Goal: Book appointment/travel/reservation

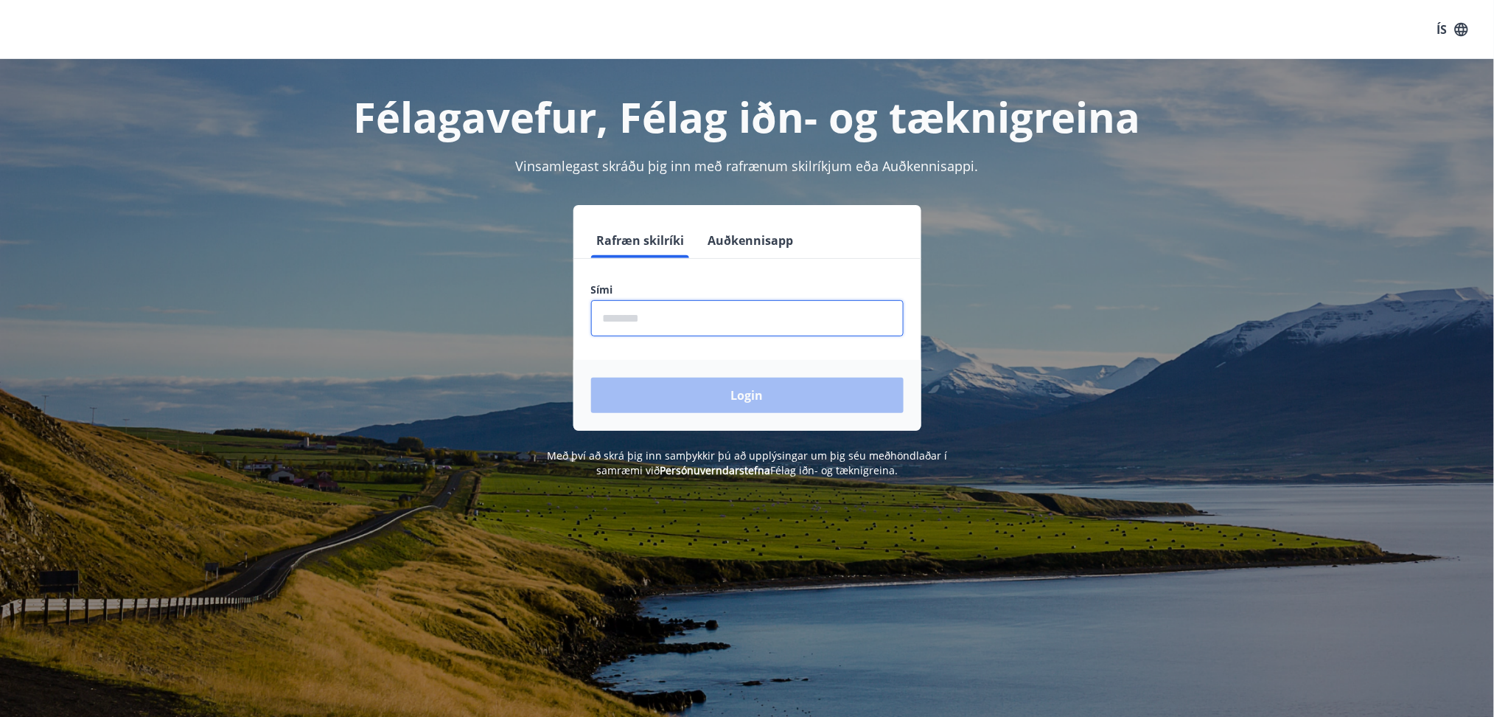
click at [696, 325] on input "phone" at bounding box center [747, 318] width 313 height 36
type input "********"
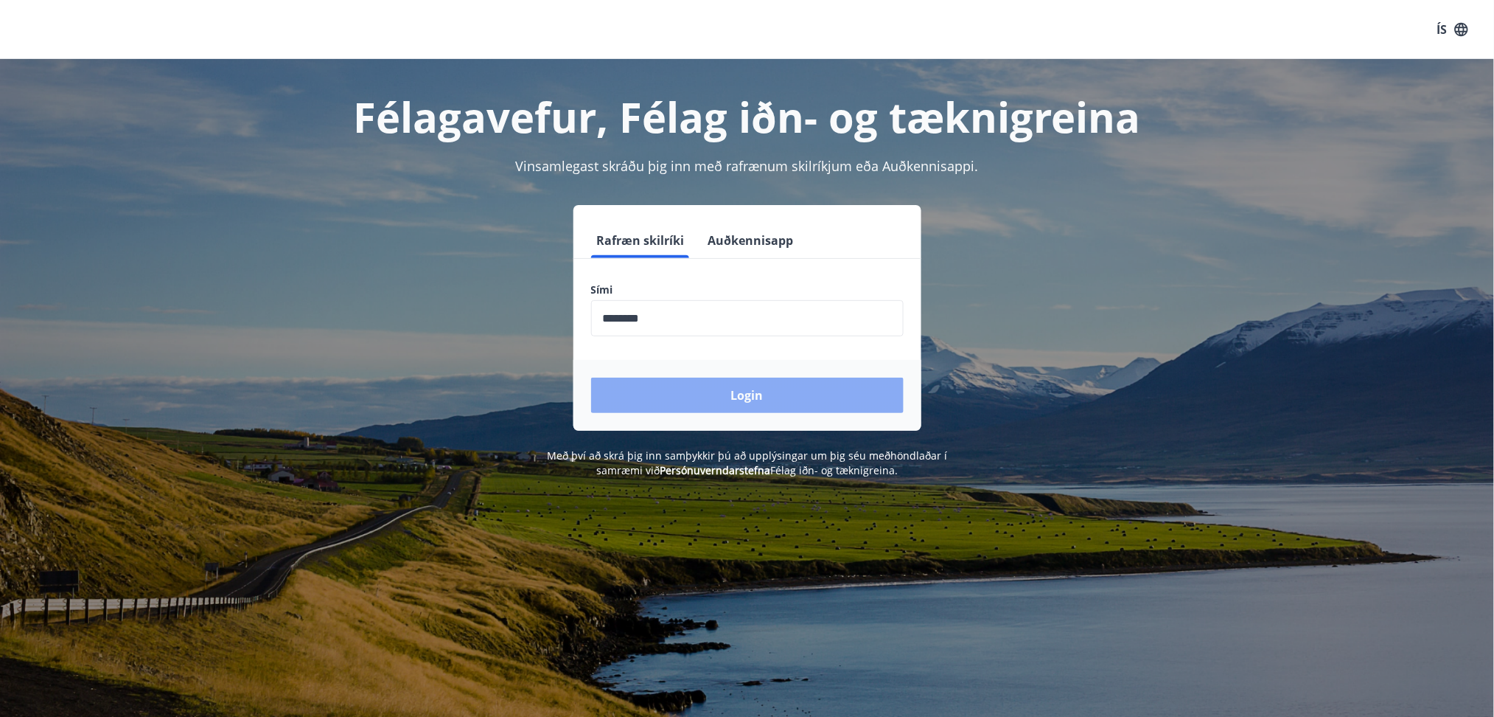
click at [737, 400] on button "Login" at bounding box center [747, 394] width 313 height 35
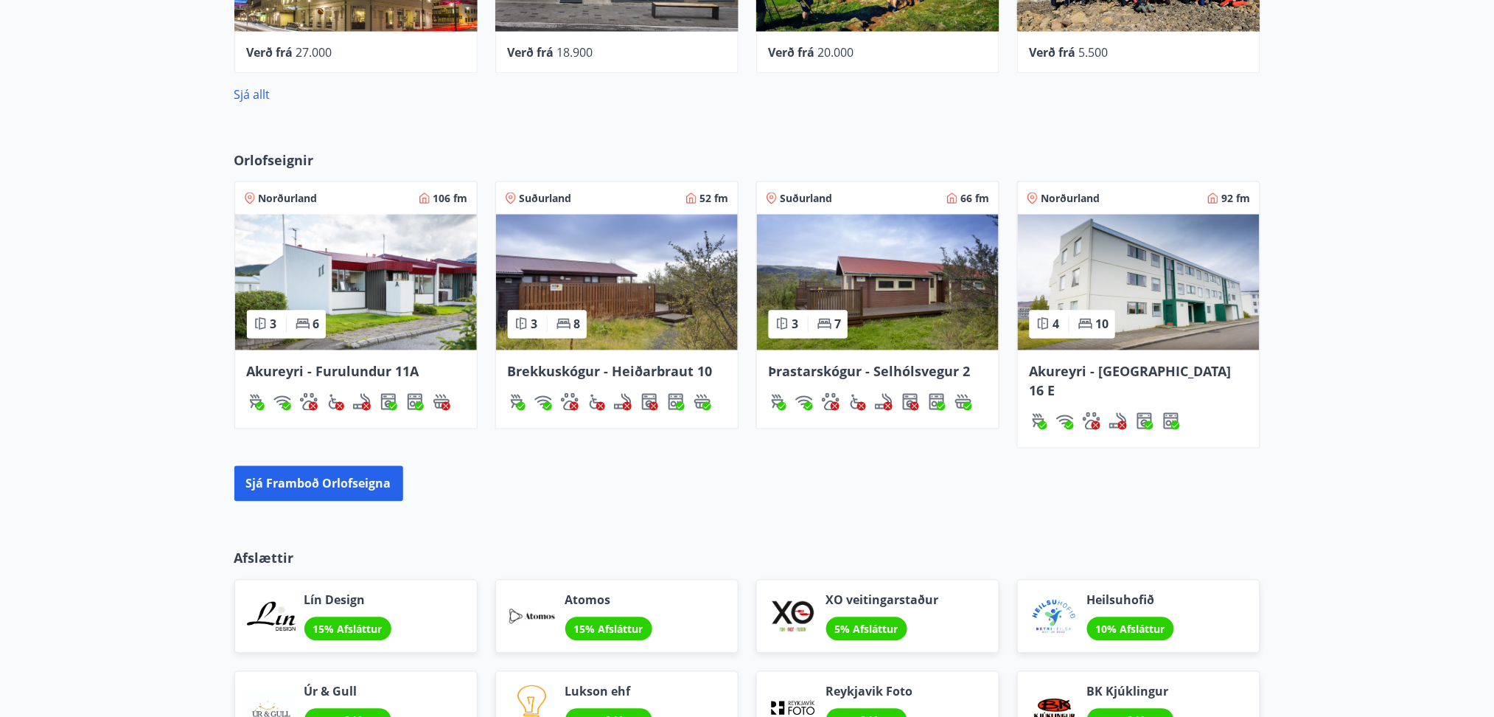
scroll to position [803, 0]
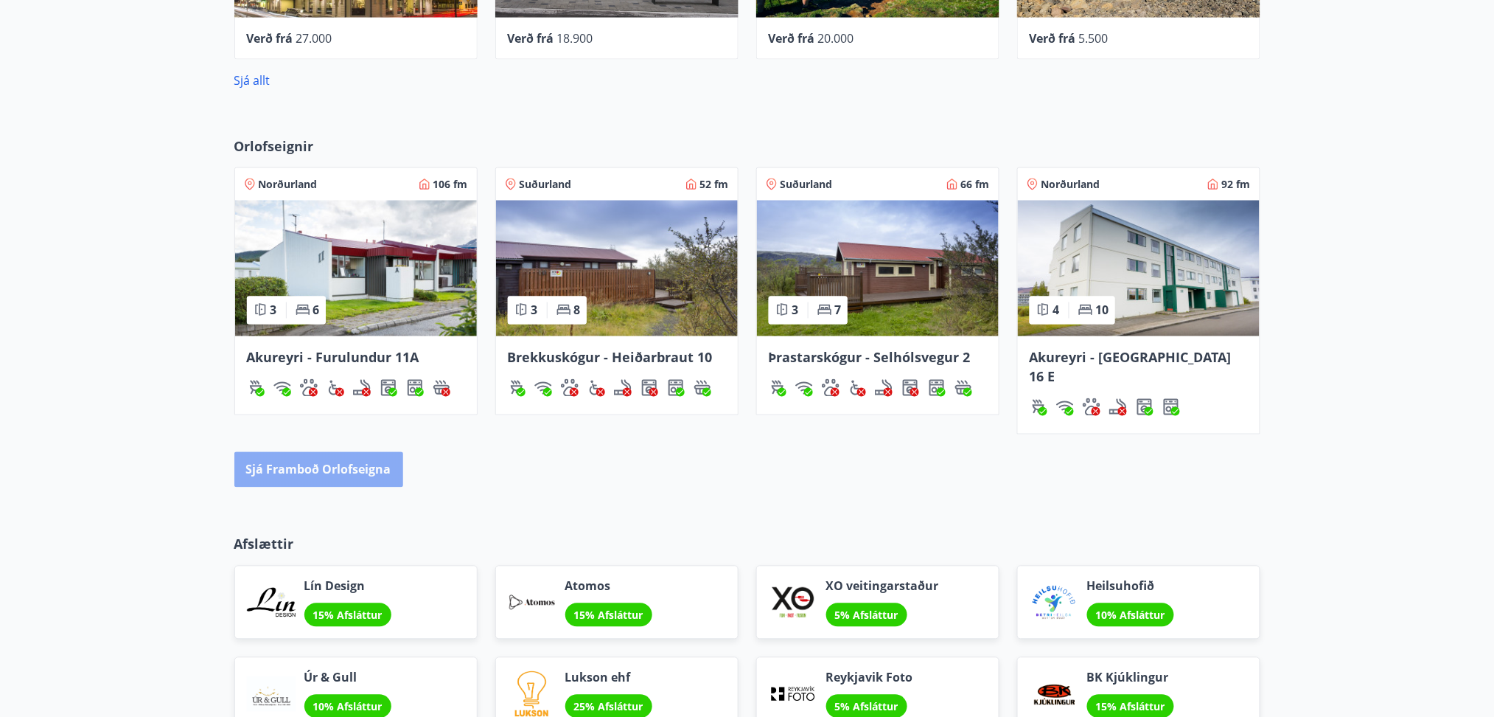
click at [335, 453] on button "Sjá framboð orlofseigna" at bounding box center [318, 469] width 169 height 35
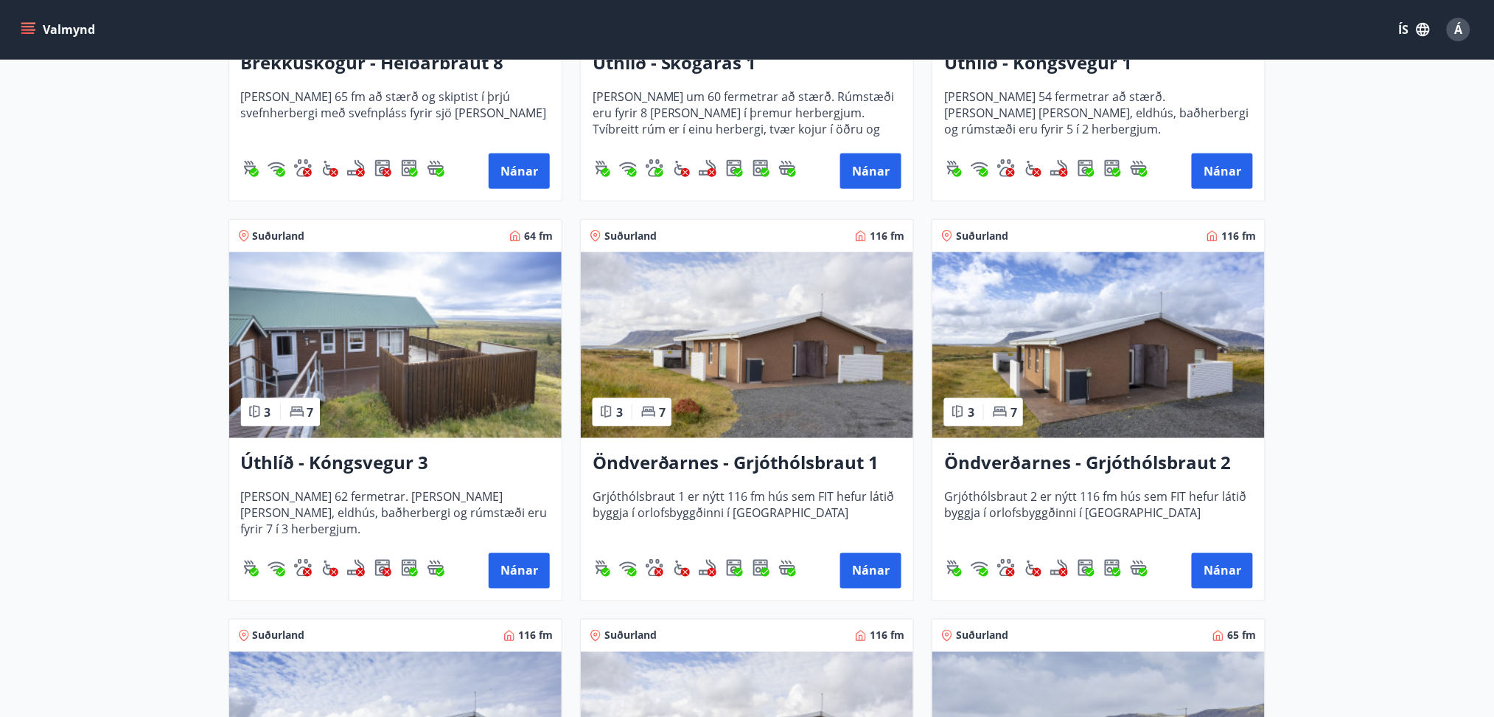
scroll to position [2529, 0]
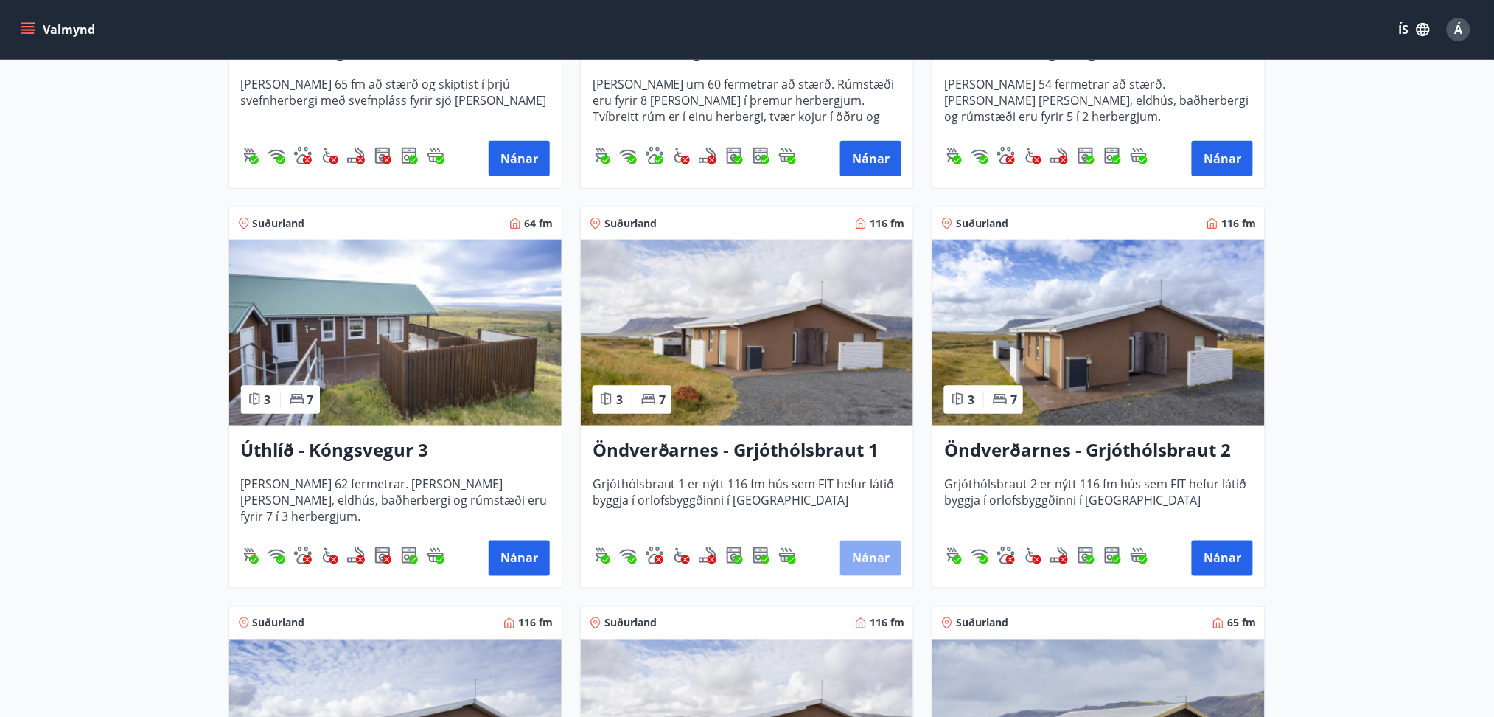
click at [878, 558] on button "Nánar" at bounding box center [870, 557] width 61 height 35
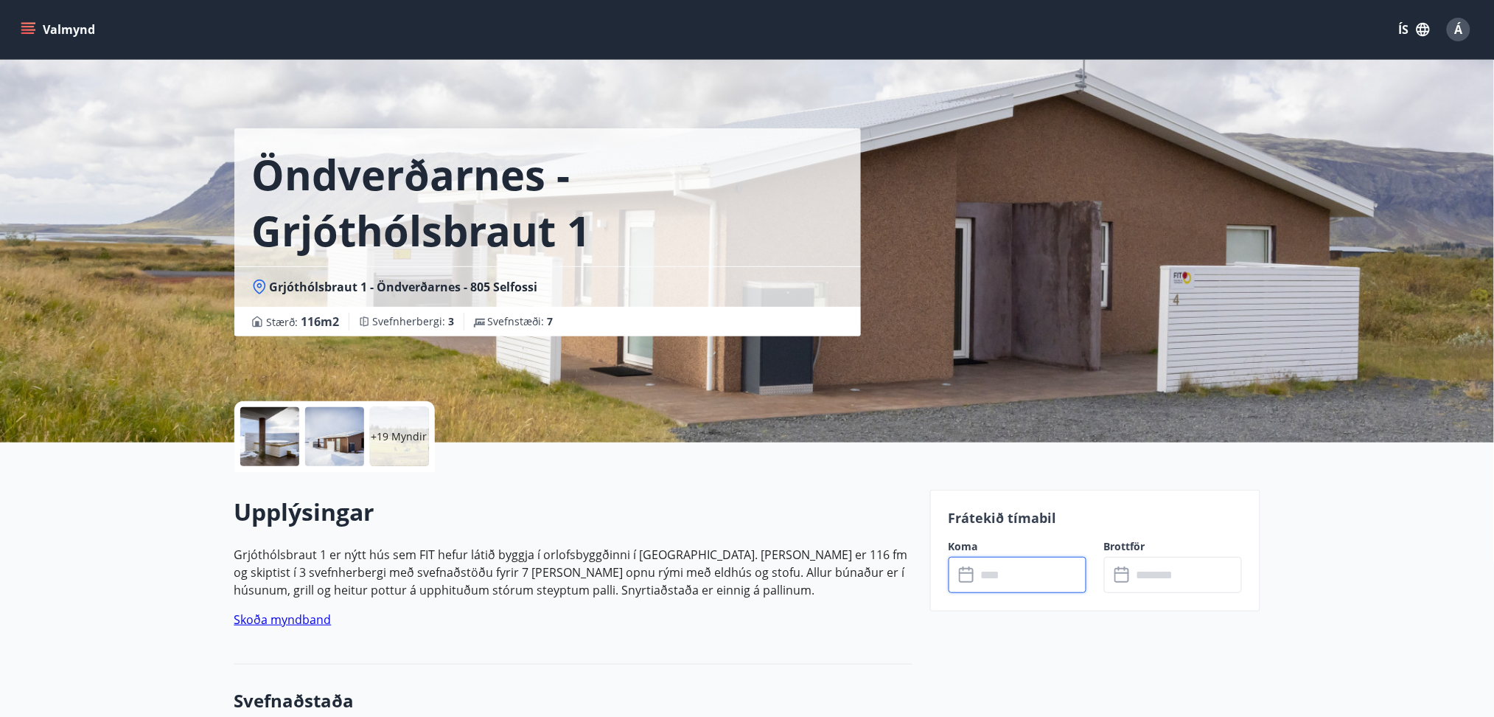
click at [1033, 563] on input "text" at bounding box center [1032, 575] width 110 height 36
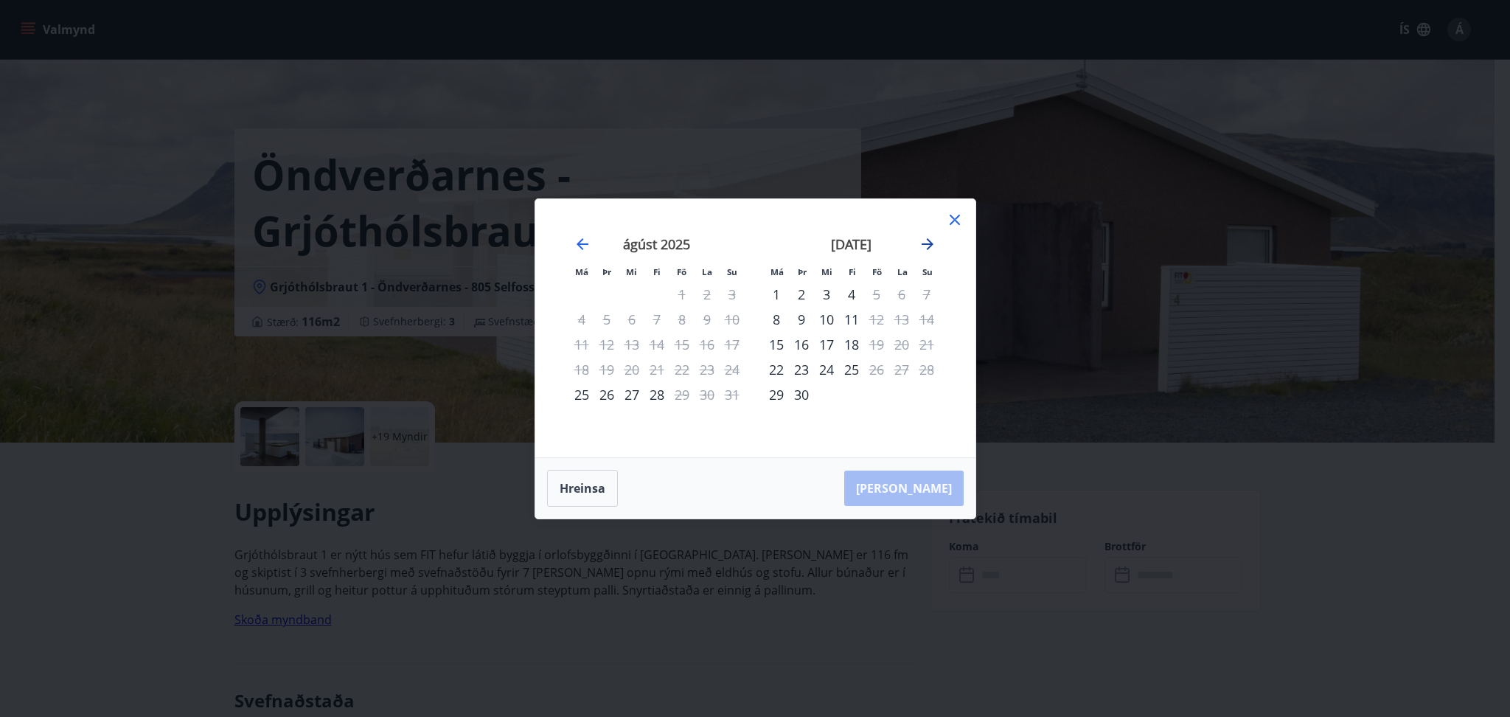
click at [924, 247] on icon "Move forward to switch to the next month." at bounding box center [927, 244] width 18 height 18
click at [949, 222] on icon at bounding box center [955, 220] width 18 height 18
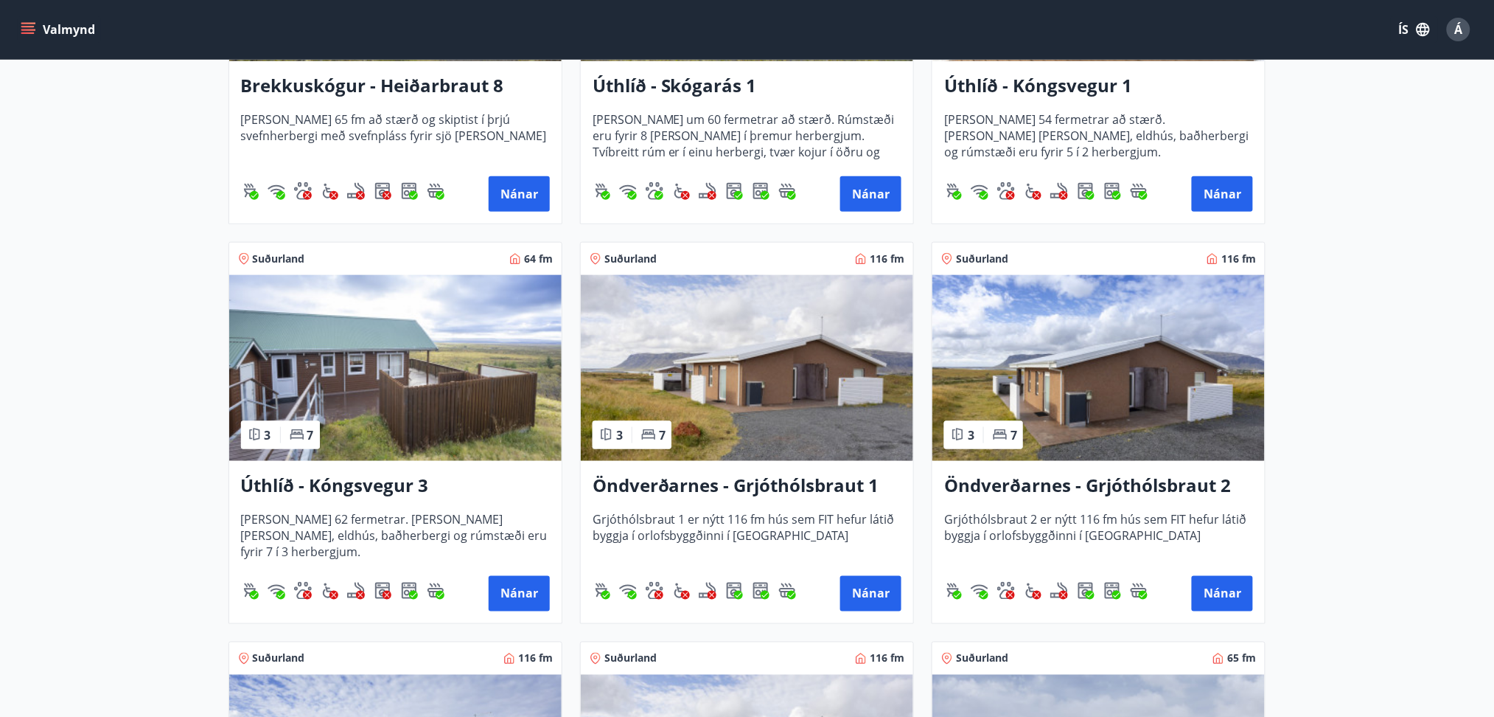
scroll to position [2640, 0]
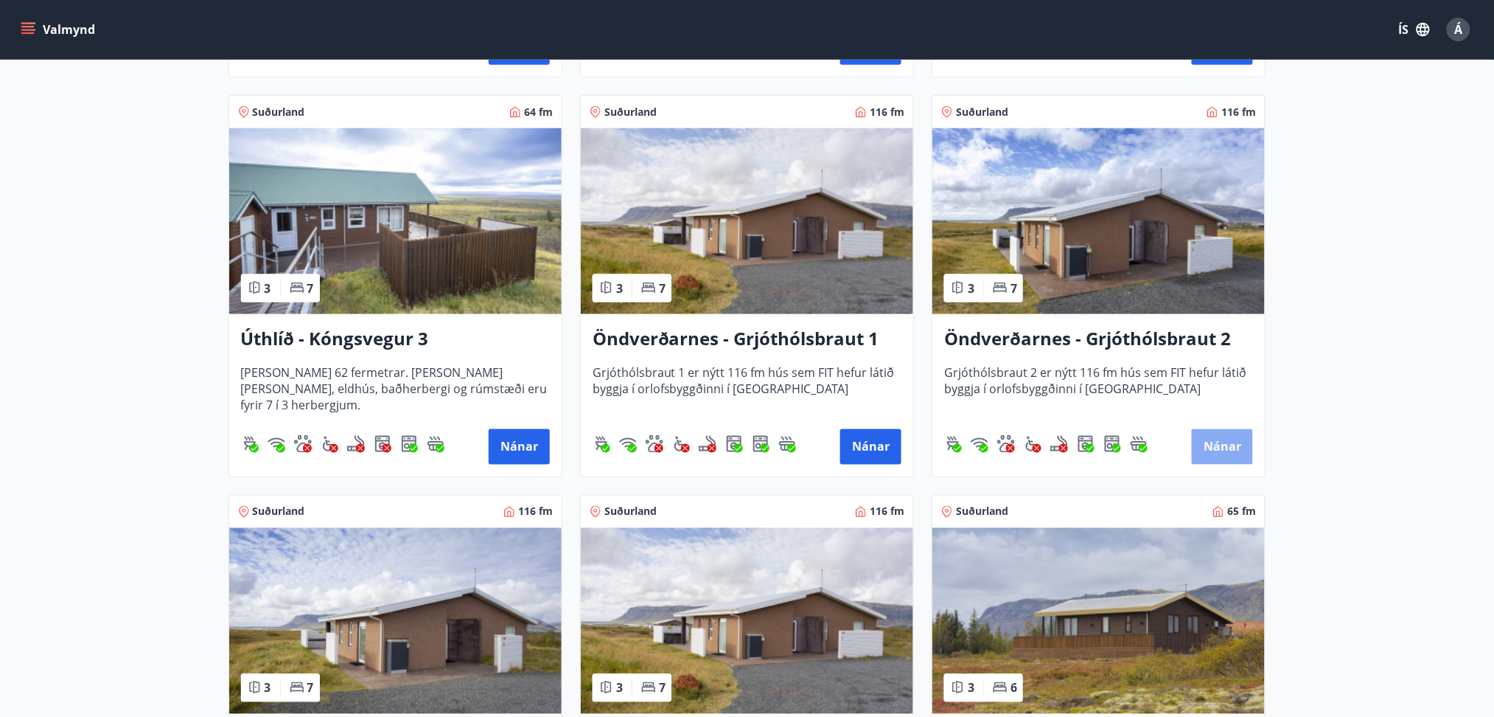
click at [1236, 449] on button "Nánar" at bounding box center [1222, 446] width 61 height 35
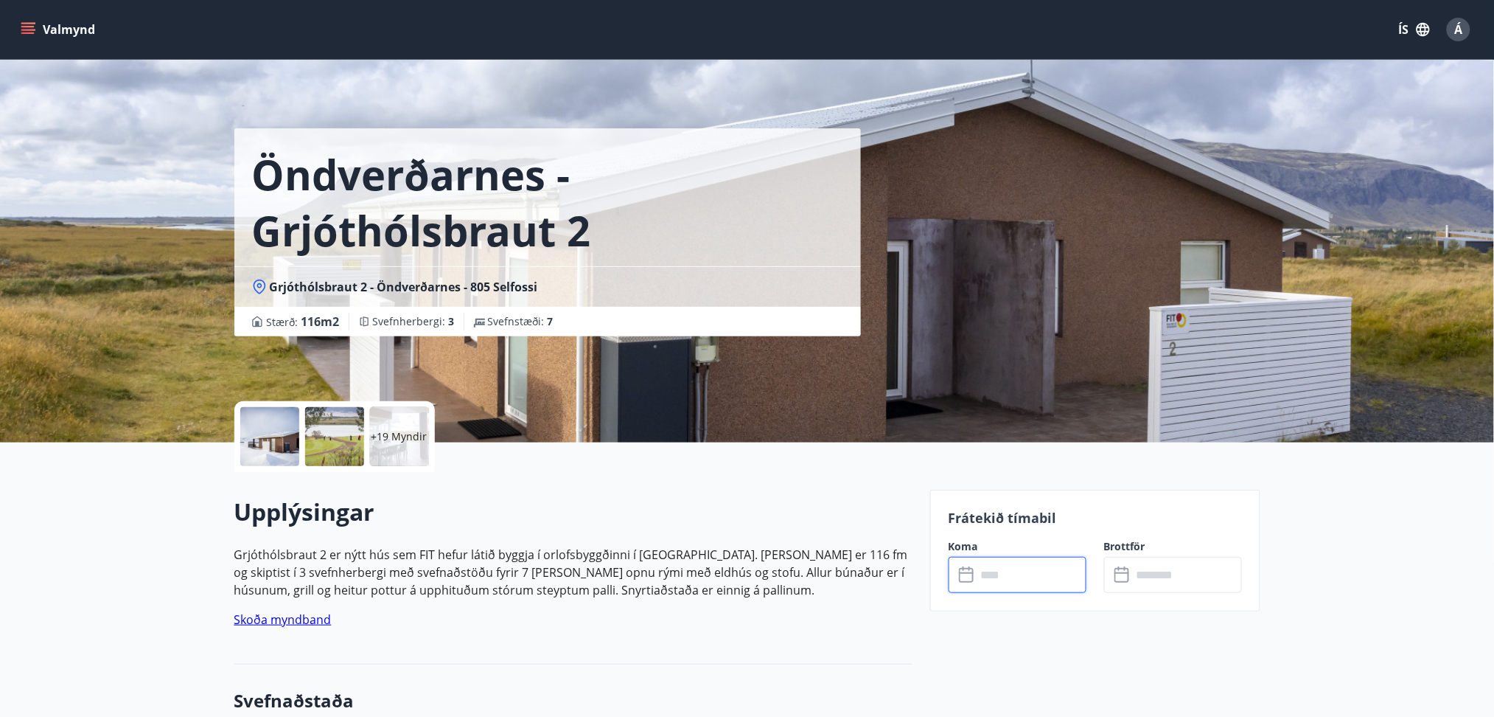
click at [1018, 568] on input "text" at bounding box center [1032, 575] width 110 height 36
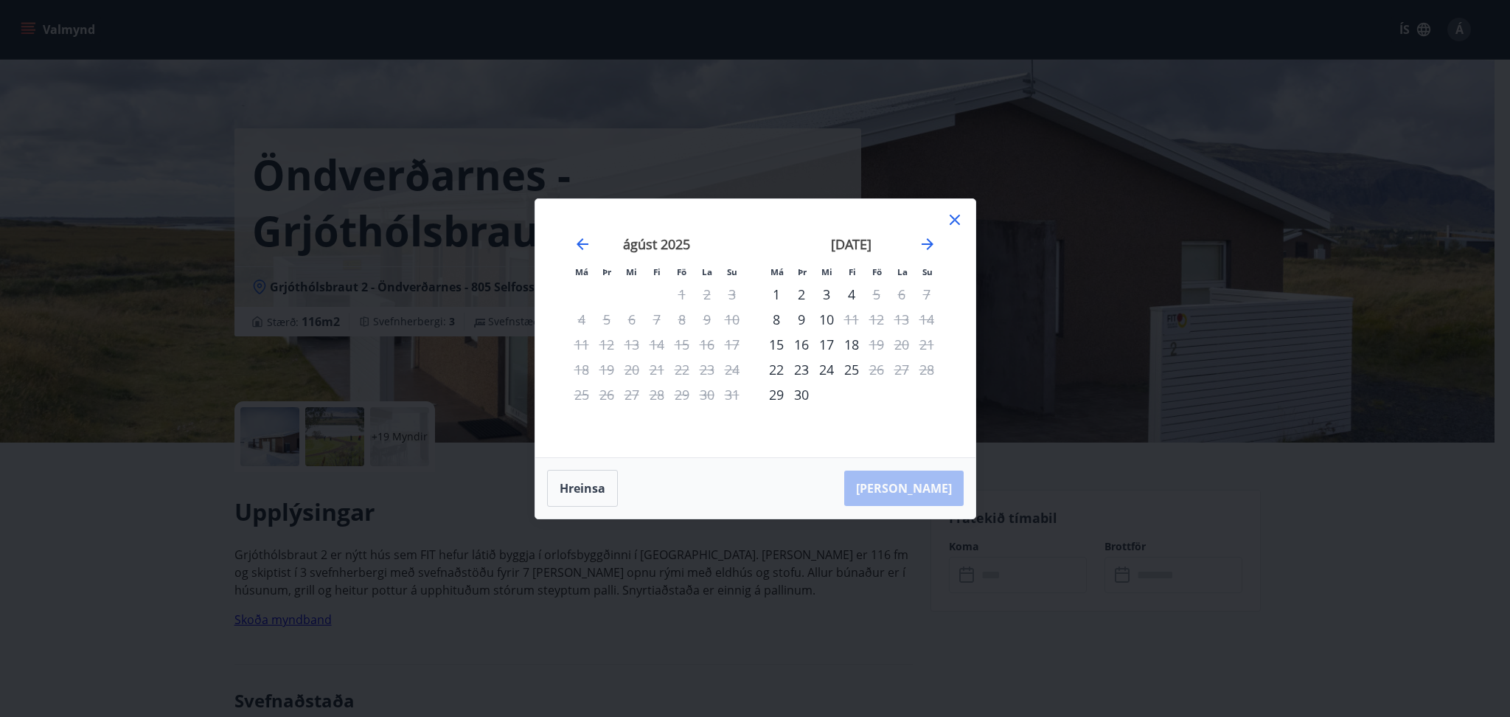
click at [902, 316] on div "13" at bounding box center [901, 319] width 25 height 25
click at [928, 245] on icon "Move forward to switch to the next month." at bounding box center [927, 244] width 12 height 12
click at [927, 248] on icon "Move forward to switch to the next month." at bounding box center [927, 244] width 12 height 12
click at [925, 243] on icon "Move forward to switch to the next month." at bounding box center [927, 244] width 12 height 12
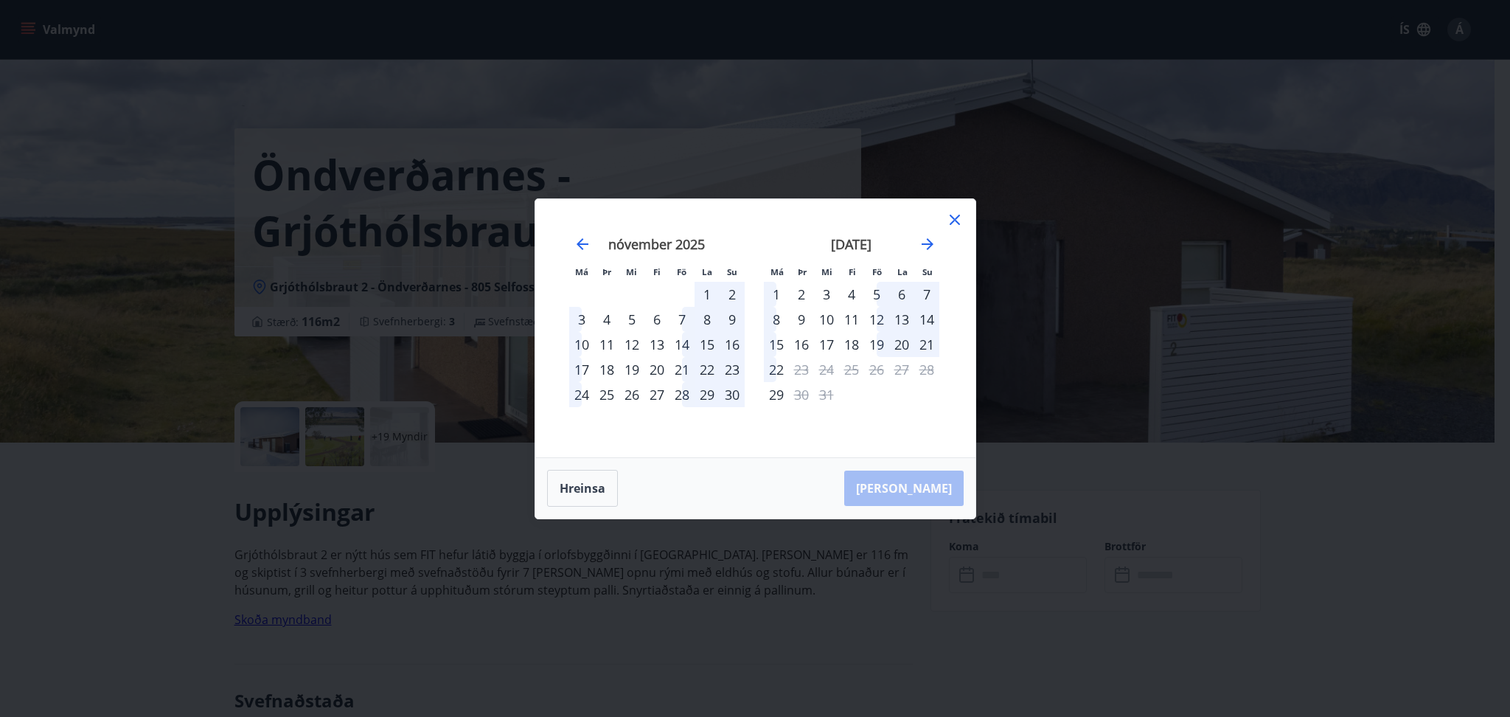
click at [689, 342] on div "14" at bounding box center [681, 344] width 25 height 25
click at [711, 342] on div "15" at bounding box center [706, 344] width 25 height 25
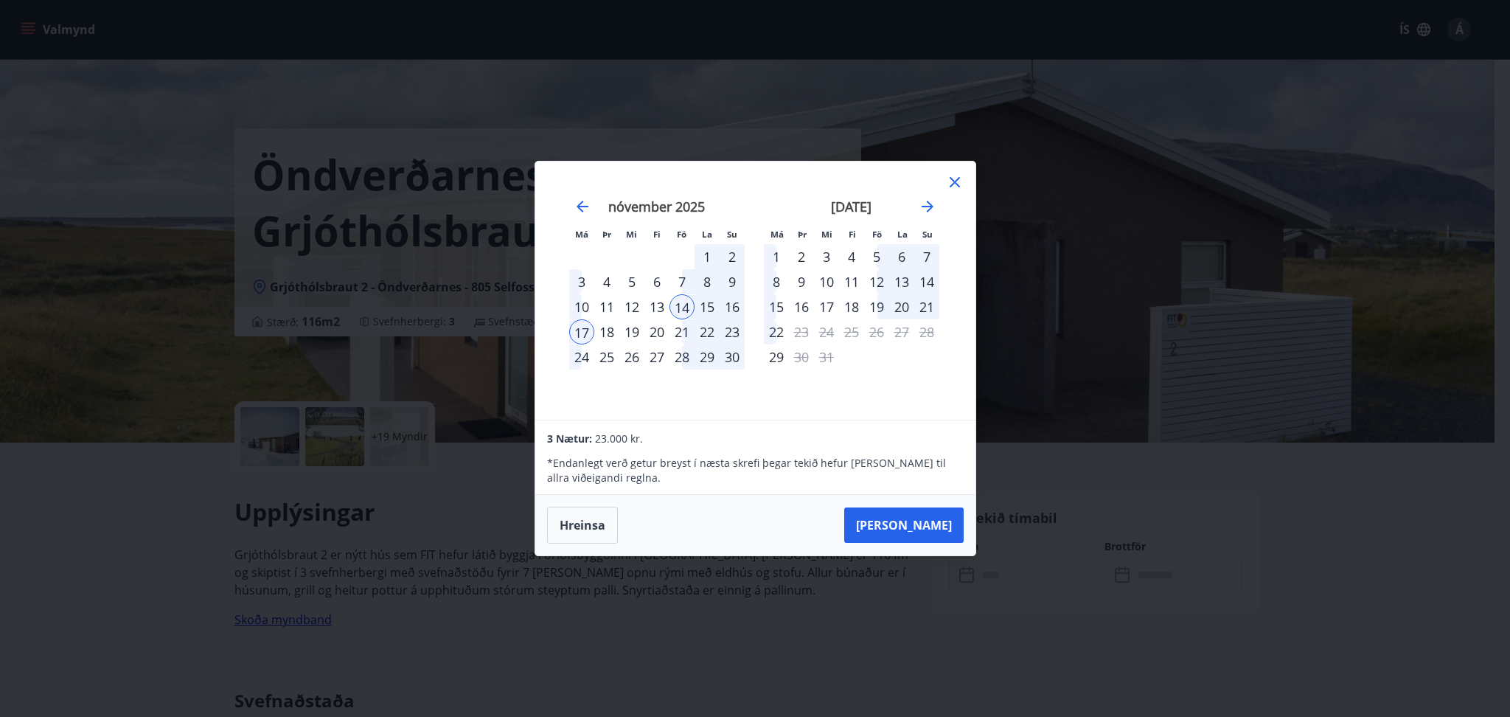
click at [710, 301] on div "15" at bounding box center [706, 306] width 25 height 25
click at [682, 279] on div "7" at bounding box center [681, 281] width 25 height 25
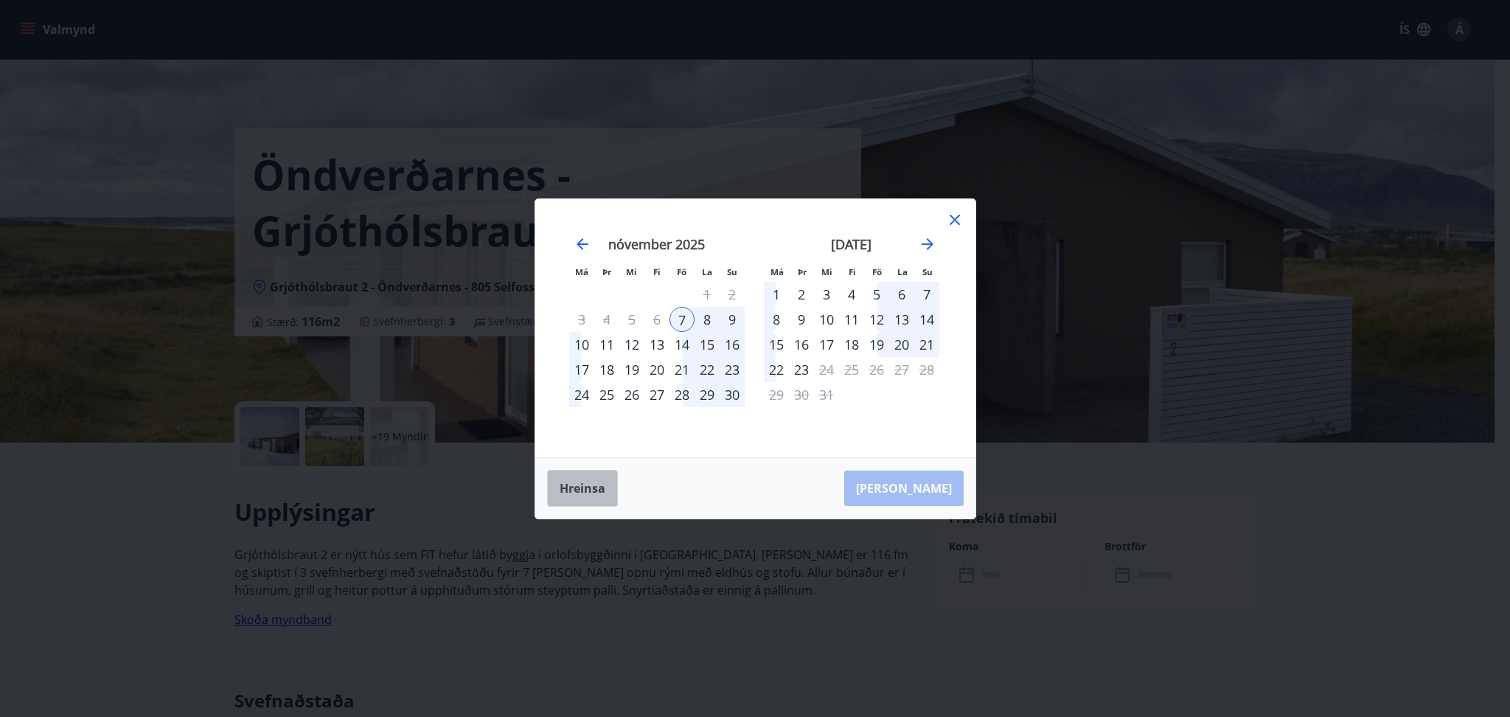
click at [573, 476] on button "Hreinsa" at bounding box center [582, 488] width 71 height 37
click at [958, 216] on icon at bounding box center [954, 220] width 10 height 10
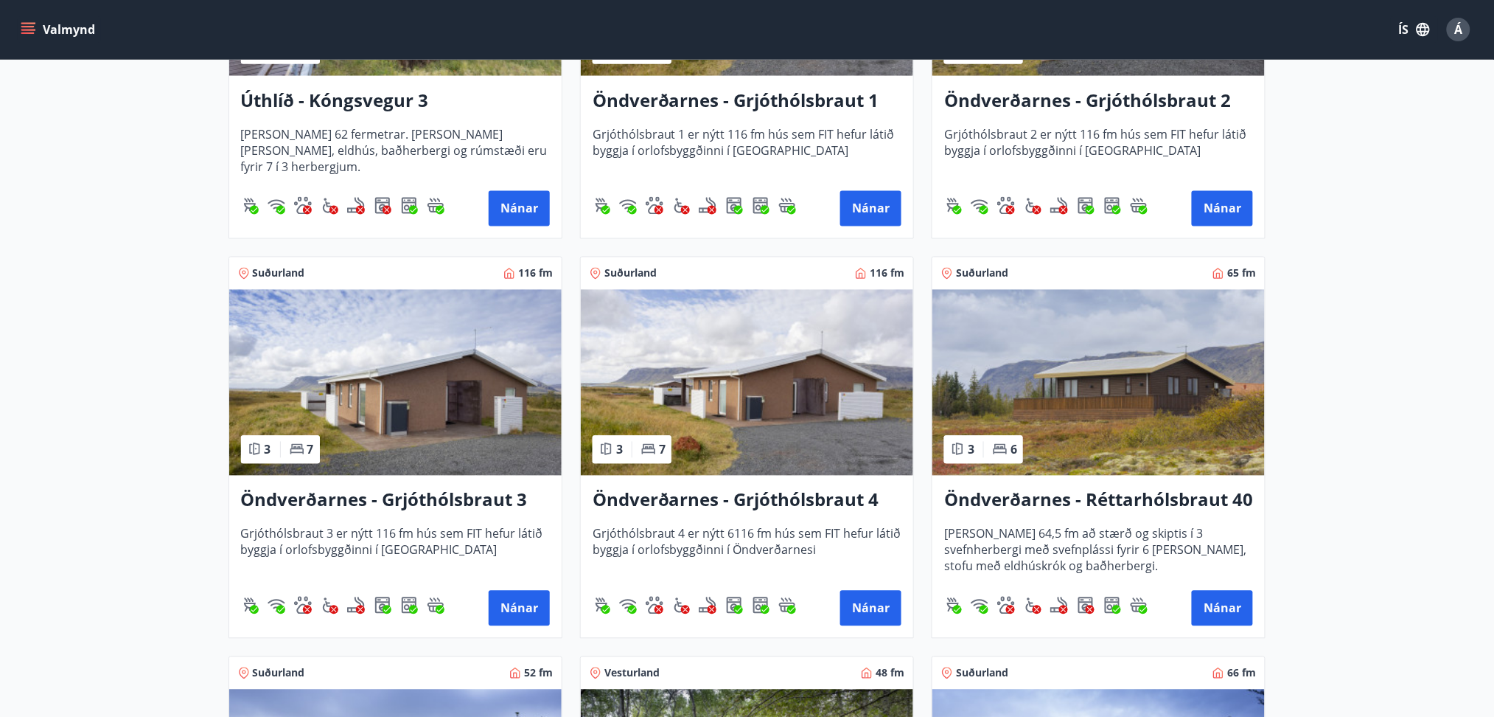
scroll to position [2873, 0]
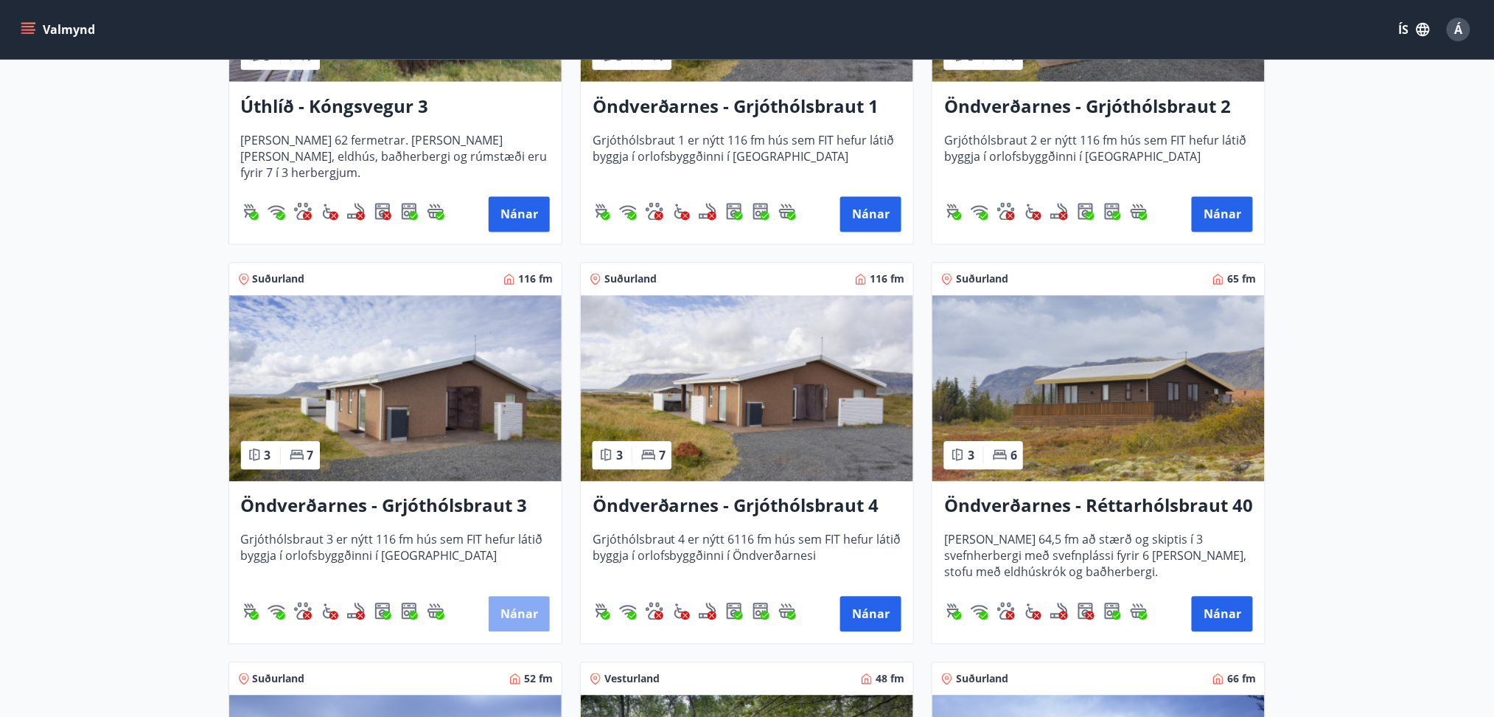
click at [520, 613] on button "Nánar" at bounding box center [519, 613] width 61 height 35
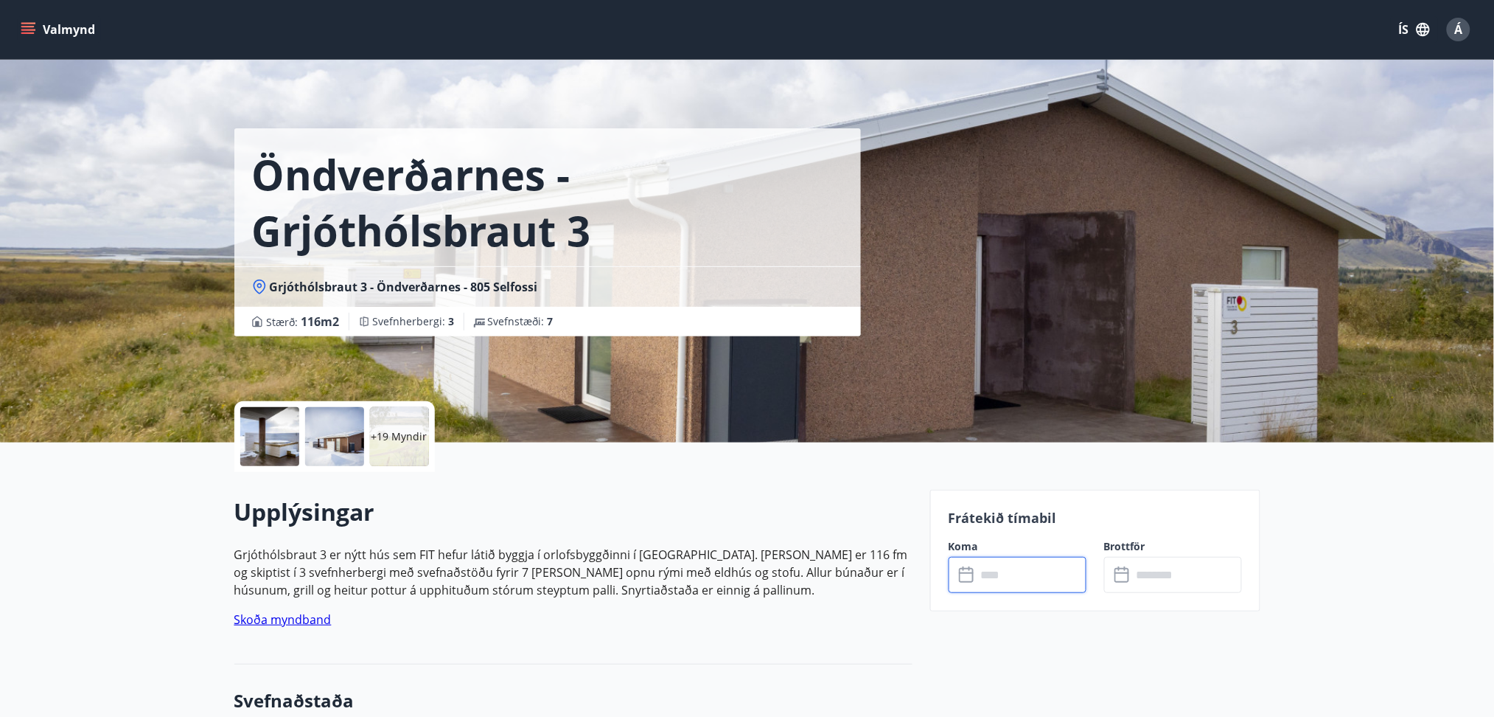
click at [1031, 571] on input "text" at bounding box center [1032, 575] width 110 height 36
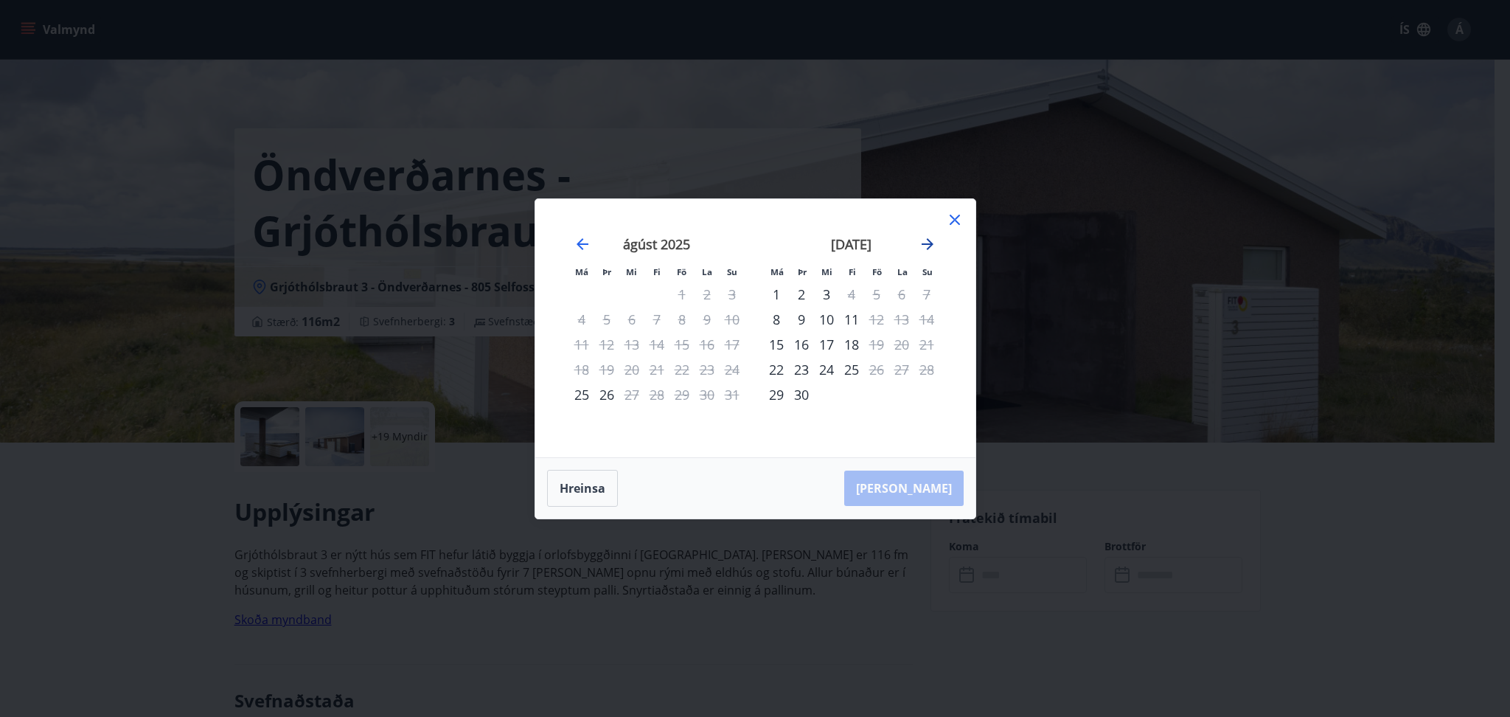
click at [928, 243] on icon "Move forward to switch to the next month." at bounding box center [927, 244] width 18 height 18
click at [956, 223] on icon at bounding box center [955, 220] width 18 height 18
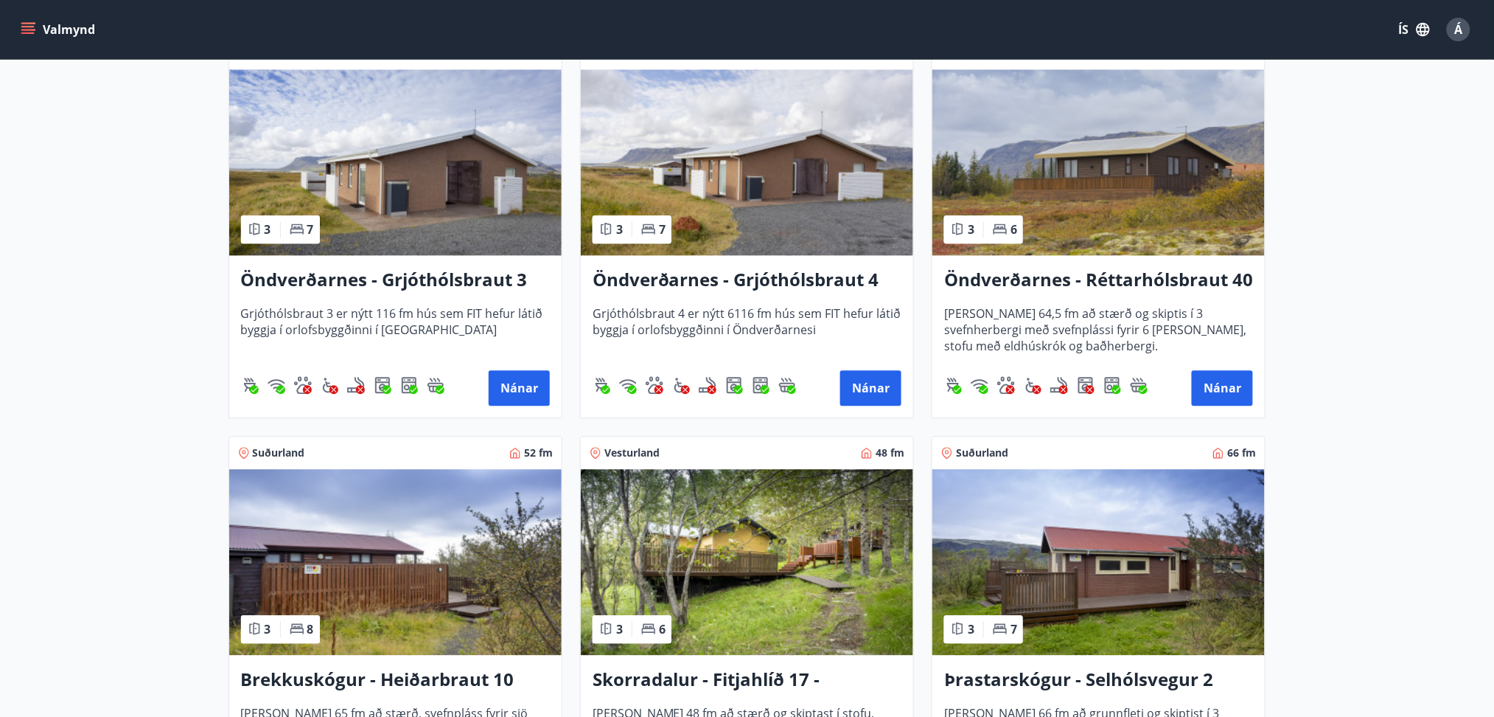
scroll to position [3130, 0]
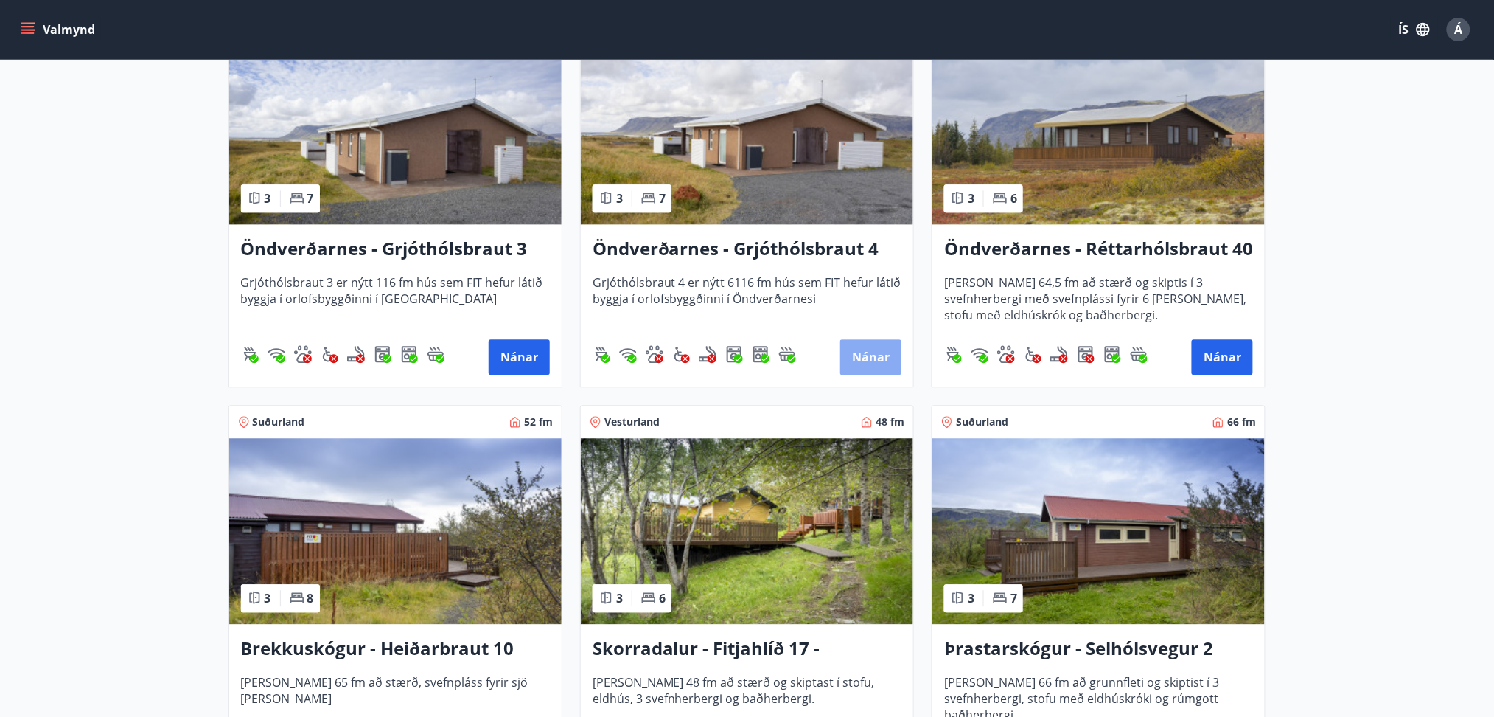
click at [877, 347] on button "Nánar" at bounding box center [870, 356] width 61 height 35
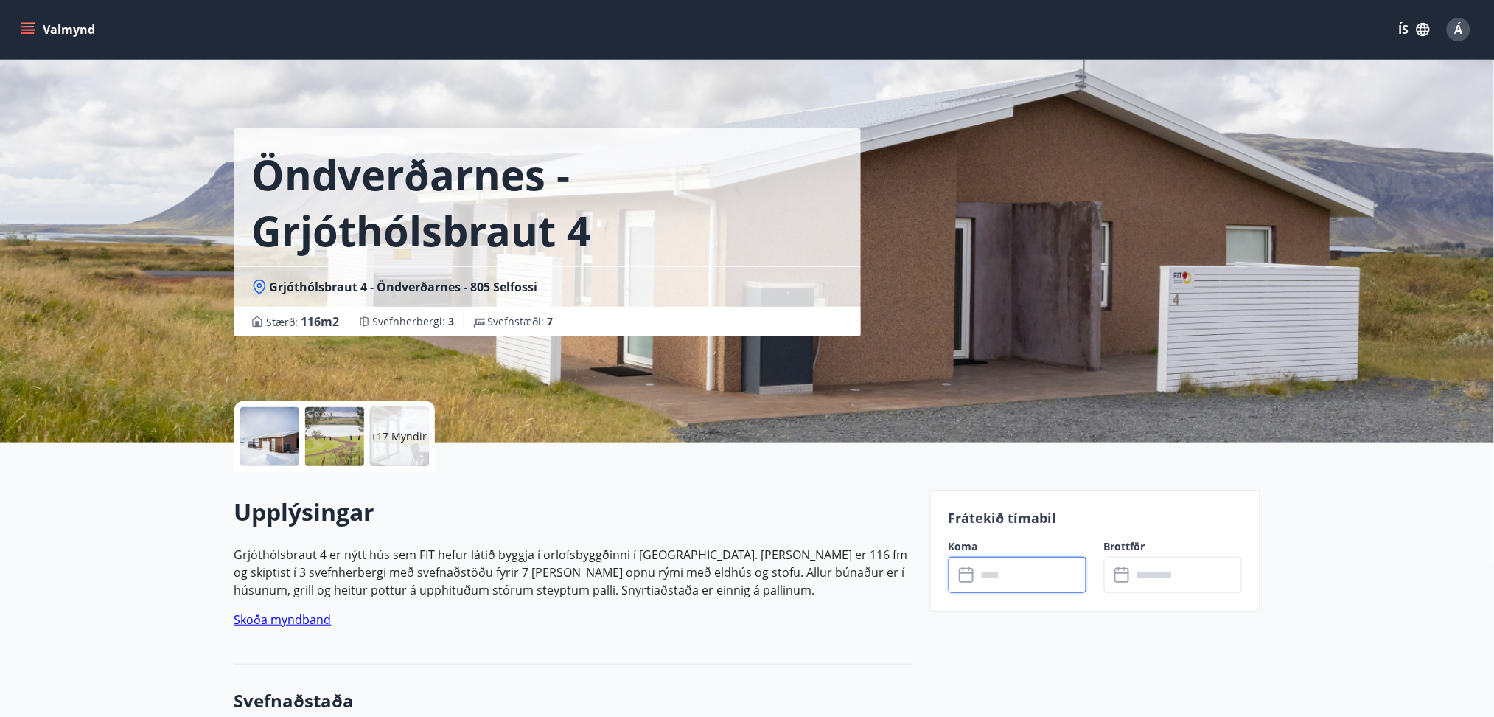
click at [1028, 578] on input "text" at bounding box center [1032, 575] width 110 height 36
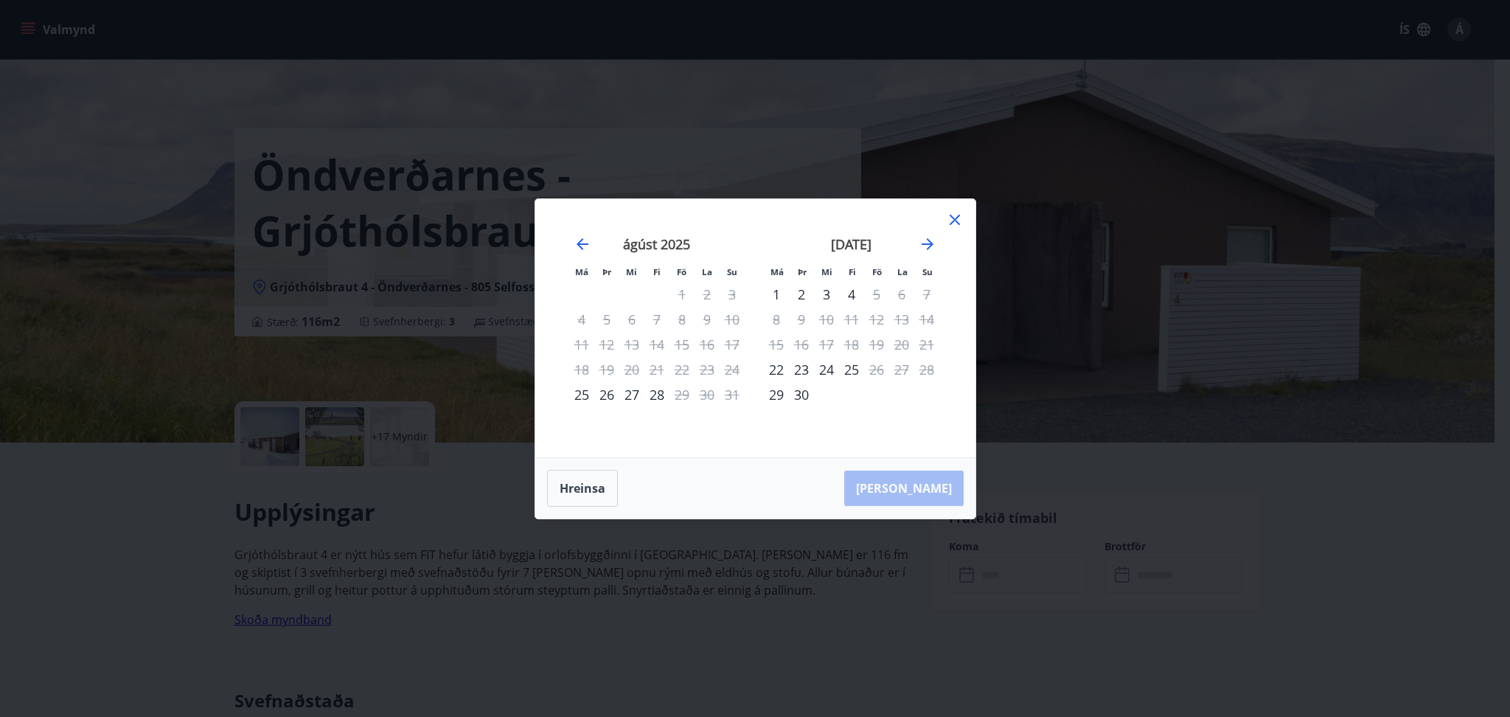
click at [949, 223] on icon at bounding box center [955, 220] width 18 height 18
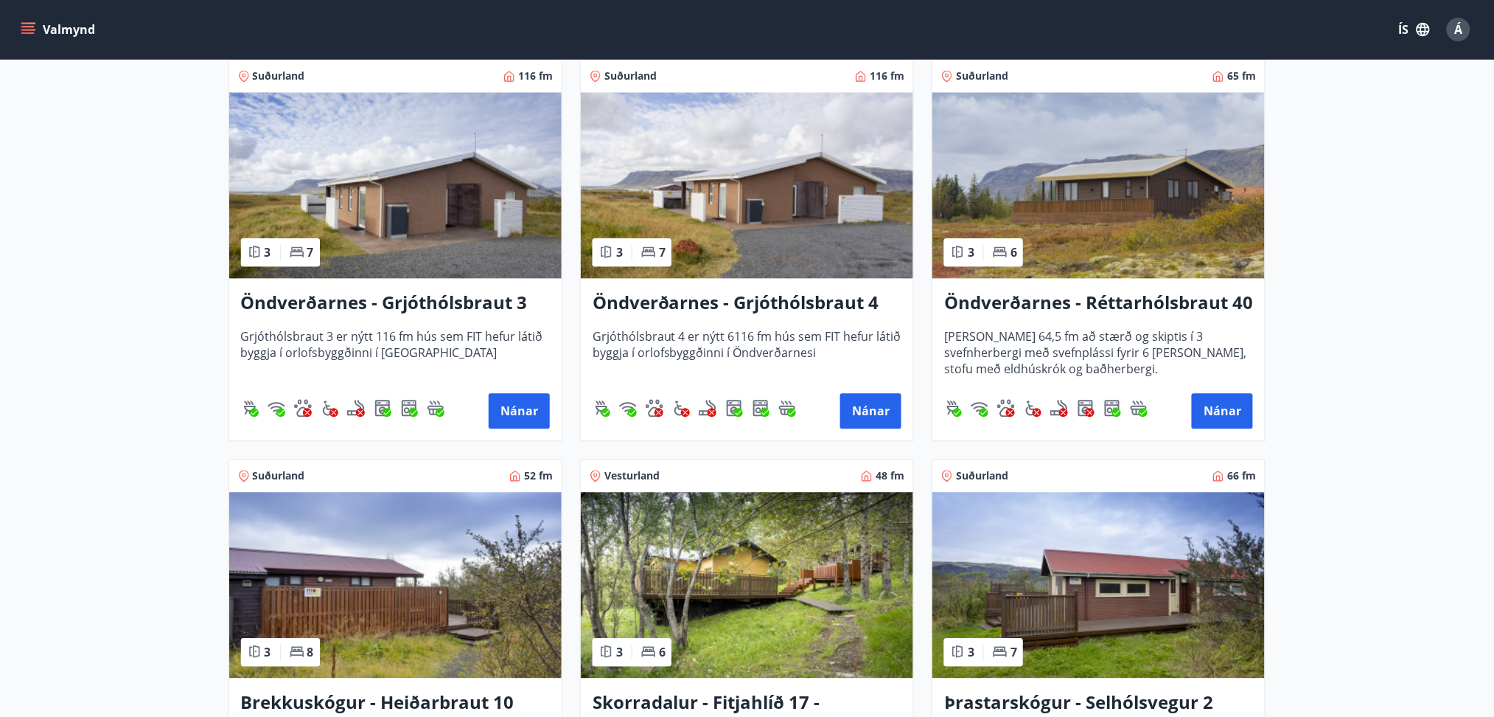
scroll to position [3083, 0]
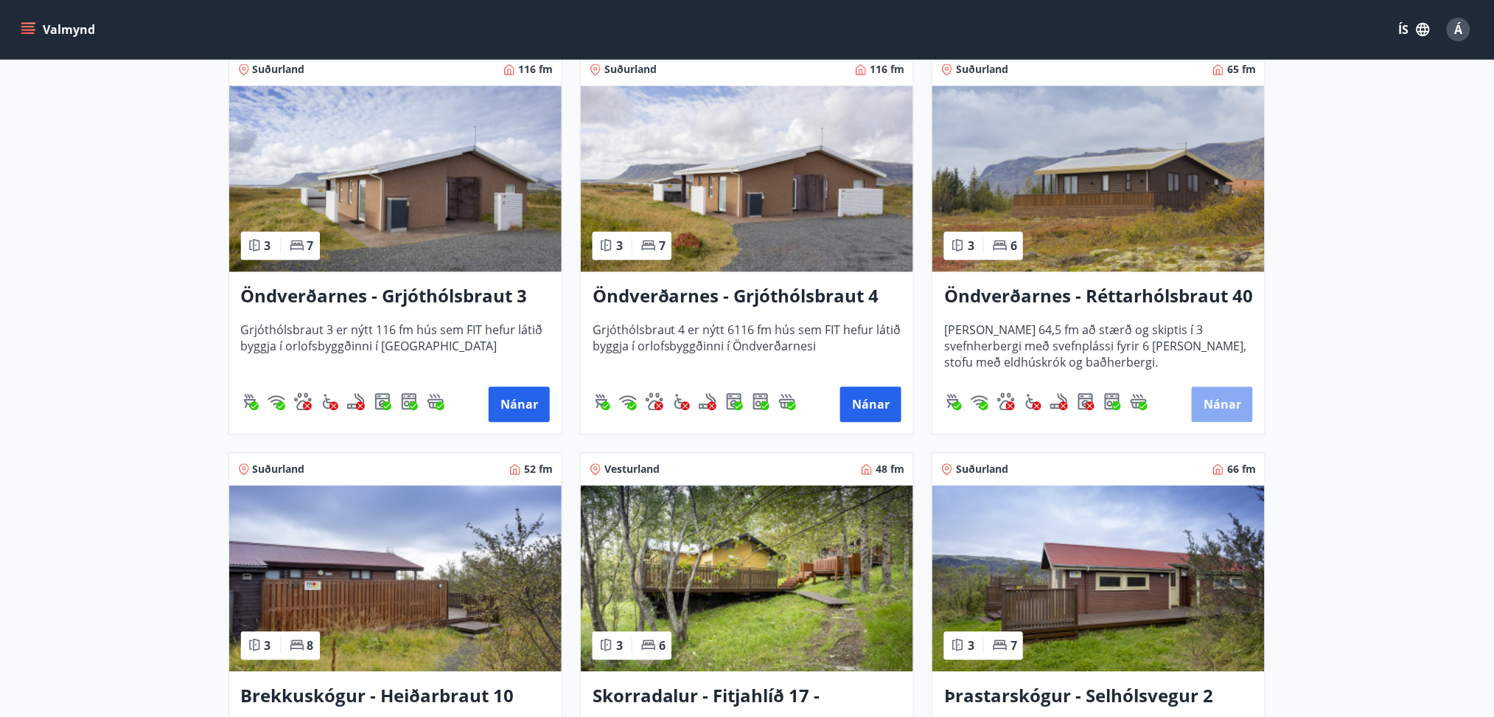
click at [1216, 391] on button "Nánar" at bounding box center [1222, 403] width 61 height 35
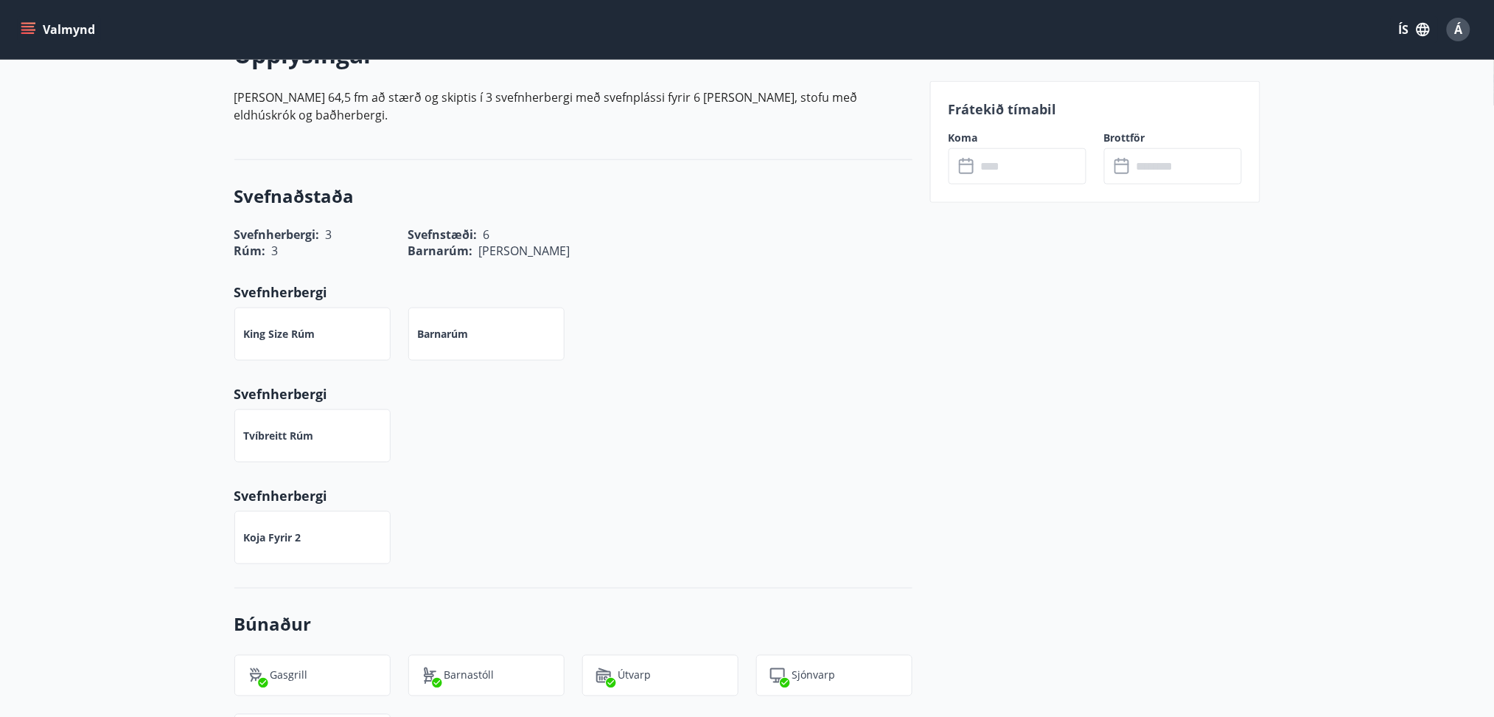
scroll to position [451, 0]
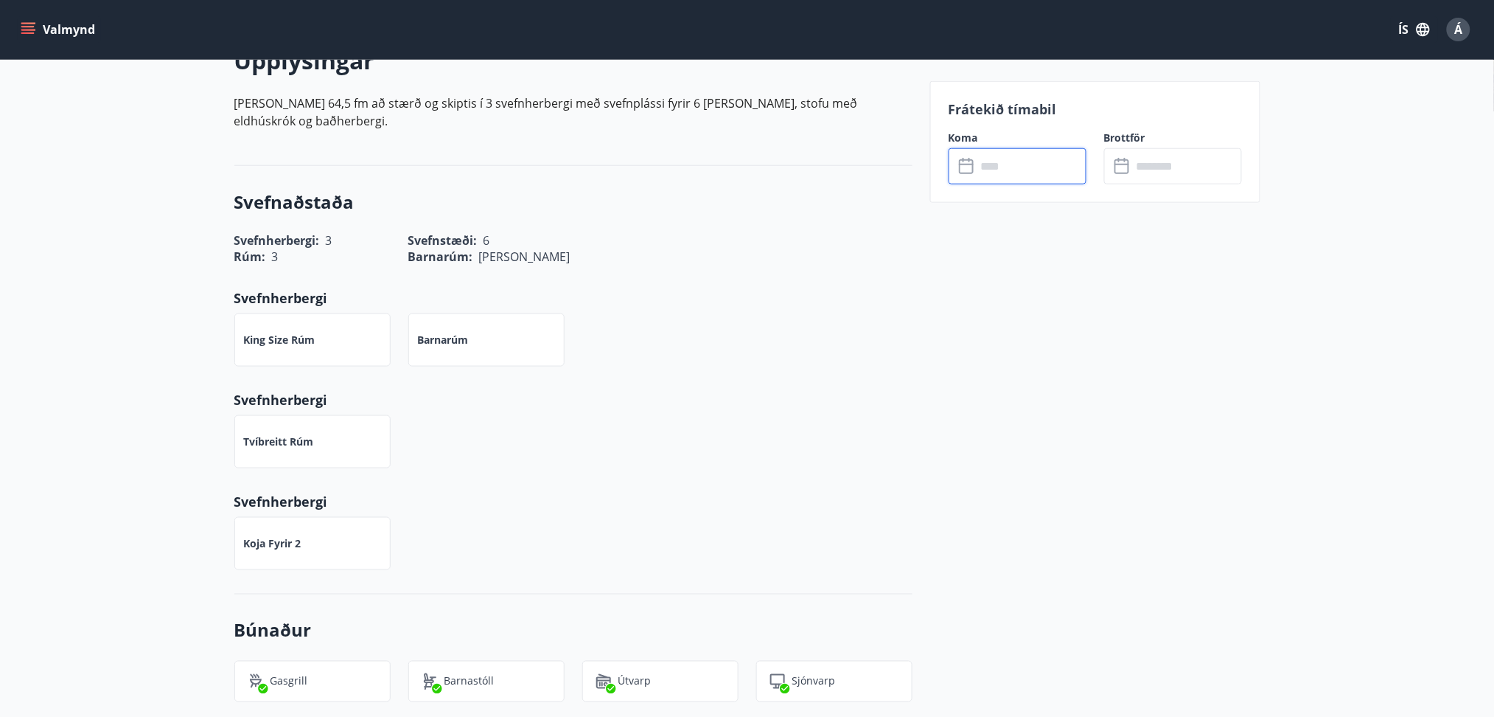
click at [1030, 154] on input "text" at bounding box center [1032, 166] width 110 height 36
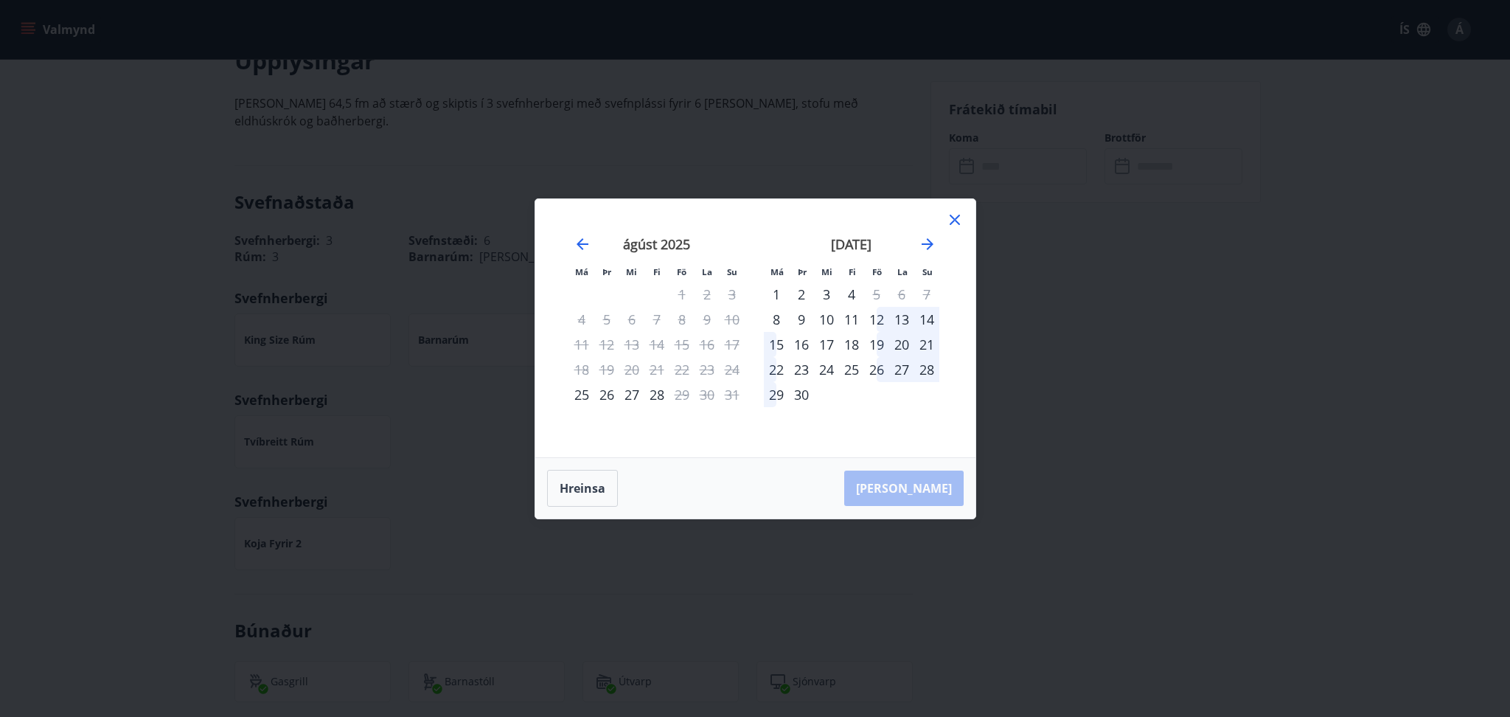
click at [878, 321] on div "12" at bounding box center [876, 319] width 25 height 25
click at [903, 317] on div "13" at bounding box center [901, 319] width 25 height 25
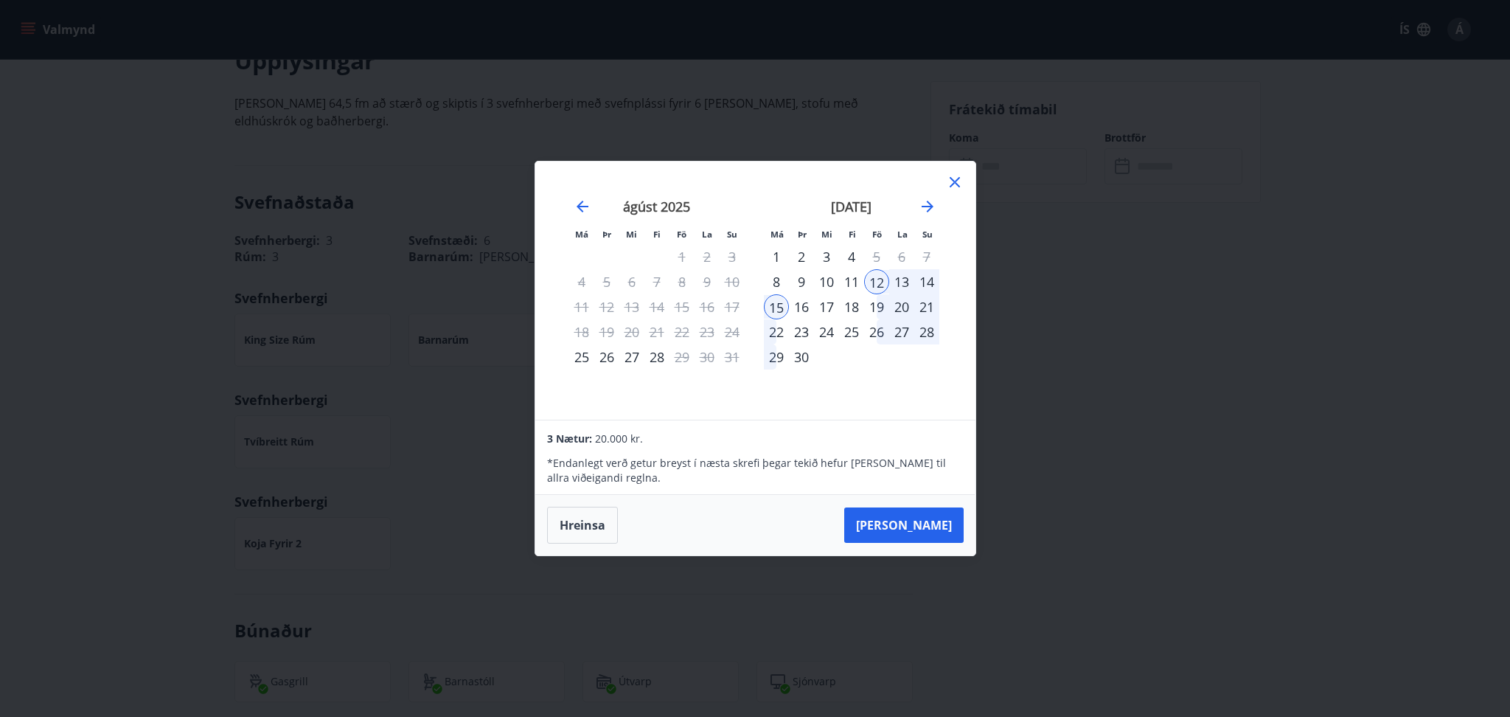
click at [775, 305] on div "15" at bounding box center [776, 306] width 25 height 25
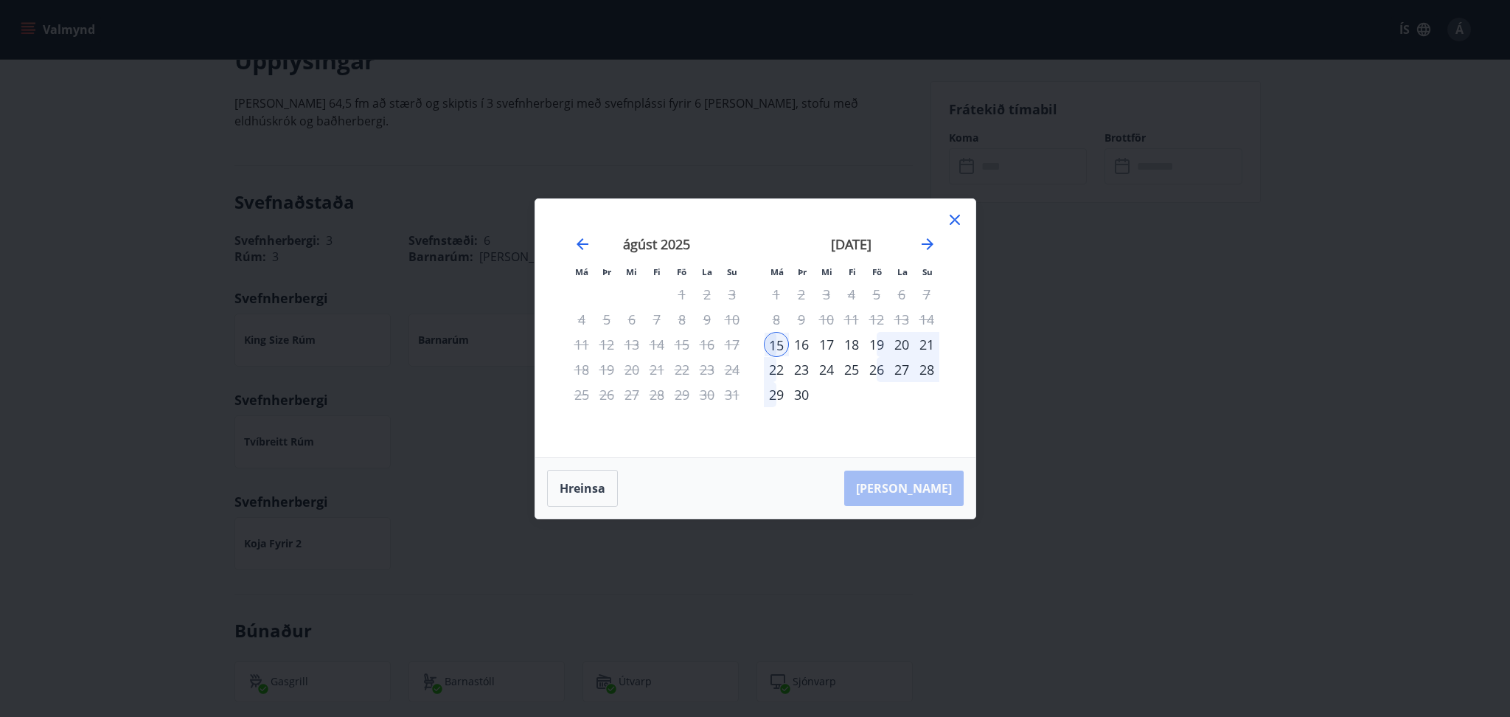
click at [876, 318] on div "12" at bounding box center [876, 319] width 25 height 25
click at [590, 489] on button "Hreinsa" at bounding box center [582, 488] width 71 height 37
click at [877, 316] on div "12" at bounding box center [876, 319] width 25 height 25
click at [933, 487] on div "[PERSON_NAME]" at bounding box center [755, 488] width 440 height 60
click at [876, 317] on div "12" at bounding box center [876, 319] width 25 height 25
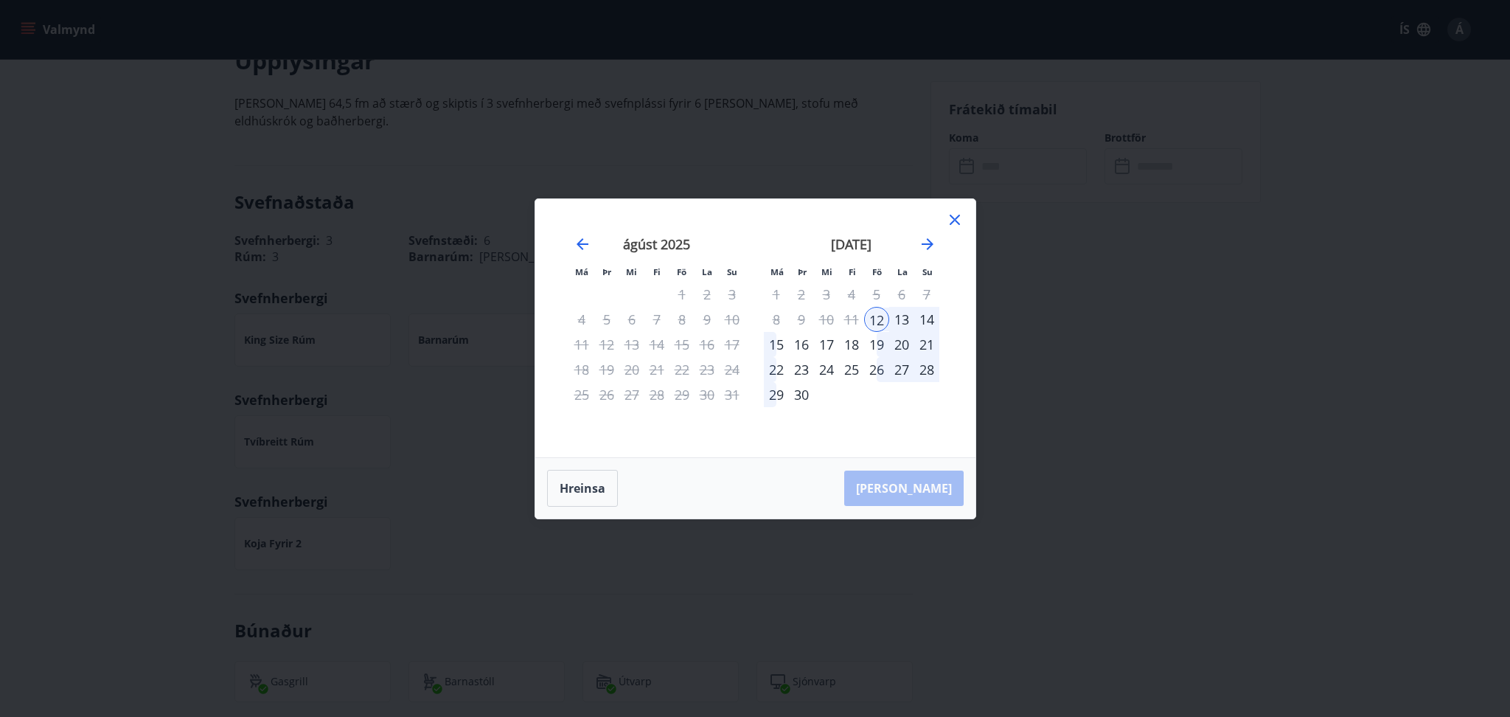
click at [933, 482] on div "[PERSON_NAME]" at bounding box center [755, 488] width 440 height 60
click at [579, 240] on icon "Move backward to switch to the previous month." at bounding box center [583, 244] width 18 height 18
click at [927, 243] on icon "Move forward to switch to the next month." at bounding box center [927, 244] width 18 height 18
click at [934, 485] on div "[PERSON_NAME]" at bounding box center [755, 488] width 440 height 60
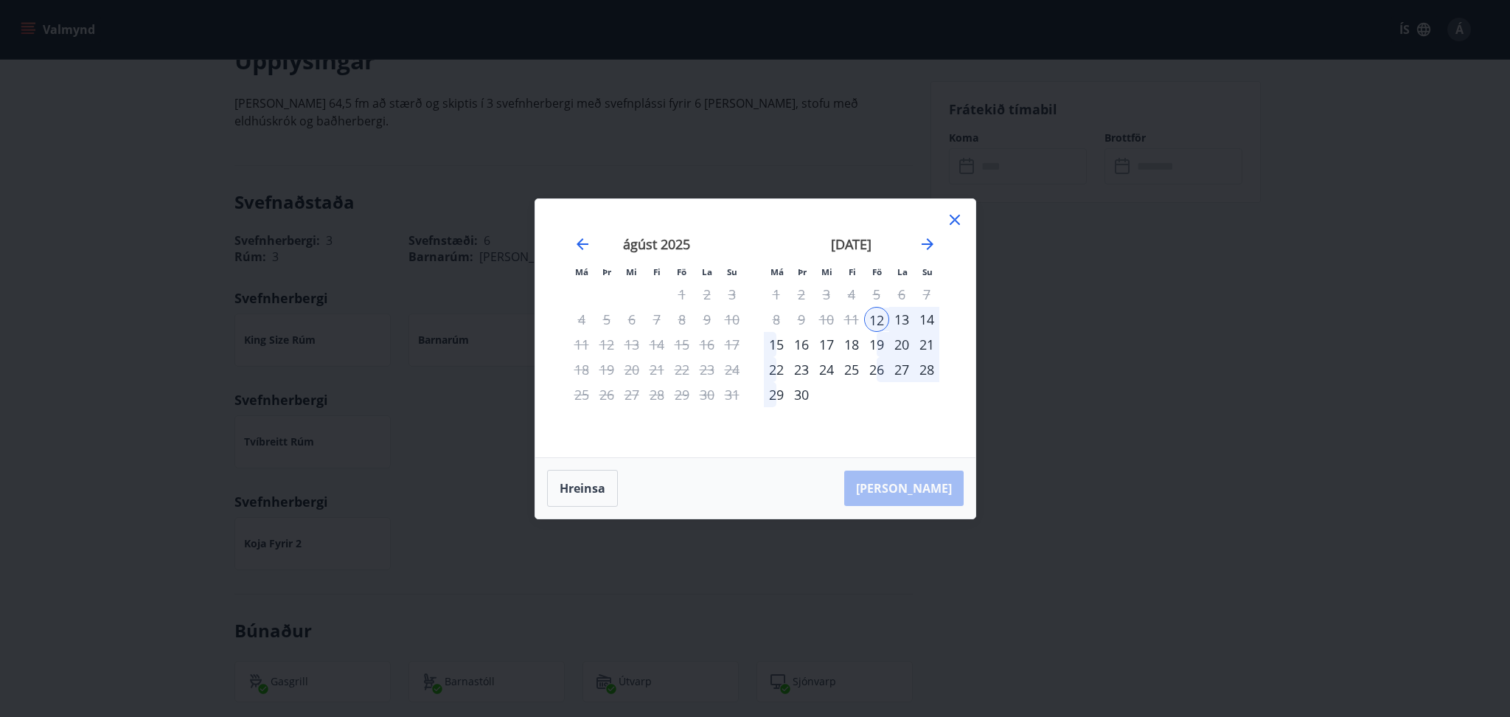
click at [880, 316] on div "12" at bounding box center [876, 319] width 25 height 25
click at [925, 495] on div "[PERSON_NAME]" at bounding box center [755, 488] width 440 height 60
click at [949, 226] on icon at bounding box center [955, 220] width 18 height 18
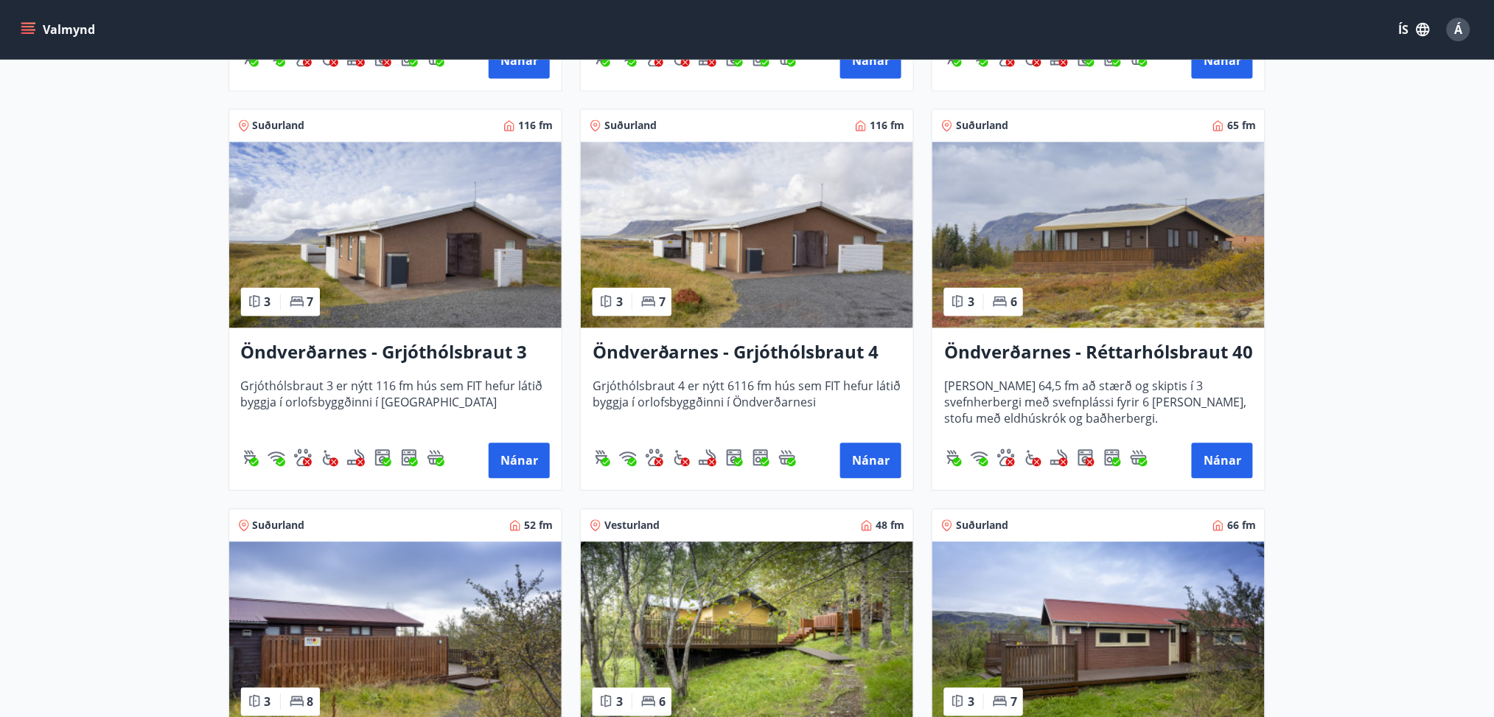
scroll to position [2996, 0]
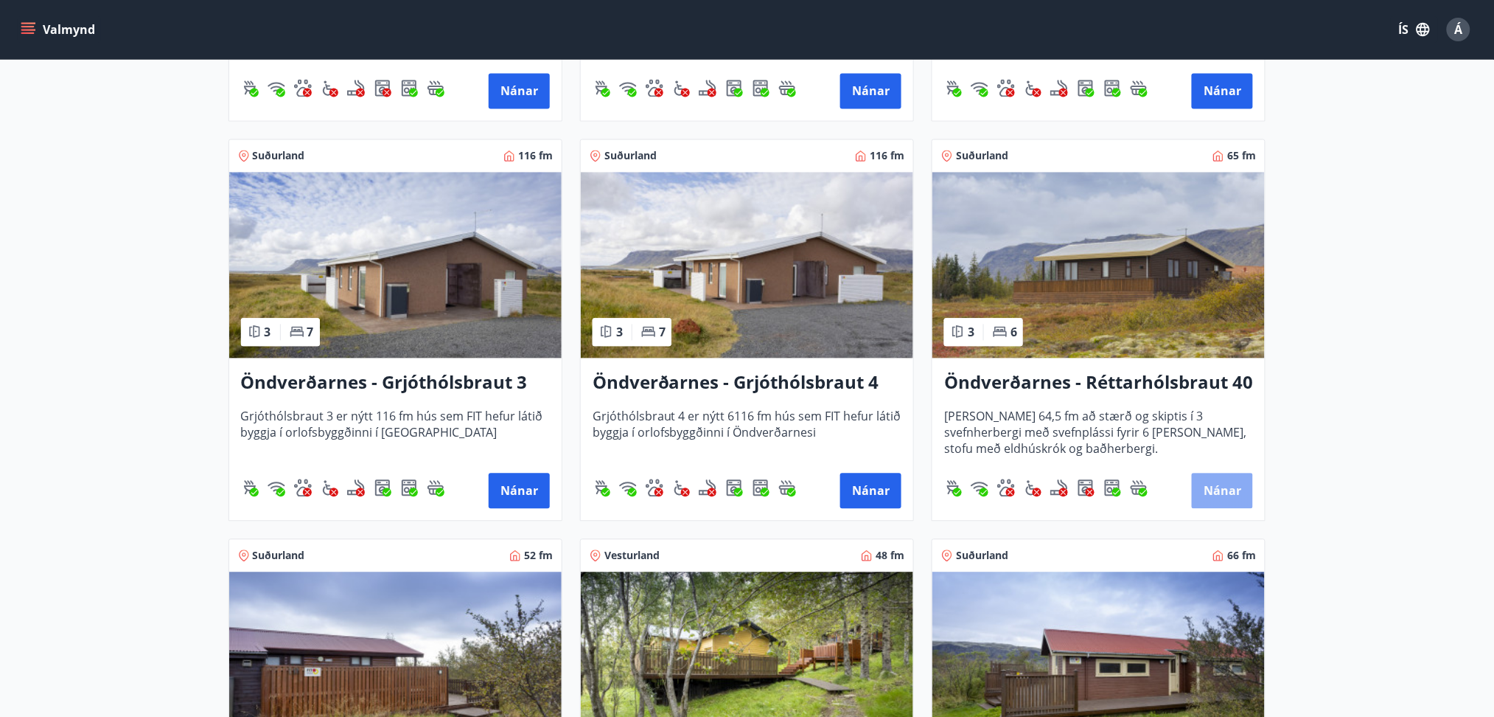
click at [1233, 488] on button "Nánar" at bounding box center [1222, 490] width 61 height 35
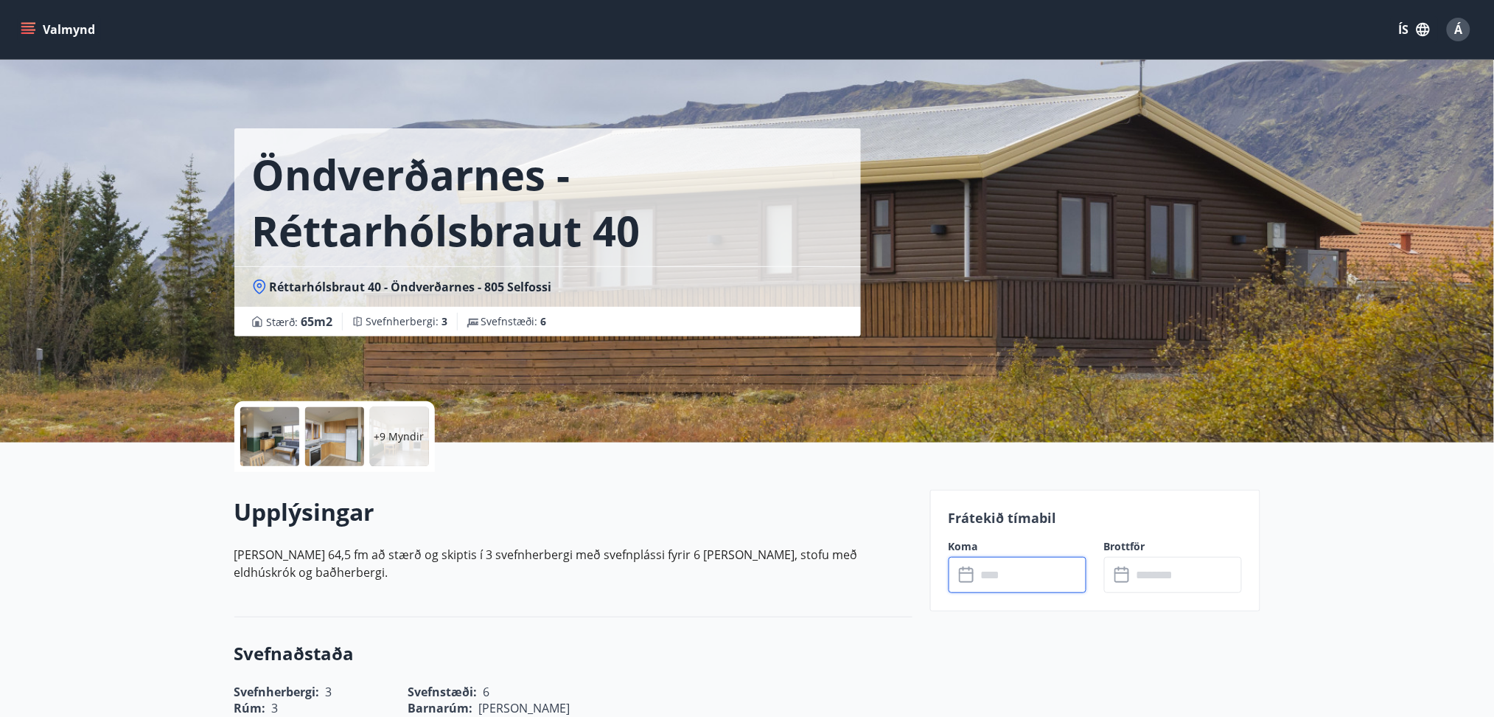
click at [1045, 574] on input "text" at bounding box center [1032, 575] width 110 height 36
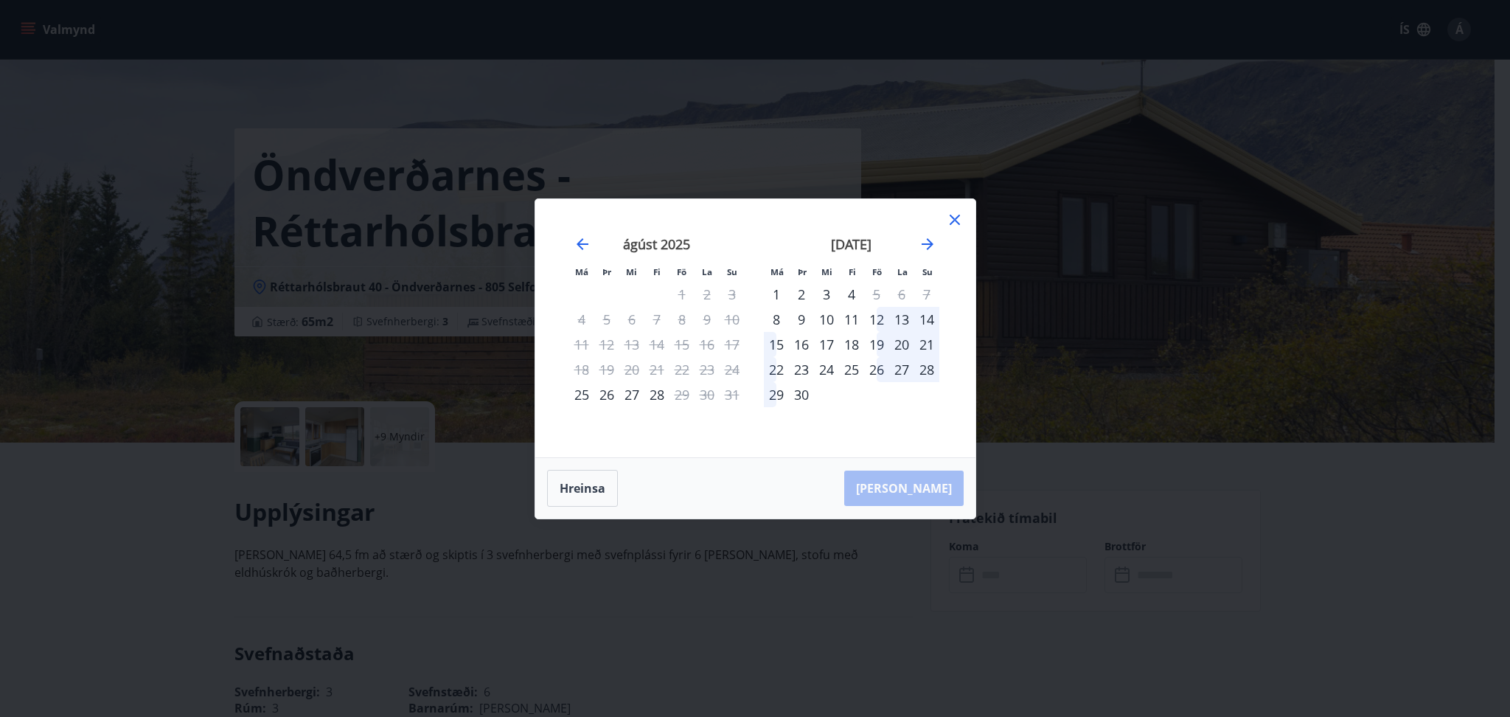
click at [876, 318] on div "12" at bounding box center [876, 319] width 25 height 25
click at [933, 487] on div "[PERSON_NAME]" at bounding box center [755, 488] width 440 height 60
click at [876, 323] on div "12" at bounding box center [876, 319] width 25 height 25
click at [929, 318] on div "14" at bounding box center [926, 319] width 25 height 25
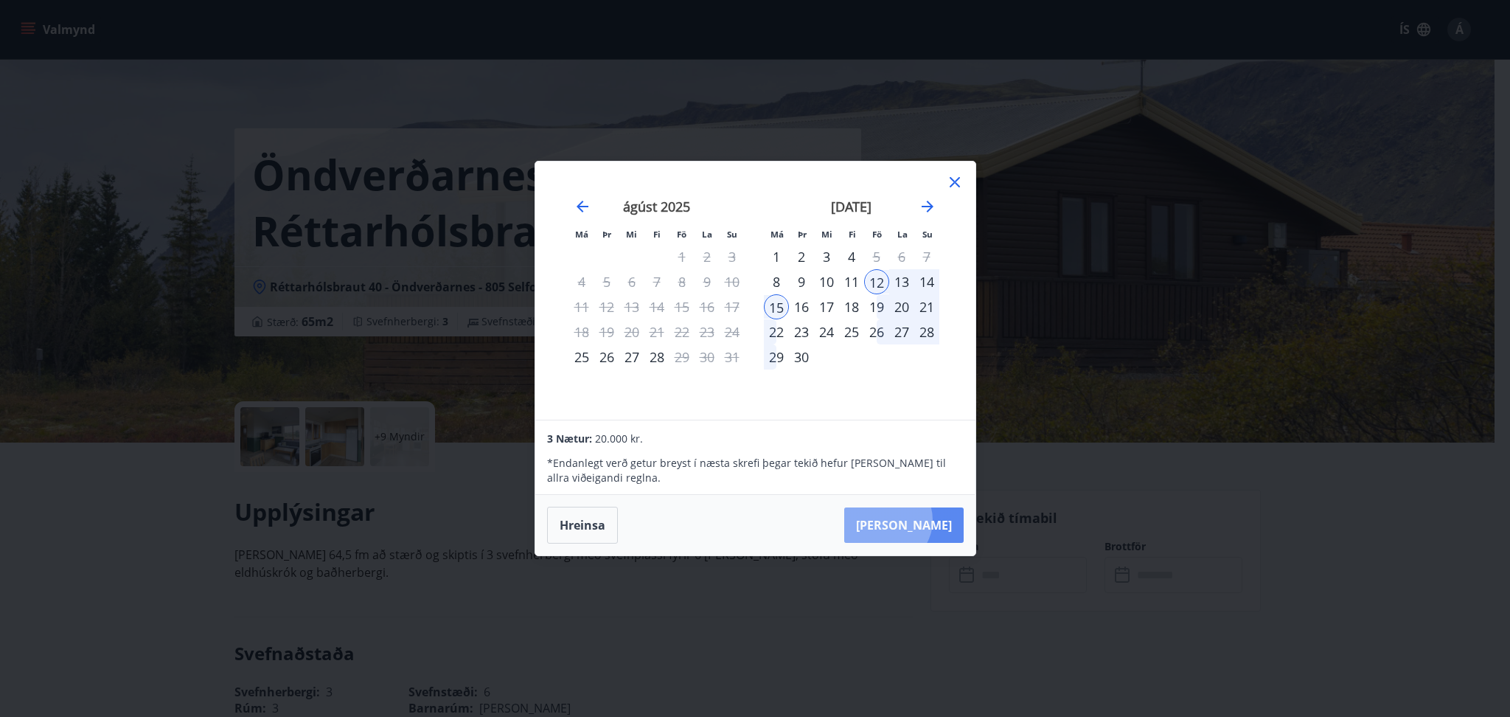
click at [932, 520] on button "[PERSON_NAME]" at bounding box center [903, 524] width 119 height 35
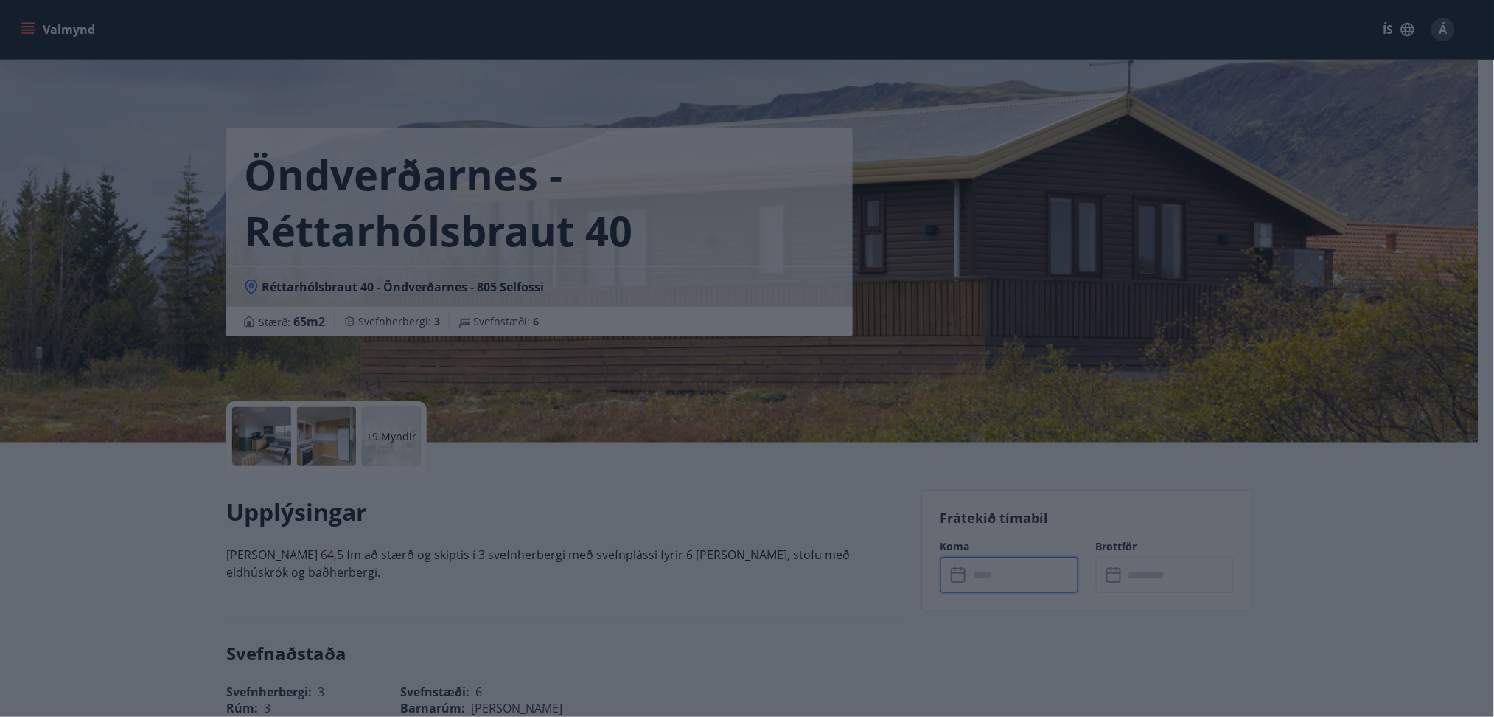
type input "******"
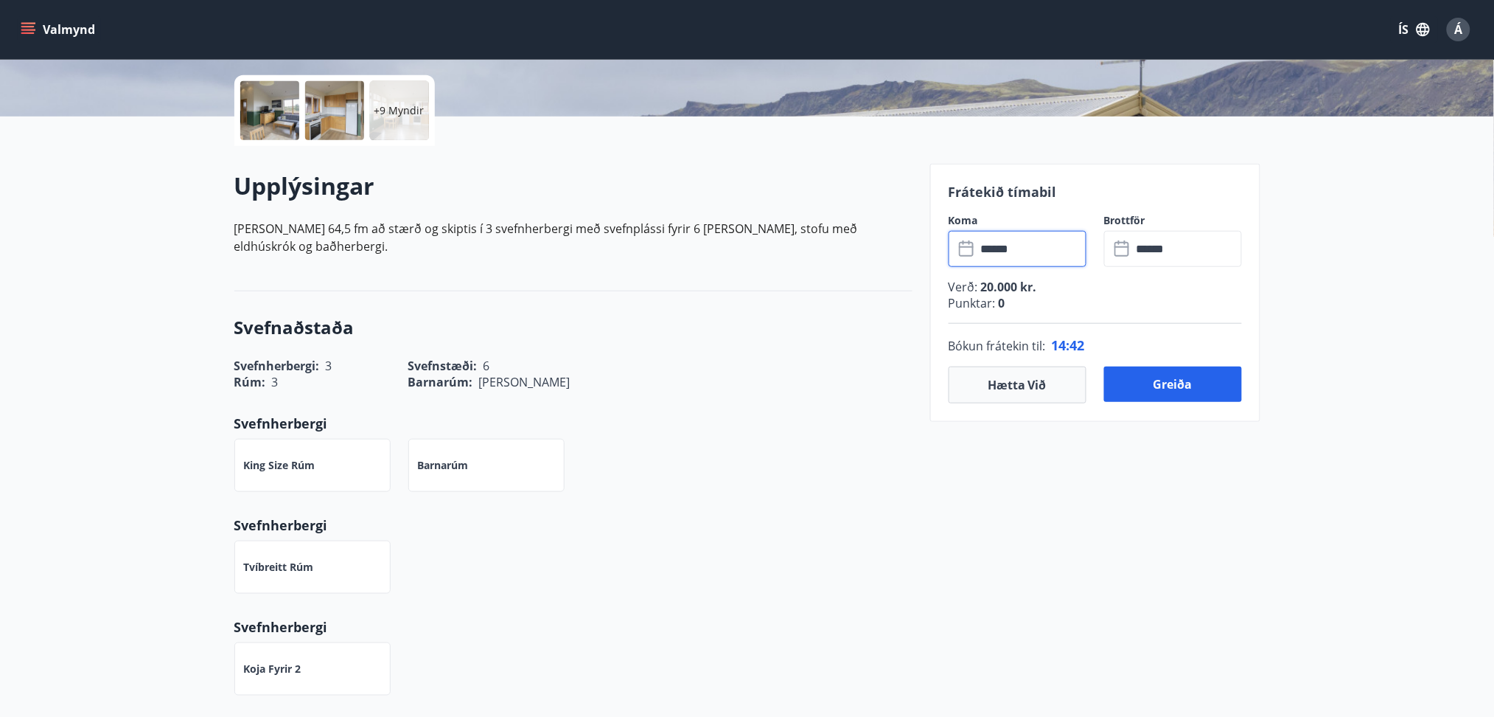
scroll to position [338, 0]
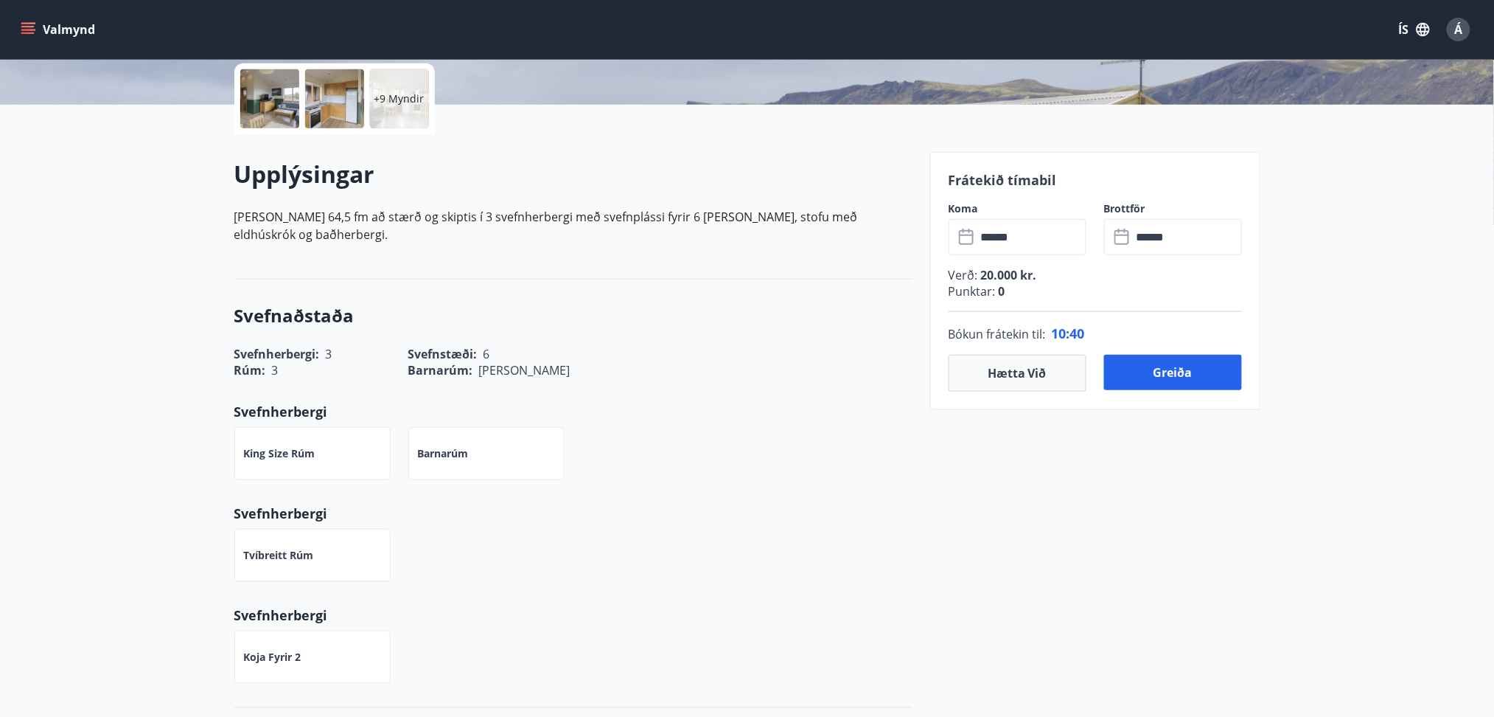
click at [280, 96] on div at bounding box center [269, 98] width 59 height 59
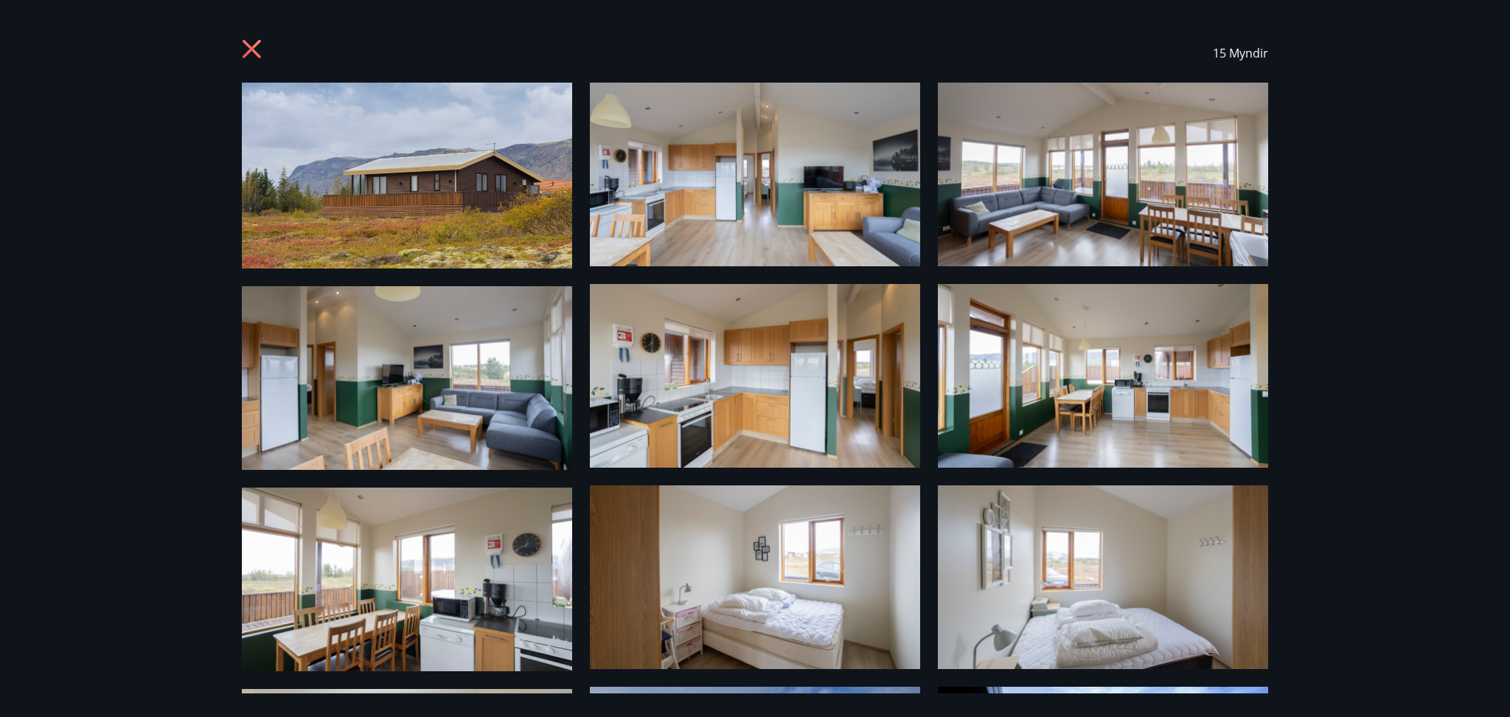
click at [498, 212] on img at bounding box center [407, 176] width 330 height 186
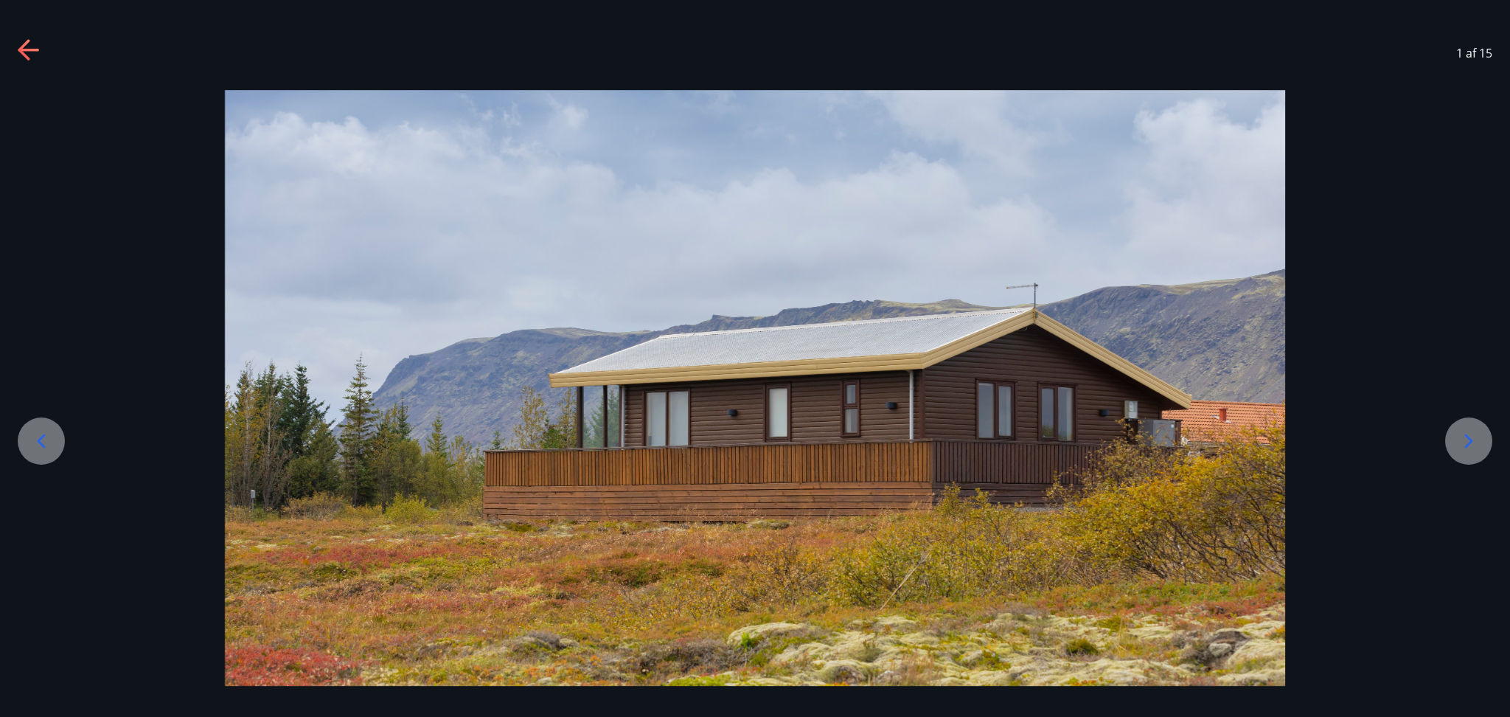
click at [1468, 439] on icon at bounding box center [1469, 441] width 24 height 24
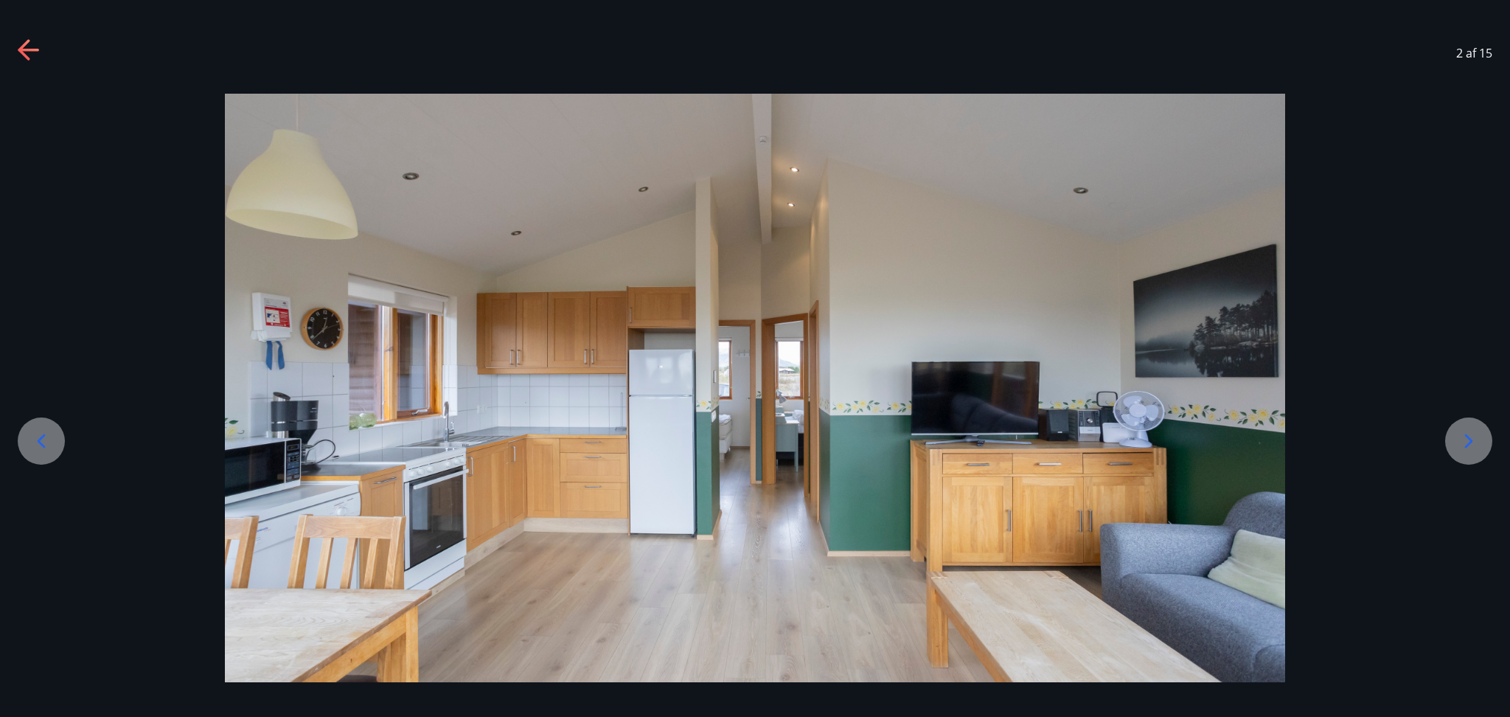
click at [1468, 439] on icon at bounding box center [1469, 441] width 24 height 24
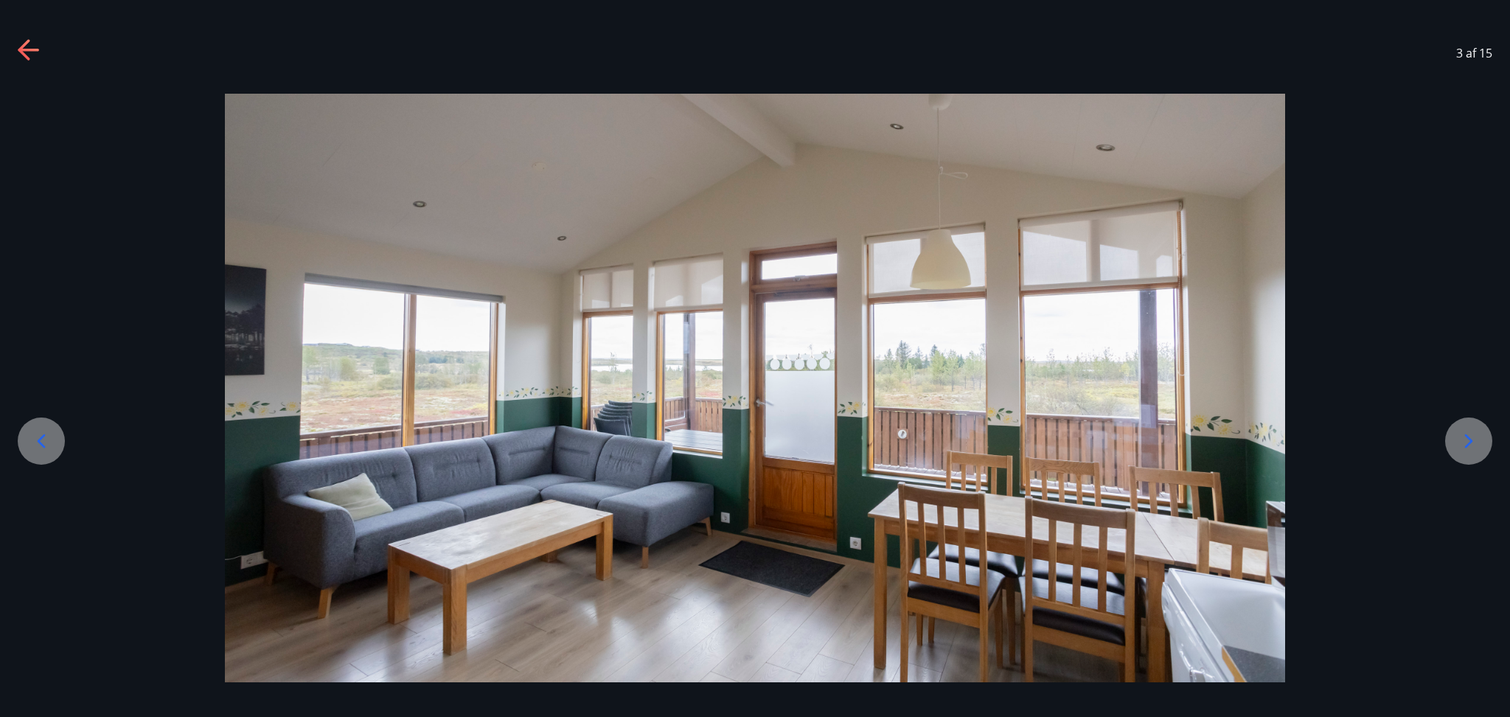
click at [1468, 439] on icon at bounding box center [1469, 441] width 24 height 24
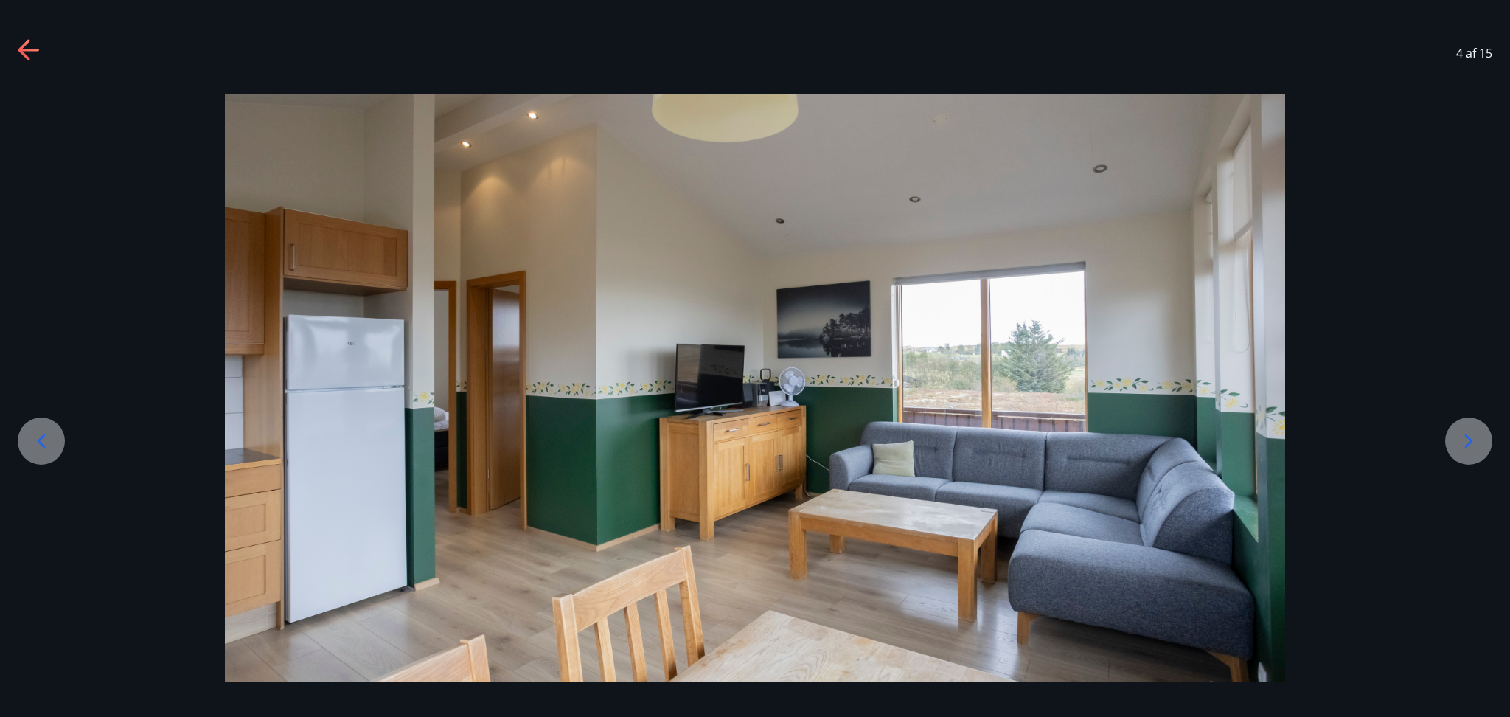
click at [1468, 439] on icon at bounding box center [1469, 441] width 24 height 24
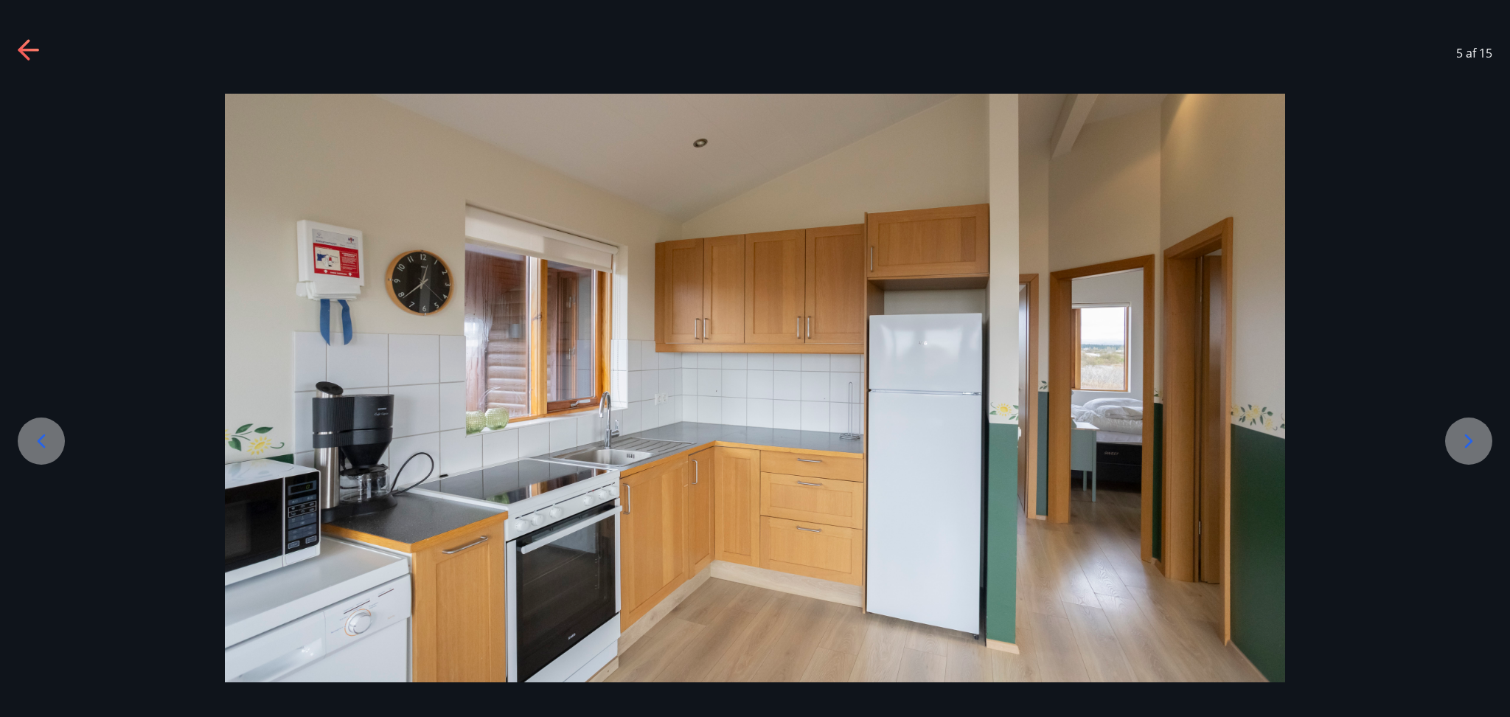
click at [1468, 439] on icon at bounding box center [1469, 441] width 24 height 24
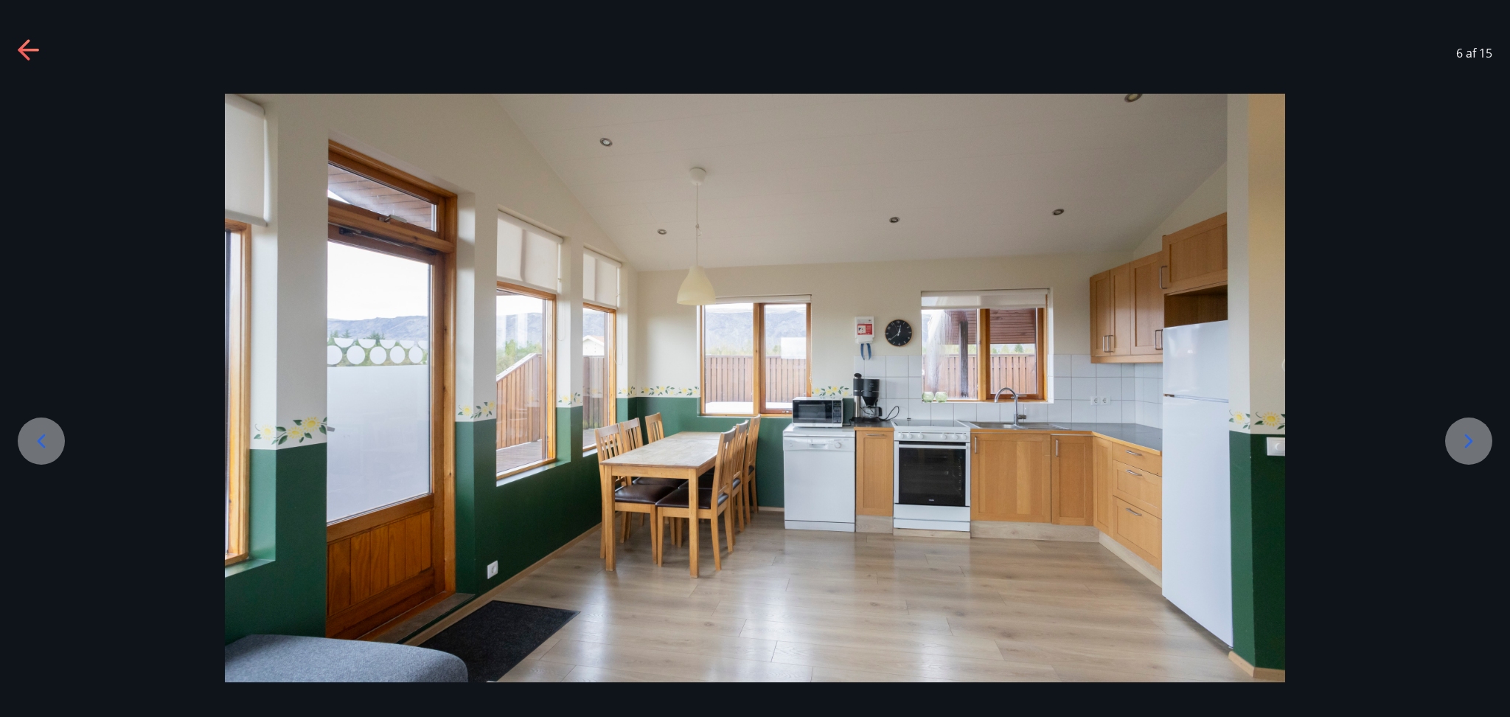
click at [1468, 439] on icon at bounding box center [1469, 441] width 24 height 24
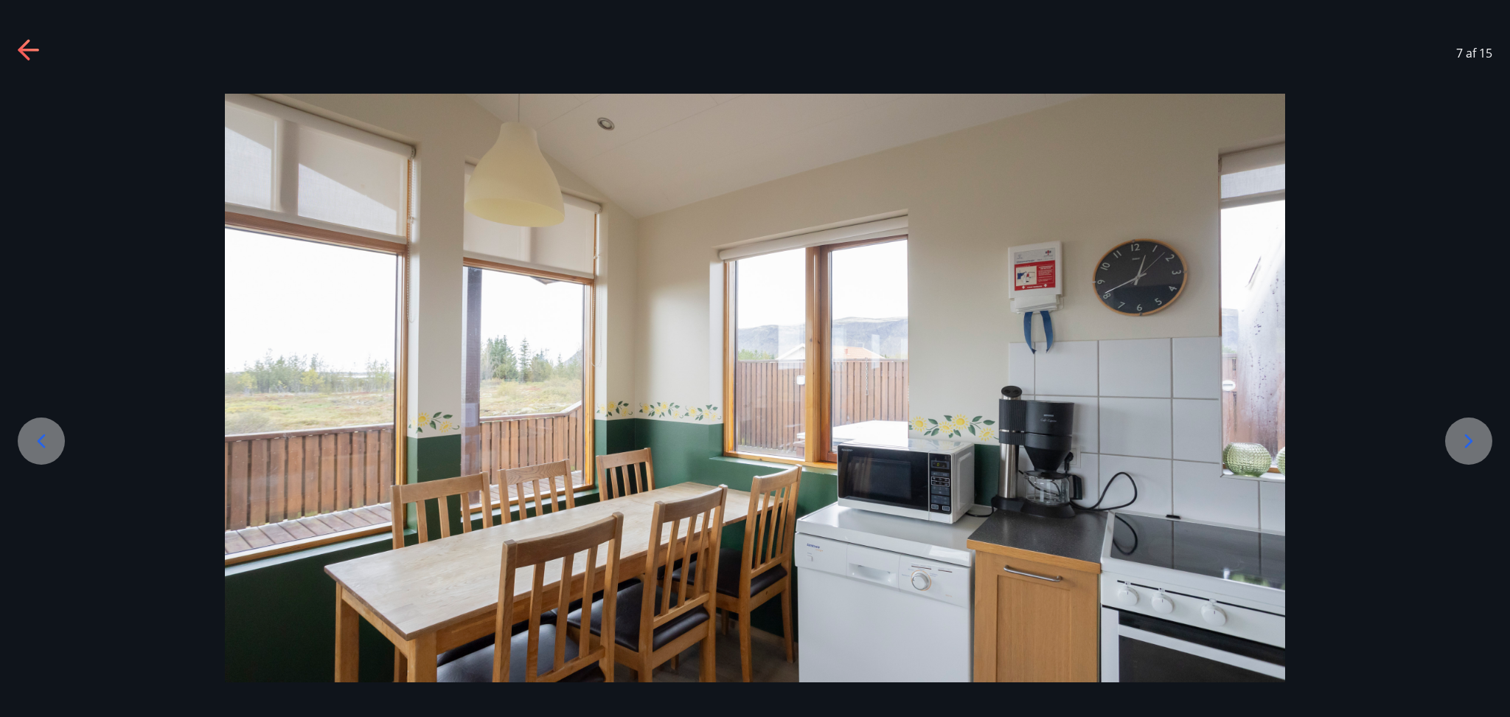
click at [1468, 439] on icon at bounding box center [1469, 441] width 24 height 24
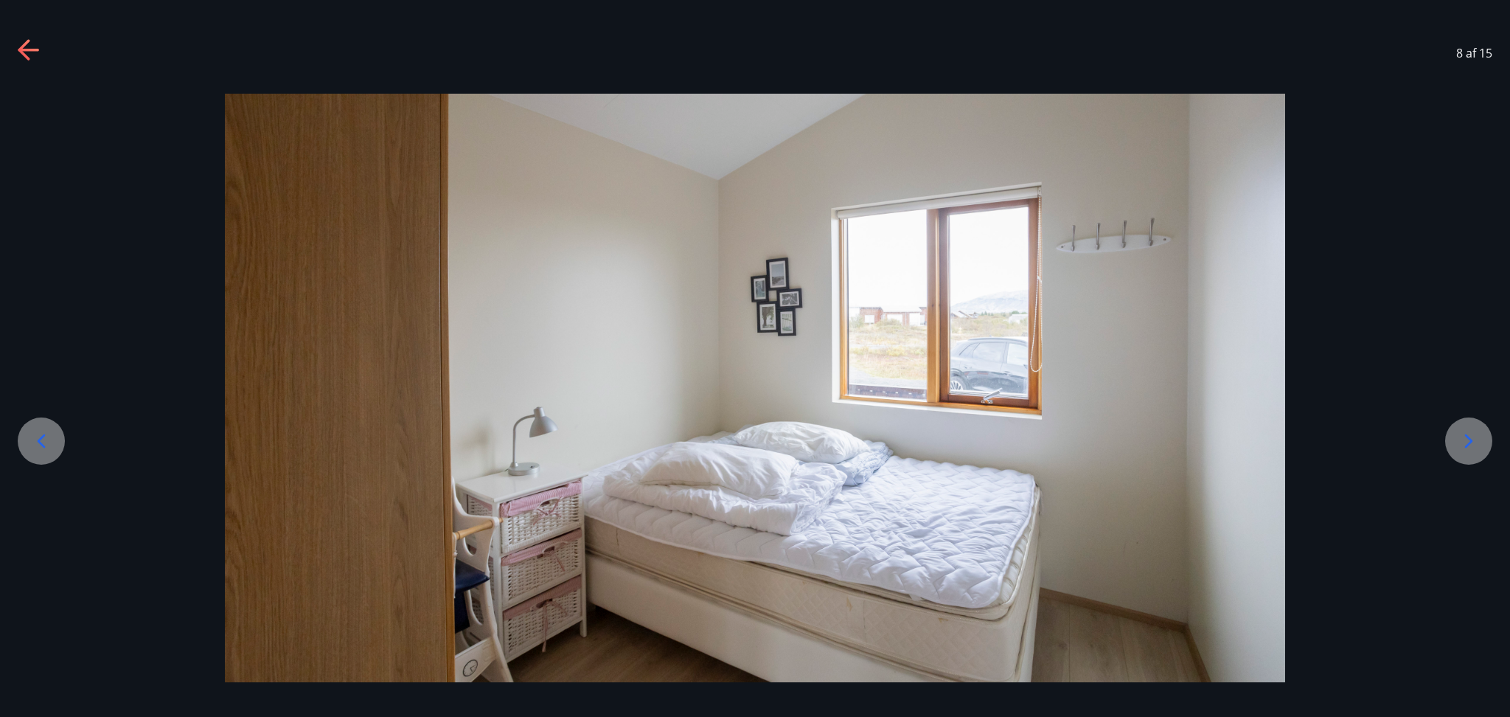
click at [1468, 439] on icon at bounding box center [1469, 441] width 24 height 24
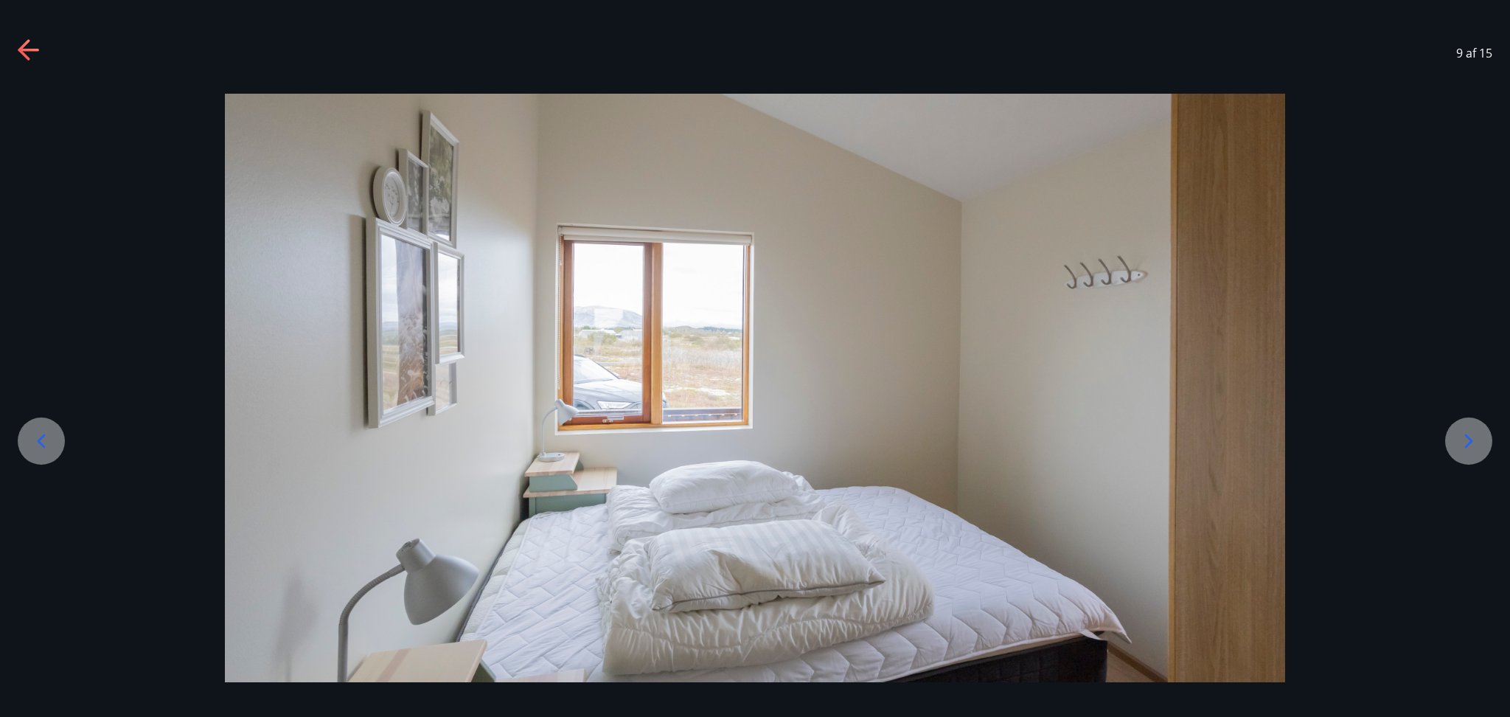
click at [1468, 439] on icon at bounding box center [1469, 441] width 24 height 24
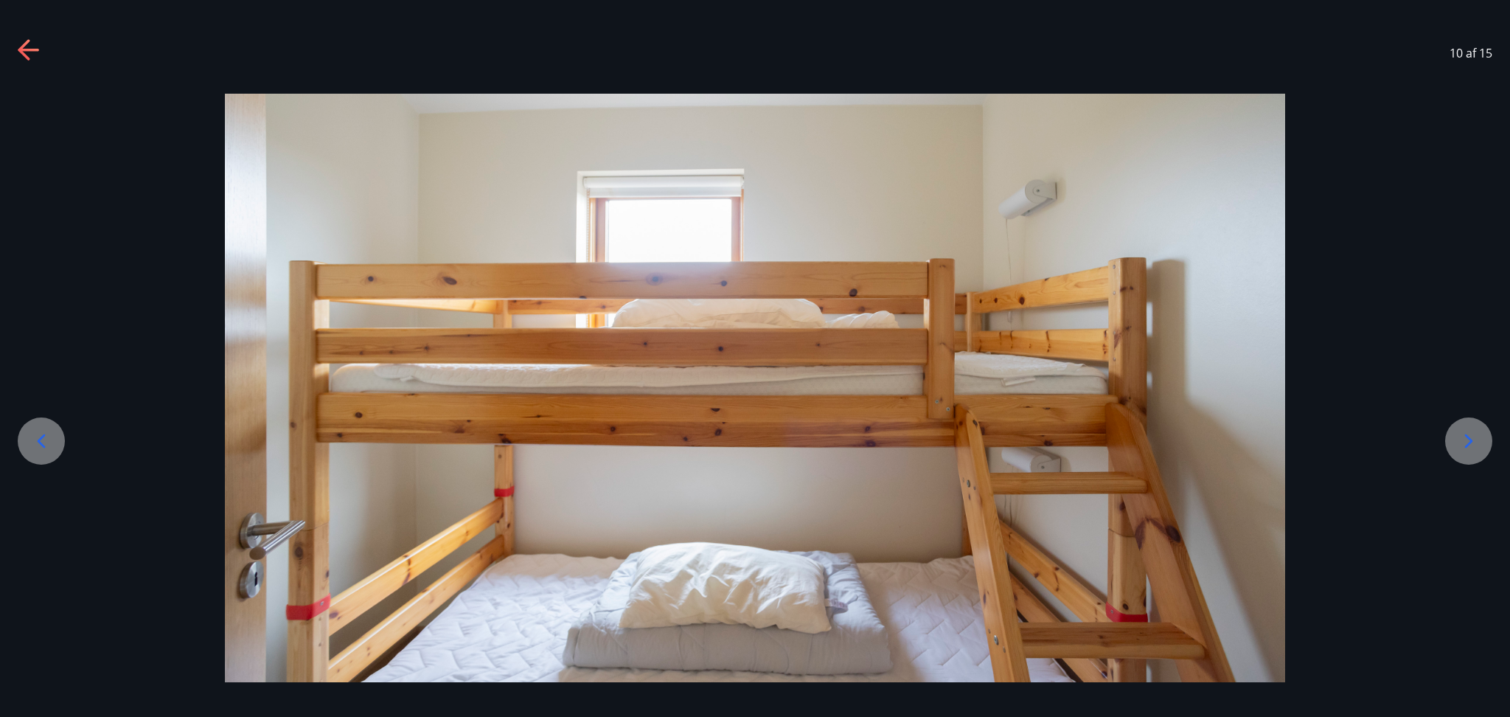
click at [1468, 439] on icon at bounding box center [1469, 441] width 24 height 24
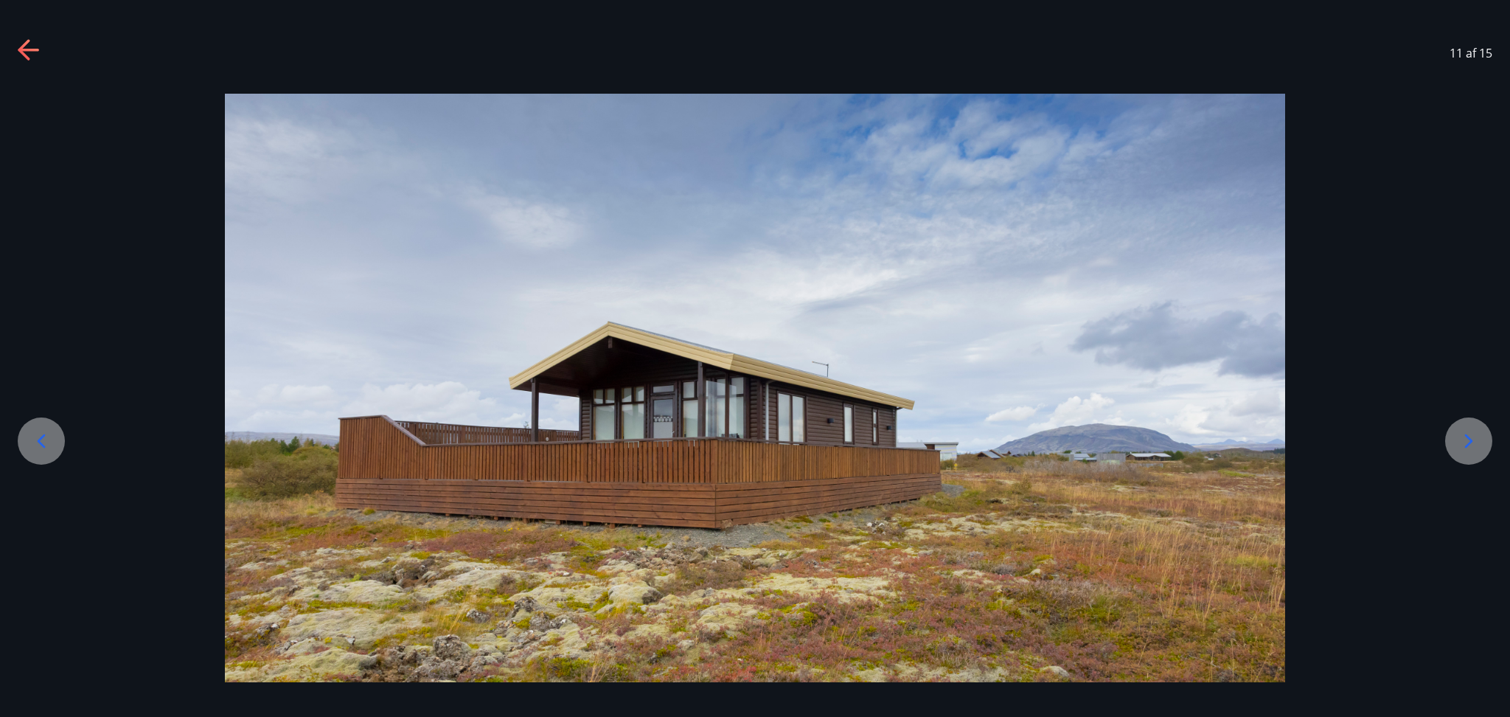
click at [1468, 439] on icon at bounding box center [1469, 441] width 24 height 24
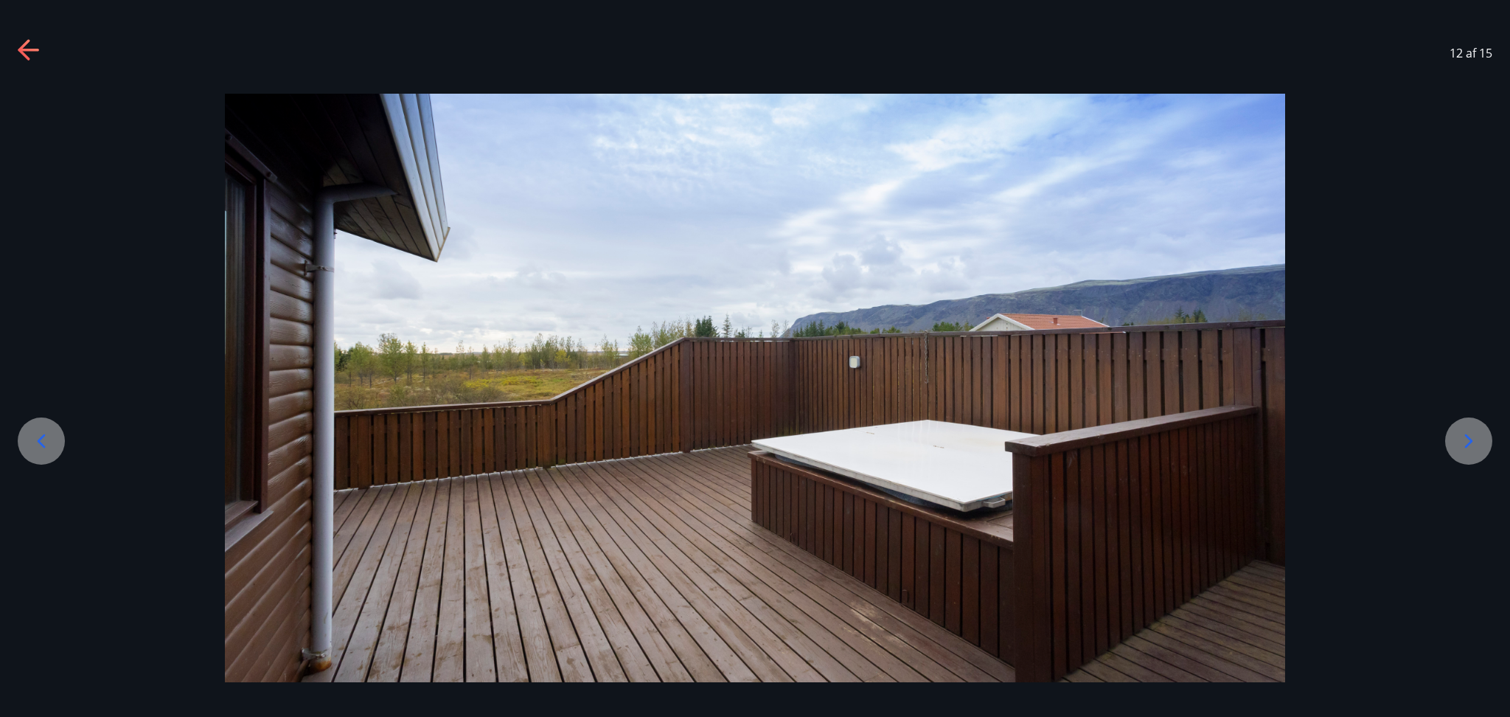
click at [1468, 439] on icon at bounding box center [1469, 441] width 24 height 24
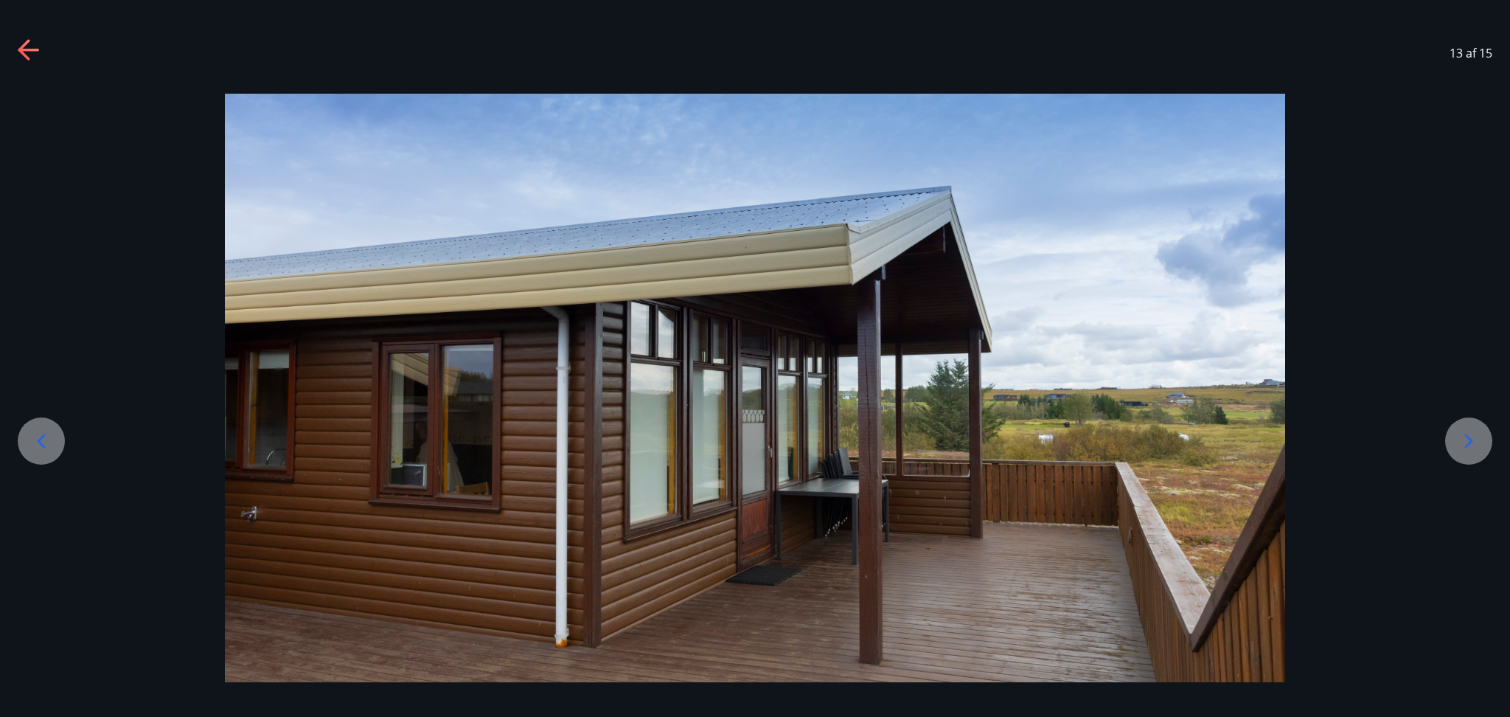
click at [1465, 436] on icon at bounding box center [1469, 441] width 8 height 14
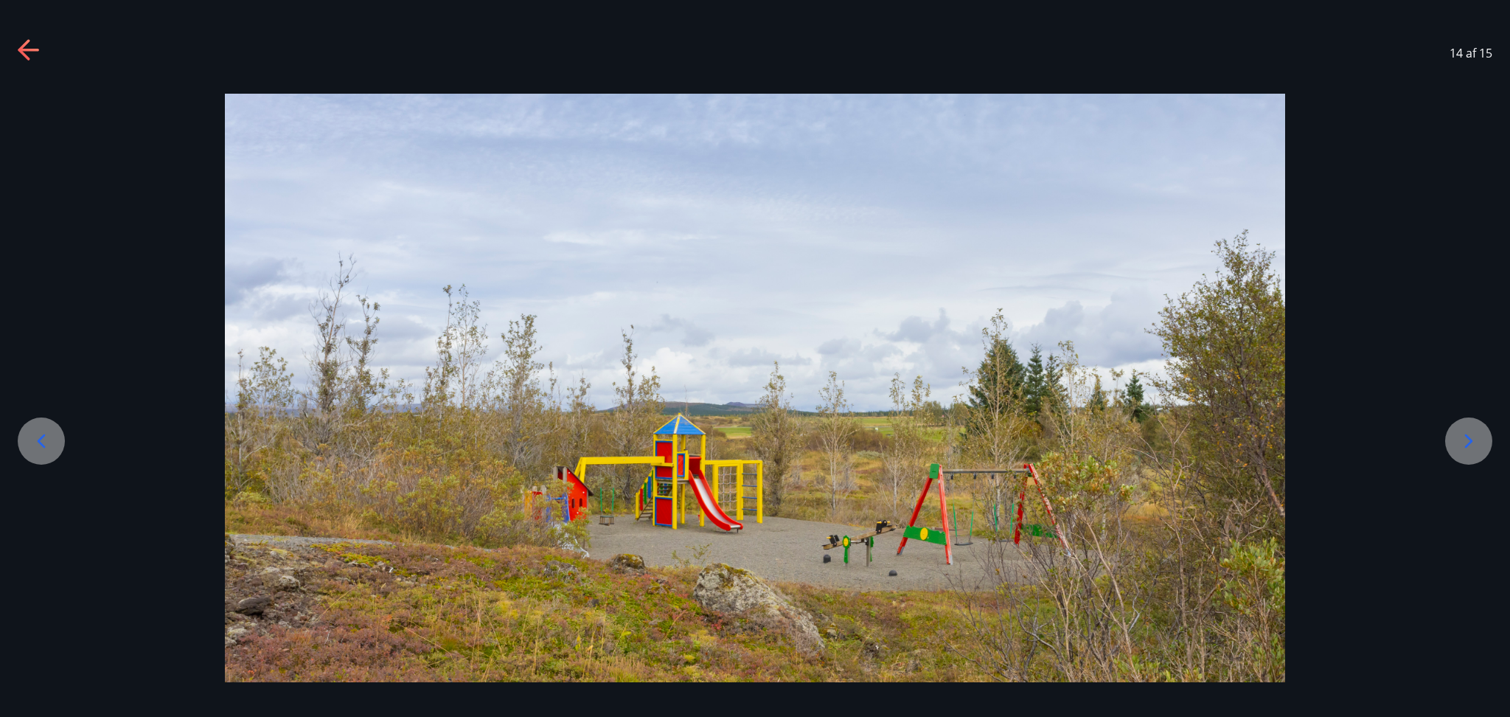
click at [1465, 436] on icon at bounding box center [1469, 441] width 8 height 14
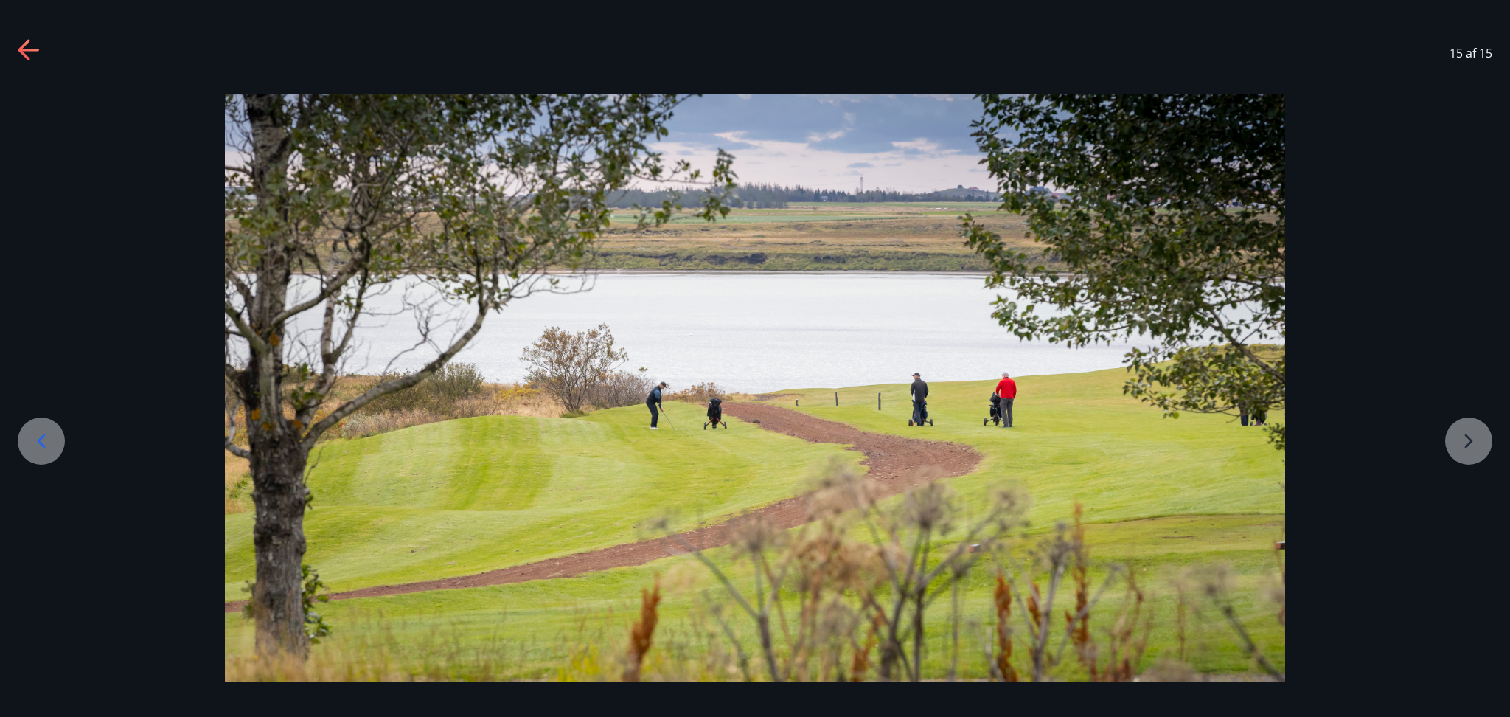
click at [41, 50] on icon at bounding box center [30, 51] width 24 height 24
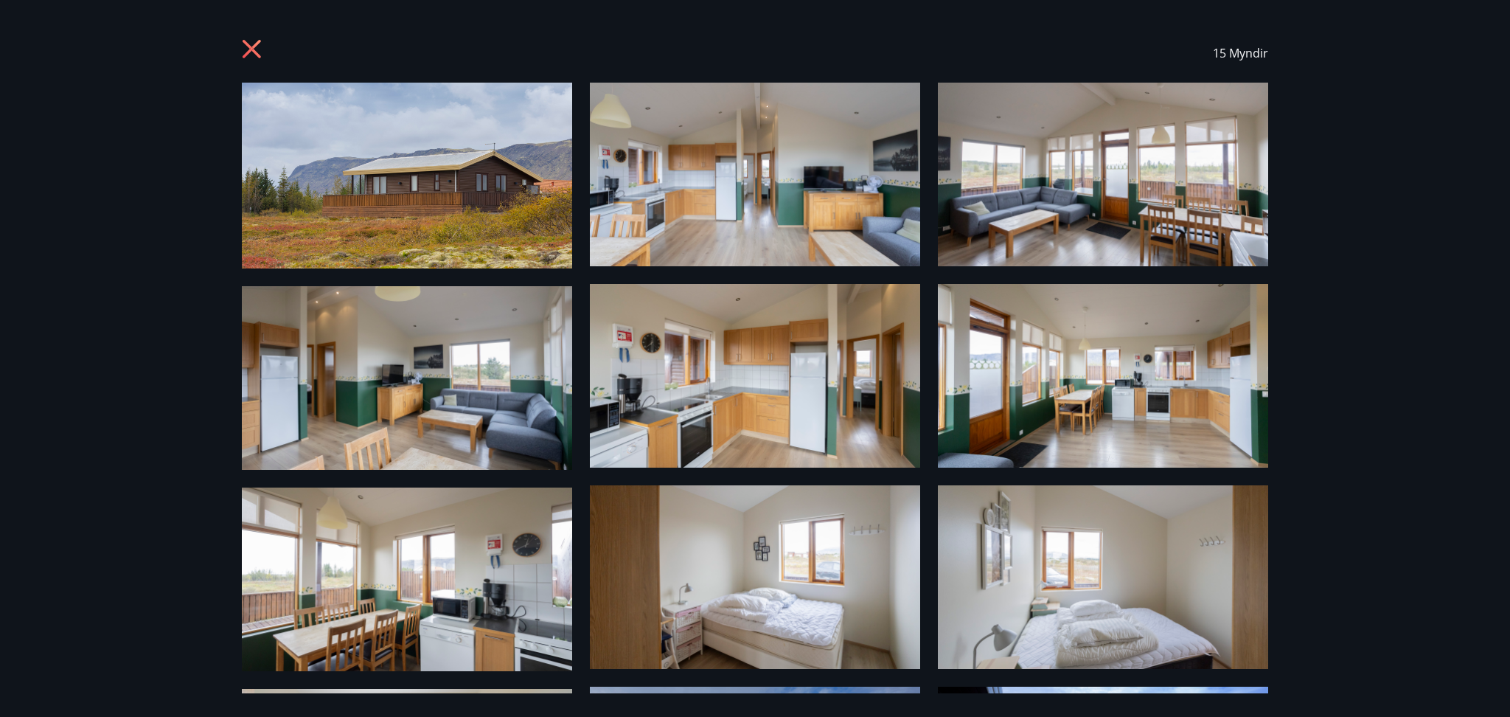
click at [254, 50] on icon at bounding box center [252, 49] width 18 height 18
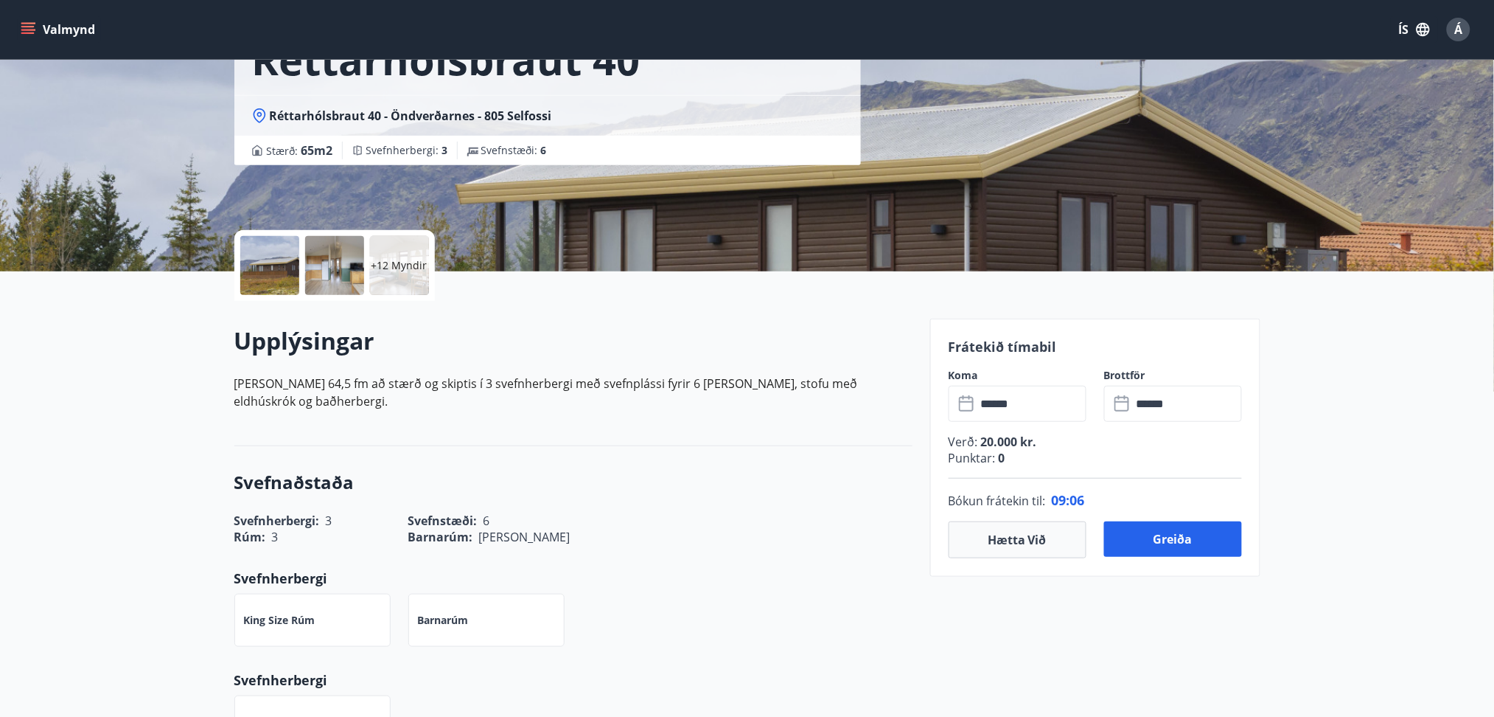
scroll to position [150, 0]
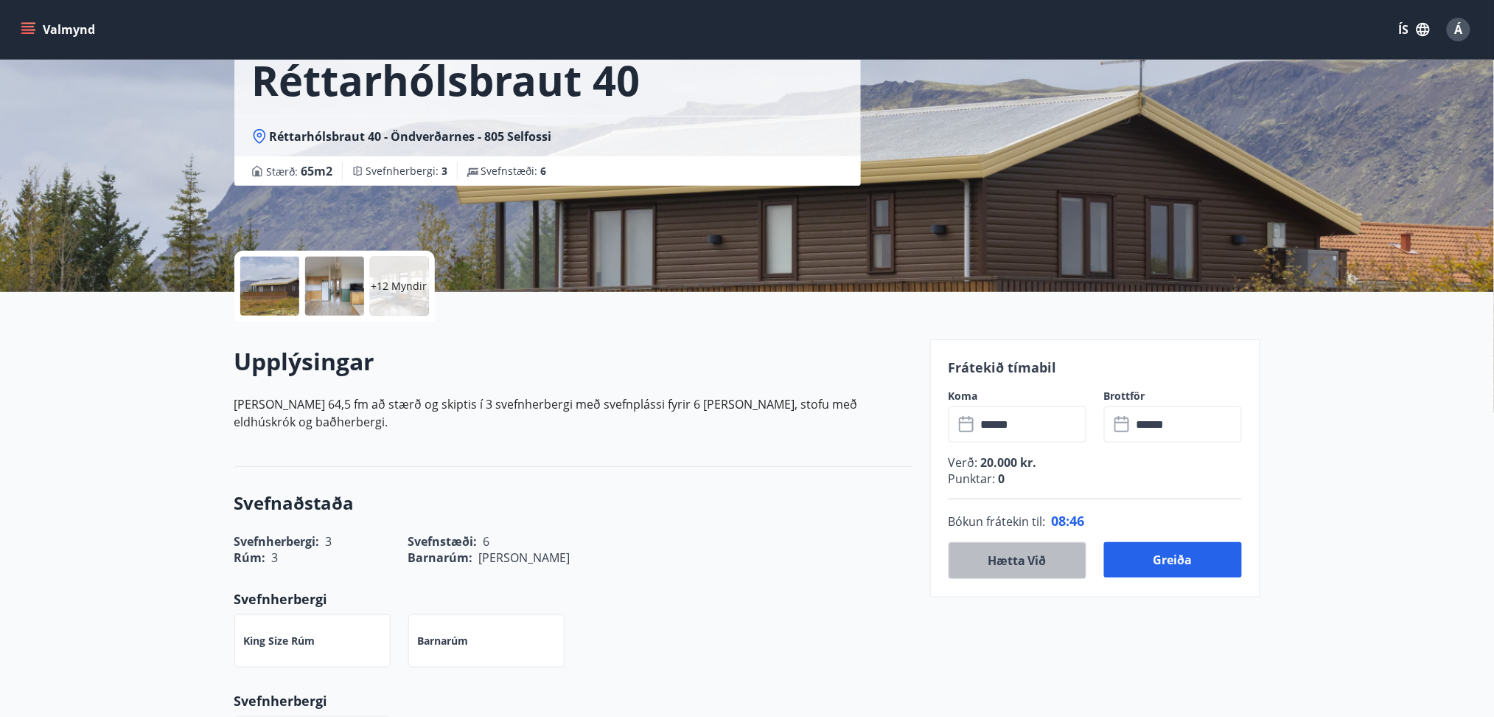
click at [1032, 563] on button "Hætta við" at bounding box center [1018, 560] width 138 height 37
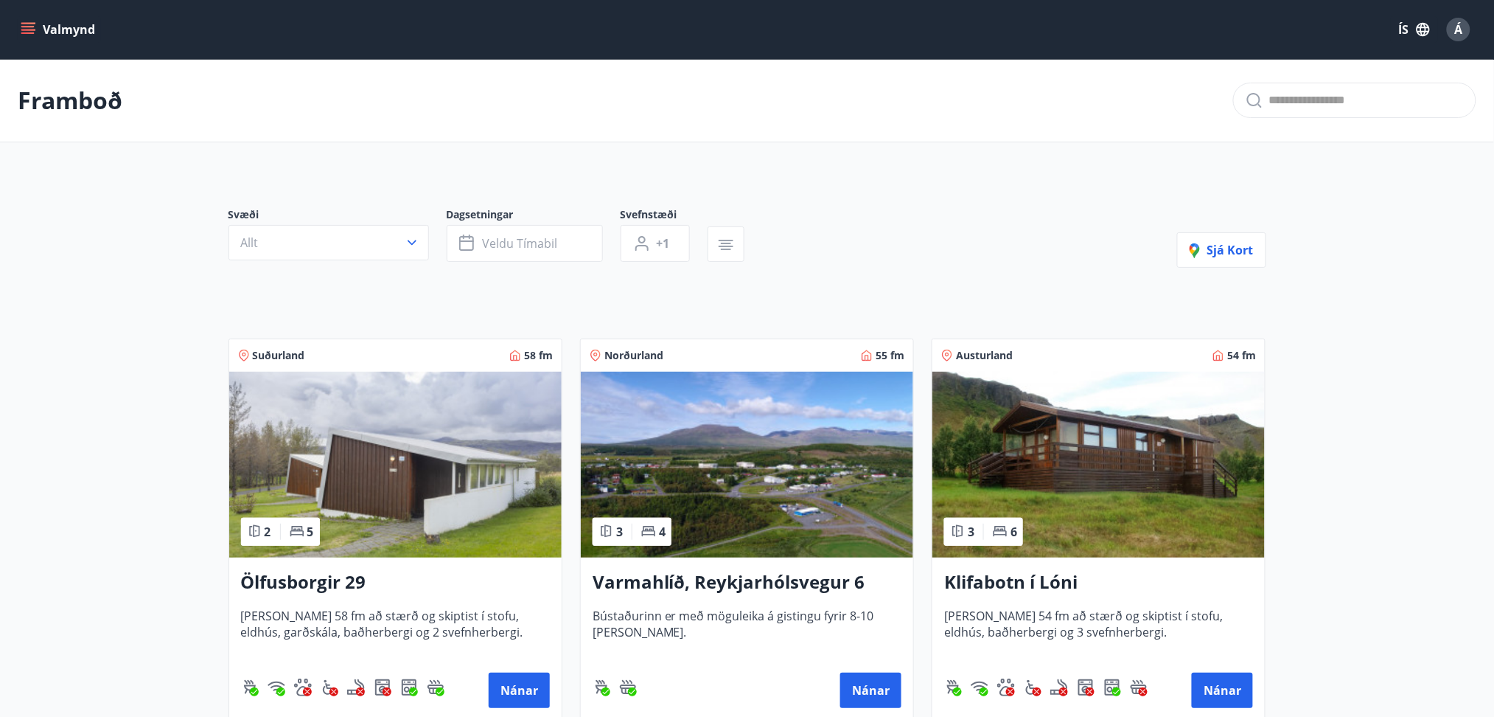
click at [394, 452] on img at bounding box center [395, 465] width 332 height 186
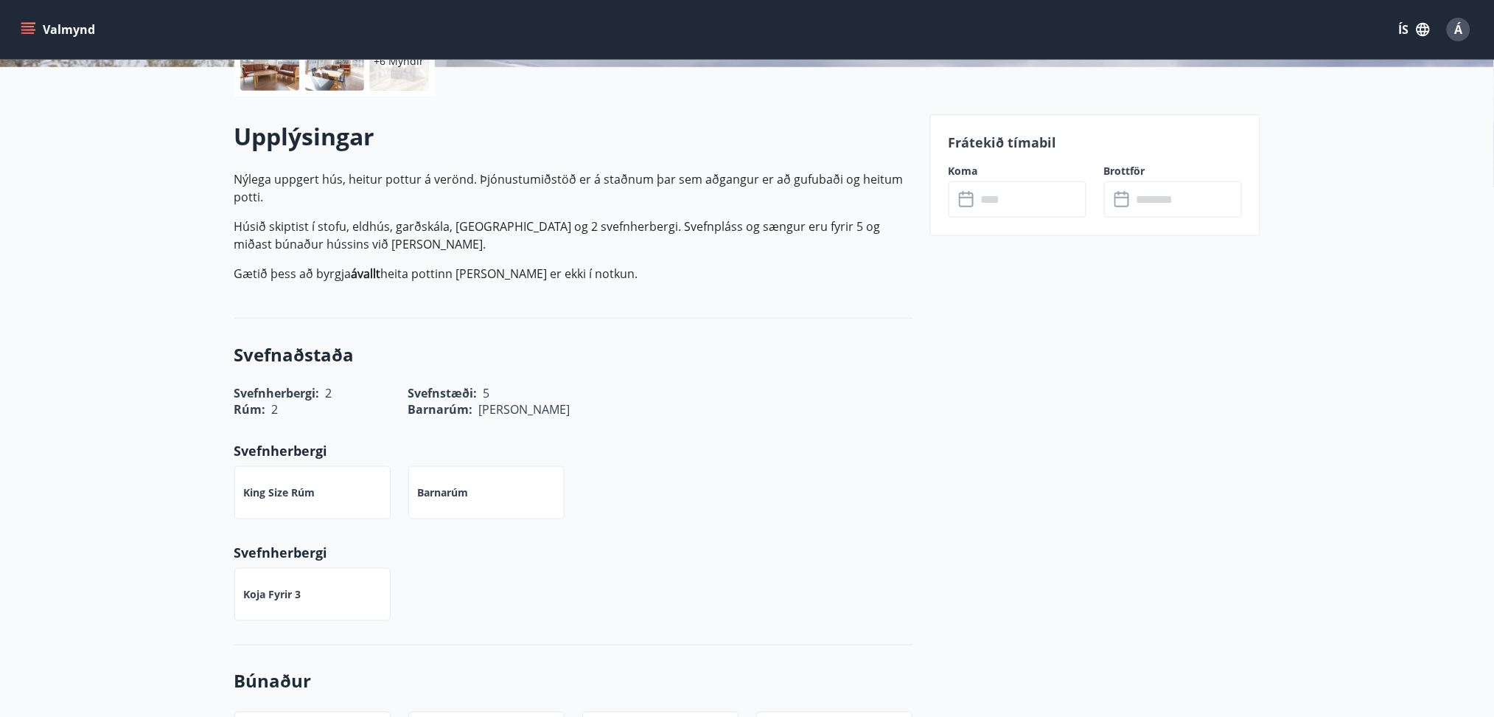
scroll to position [372, 0]
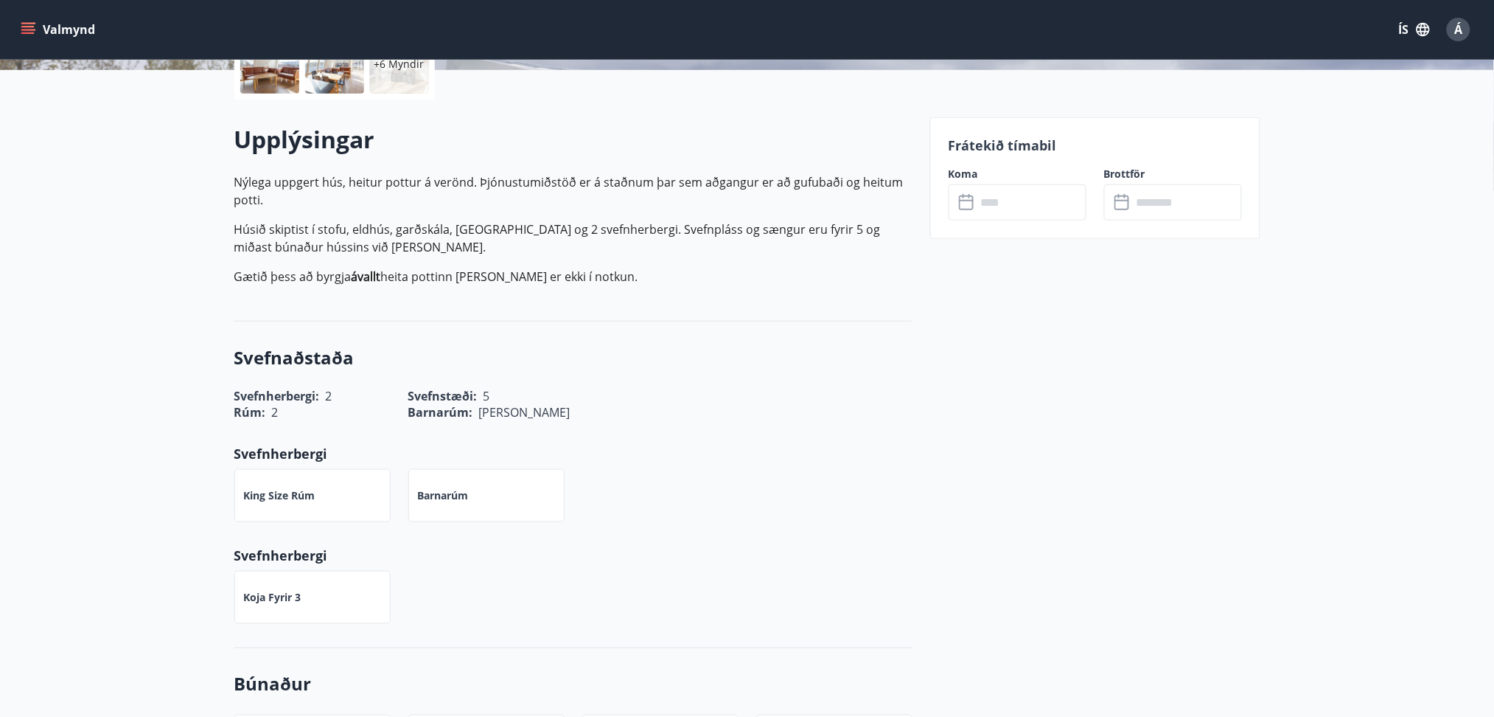
click at [1022, 202] on input "text" at bounding box center [1032, 202] width 110 height 36
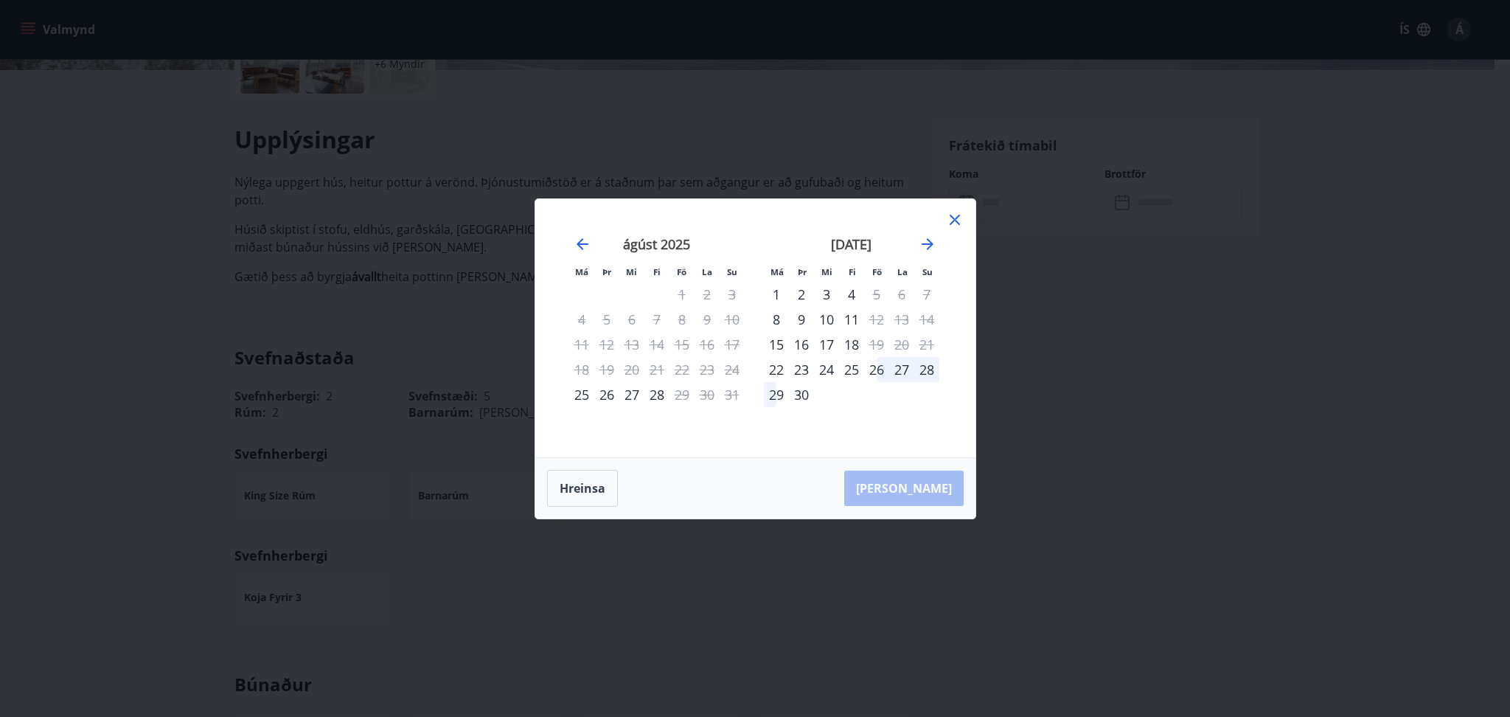
click at [876, 372] on div "26" at bounding box center [876, 369] width 25 height 25
click at [773, 389] on div "29" at bounding box center [776, 394] width 25 height 25
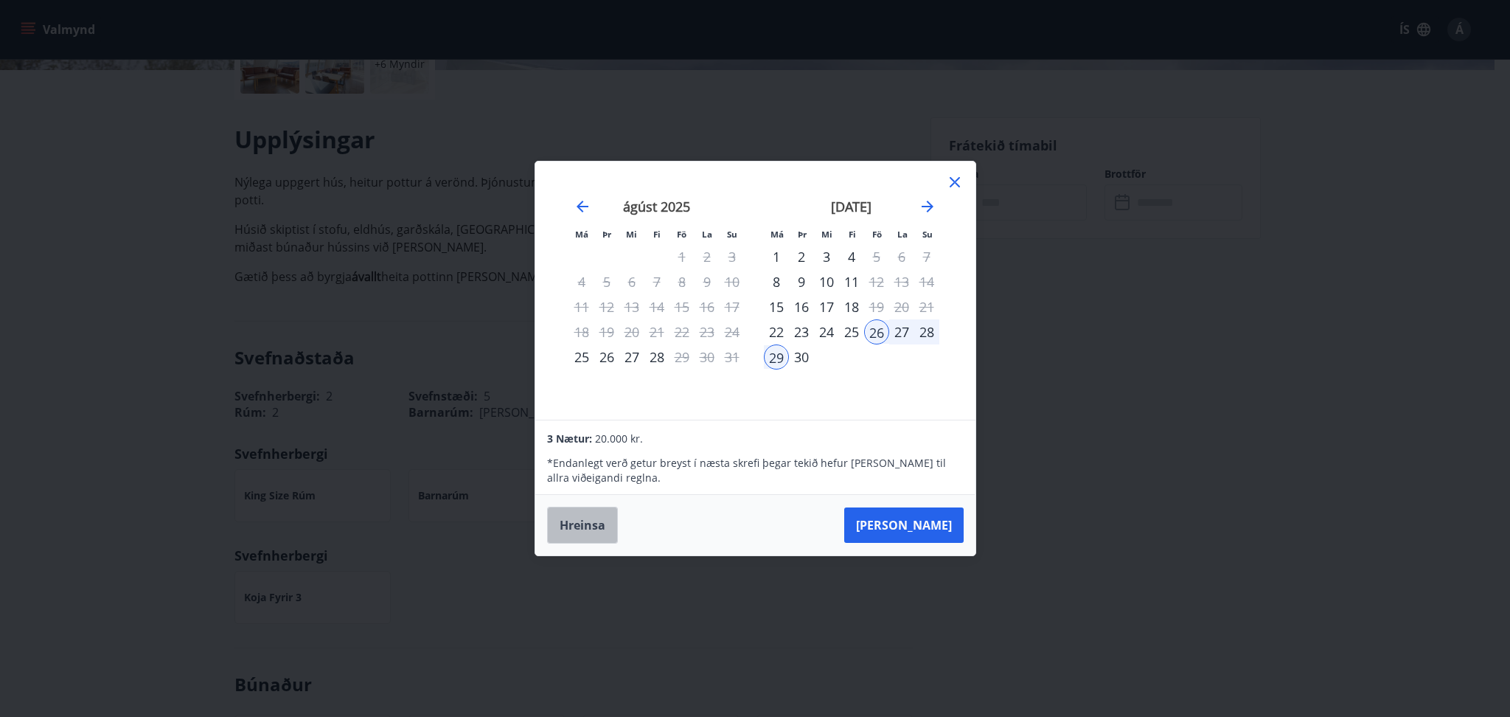
click at [571, 526] on button "Hreinsa" at bounding box center [582, 524] width 71 height 37
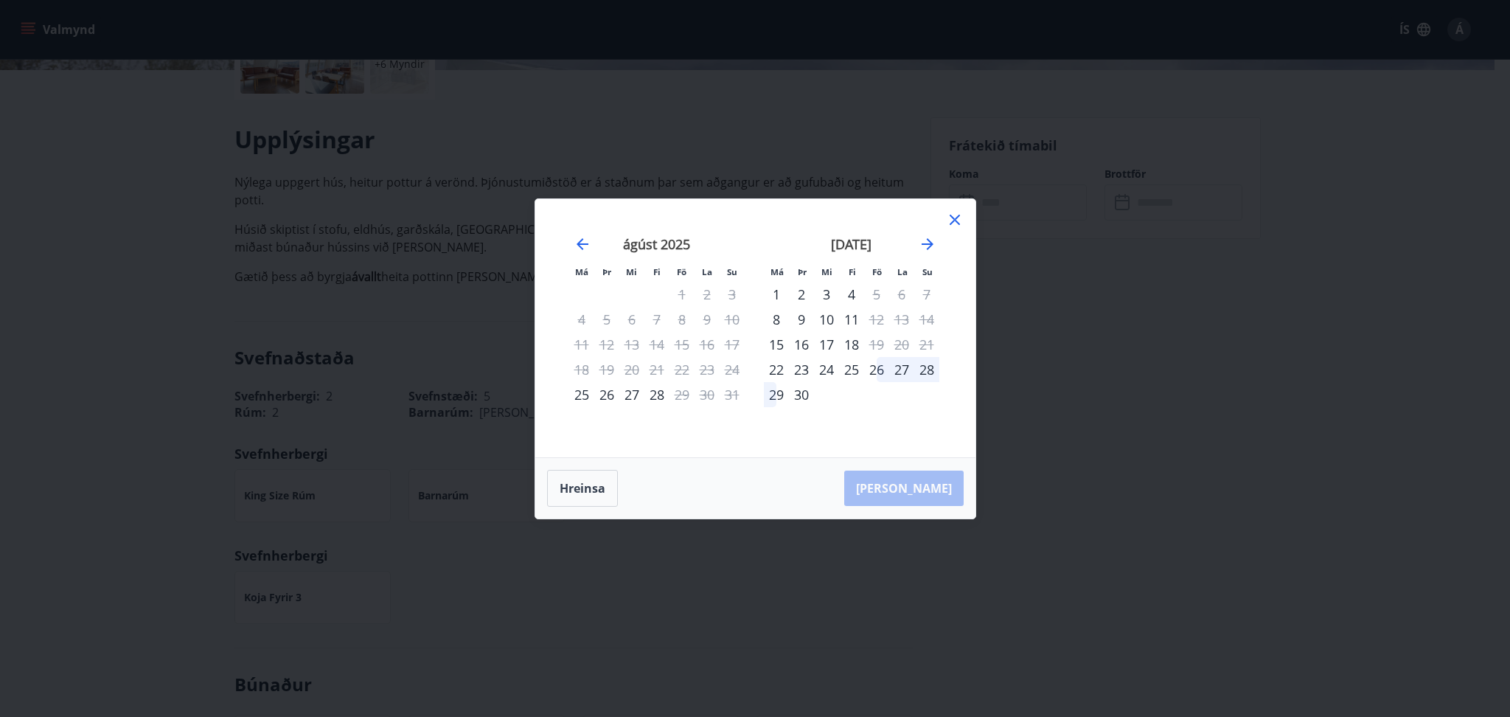
click at [952, 215] on icon at bounding box center [955, 220] width 18 height 18
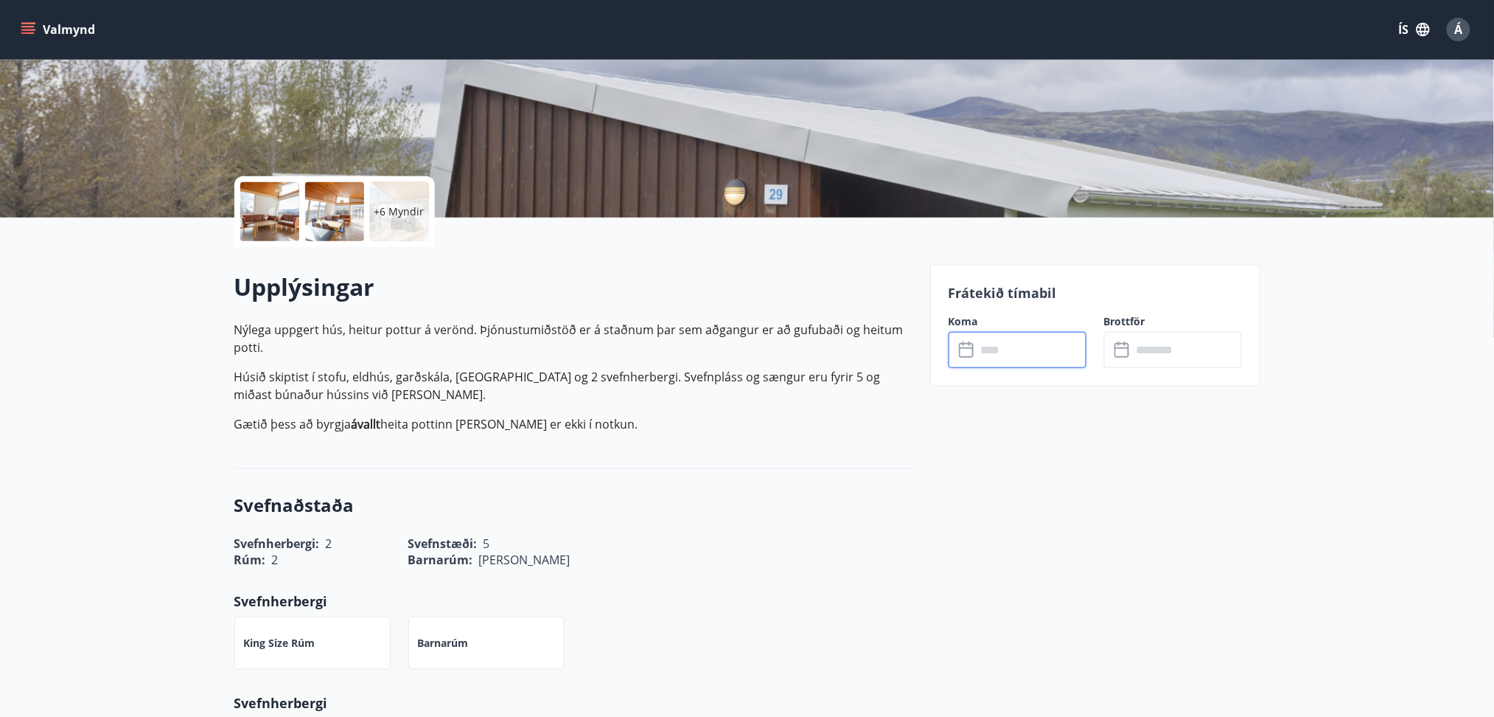
scroll to position [210, 0]
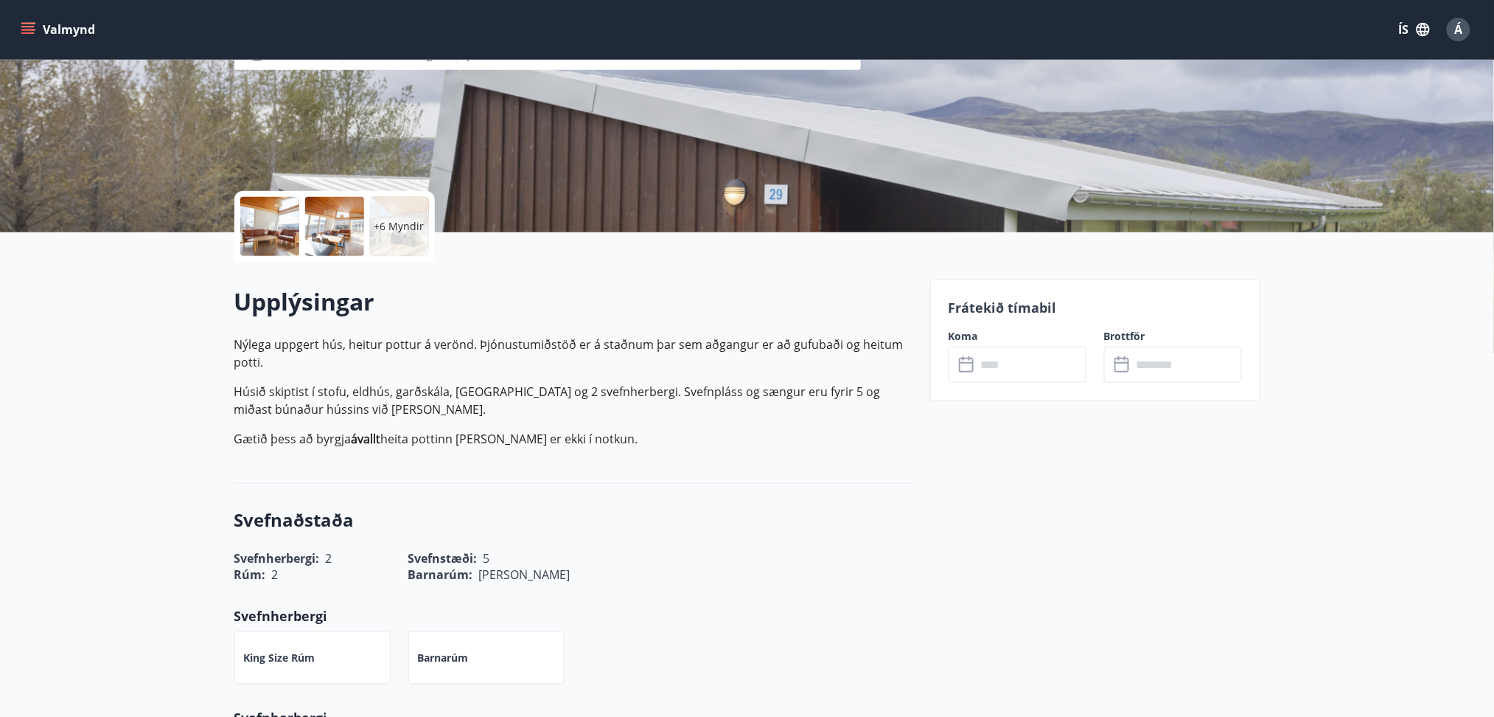
click at [259, 220] on div at bounding box center [269, 226] width 59 height 59
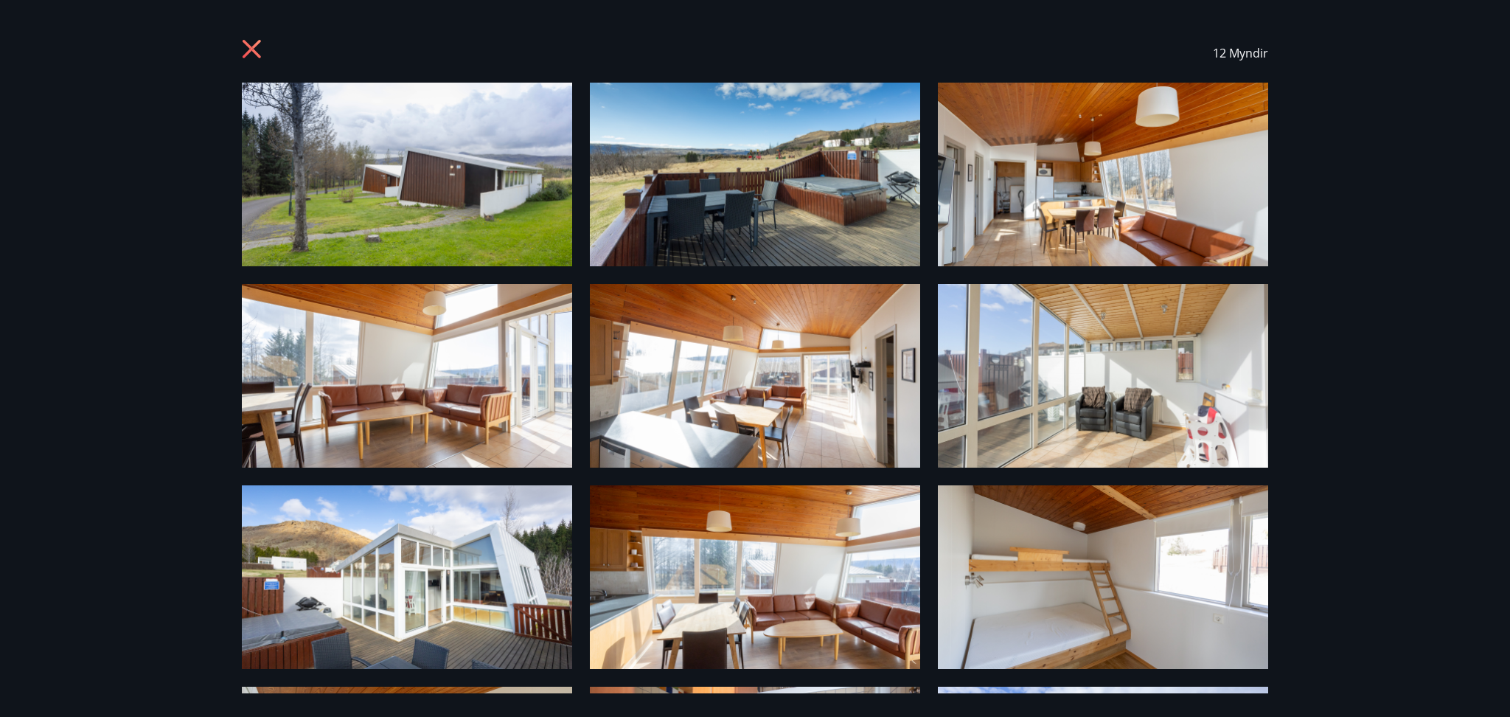
click at [386, 169] on img at bounding box center [407, 175] width 330 height 184
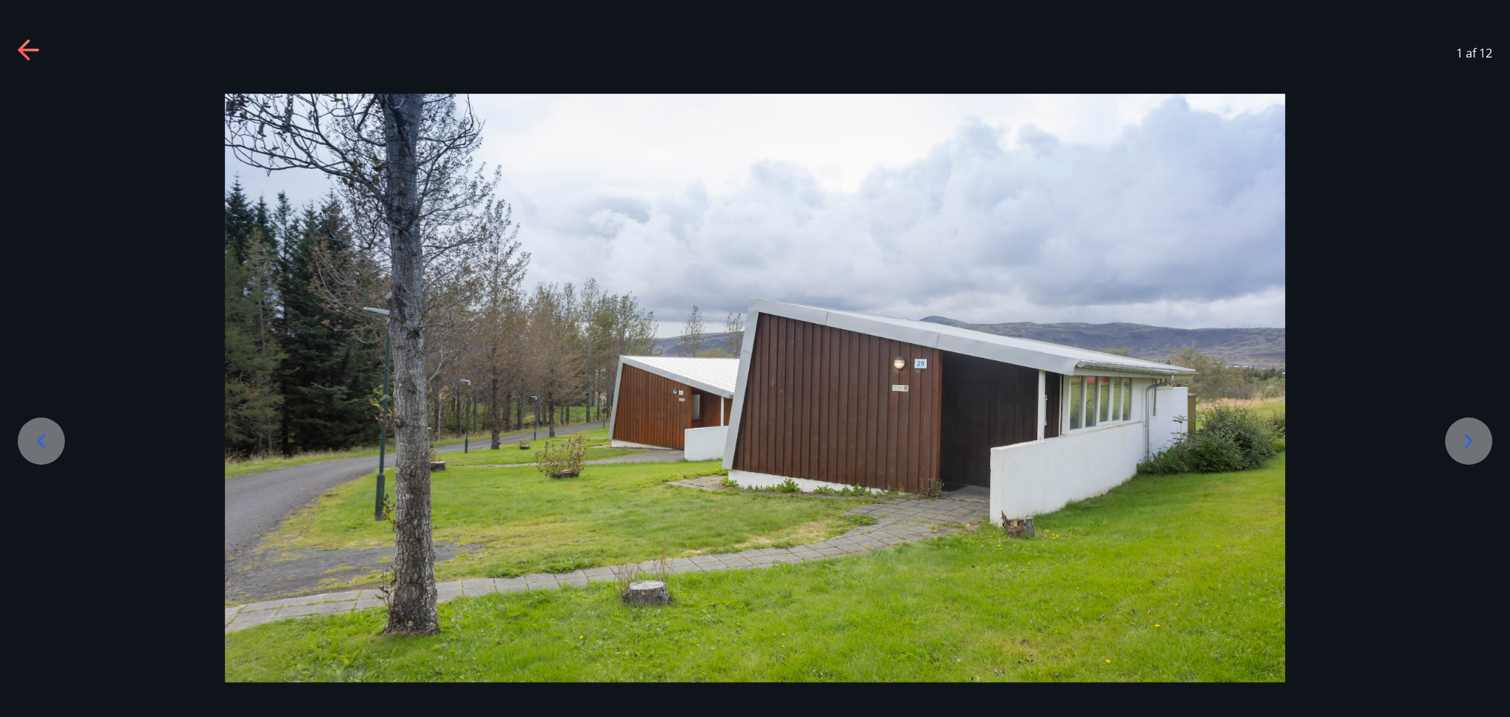
click at [1460, 436] on icon at bounding box center [1469, 441] width 24 height 24
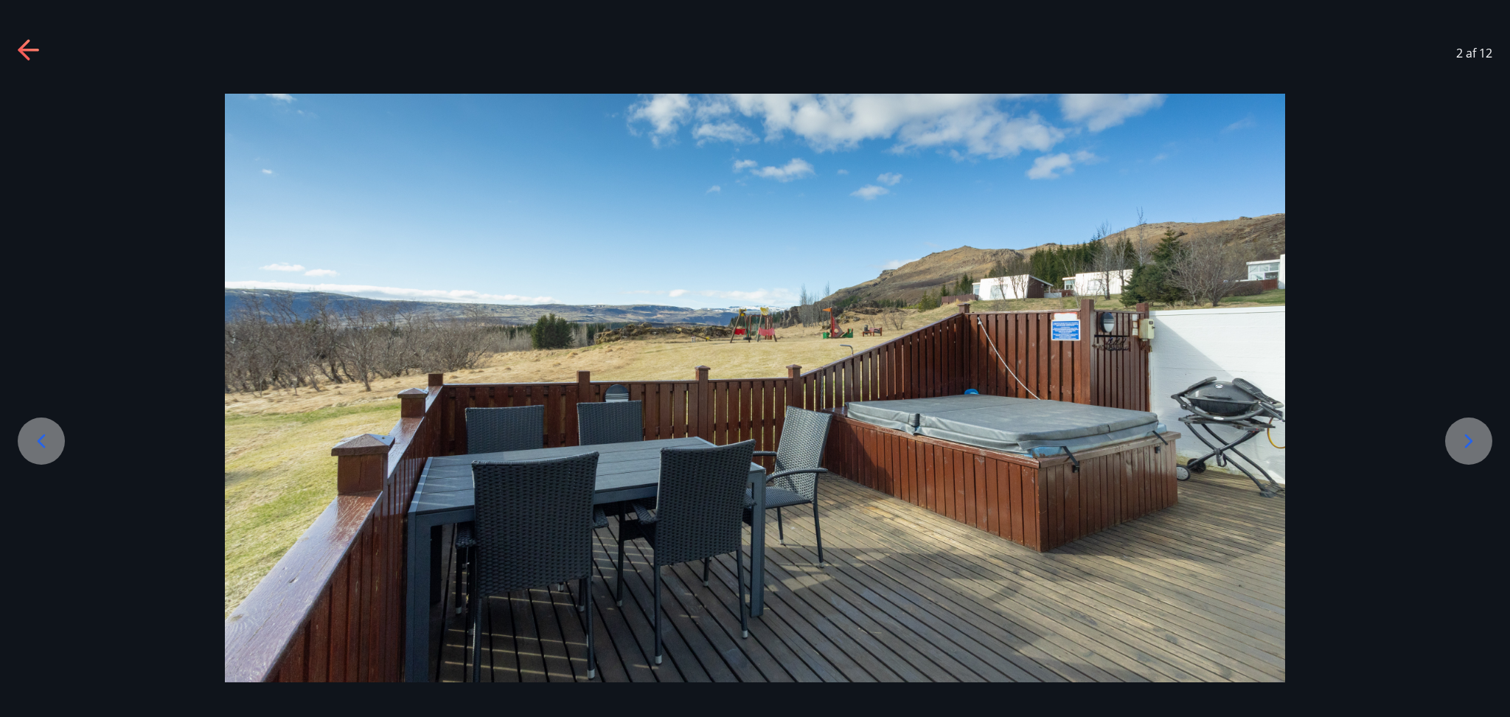
click at [1460, 436] on icon at bounding box center [1469, 441] width 24 height 24
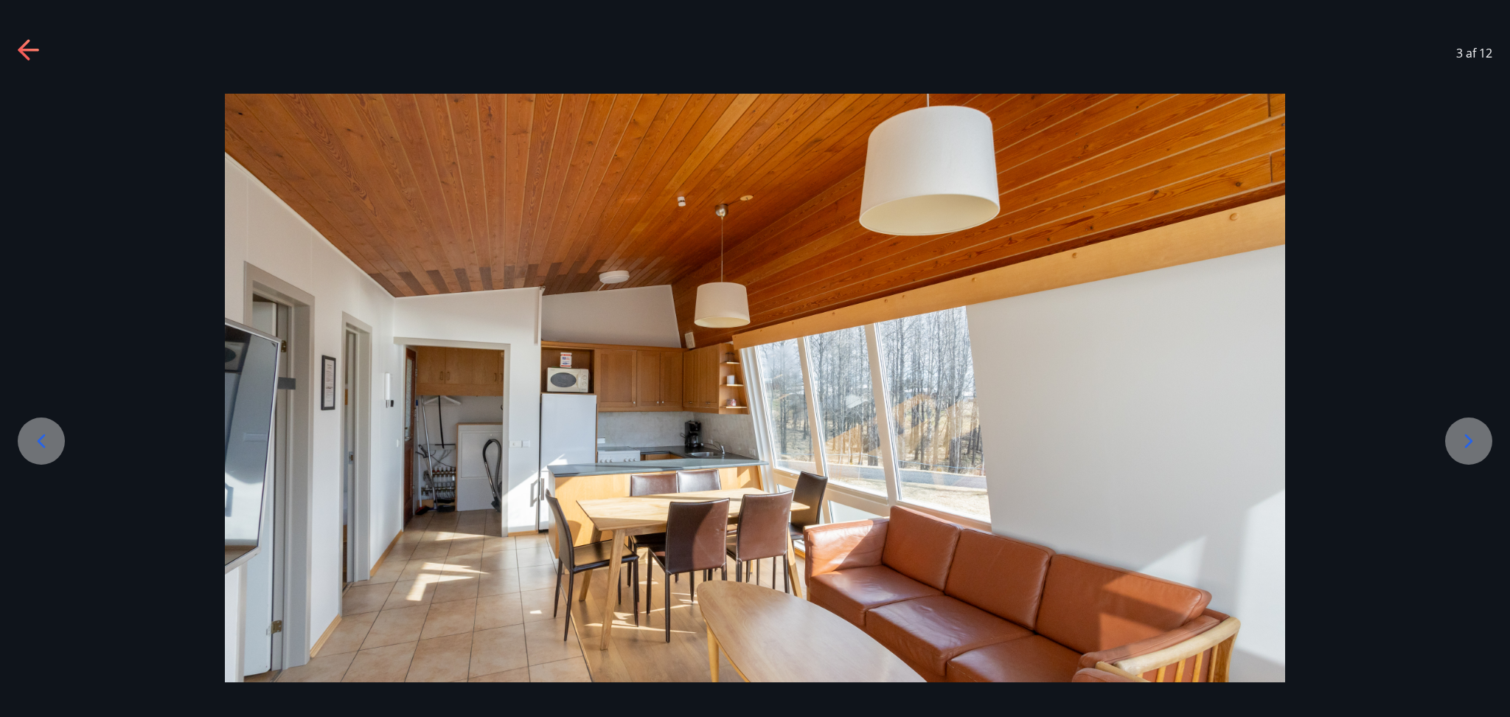
click at [1460, 436] on icon at bounding box center [1469, 441] width 24 height 24
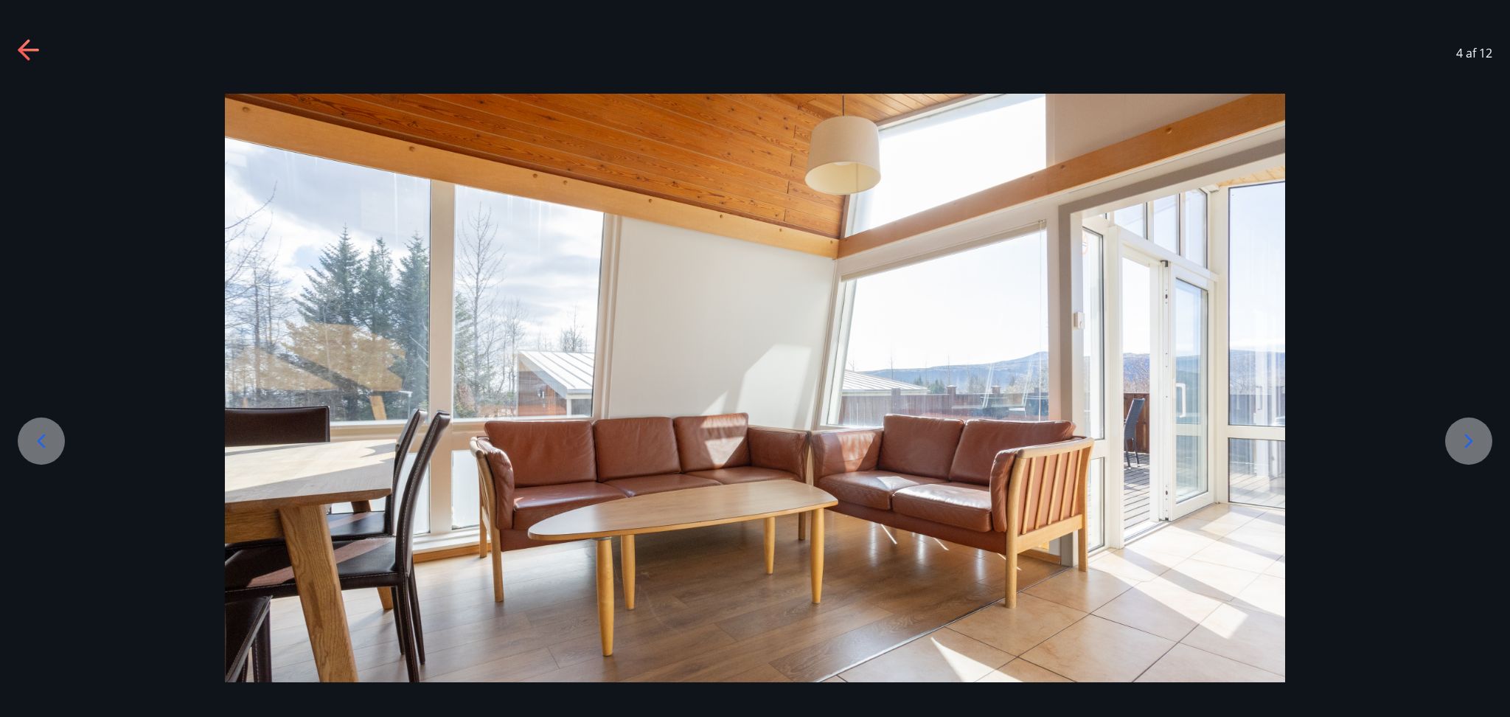
click at [1460, 436] on icon at bounding box center [1469, 441] width 24 height 24
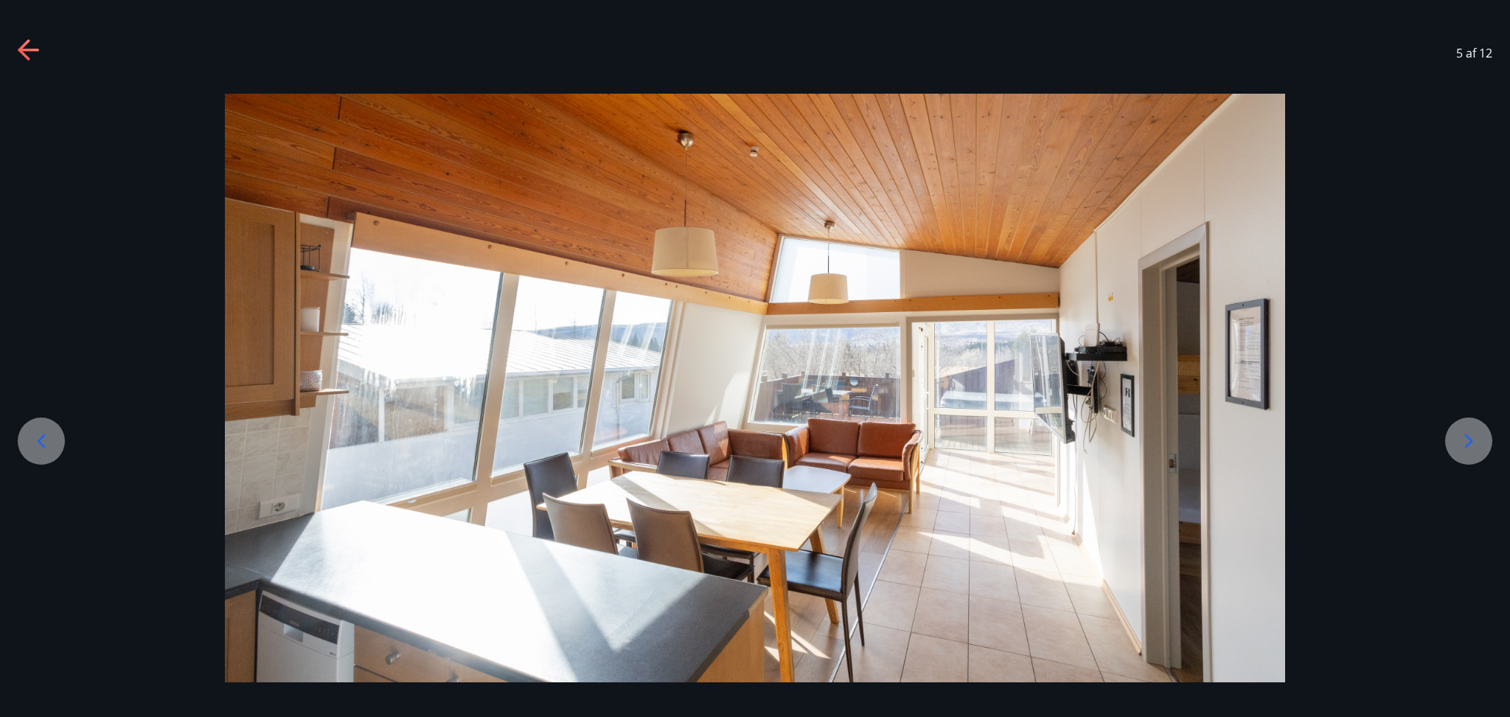
click at [1460, 436] on icon at bounding box center [1469, 441] width 24 height 24
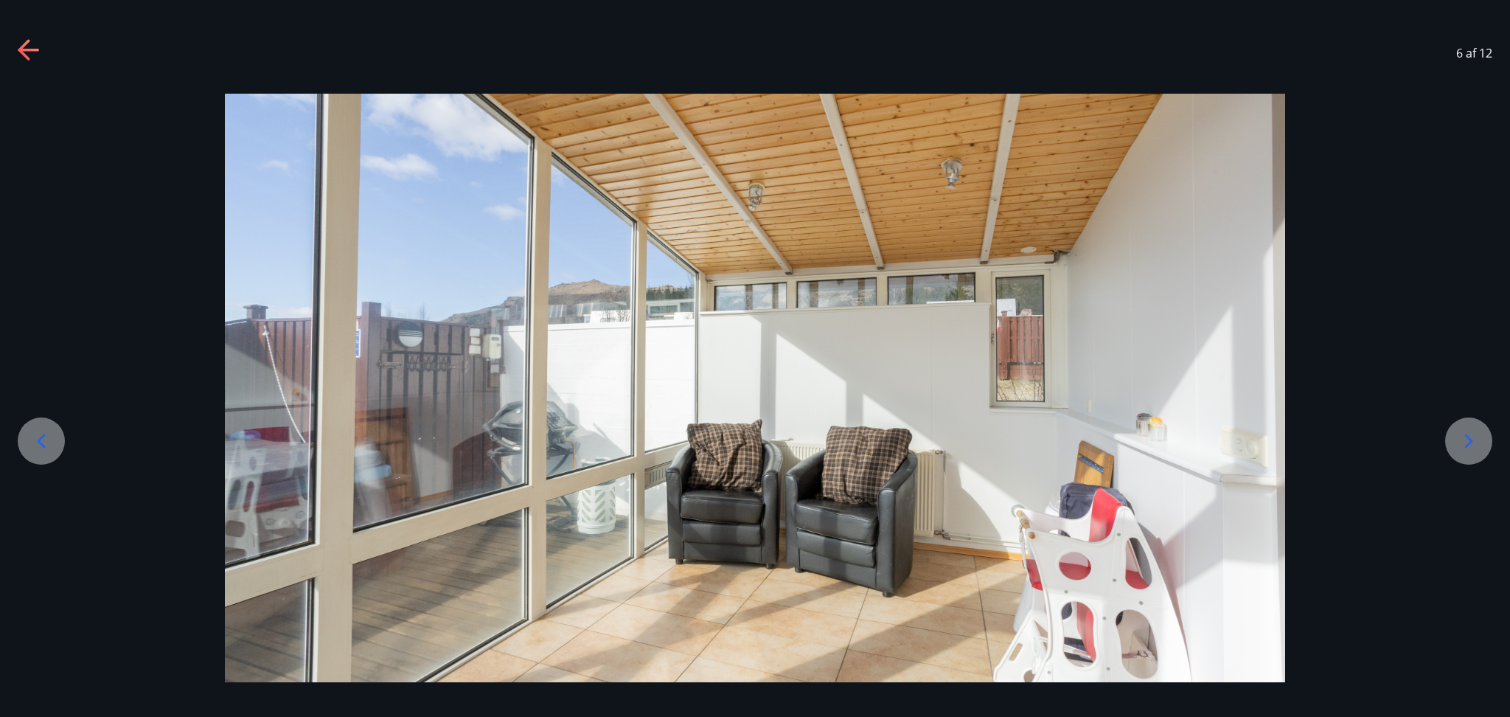
click at [1460, 436] on icon at bounding box center [1469, 441] width 24 height 24
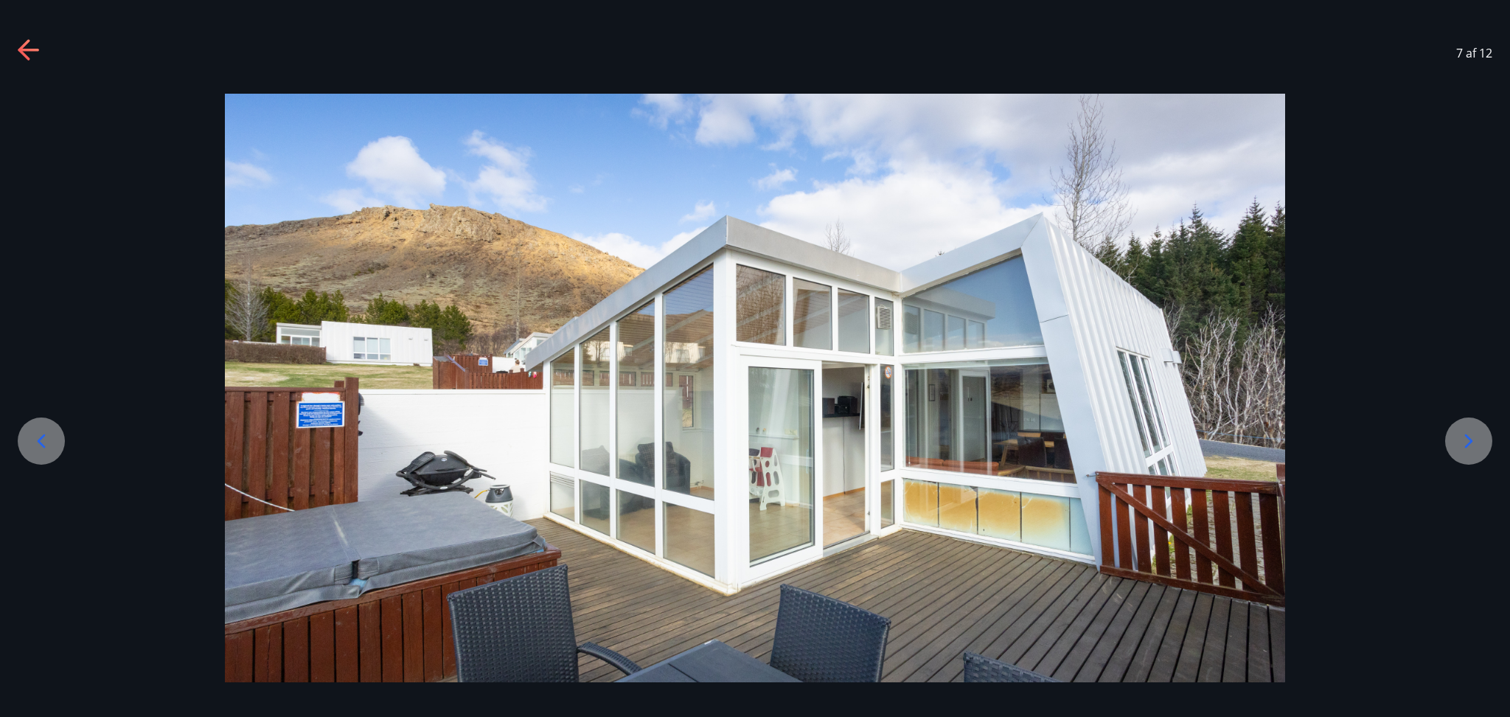
click at [1460, 436] on icon at bounding box center [1469, 441] width 24 height 24
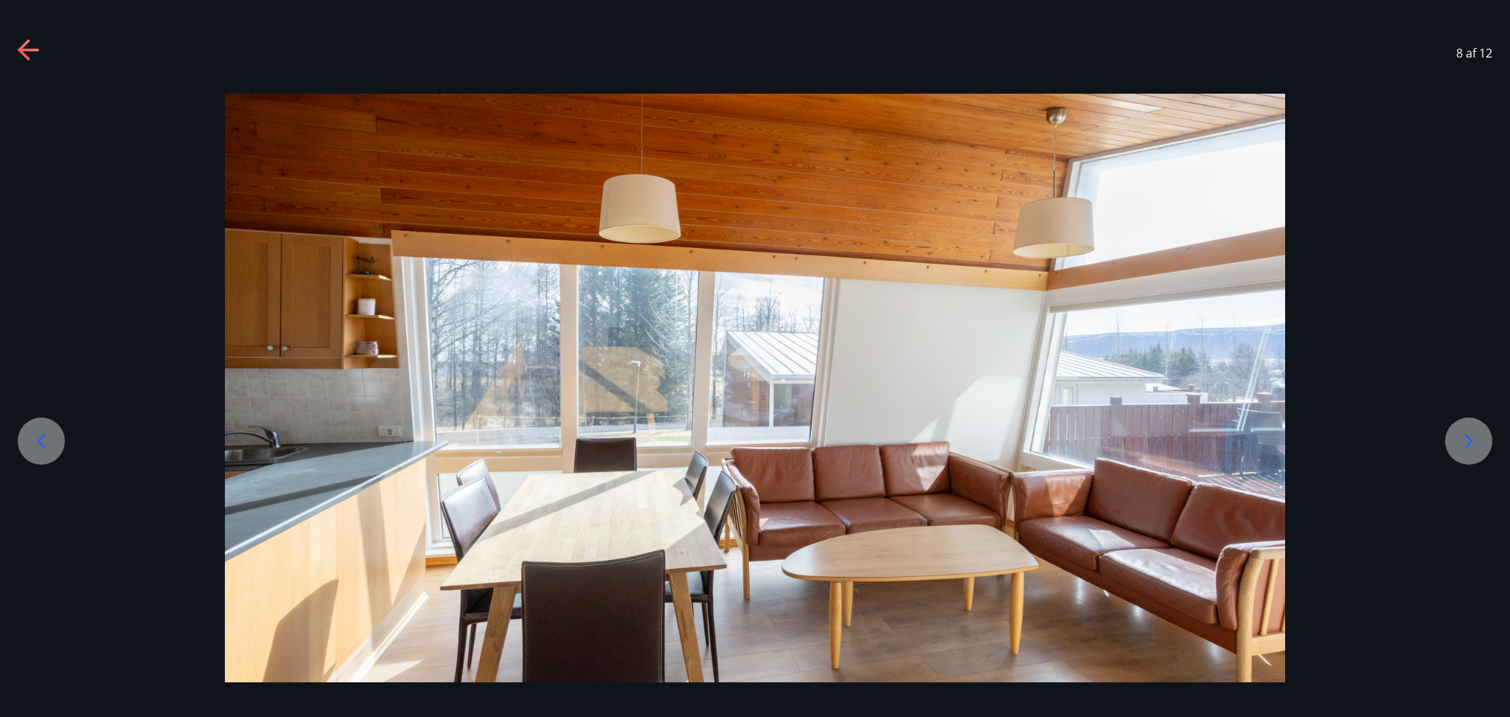
click at [1460, 436] on icon at bounding box center [1469, 441] width 24 height 24
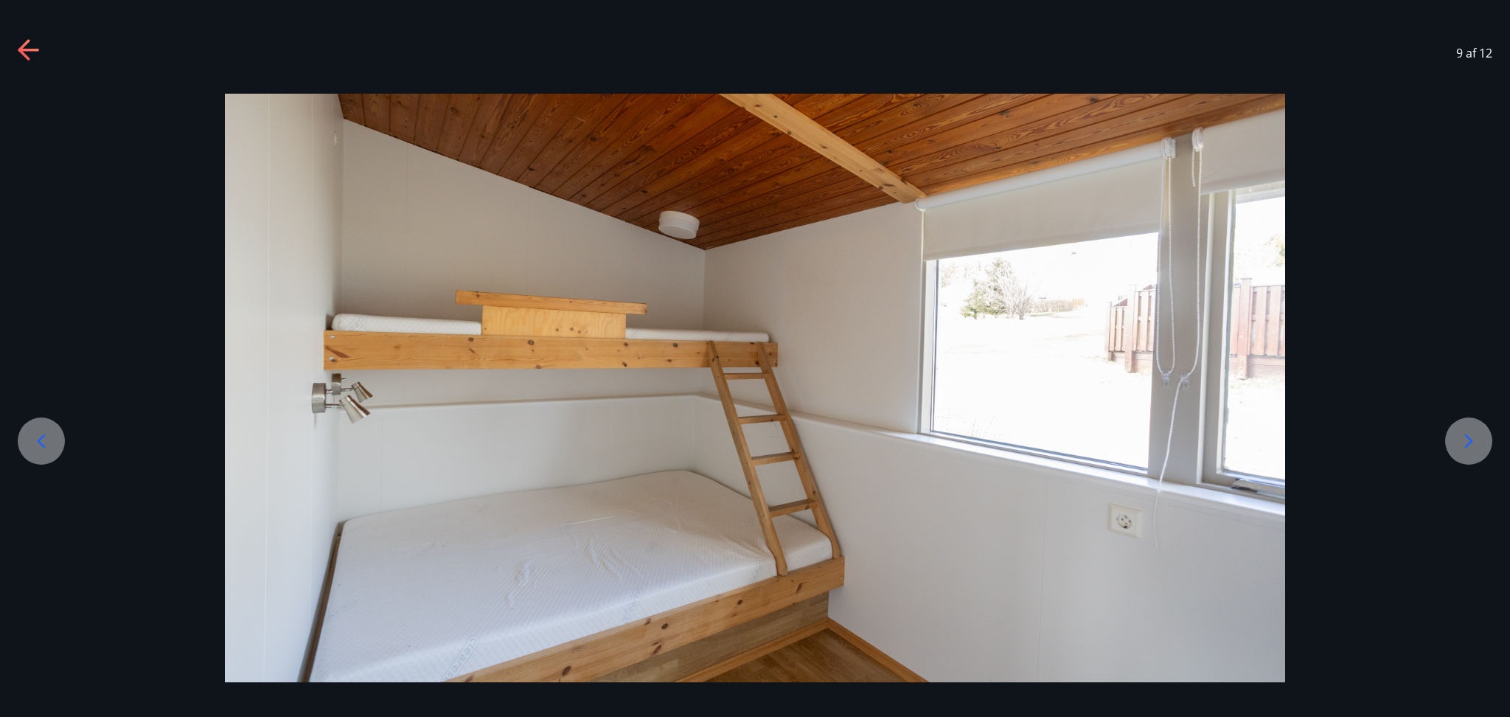
click at [1460, 436] on icon at bounding box center [1469, 441] width 24 height 24
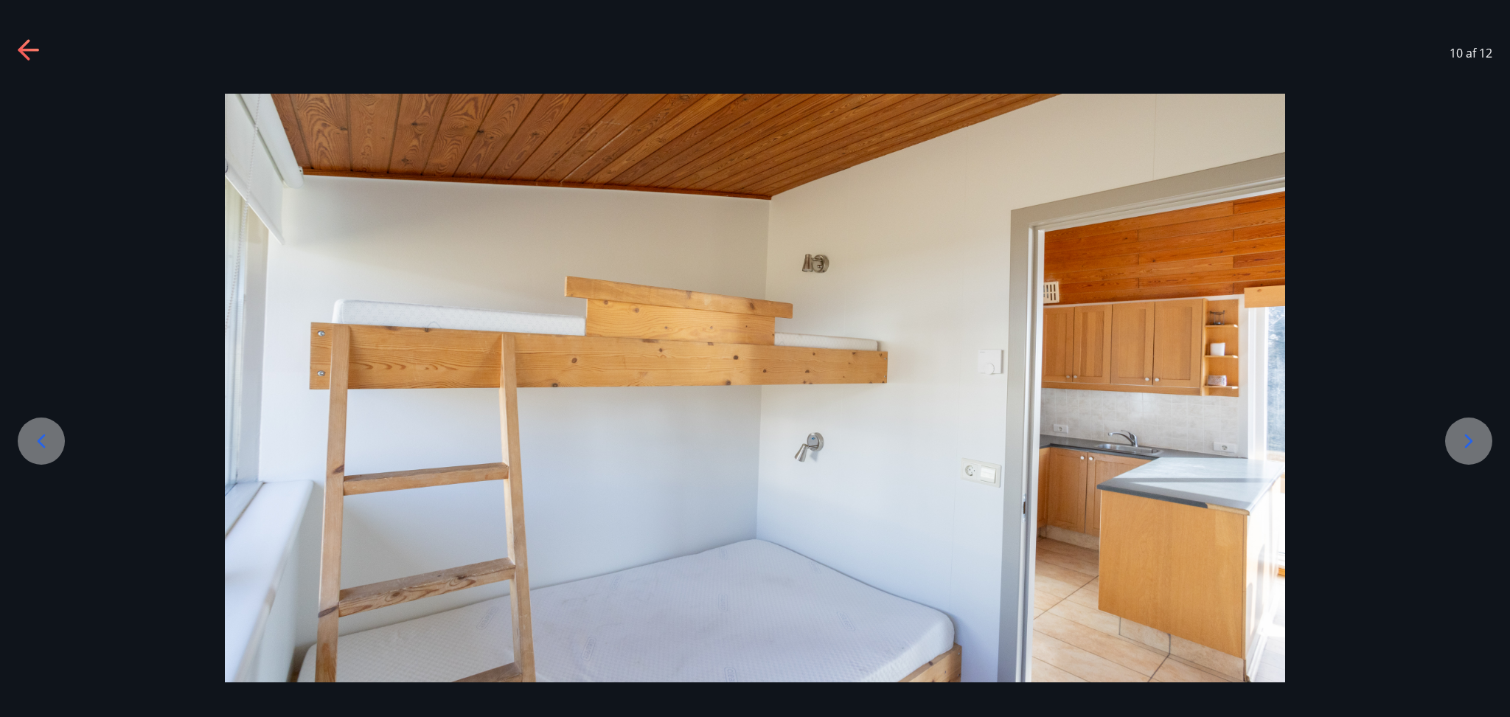
click at [1460, 436] on icon at bounding box center [1469, 441] width 24 height 24
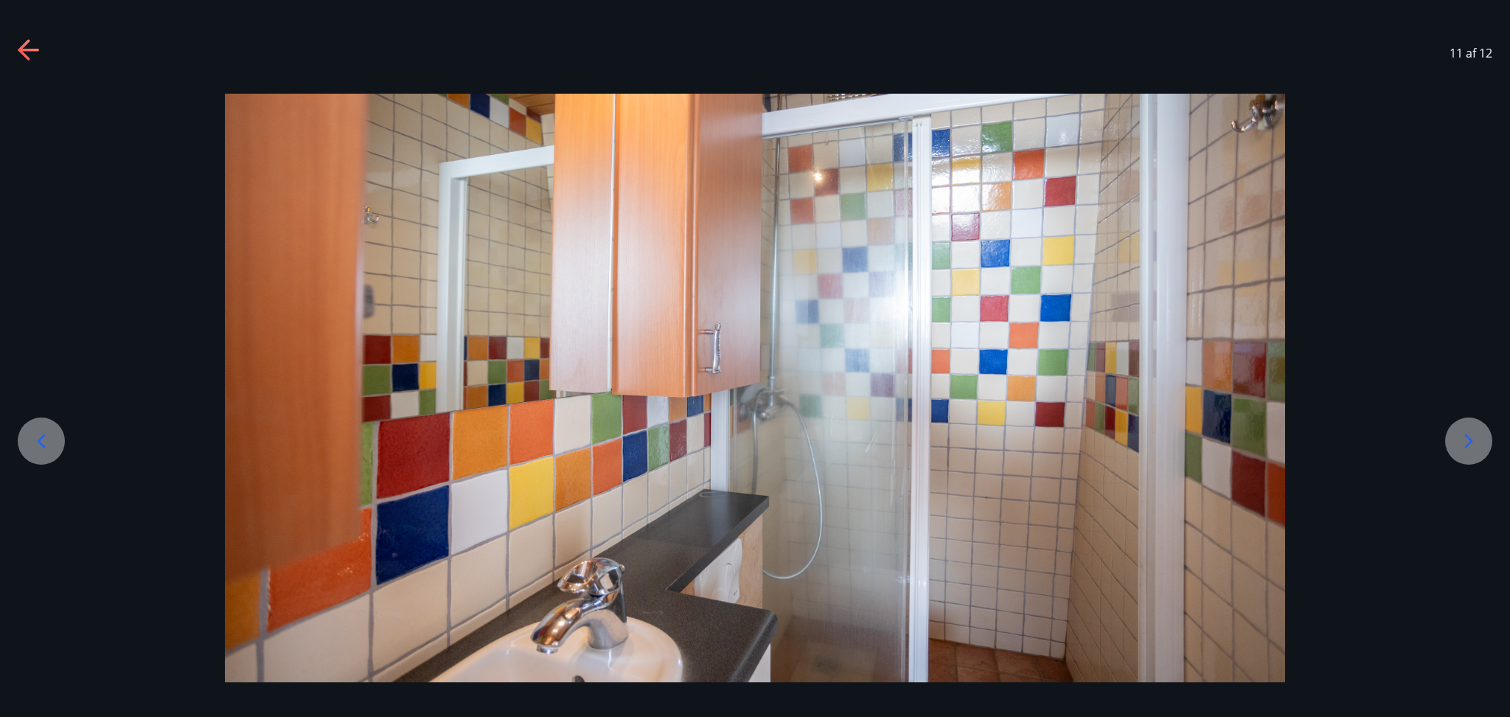
click at [1460, 436] on icon at bounding box center [1469, 441] width 24 height 24
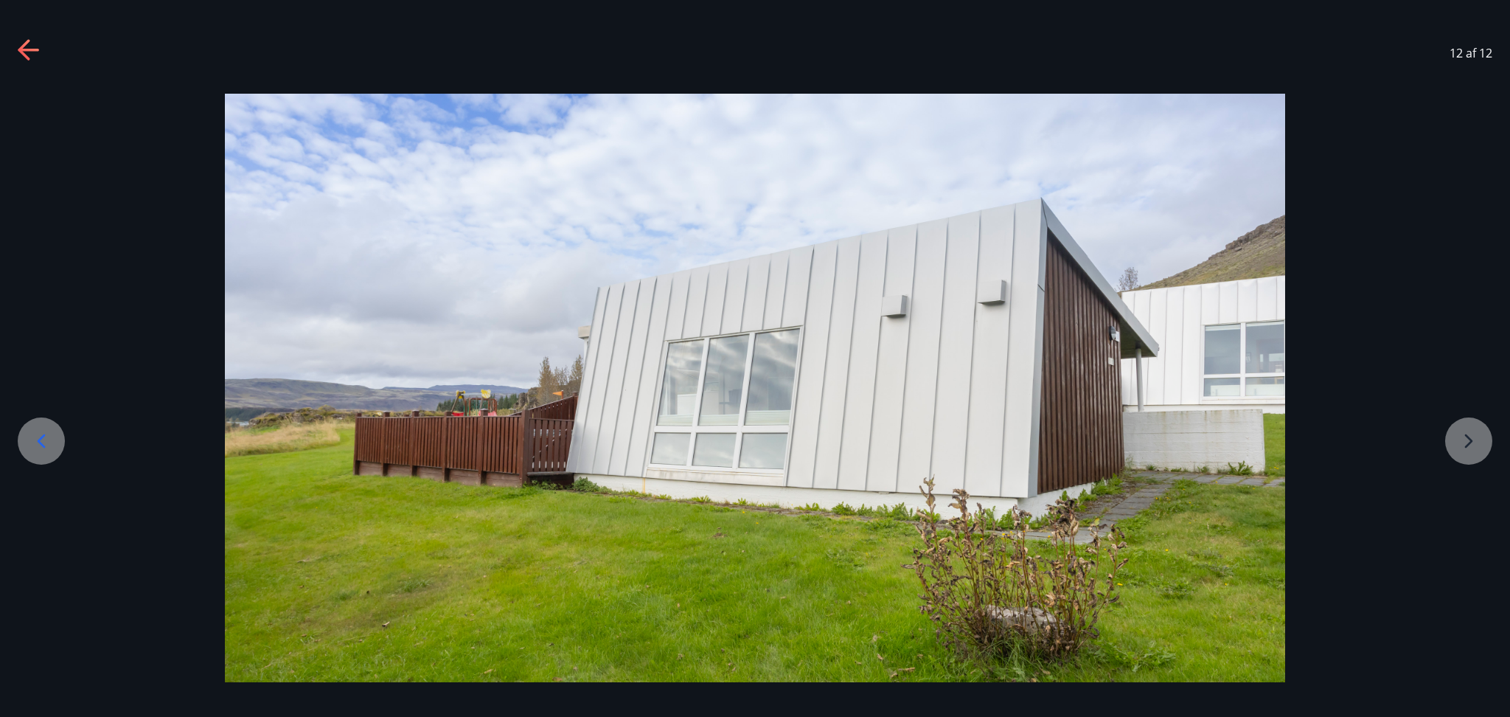
click at [1460, 436] on div at bounding box center [755, 388] width 1510 height 589
click at [26, 52] on icon at bounding box center [30, 51] width 24 height 24
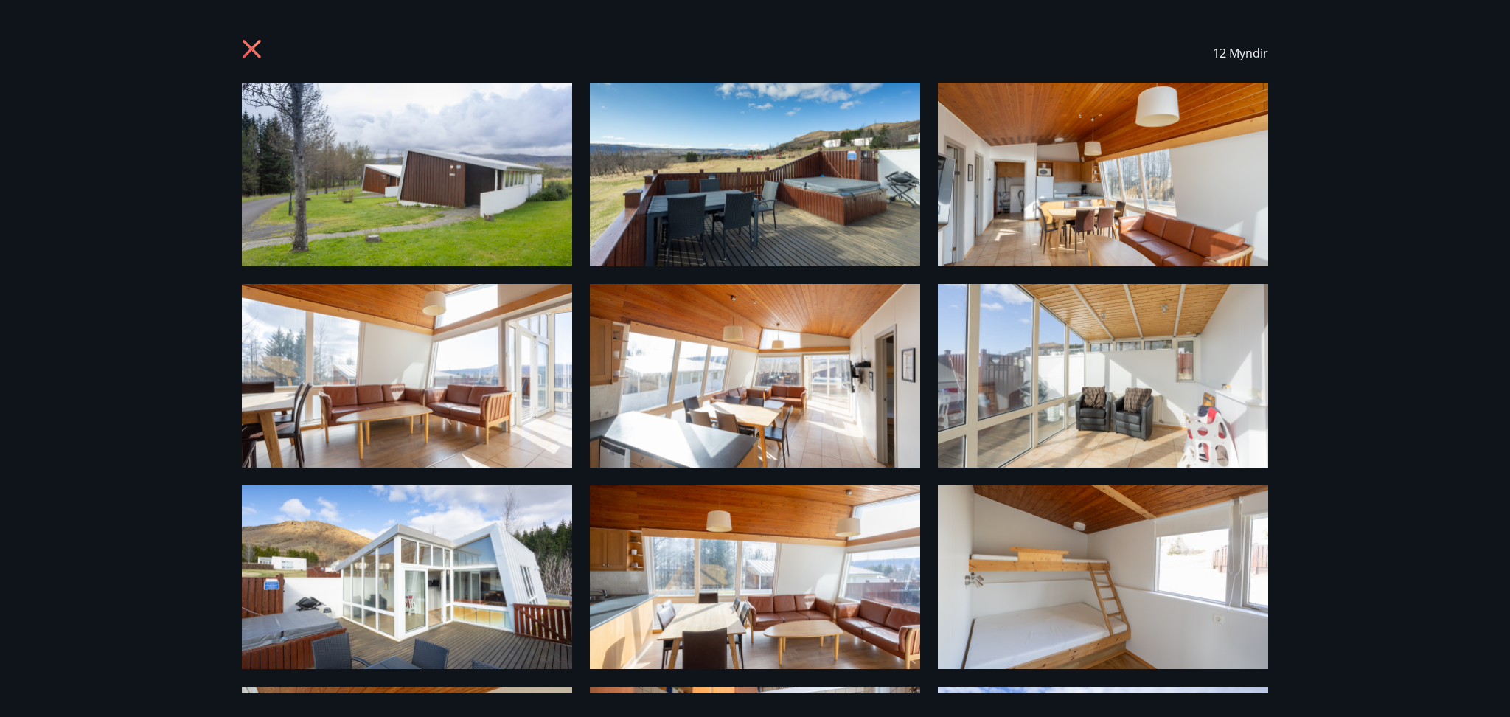
click at [246, 47] on icon at bounding box center [254, 51] width 24 height 24
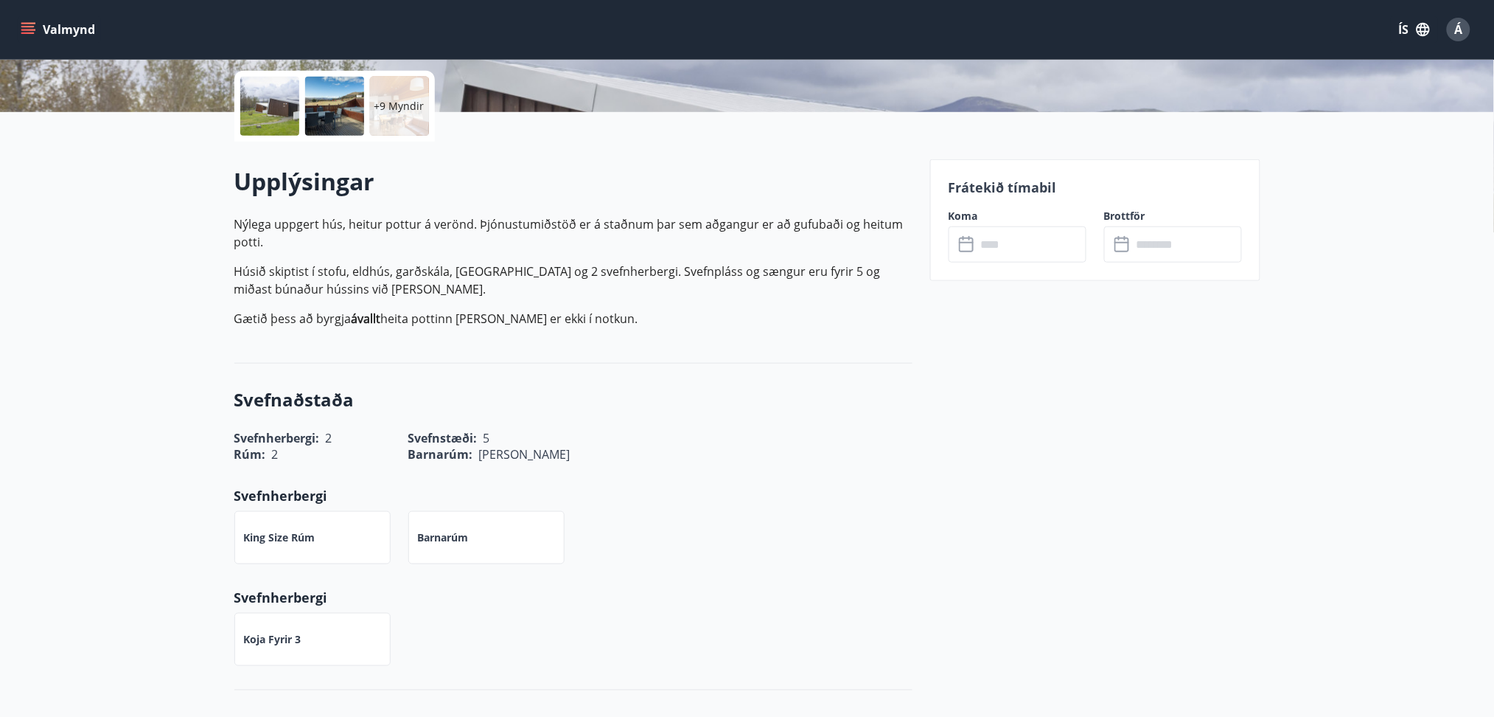
scroll to position [0, 0]
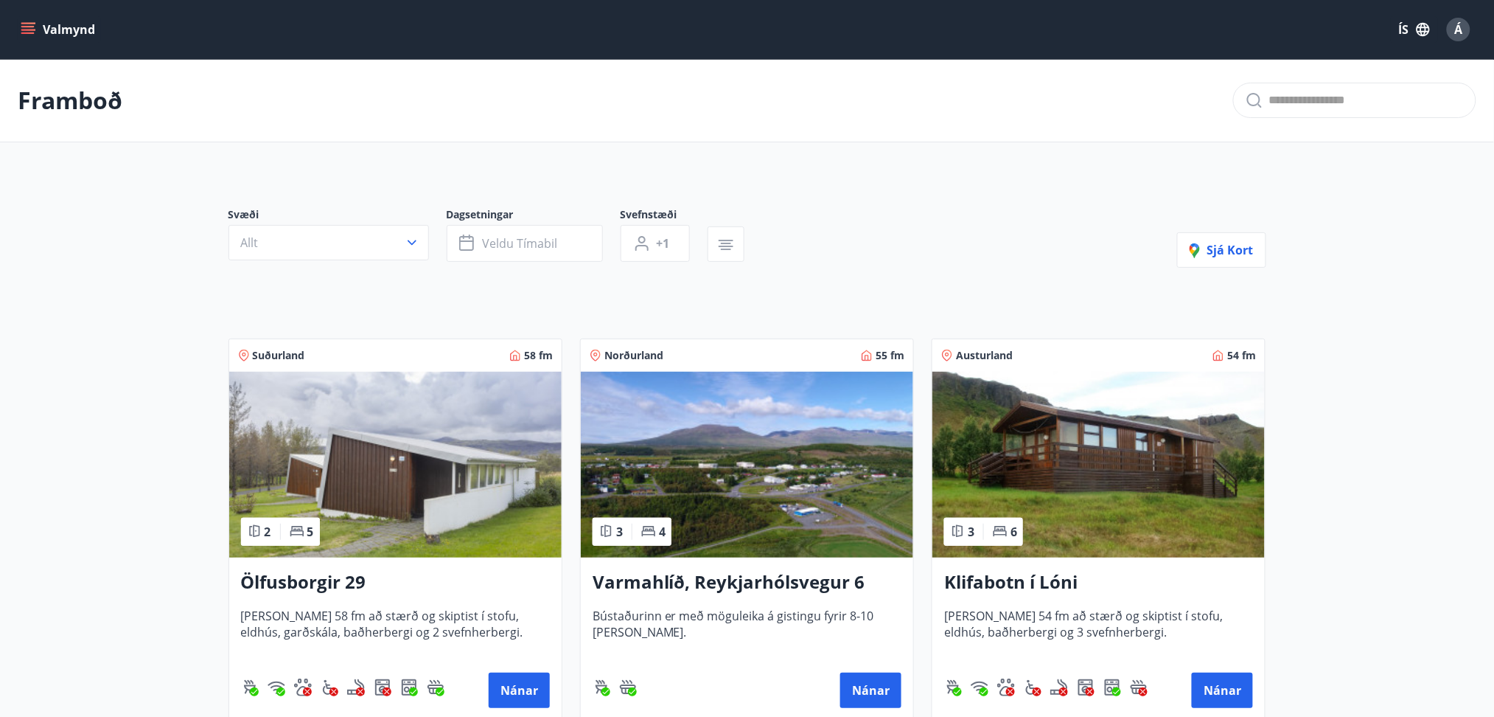
click at [699, 467] on img at bounding box center [747, 465] width 332 height 186
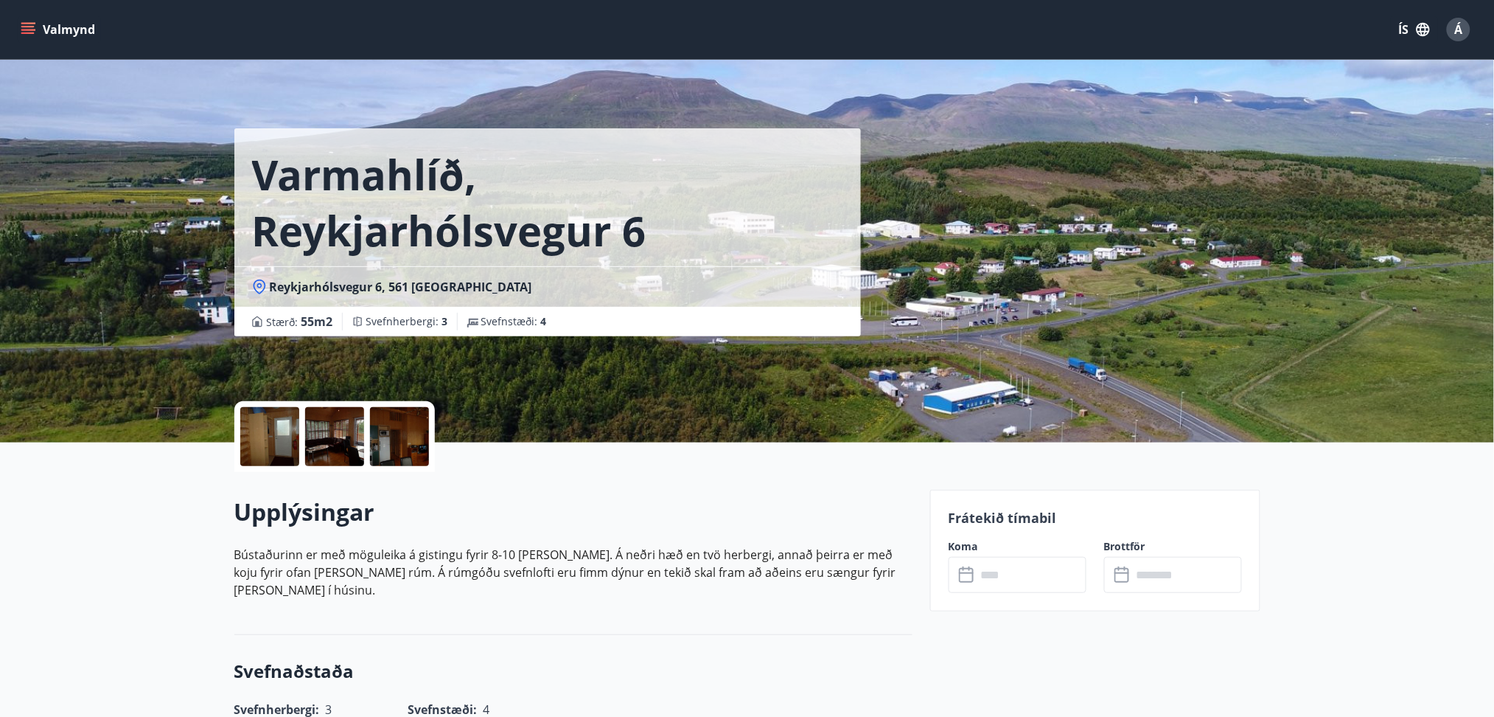
click at [285, 429] on div at bounding box center [269, 436] width 59 height 59
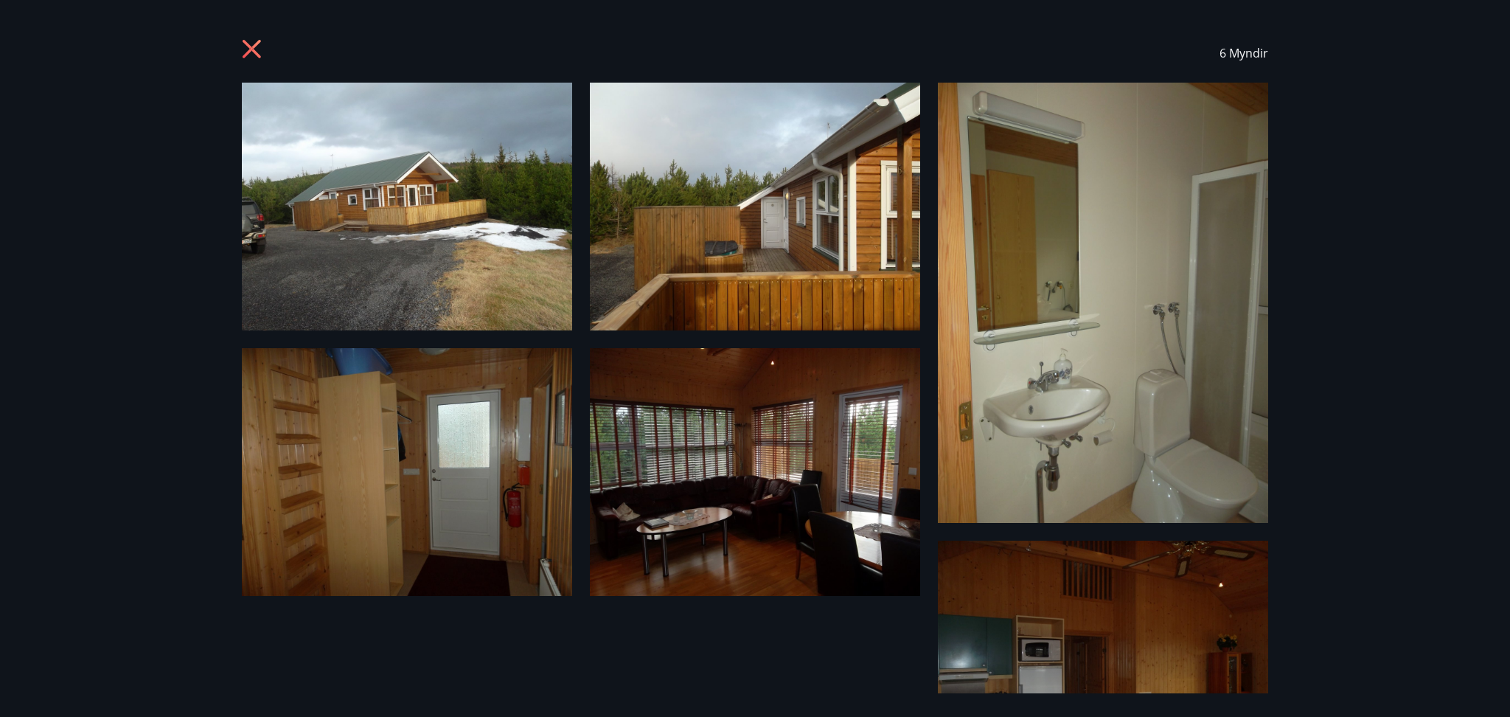
click at [502, 243] on img at bounding box center [407, 207] width 330 height 248
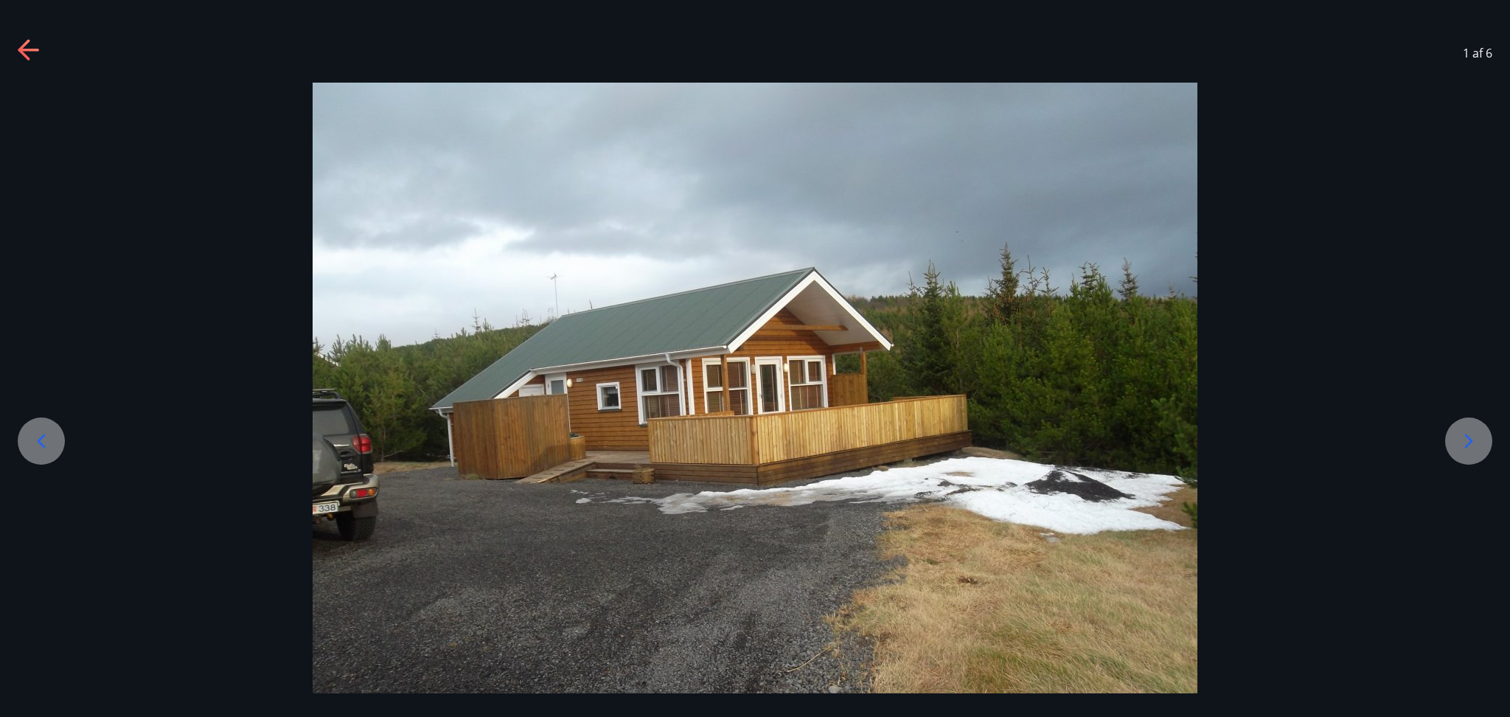
click at [1474, 426] on div at bounding box center [1468, 440] width 47 height 47
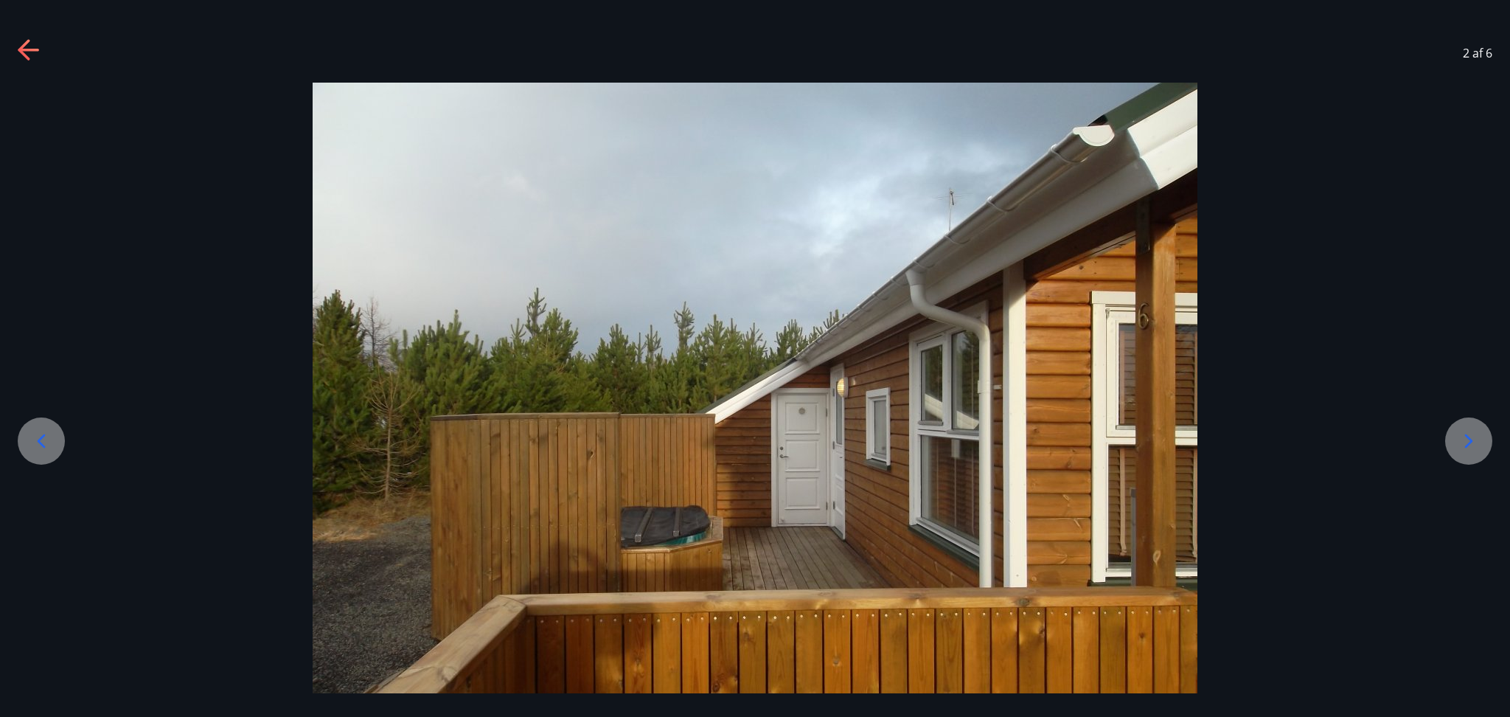
click at [1474, 426] on div at bounding box center [1468, 440] width 47 height 47
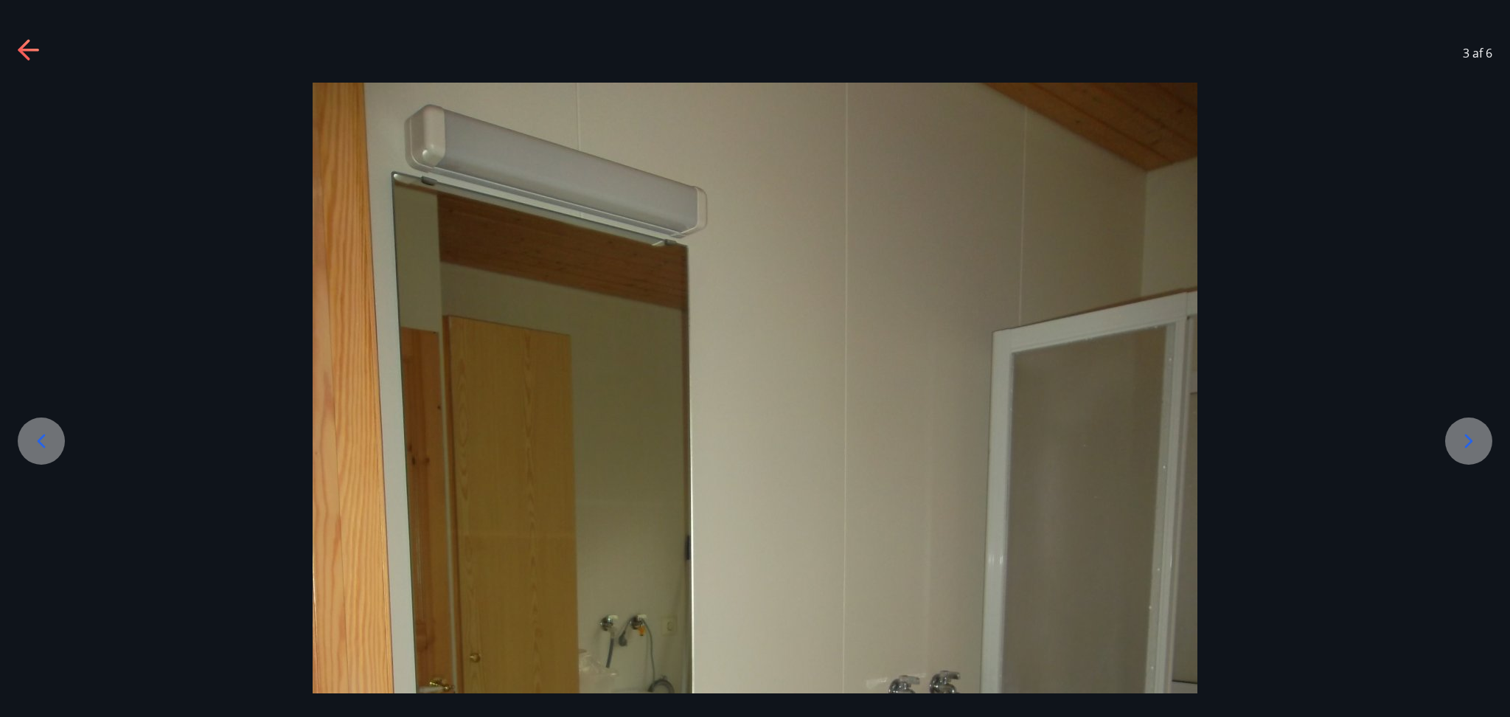
click at [1474, 426] on div at bounding box center [1468, 440] width 47 height 47
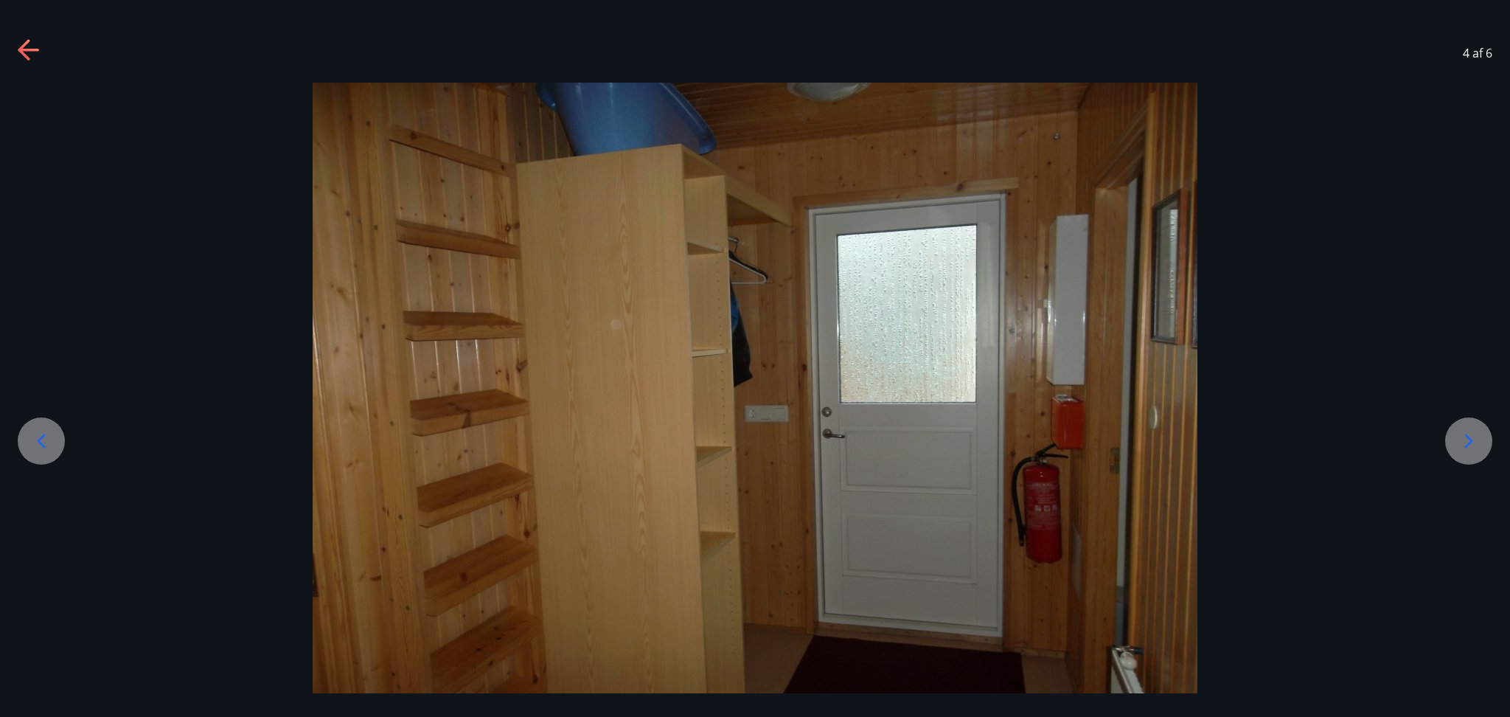
click at [1474, 426] on div at bounding box center [1468, 440] width 47 height 47
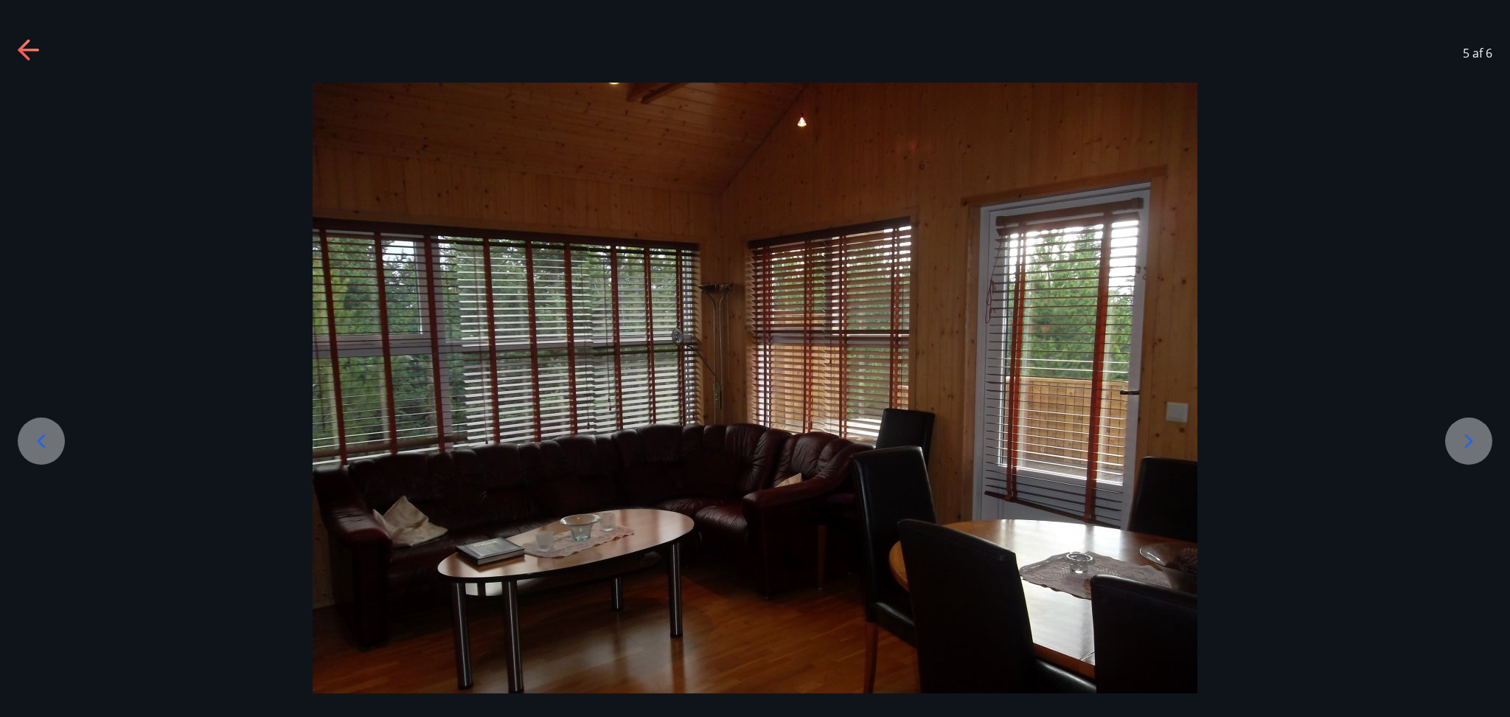
click at [1474, 426] on div at bounding box center [1468, 440] width 47 height 47
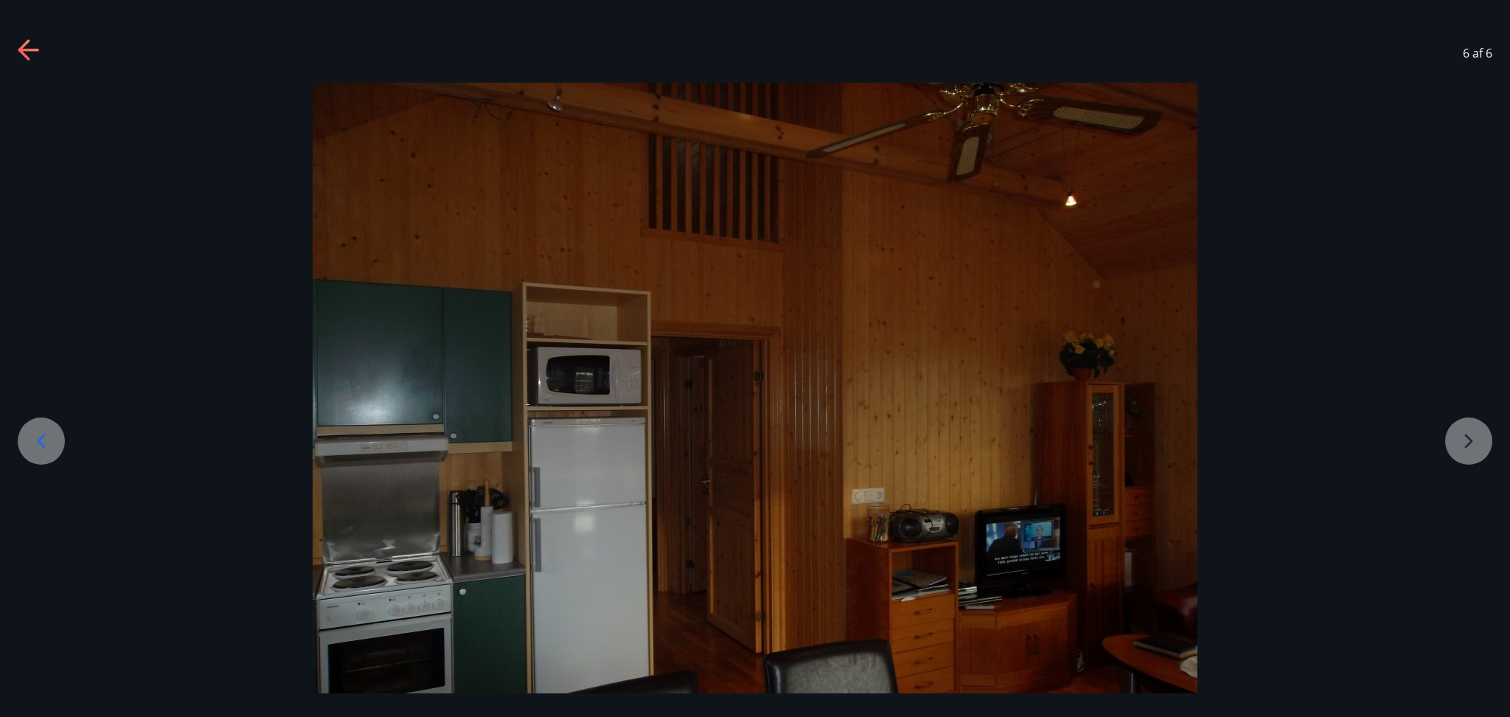
click at [1474, 426] on div at bounding box center [755, 414] width 1510 height 663
click at [35, 47] on icon at bounding box center [30, 51] width 24 height 24
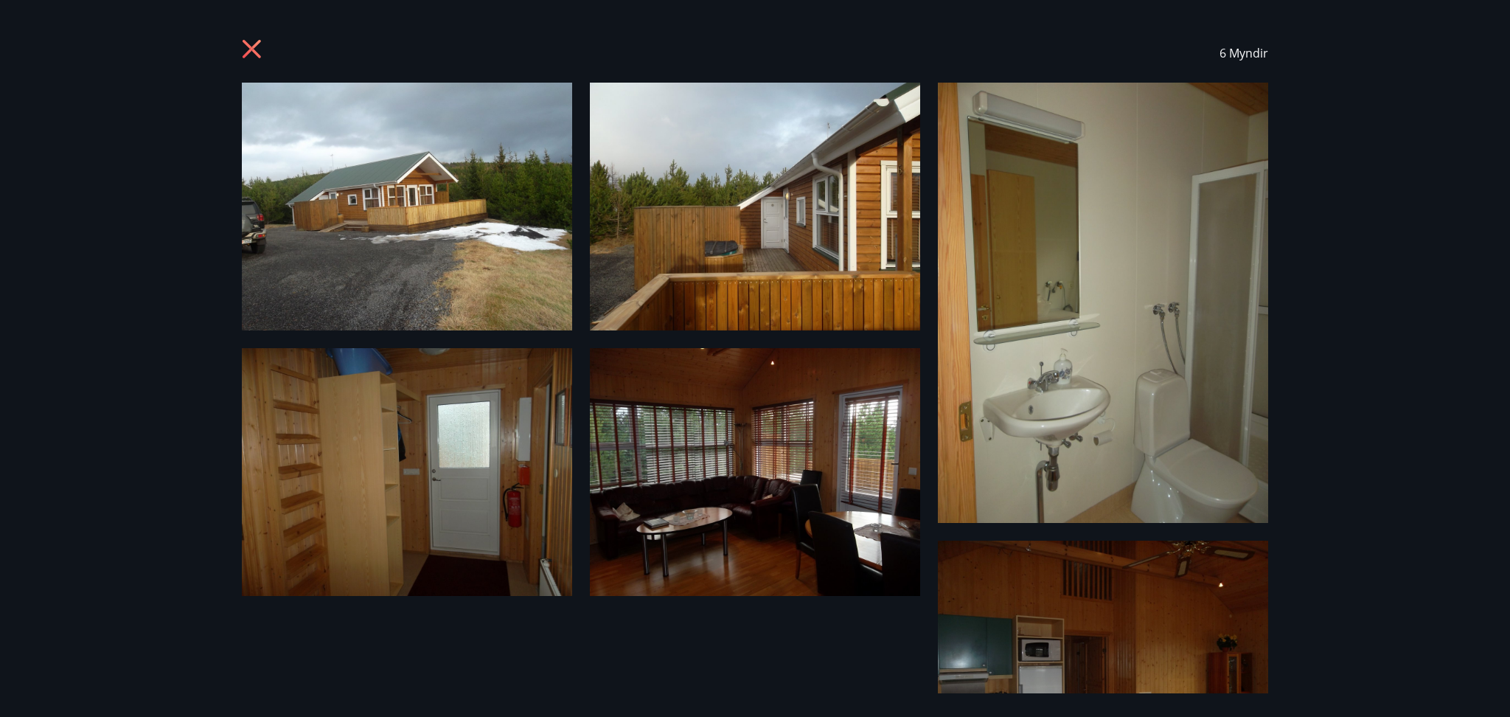
click at [35, 47] on div "6 Myndir" at bounding box center [755, 358] width 1510 height 717
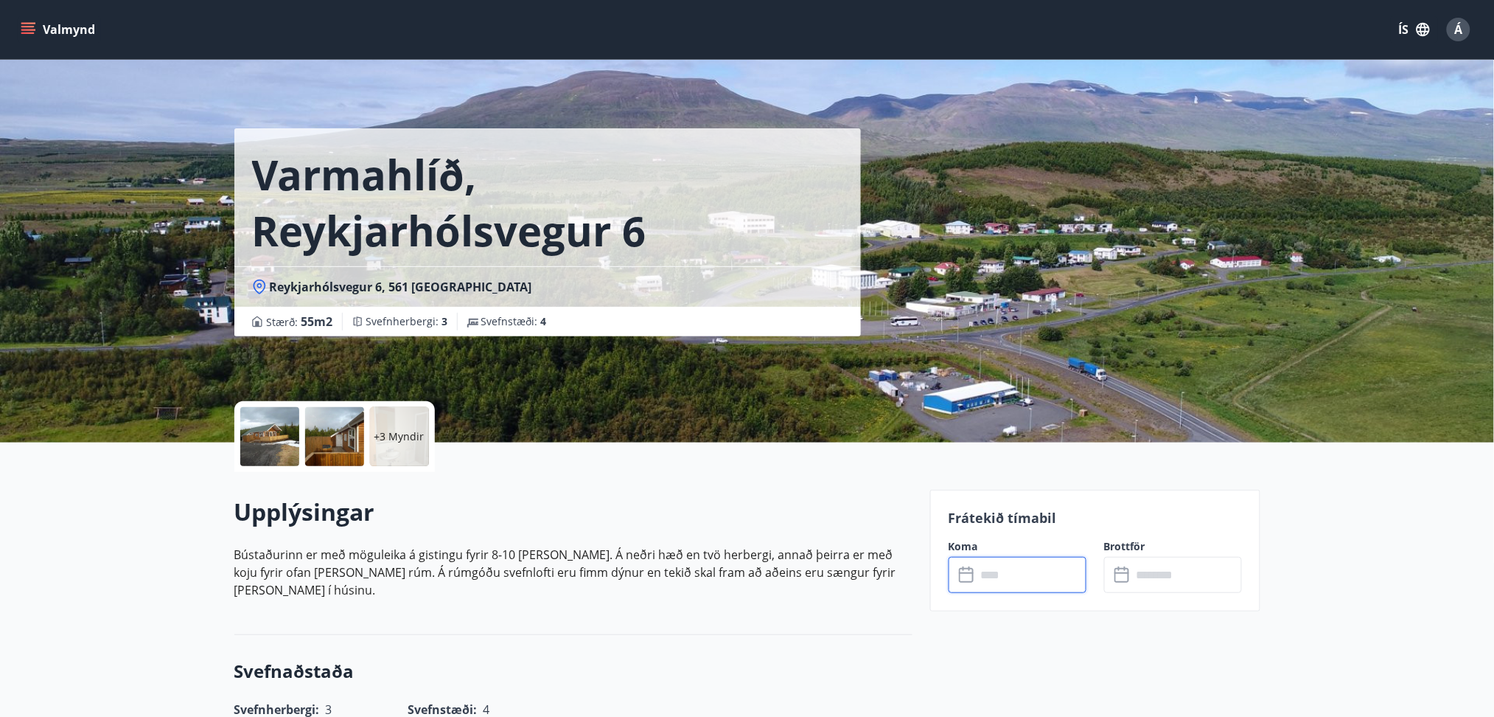
click at [1027, 566] on input "text" at bounding box center [1032, 575] width 110 height 36
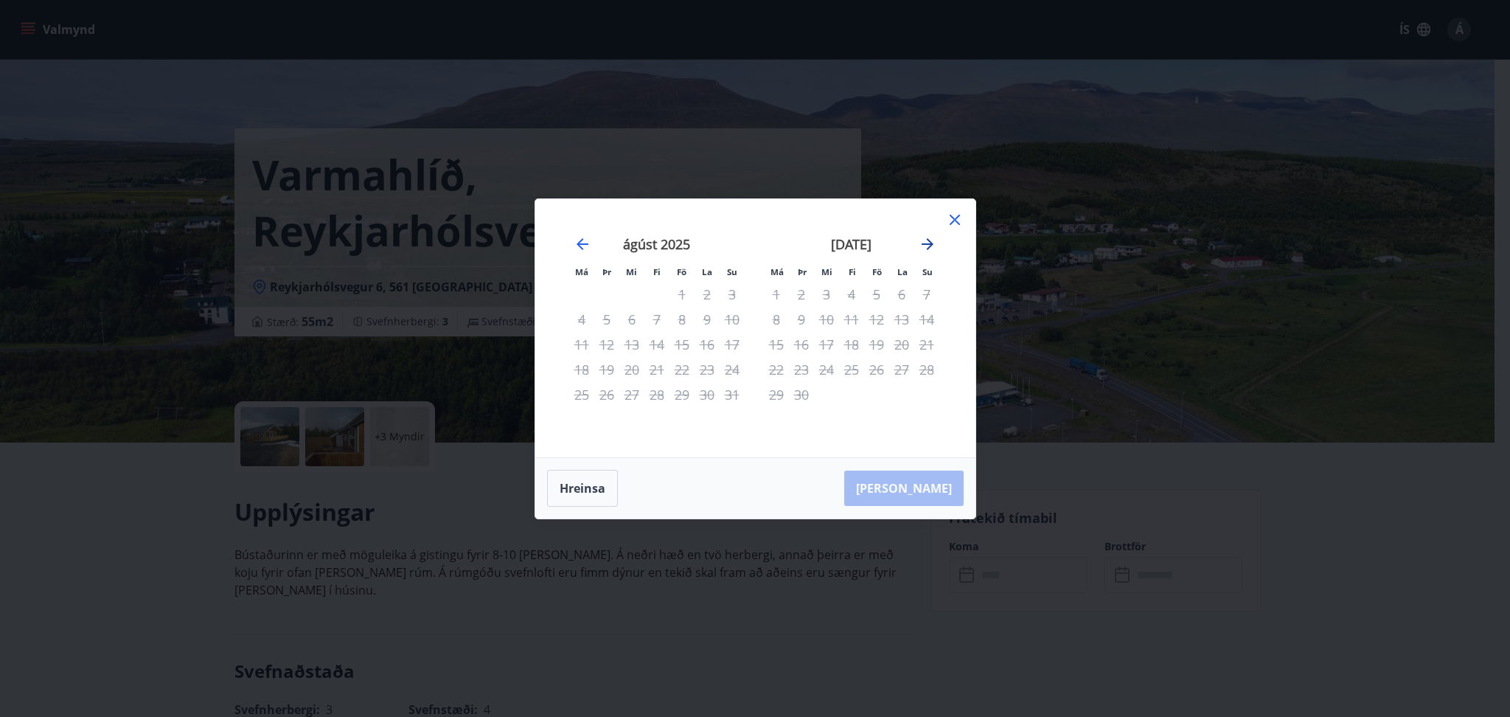
click at [926, 240] on icon "Move forward to switch to the next month." at bounding box center [927, 244] width 18 height 18
click at [955, 215] on icon at bounding box center [955, 220] width 18 height 18
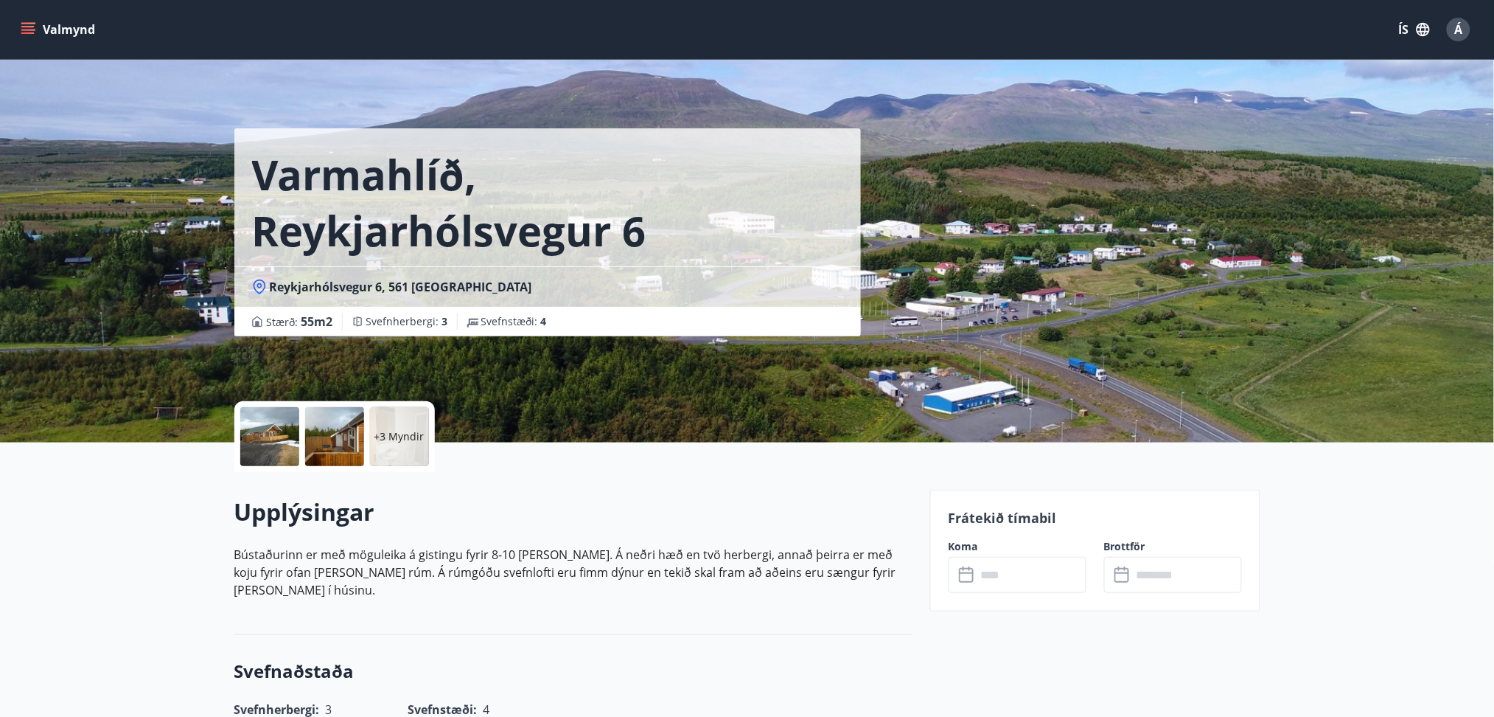
click at [24, 28] on icon "menu" at bounding box center [28, 29] width 15 height 15
click at [464, 97] on div "Varmahlíð, Reykjarhólsvegur 6 [GEOGRAPHIC_DATA] 6, 561 [GEOGRAPHIC_DATA] : 55 m…" at bounding box center [576, 168] width 684 height 336
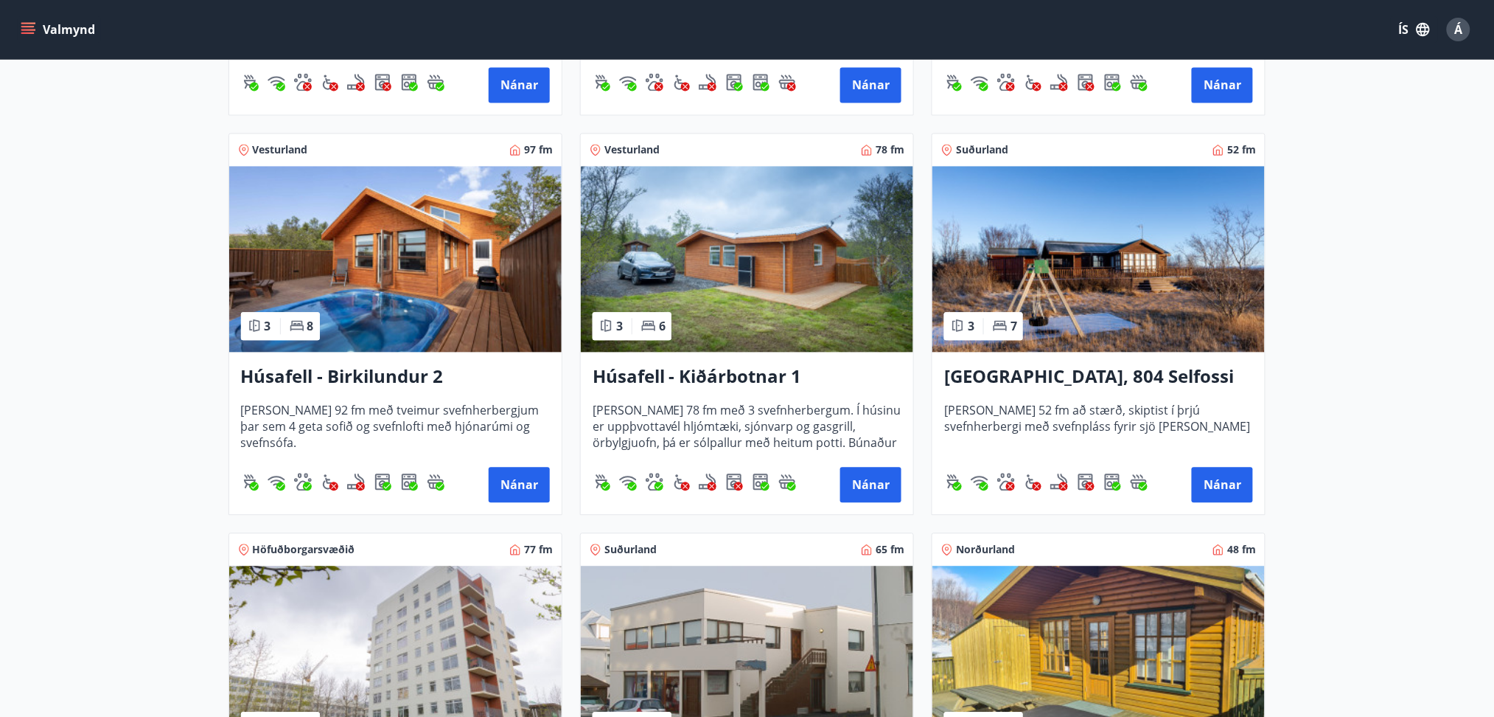
scroll to position [1010, 0]
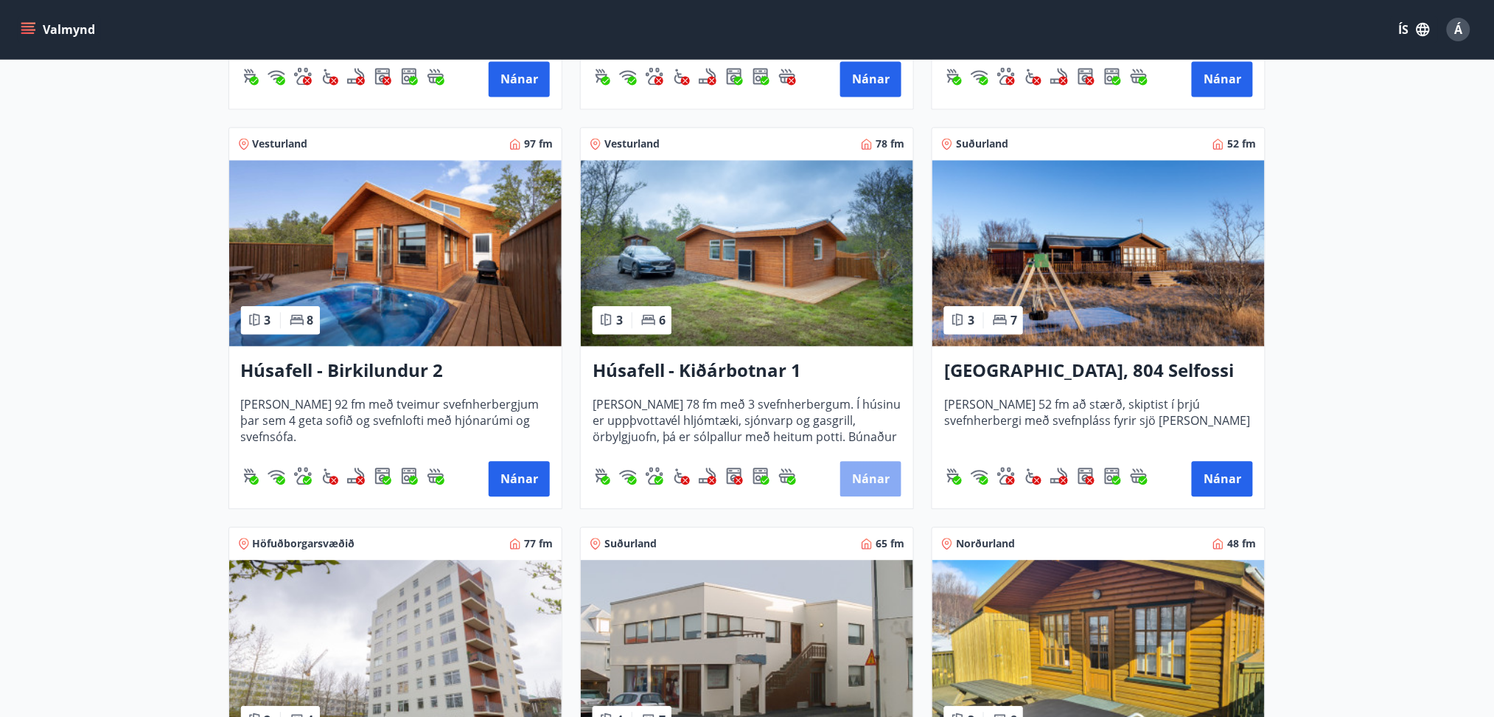
click at [861, 484] on button "Nánar" at bounding box center [870, 478] width 61 height 35
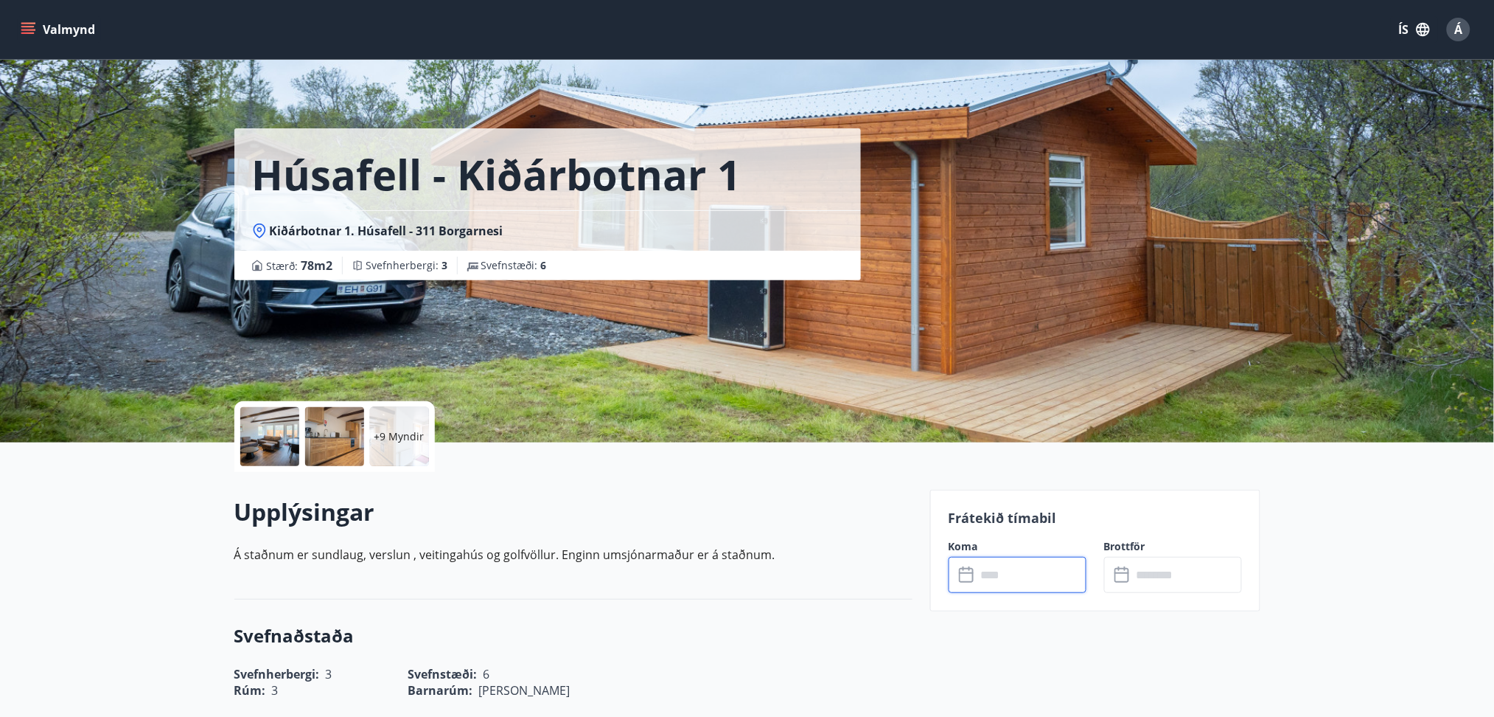
click at [1019, 580] on input "text" at bounding box center [1032, 575] width 110 height 36
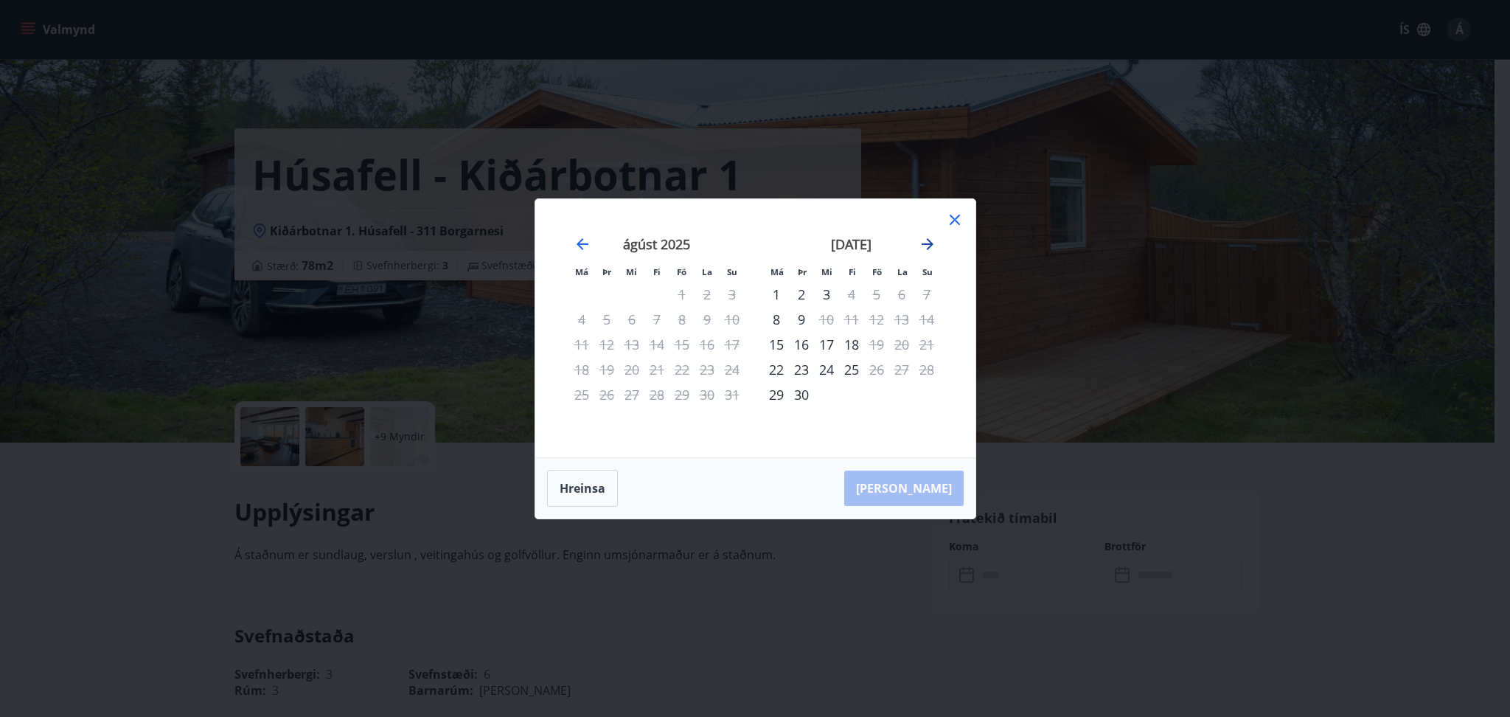
click at [926, 242] on icon "Move forward to switch to the next month." at bounding box center [927, 244] width 18 height 18
click at [954, 215] on icon at bounding box center [955, 220] width 18 height 18
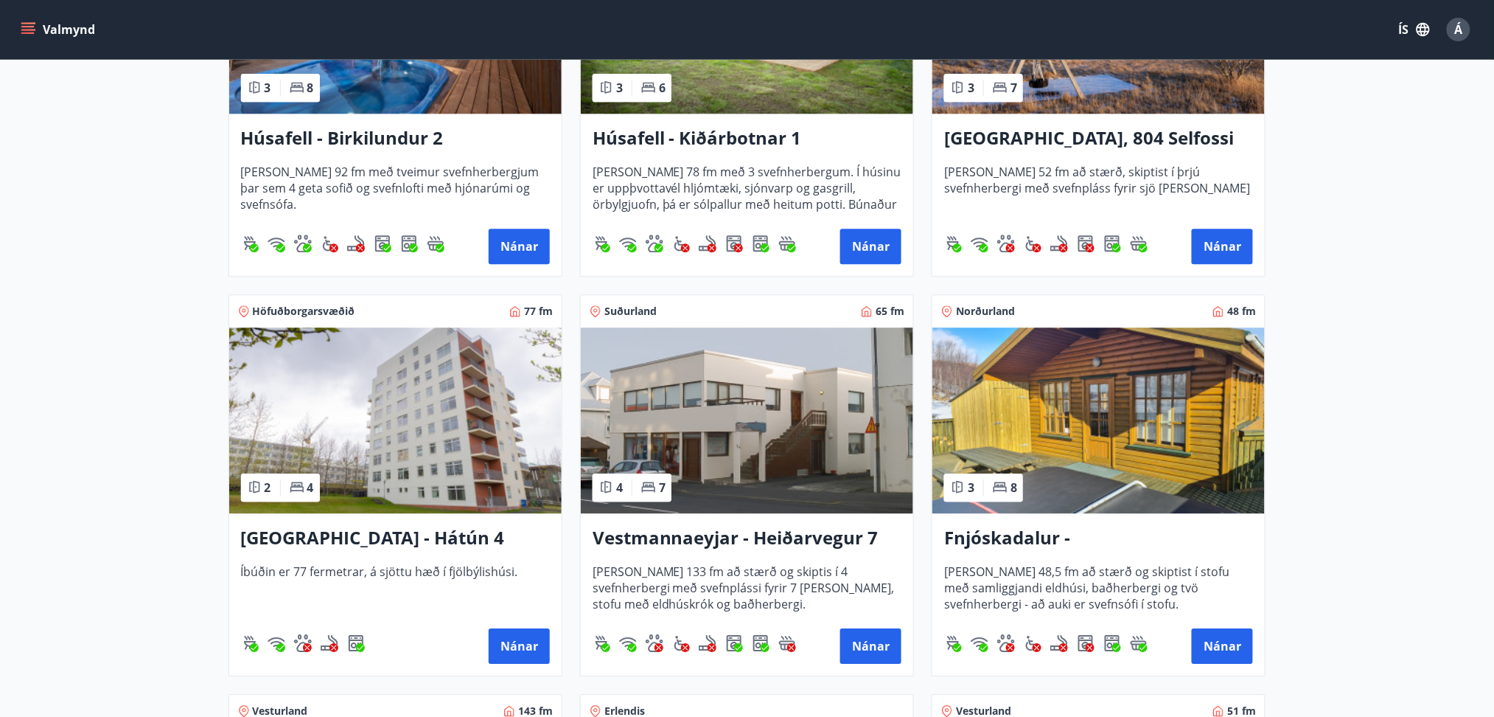
scroll to position [1445, 0]
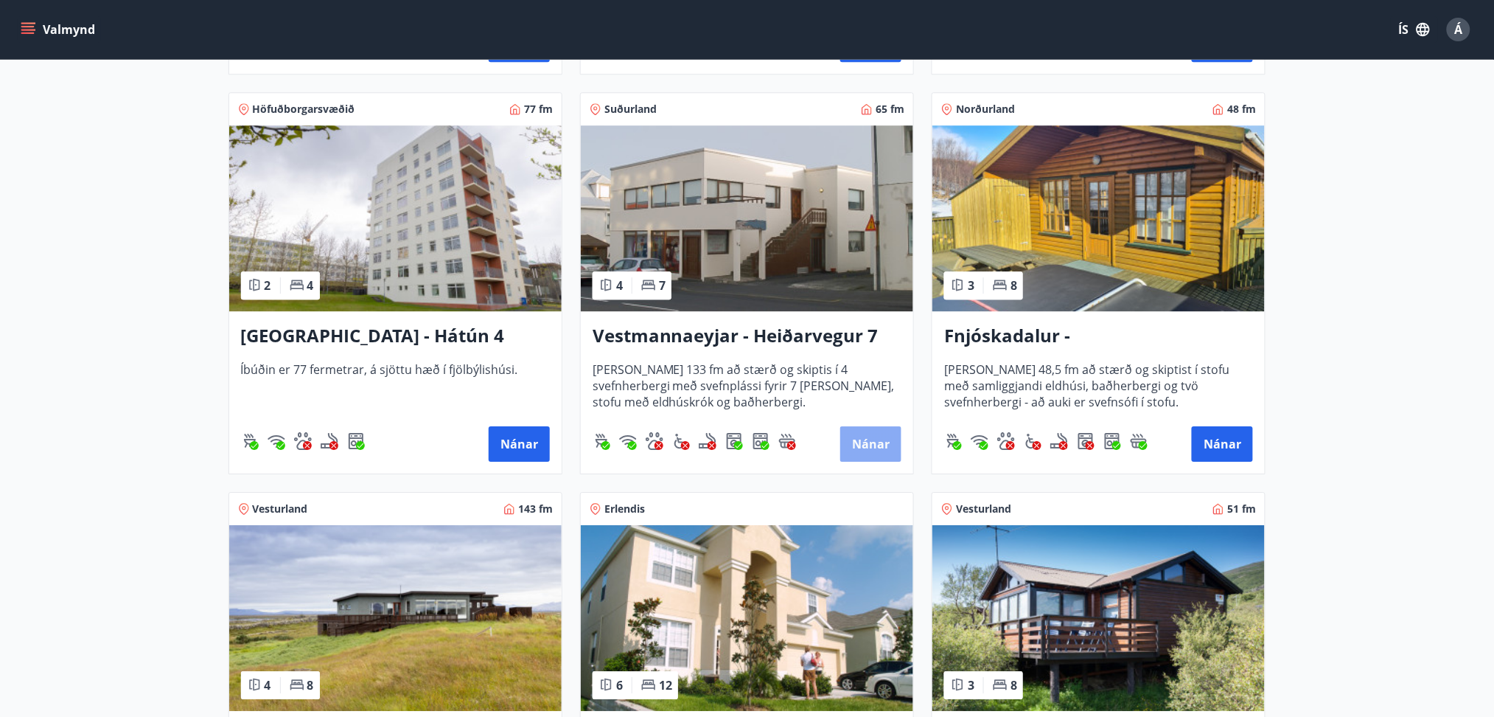
click at [865, 442] on button "Nánar" at bounding box center [870, 443] width 61 height 35
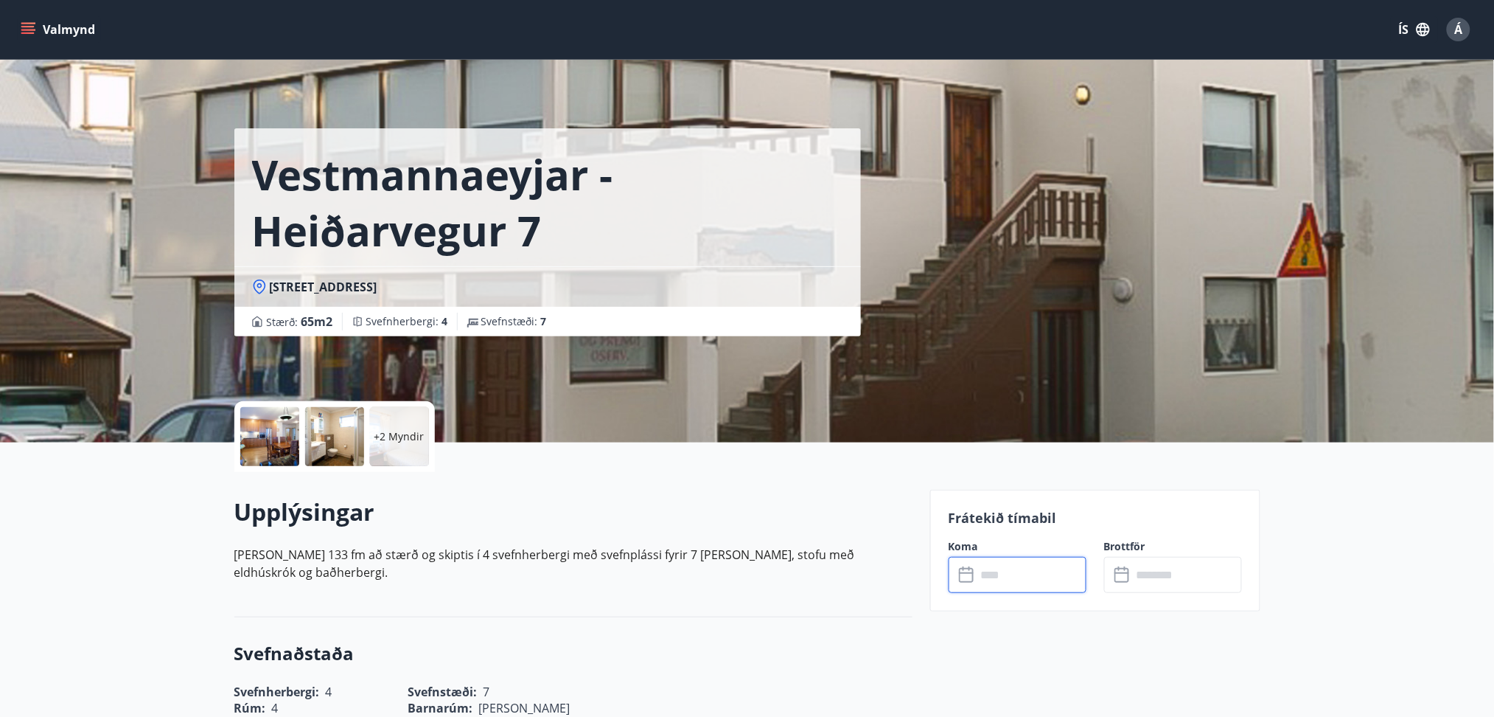
click at [1005, 577] on input "text" at bounding box center [1032, 575] width 110 height 36
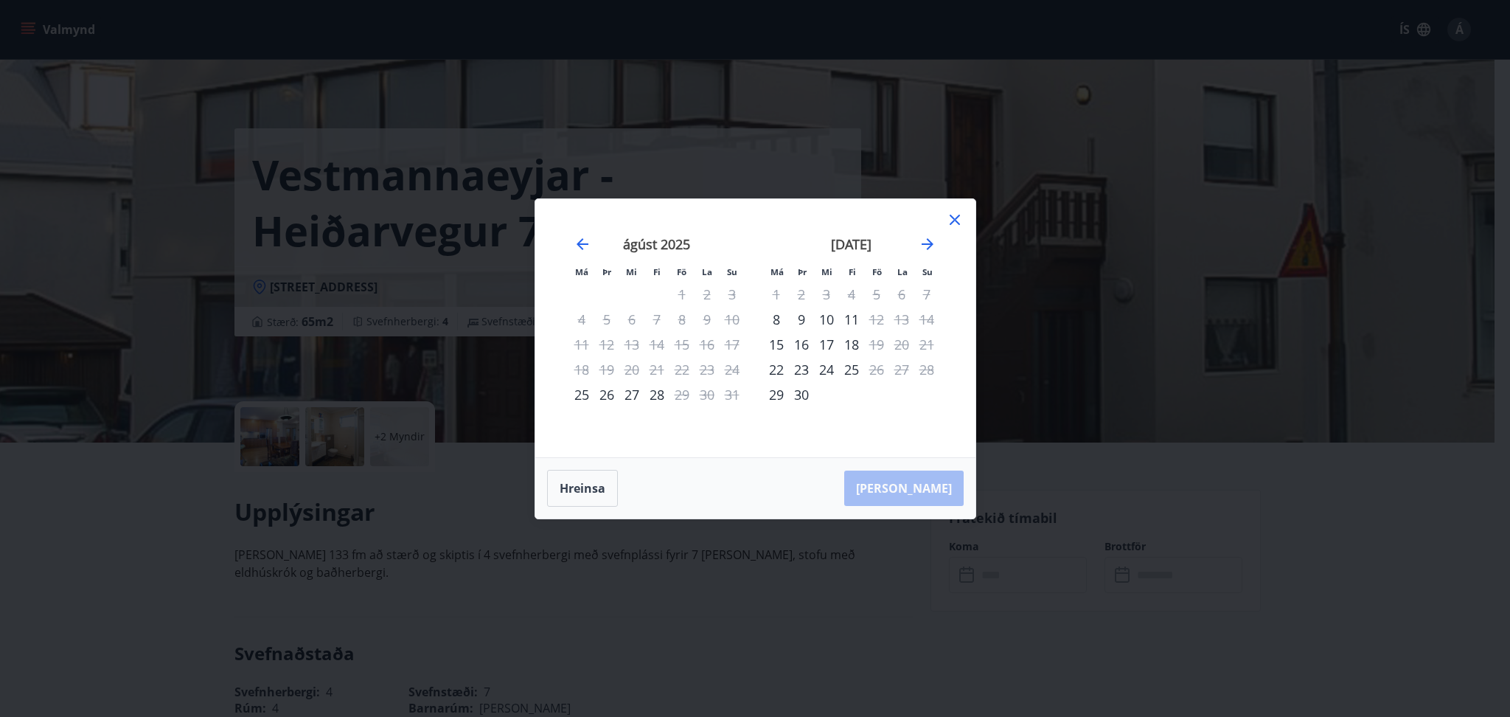
click at [874, 294] on div "5" at bounding box center [876, 294] width 25 height 25
click at [875, 294] on div "5" at bounding box center [876, 294] width 25 height 25
click at [927, 240] on icon "Move forward to switch to the next month." at bounding box center [927, 244] width 12 height 12
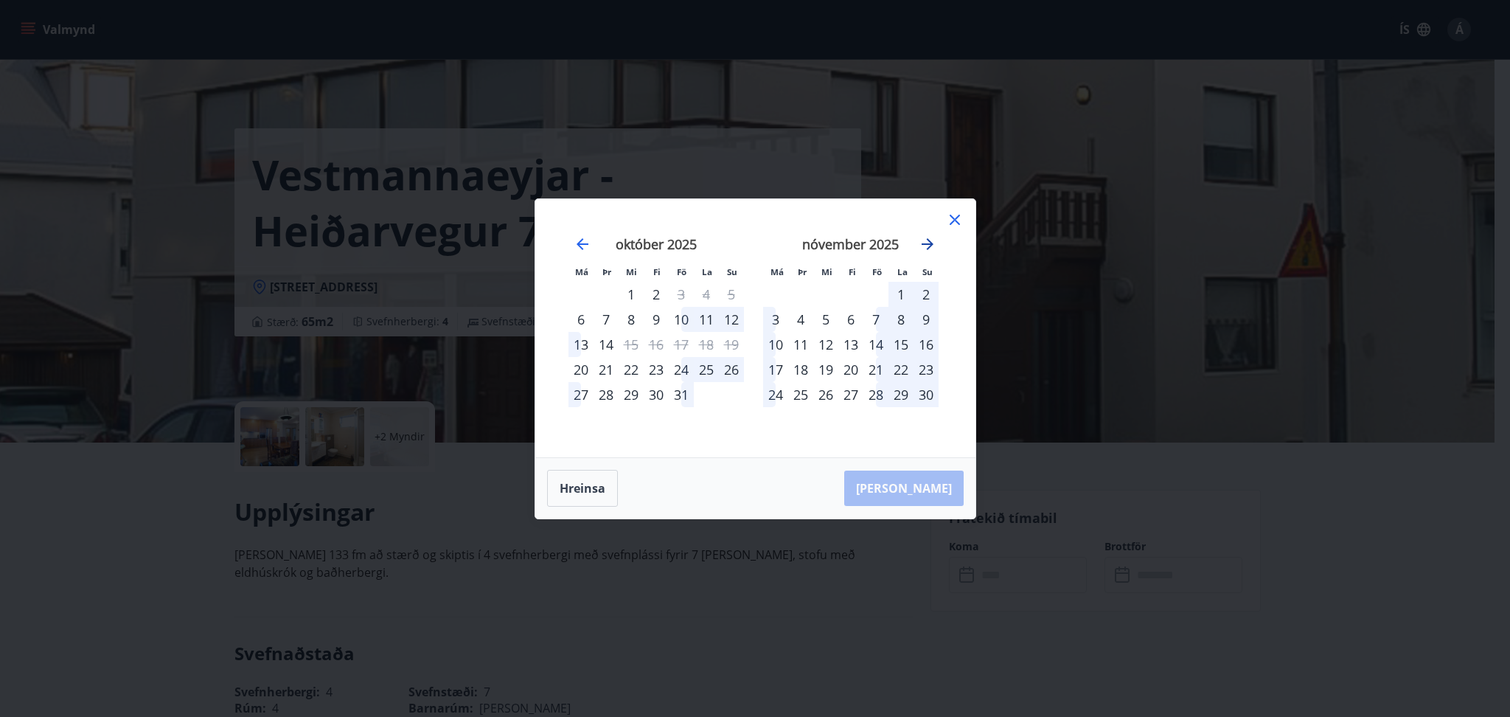
click at [927, 240] on icon "Move forward to switch to the next month." at bounding box center [927, 244] width 12 height 12
click at [927, 243] on icon "Move forward to switch to the next month." at bounding box center [927, 244] width 18 height 18
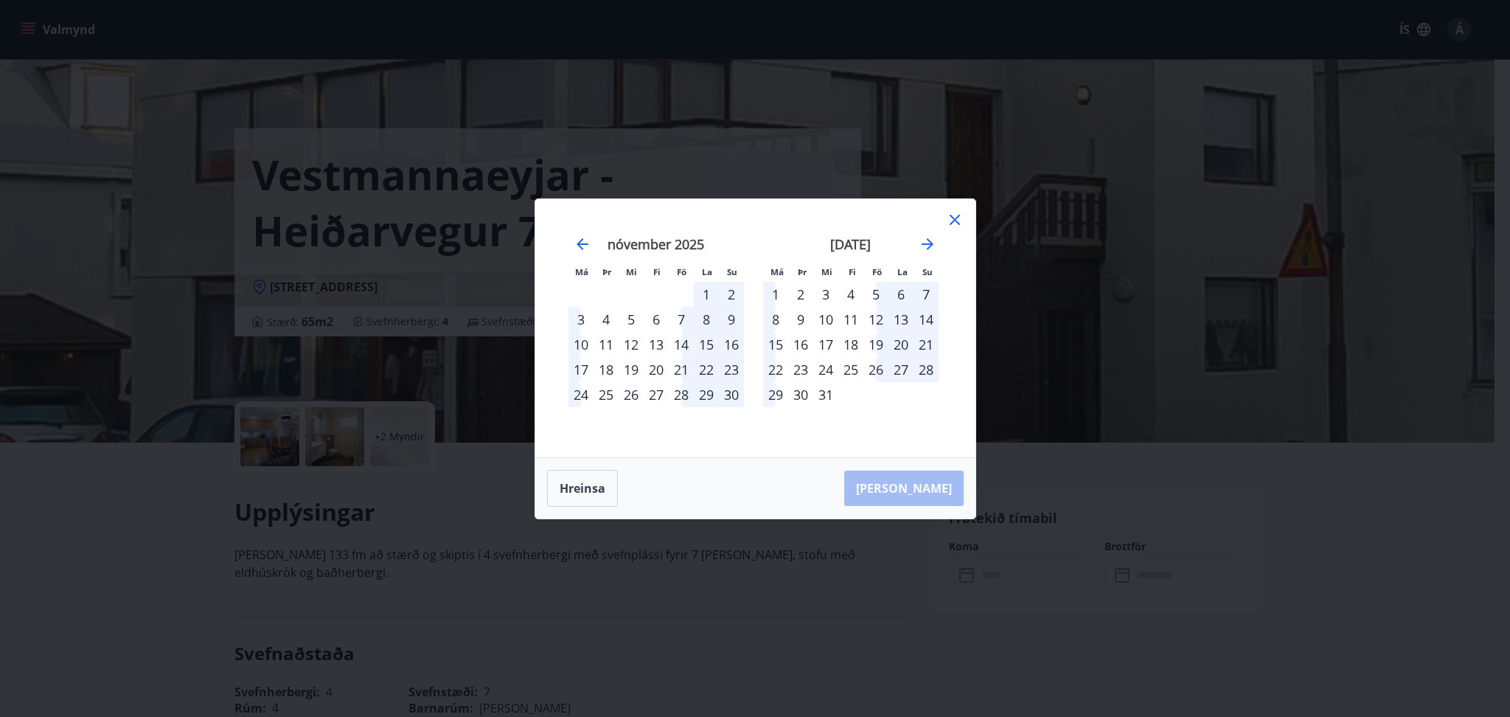
click at [961, 215] on icon at bounding box center [955, 220] width 18 height 18
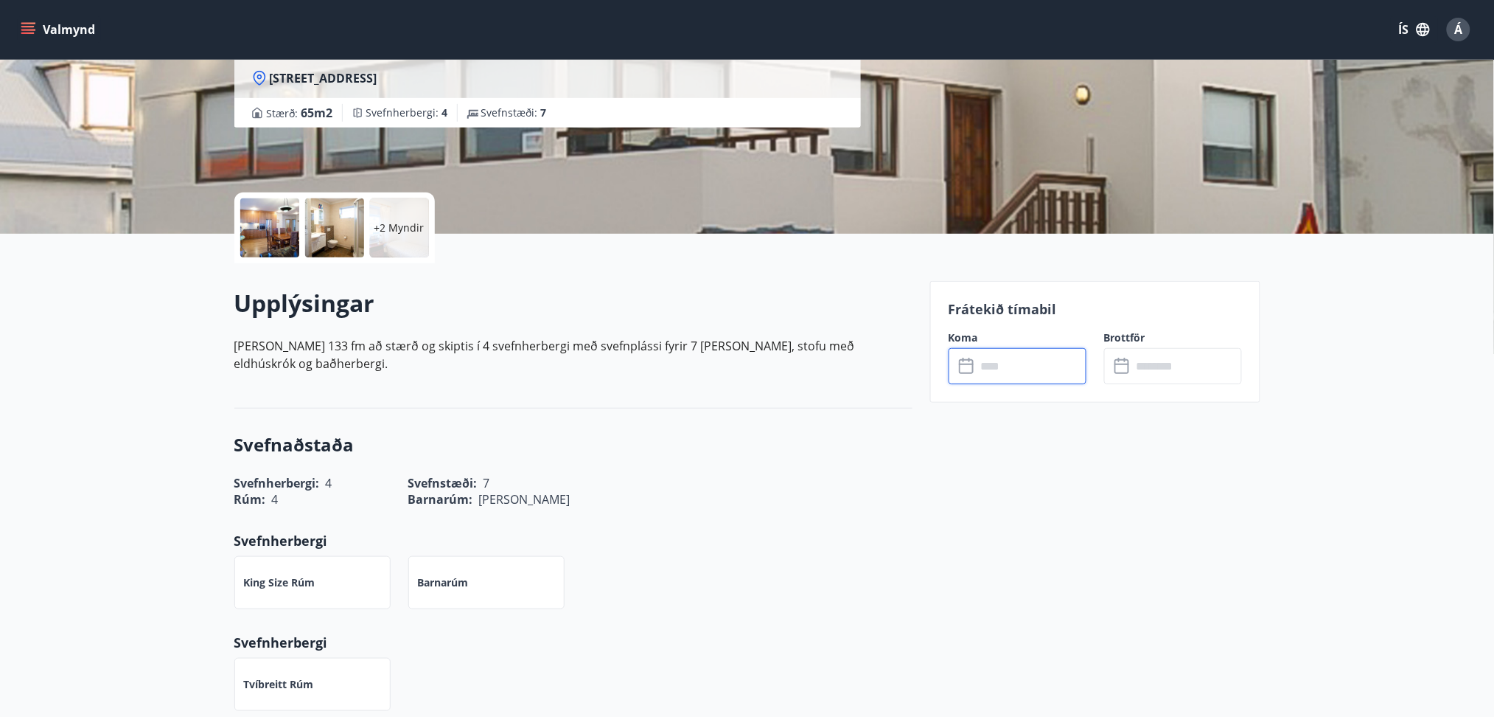
scroll to position [163, 0]
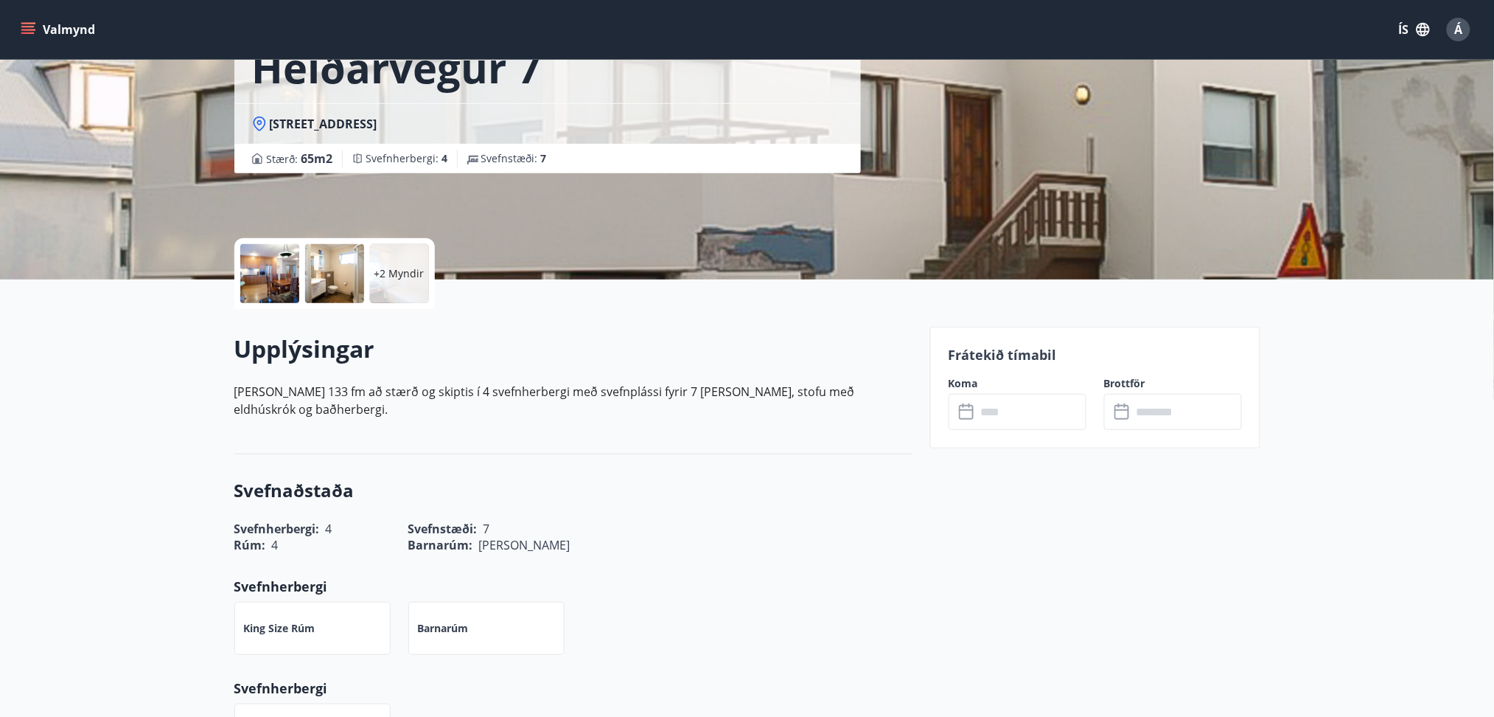
click at [263, 276] on div at bounding box center [269, 273] width 59 height 59
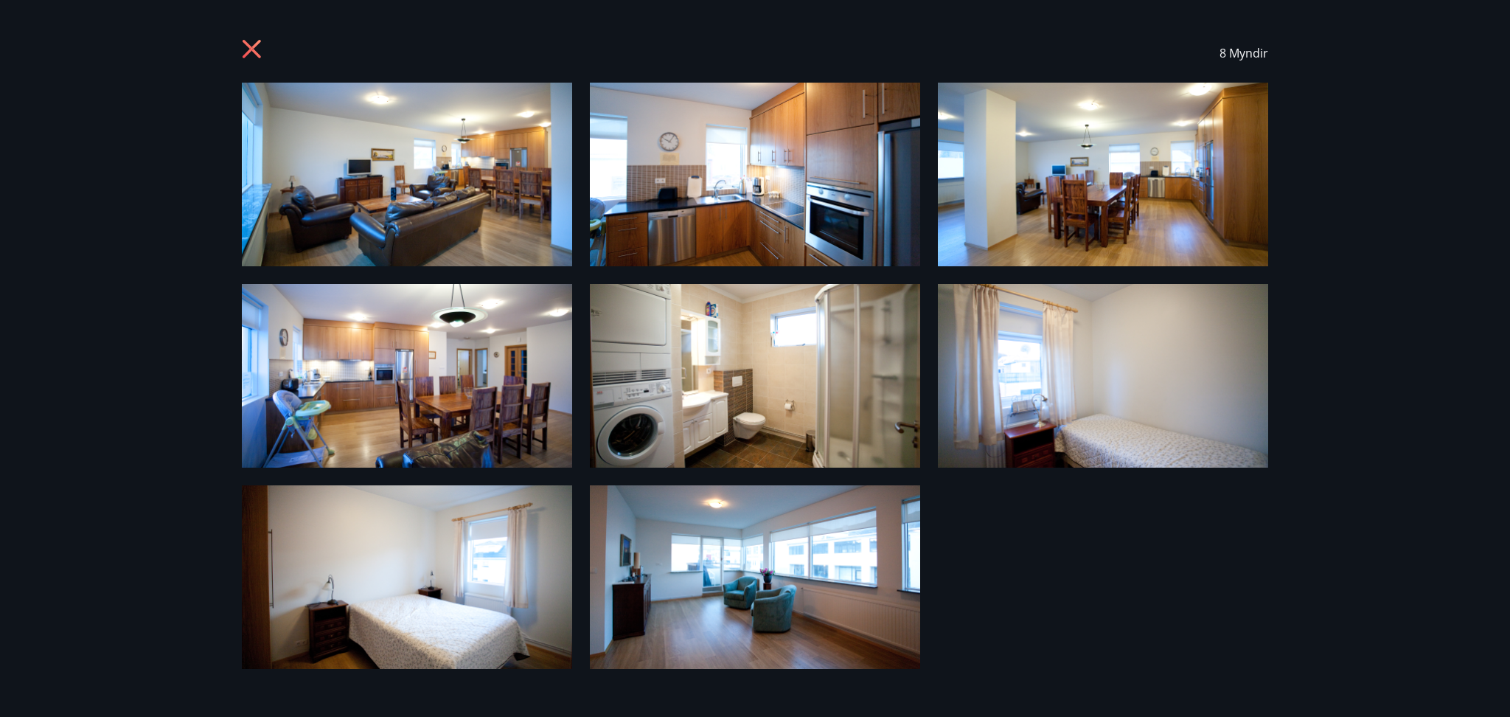
click at [368, 187] on img at bounding box center [407, 175] width 330 height 184
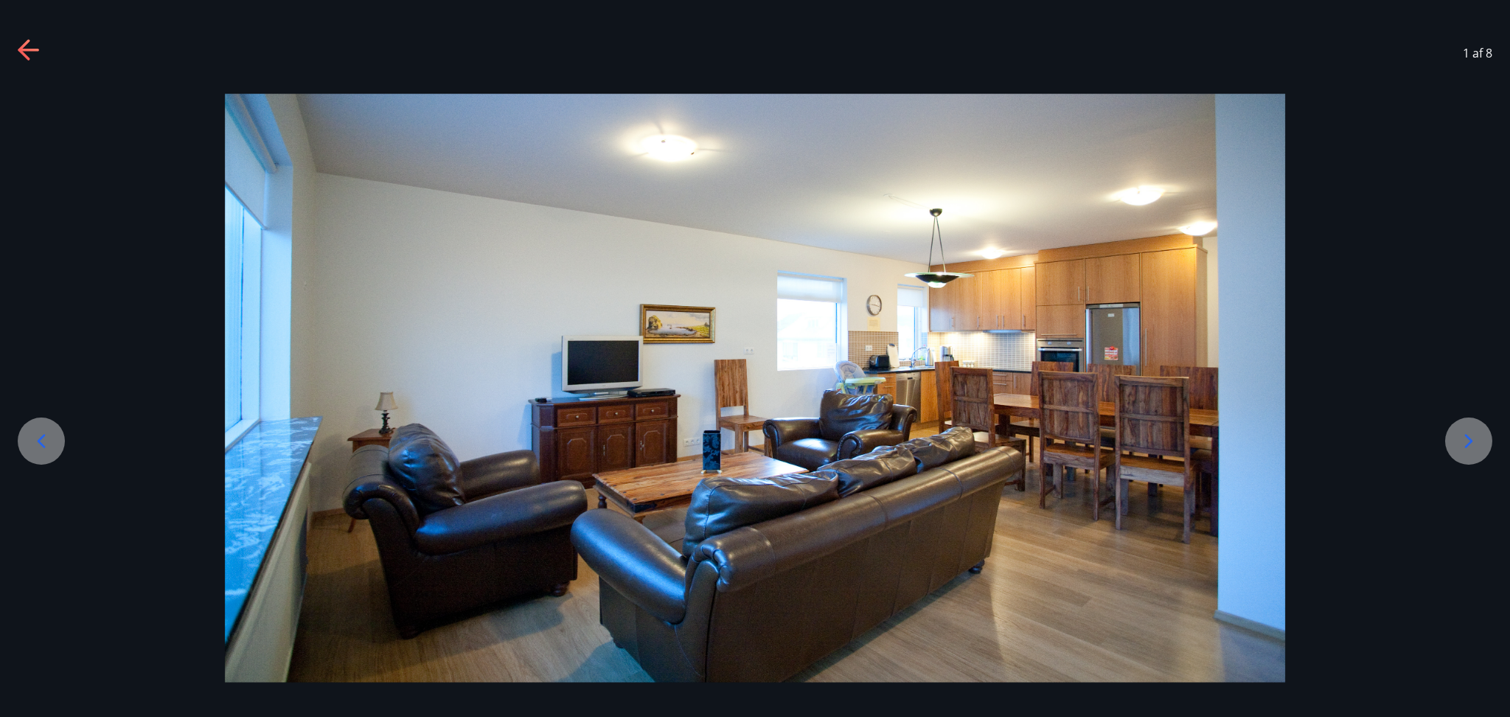
click at [1467, 442] on icon at bounding box center [1469, 441] width 24 height 24
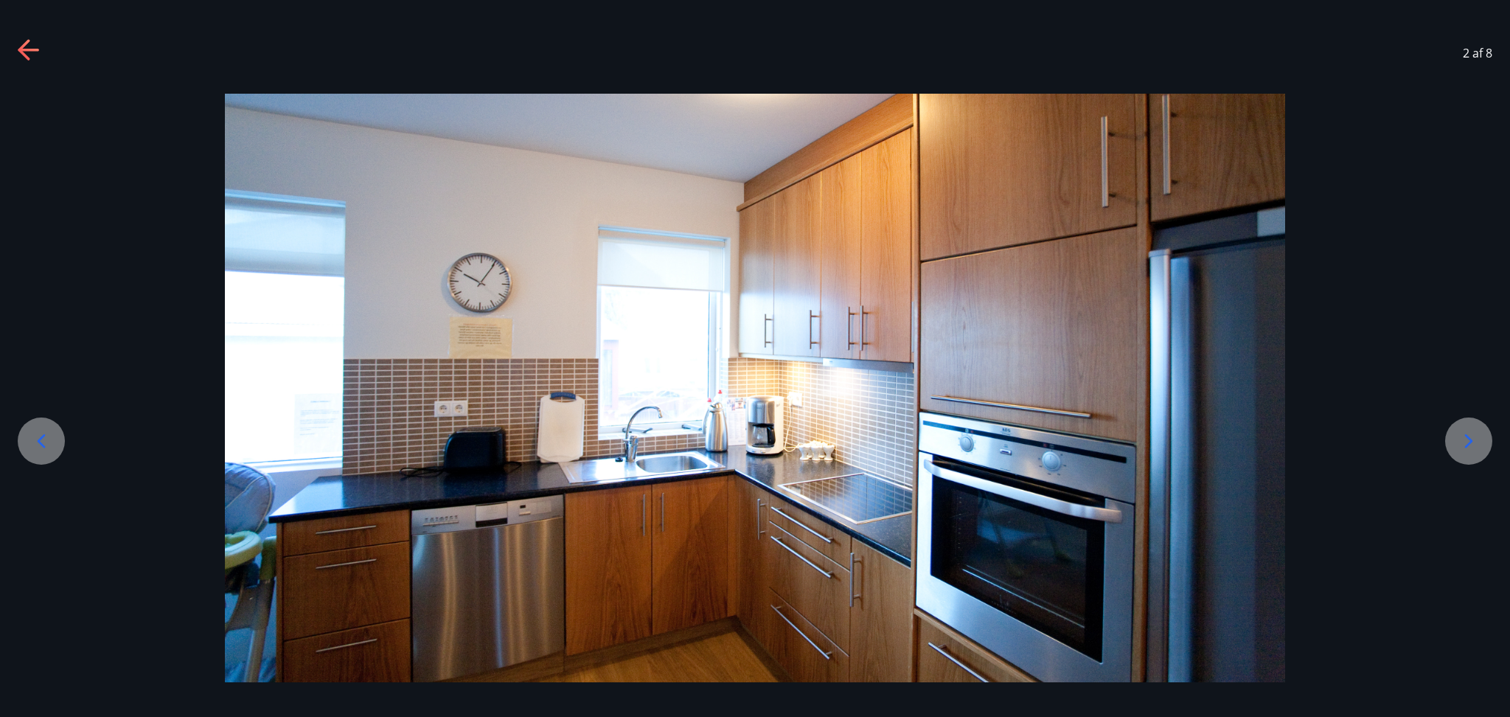
click at [1467, 442] on icon at bounding box center [1469, 441] width 24 height 24
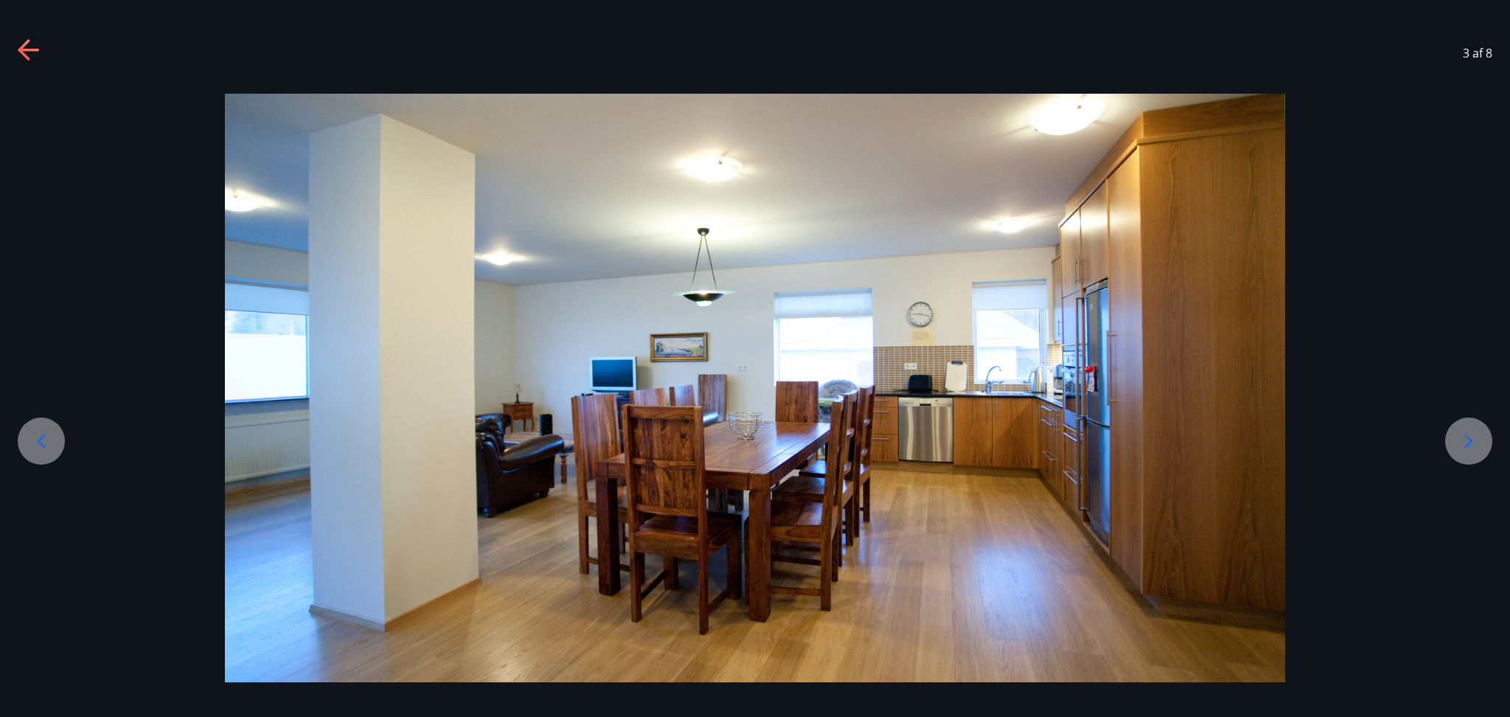
click at [1467, 442] on icon at bounding box center [1469, 441] width 24 height 24
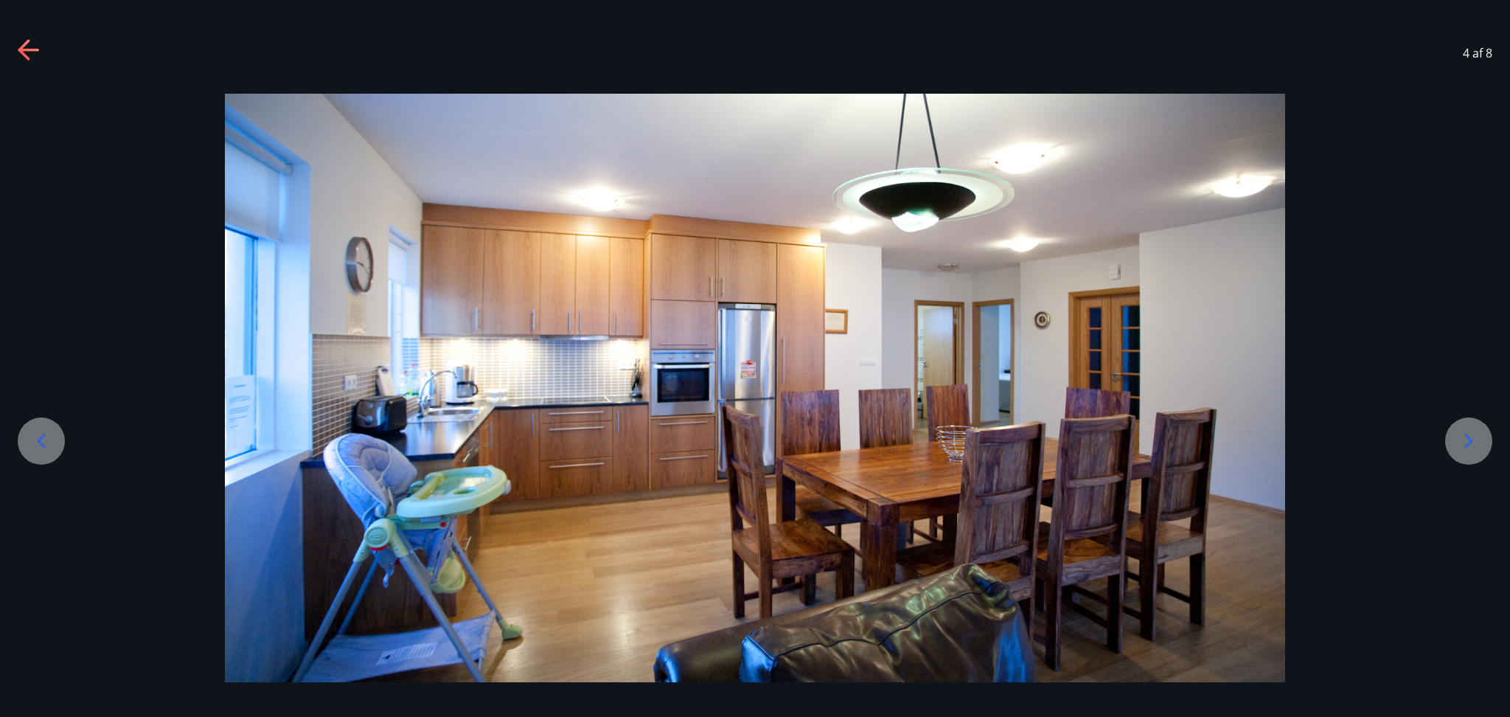
click at [1467, 442] on icon at bounding box center [1469, 441] width 24 height 24
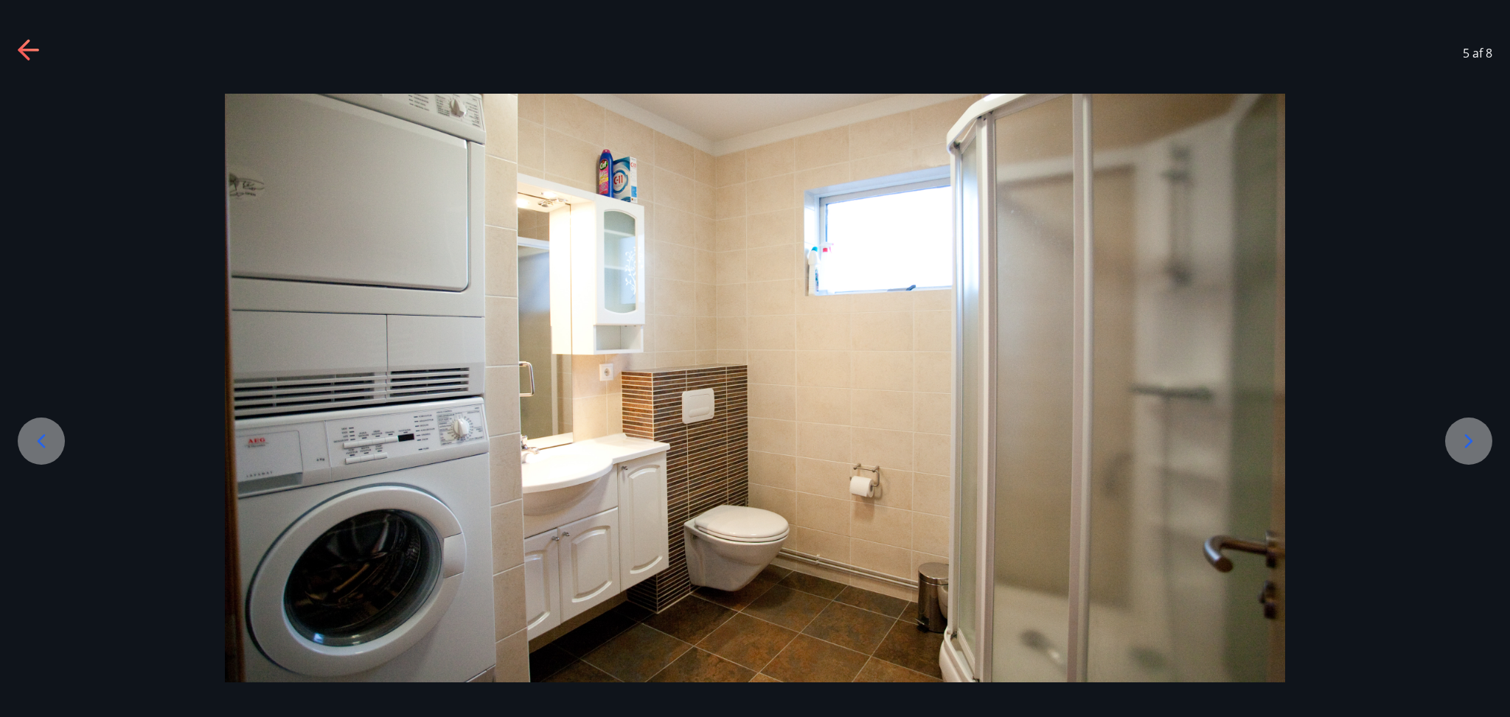
click at [1467, 442] on icon at bounding box center [1469, 441] width 24 height 24
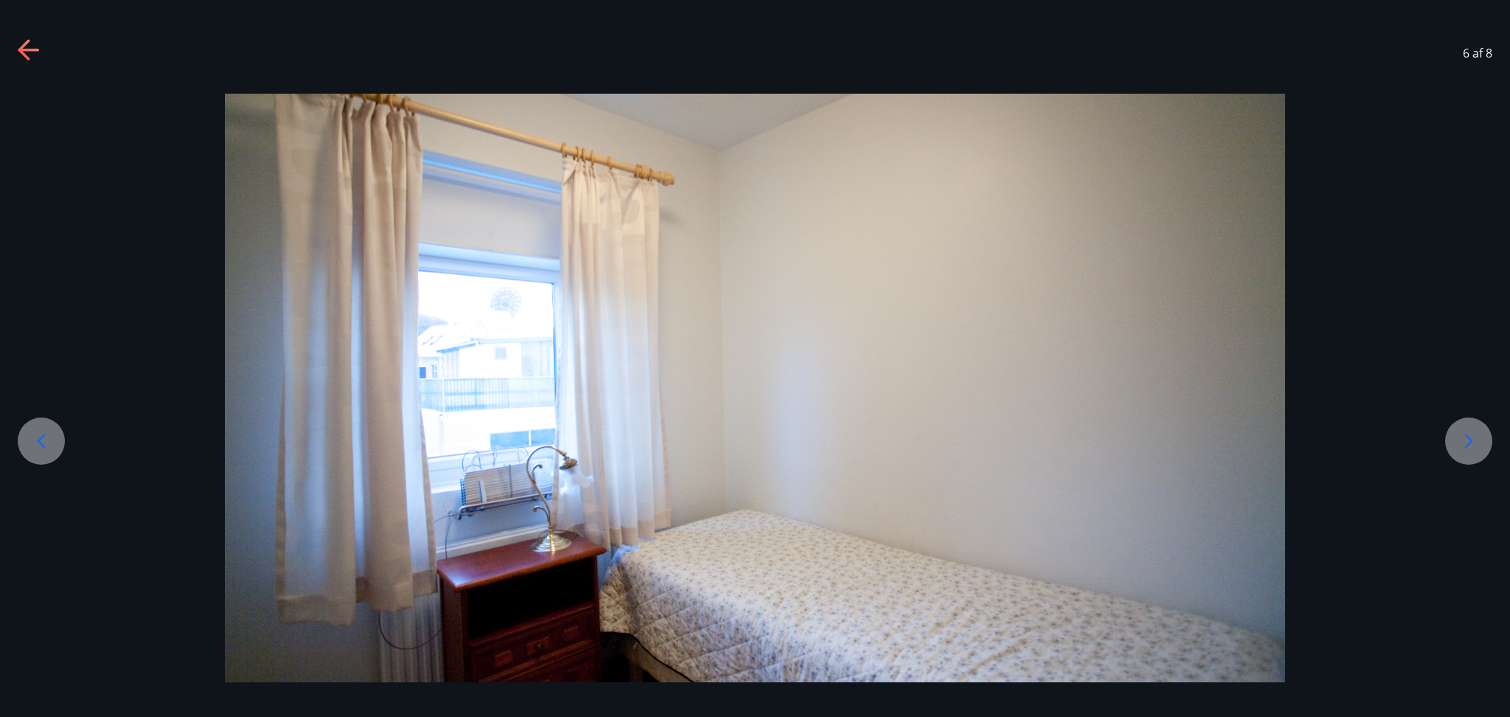
click at [1467, 442] on icon at bounding box center [1469, 441] width 24 height 24
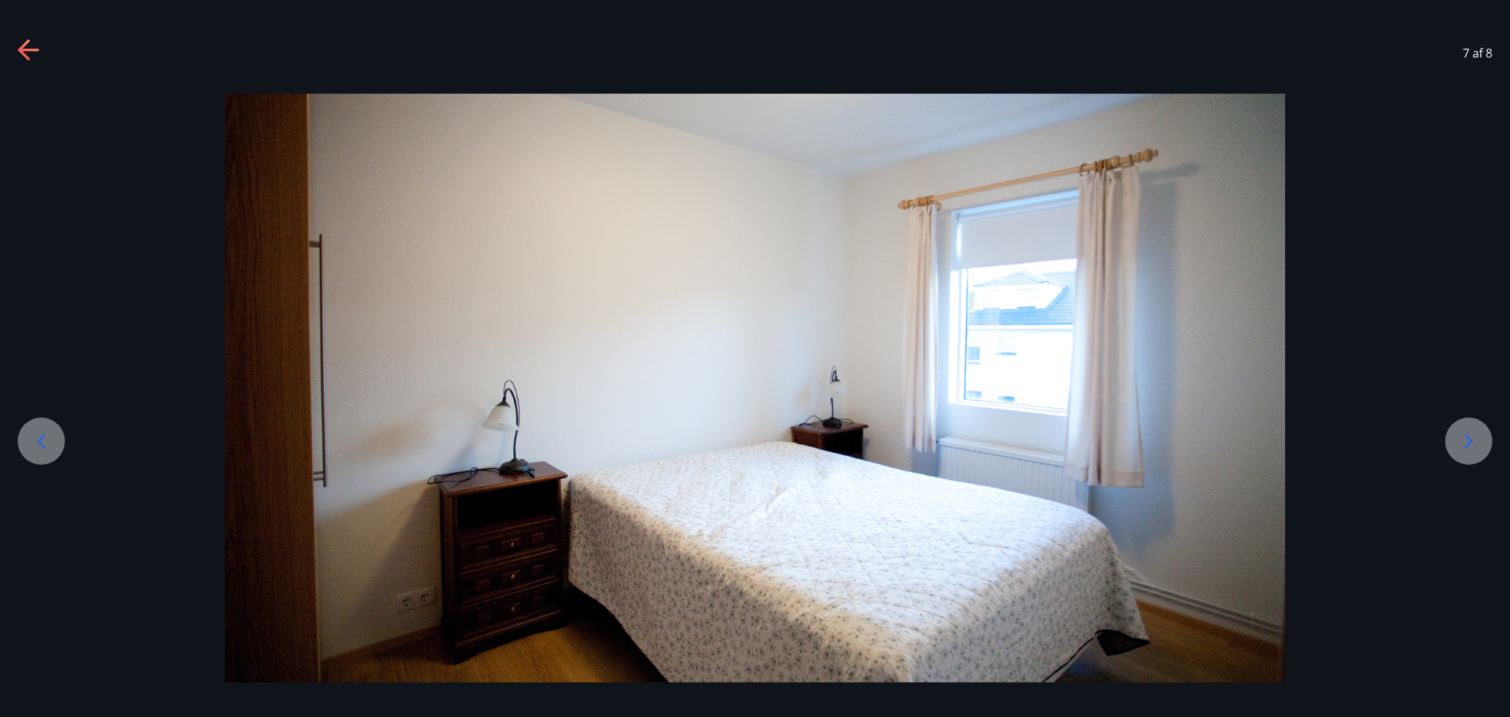
click at [1467, 442] on icon at bounding box center [1469, 441] width 24 height 24
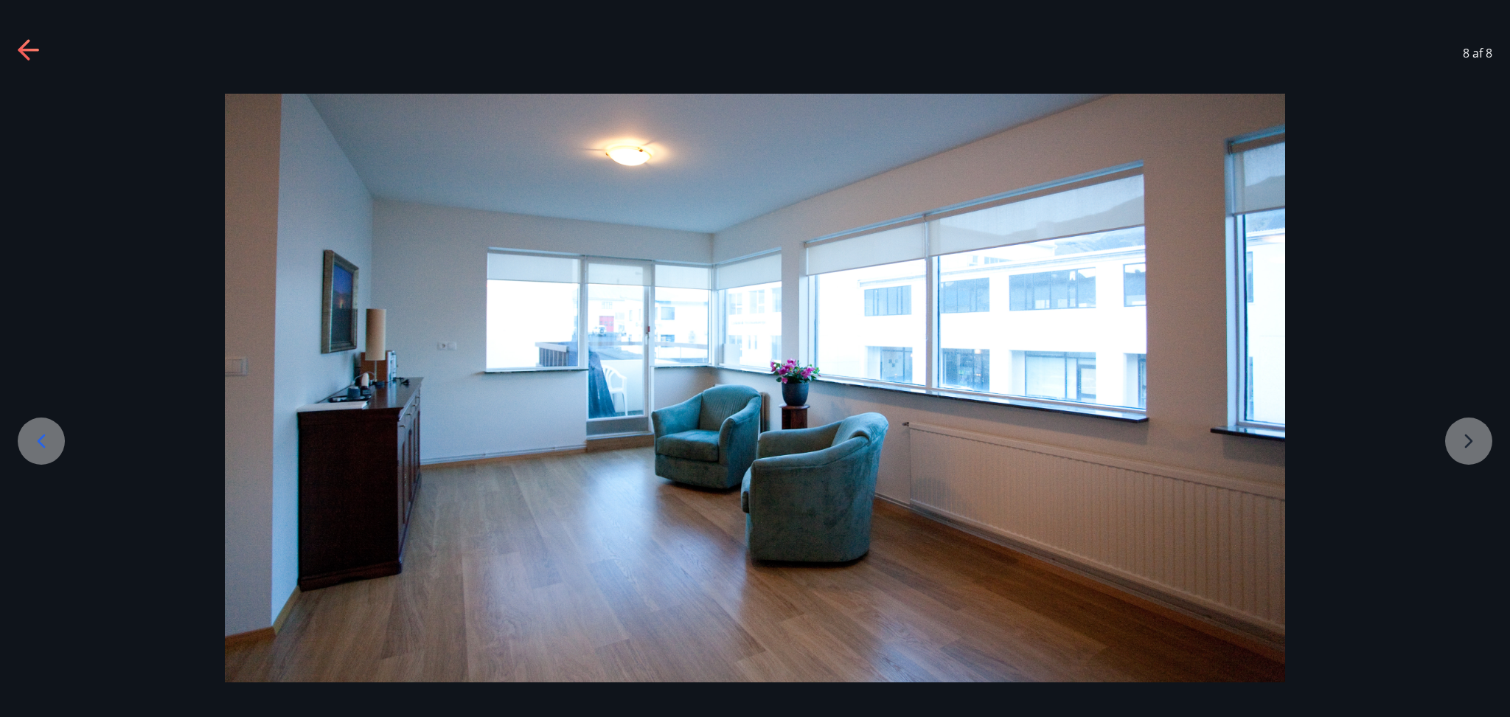
click at [1467, 442] on div at bounding box center [755, 388] width 1510 height 589
click at [26, 50] on icon at bounding box center [28, 50] width 21 height 3
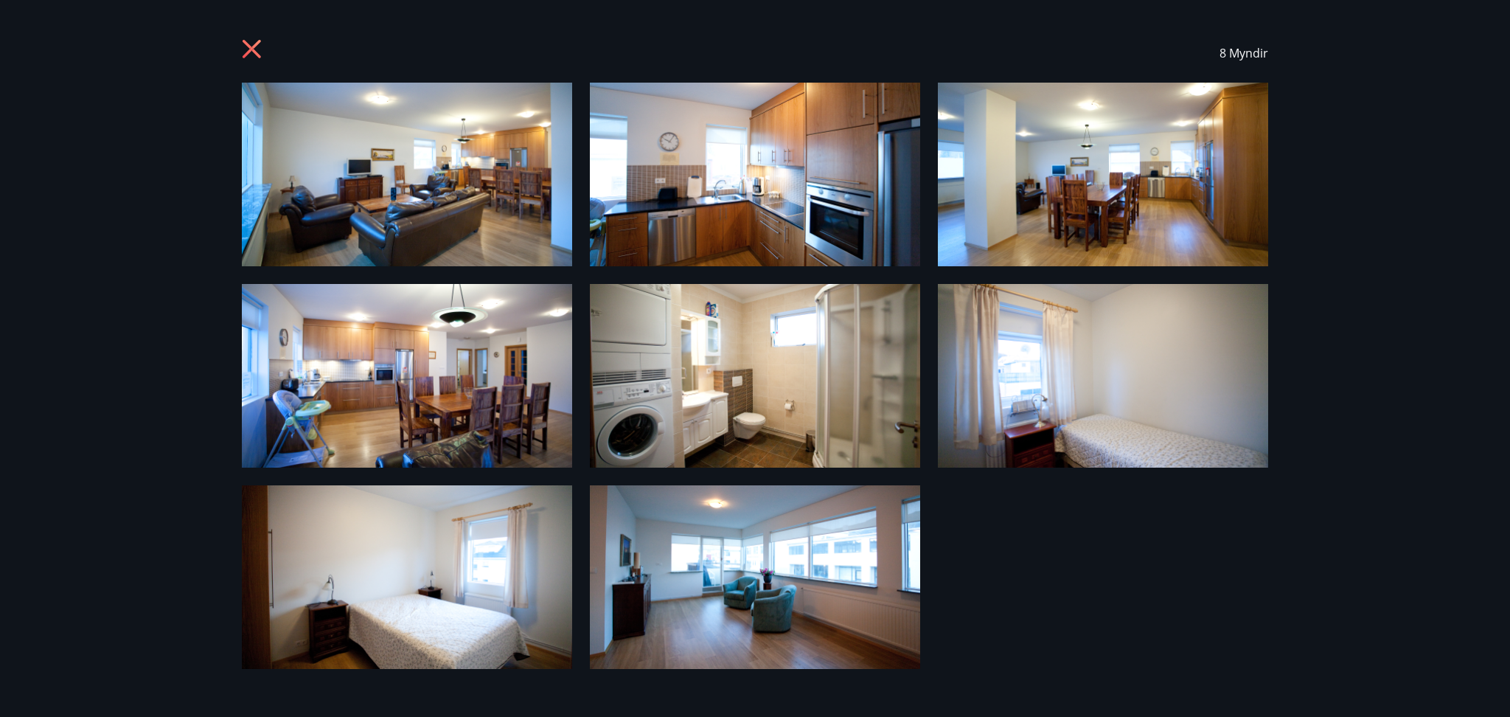
click at [257, 48] on icon at bounding box center [254, 51] width 24 height 24
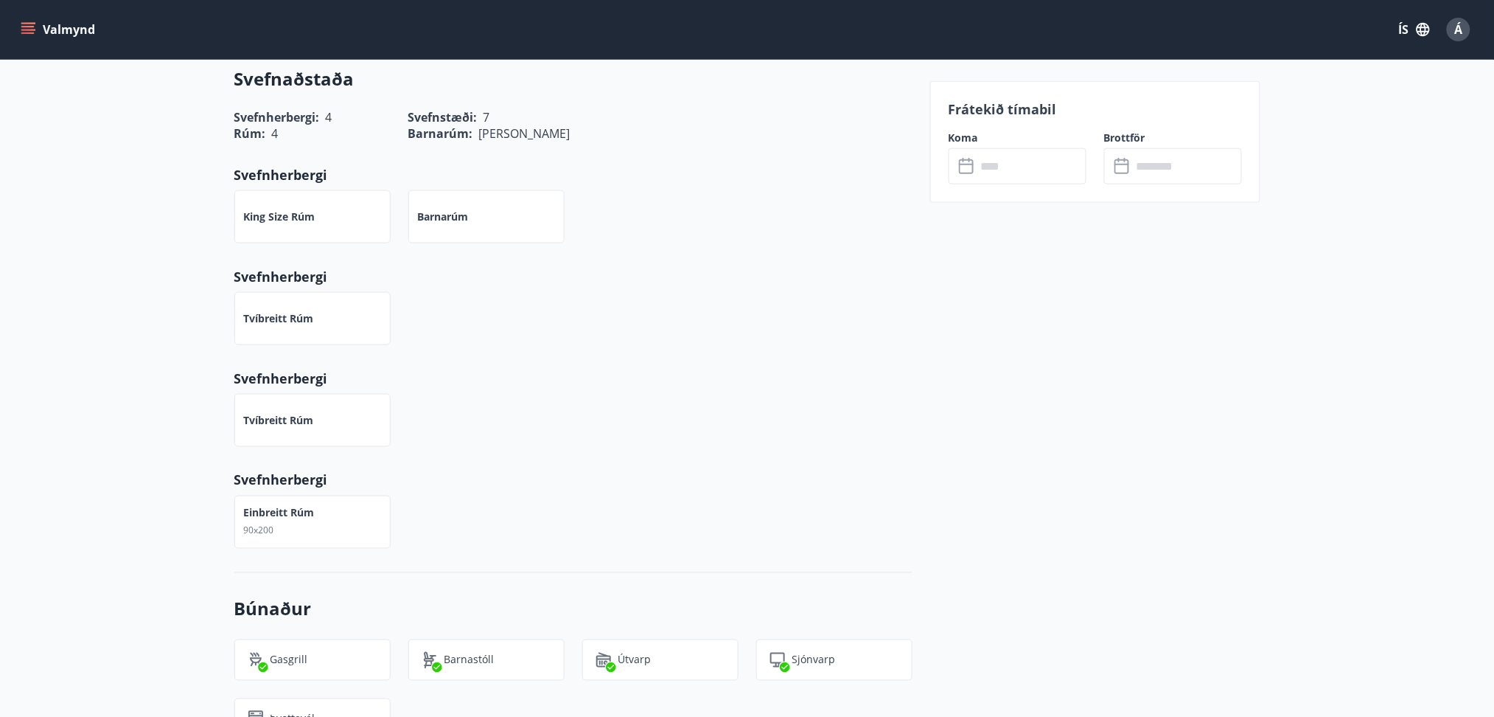
scroll to position [0, 0]
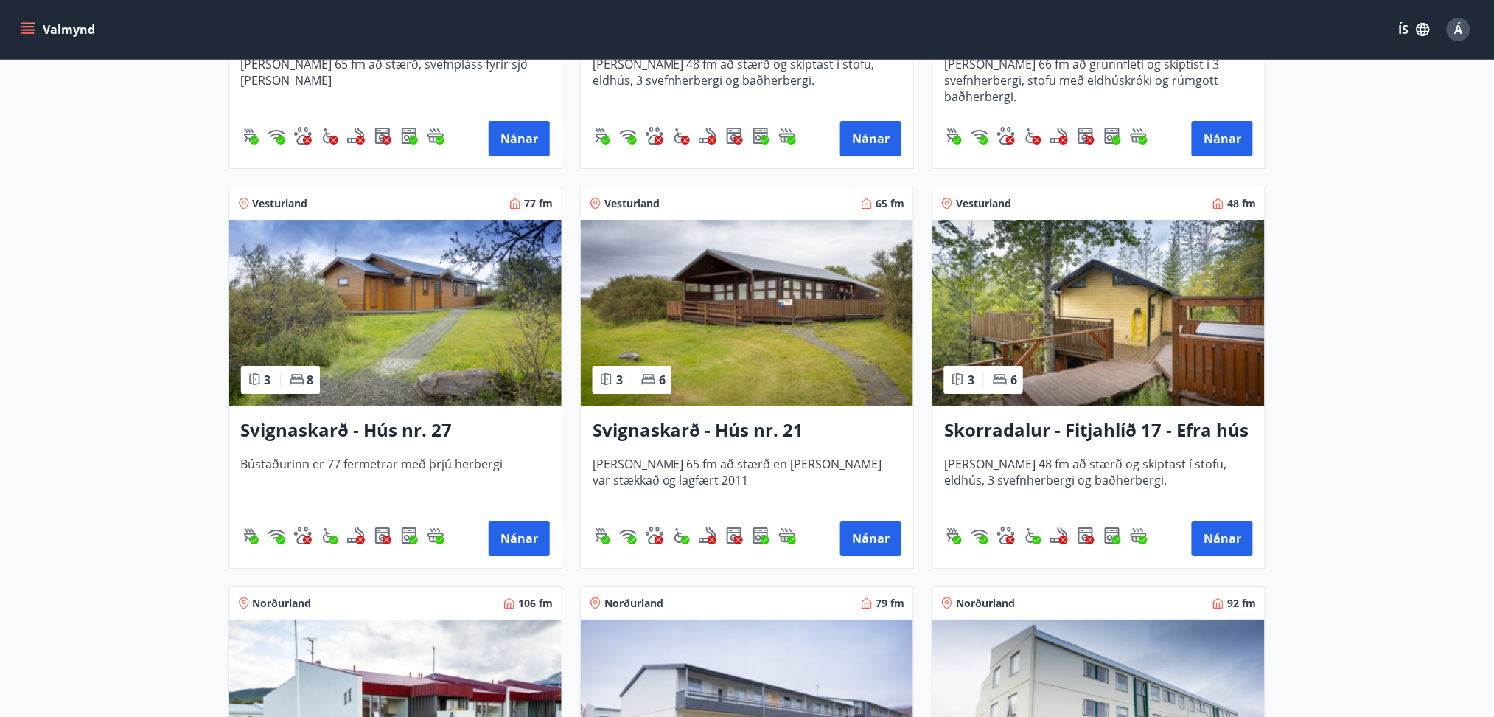
scroll to position [3766, 0]
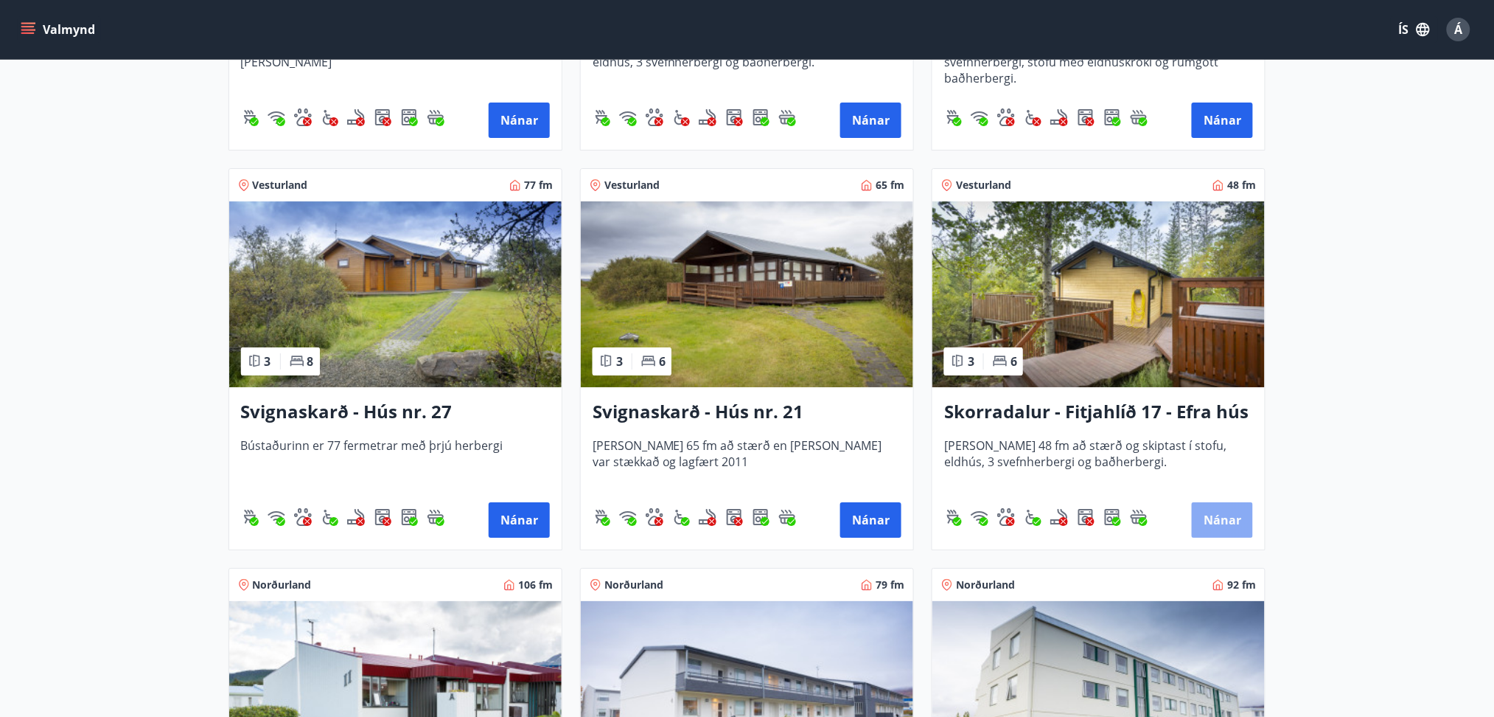
click at [1224, 512] on button "Nánar" at bounding box center [1222, 519] width 61 height 35
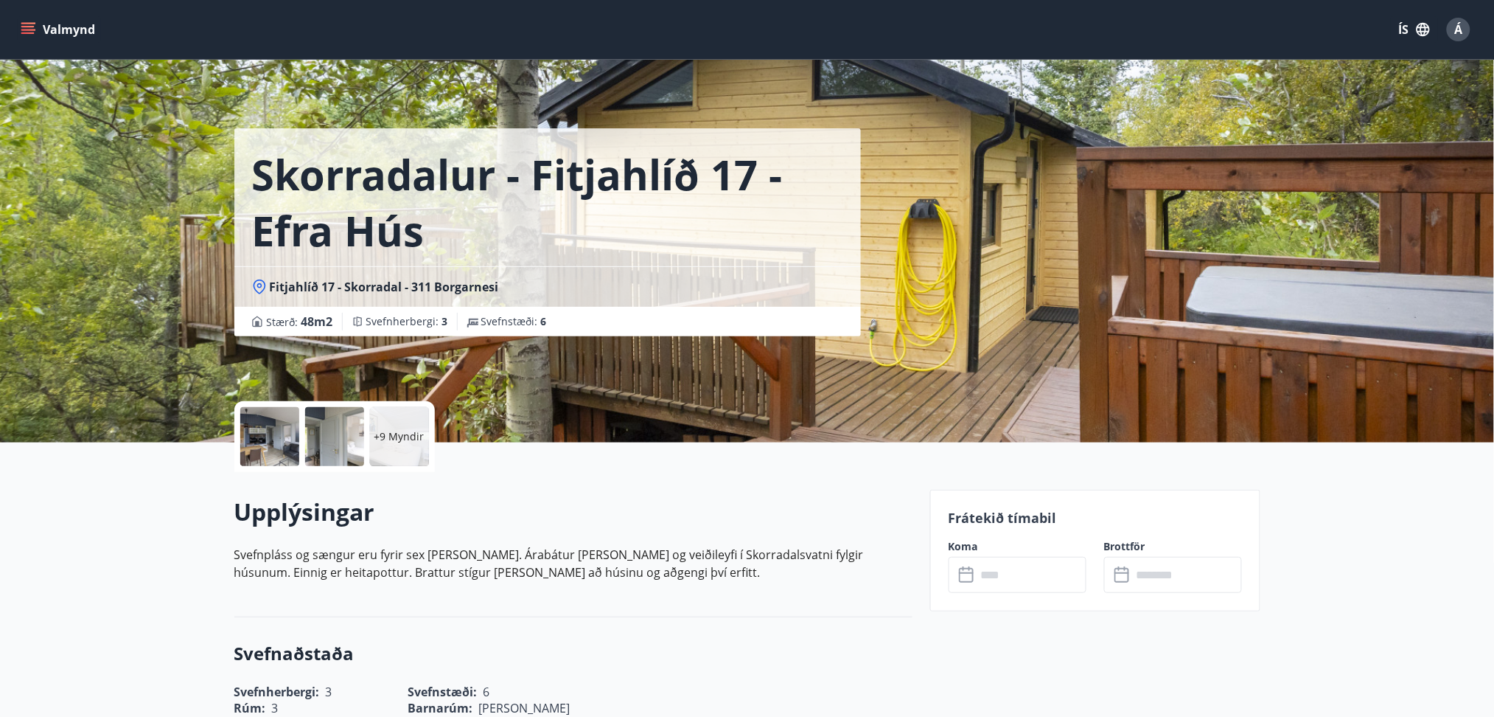
click at [272, 443] on div at bounding box center [269, 436] width 59 height 59
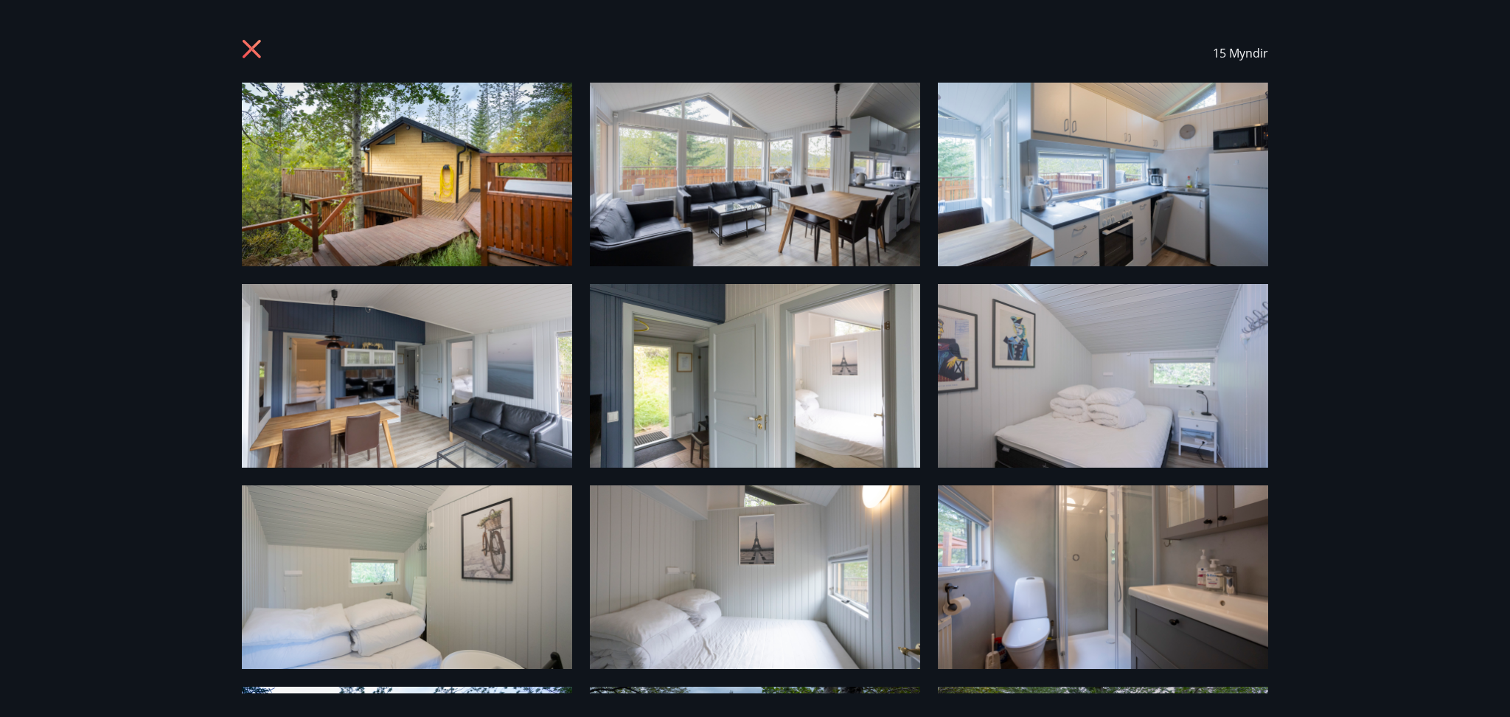
click at [476, 160] on img at bounding box center [407, 175] width 330 height 184
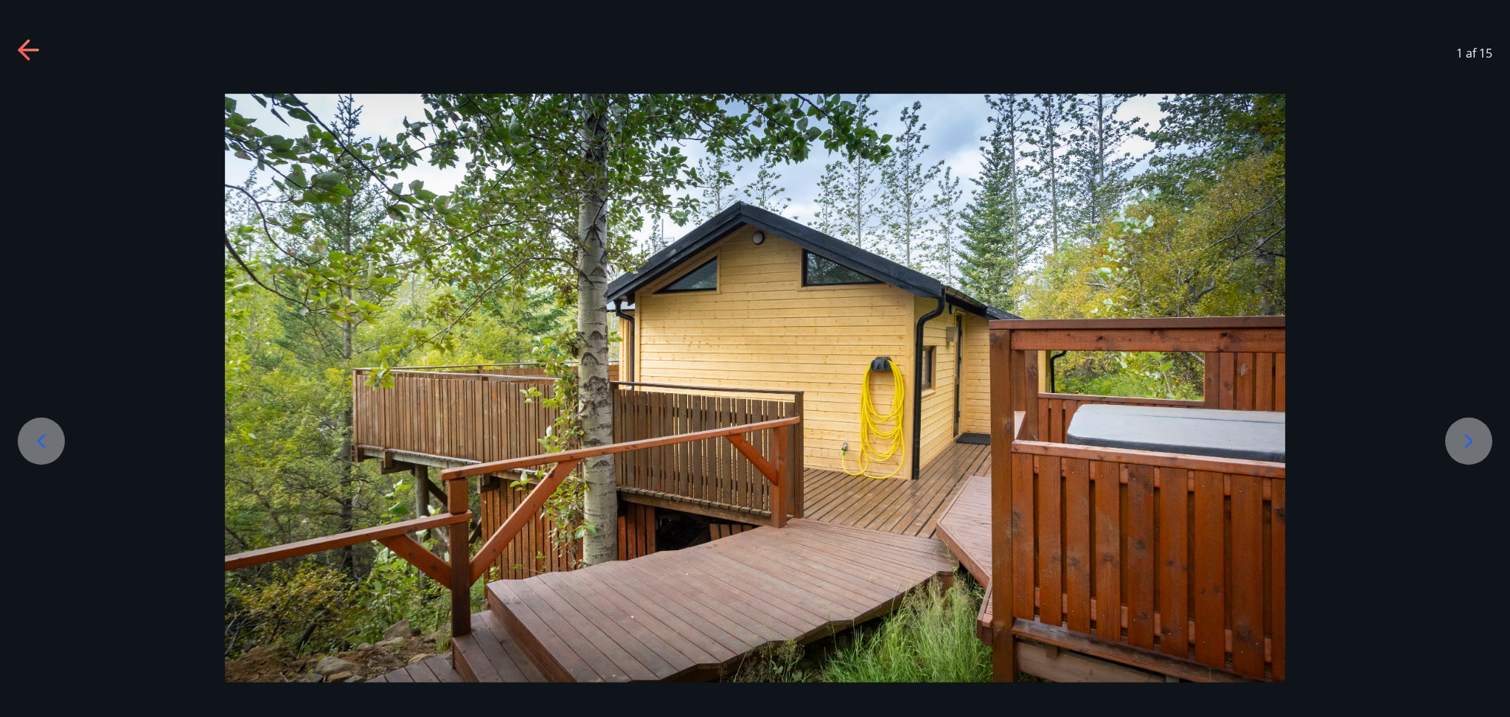
click at [1471, 448] on icon at bounding box center [1469, 441] width 24 height 24
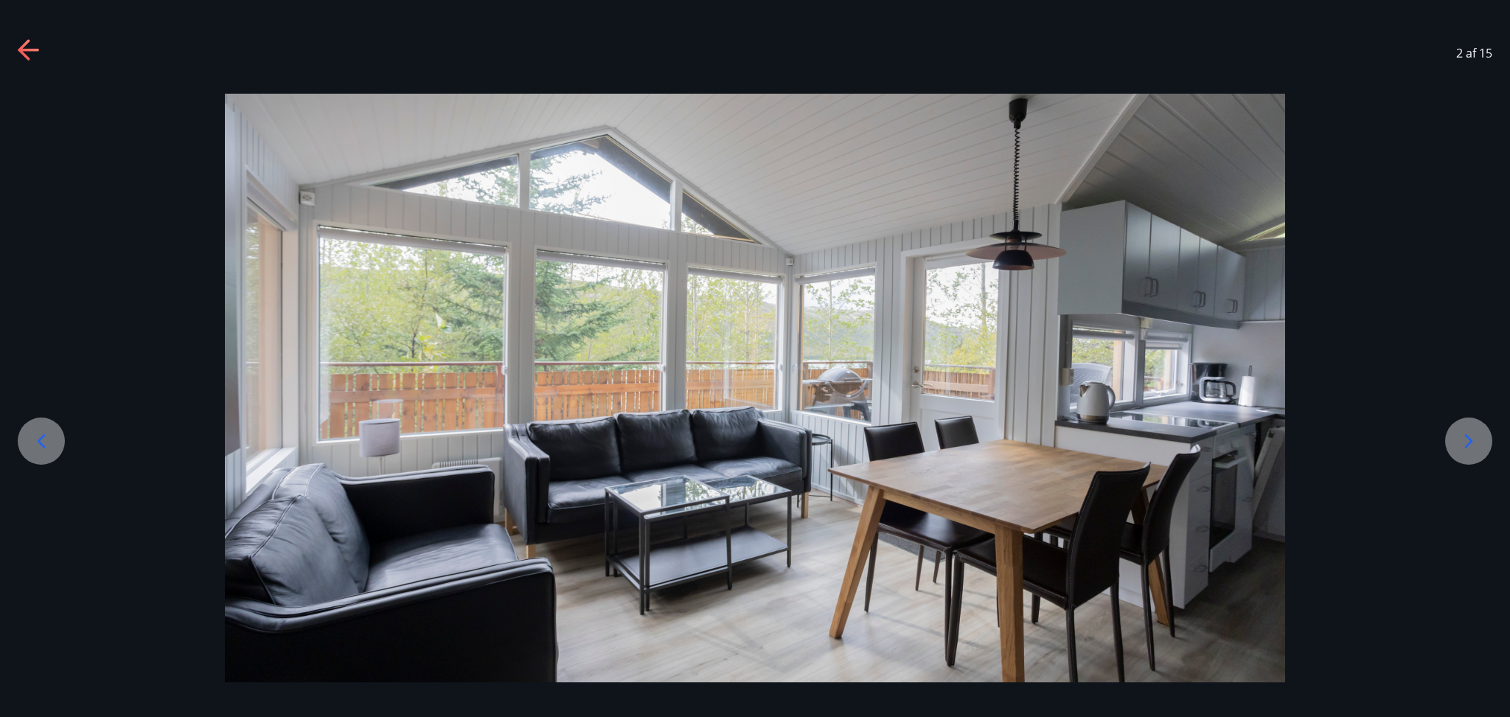
click at [1471, 448] on icon at bounding box center [1469, 441] width 24 height 24
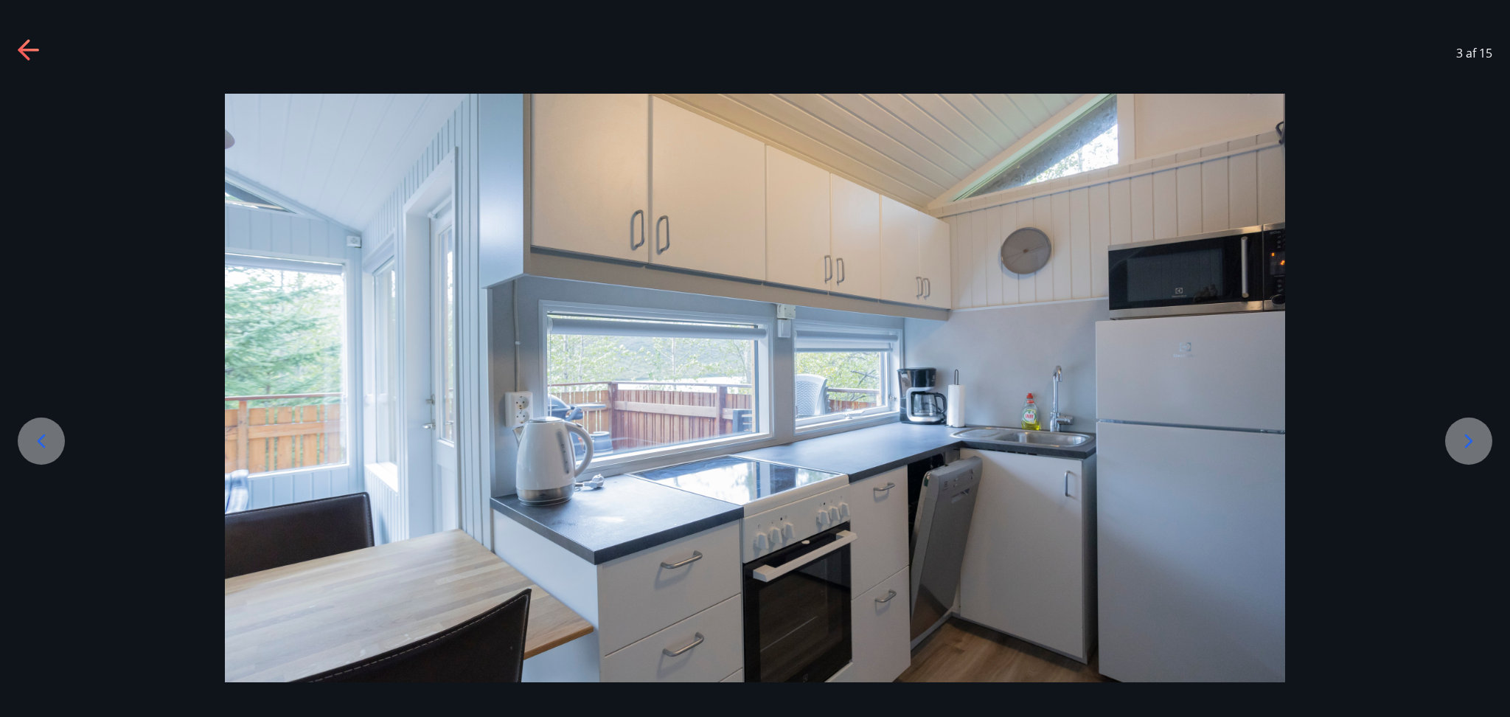
click at [1471, 448] on icon at bounding box center [1469, 441] width 24 height 24
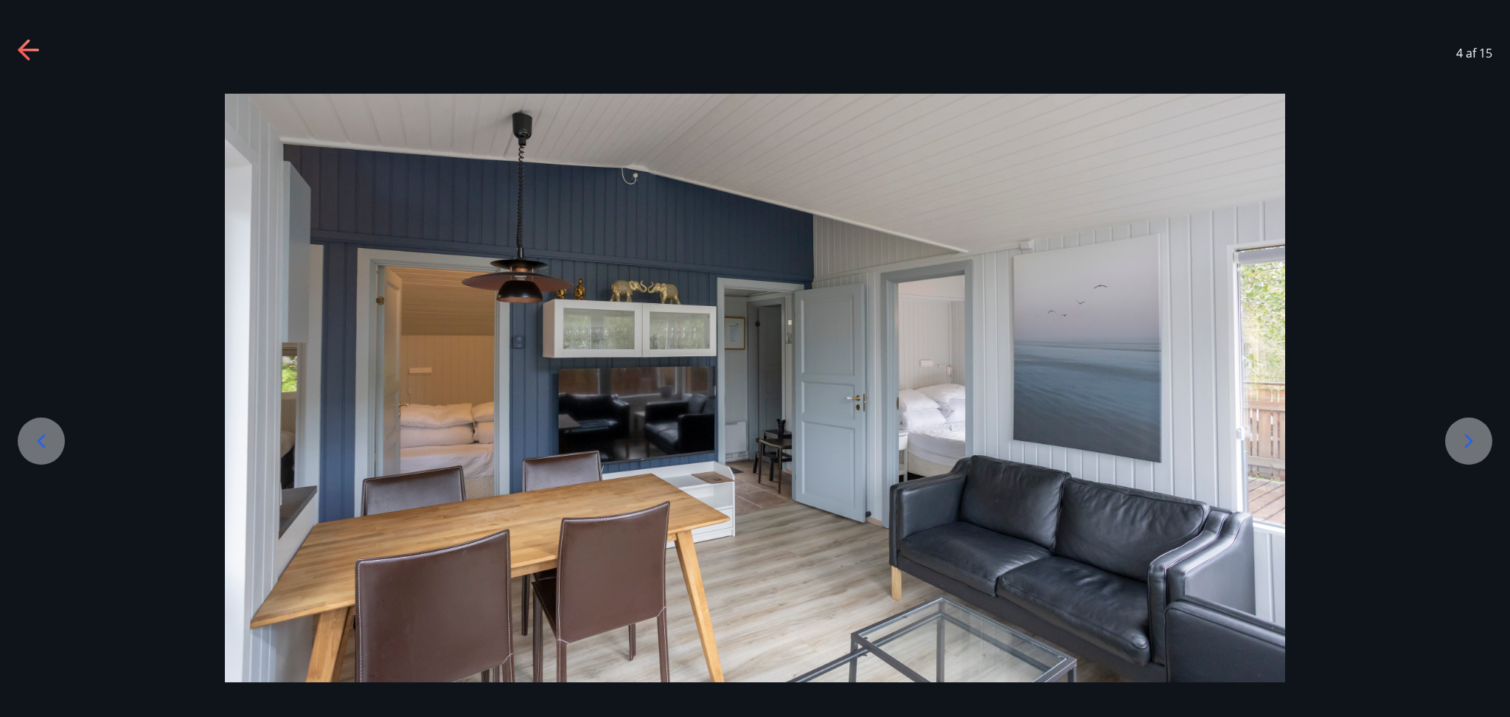
click at [1471, 448] on icon at bounding box center [1469, 441] width 24 height 24
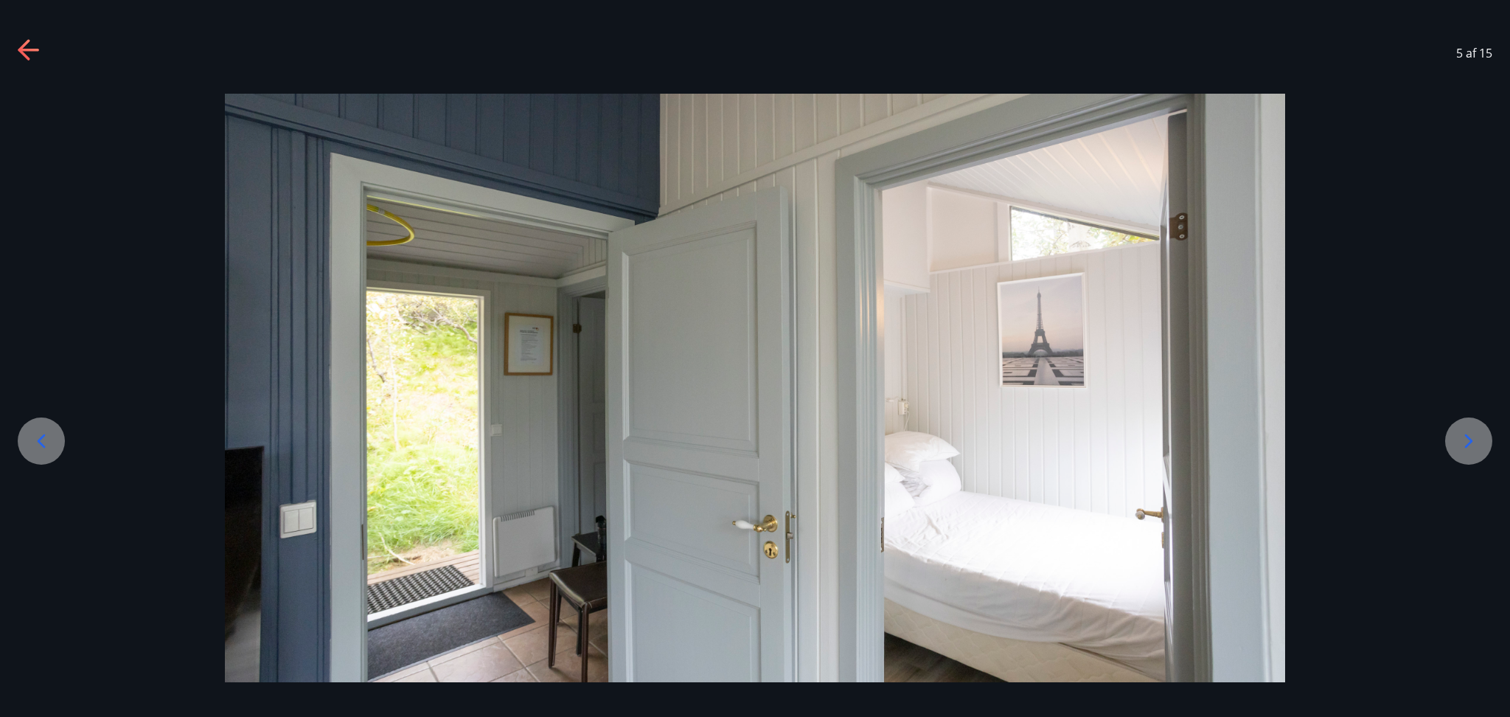
click at [1471, 448] on icon at bounding box center [1469, 441] width 24 height 24
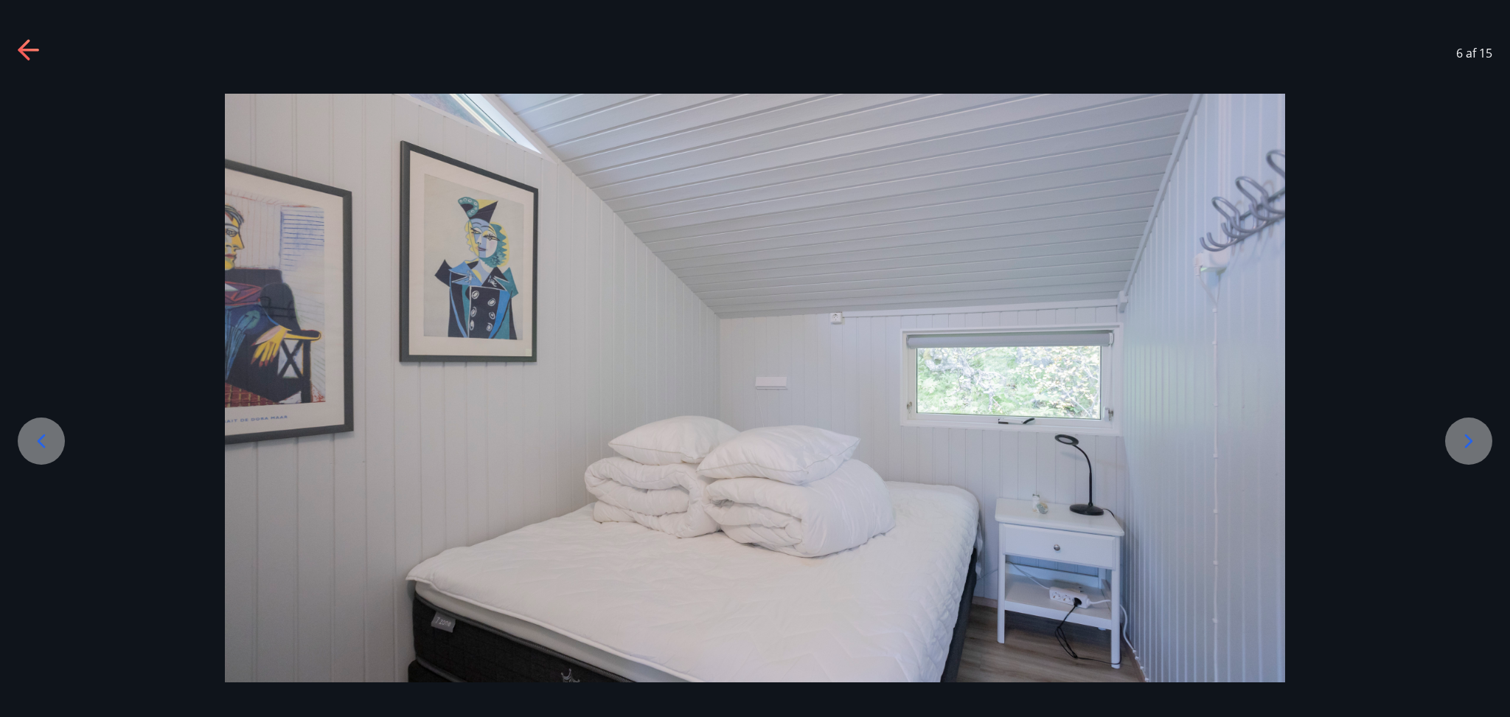
click at [1471, 448] on icon at bounding box center [1469, 441] width 24 height 24
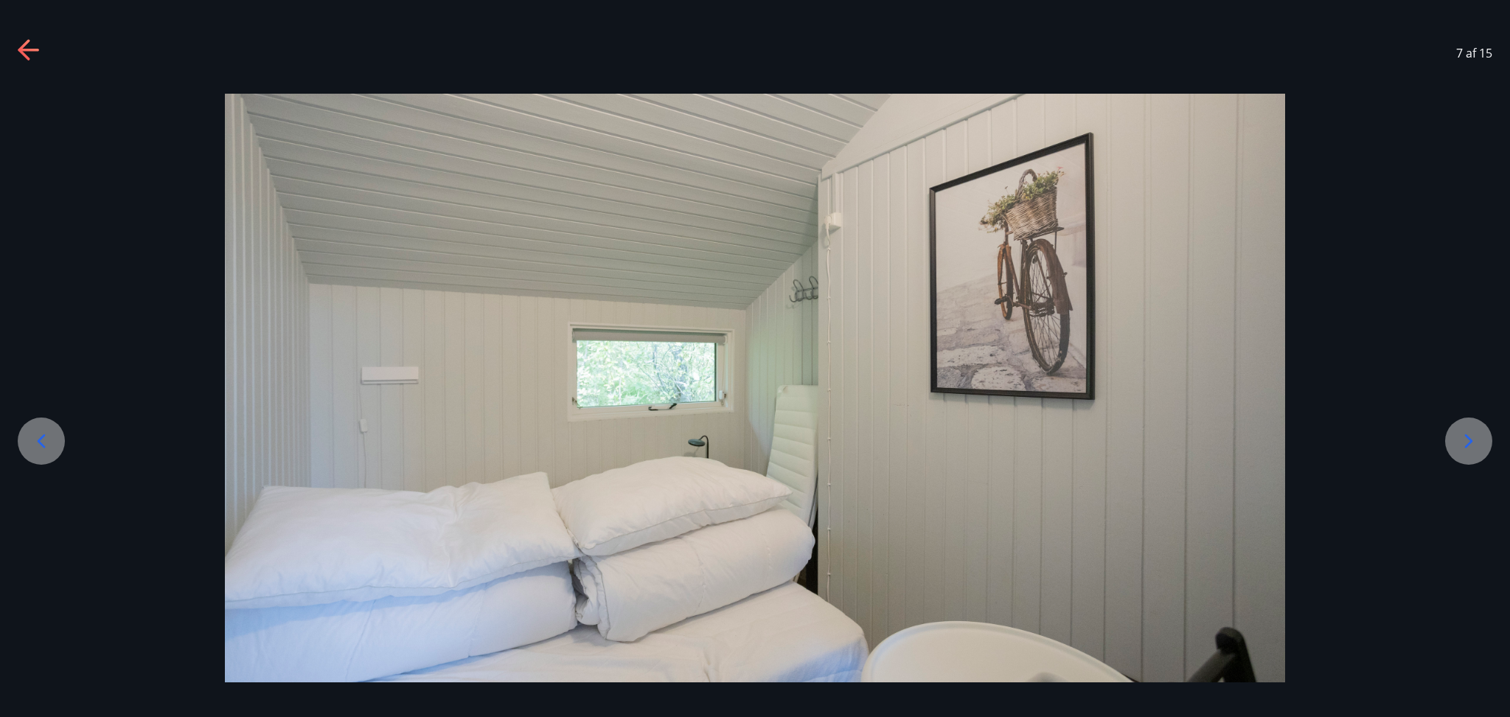
click at [1471, 448] on icon at bounding box center [1469, 441] width 24 height 24
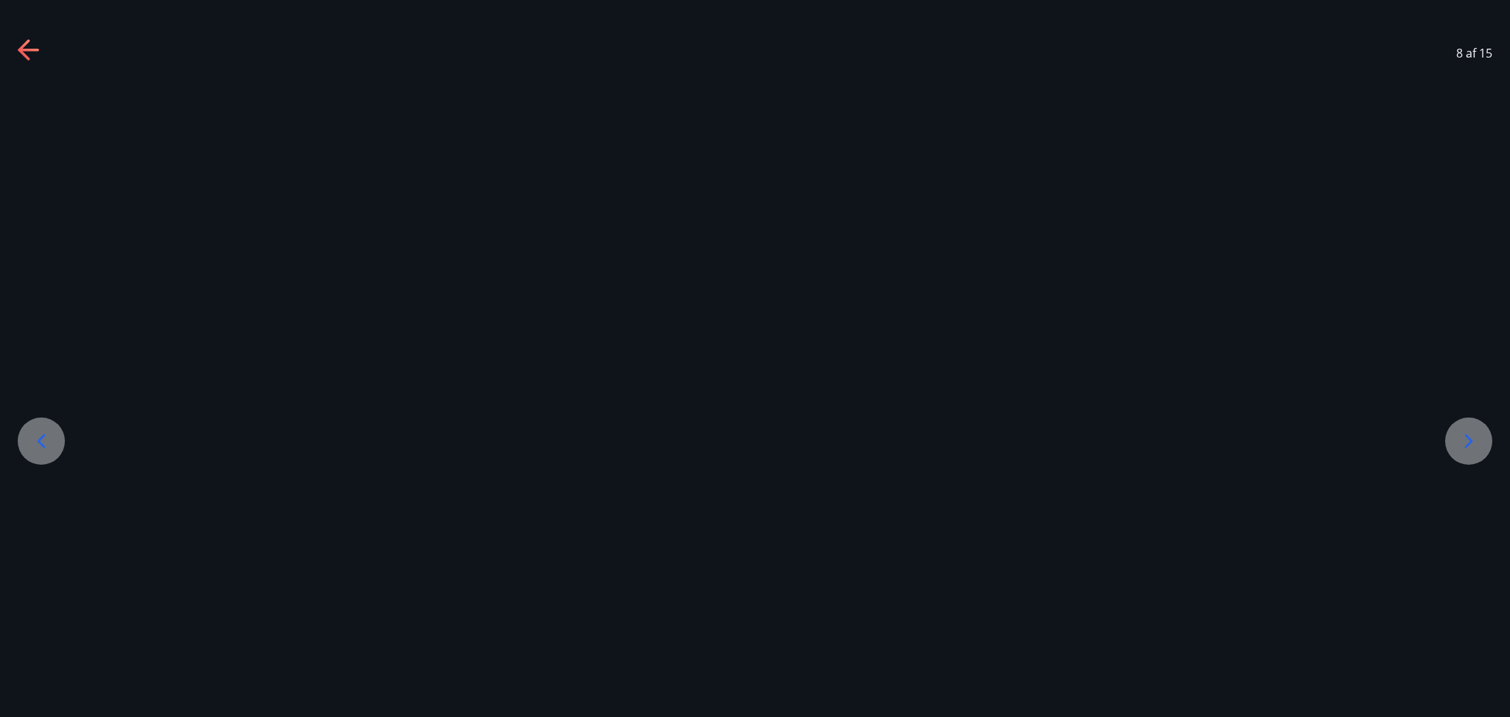
click at [1471, 448] on icon at bounding box center [1469, 441] width 24 height 24
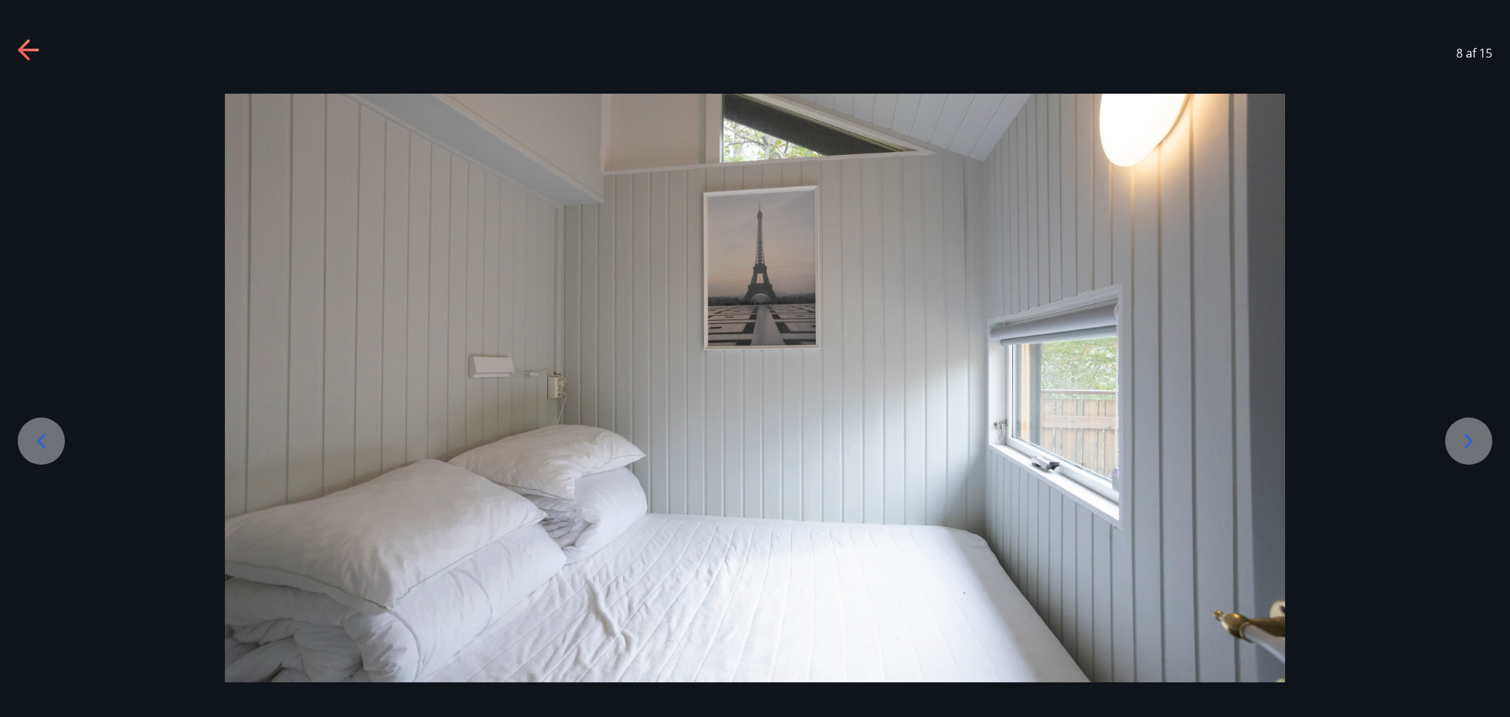
click at [1471, 448] on icon at bounding box center [1469, 441] width 24 height 24
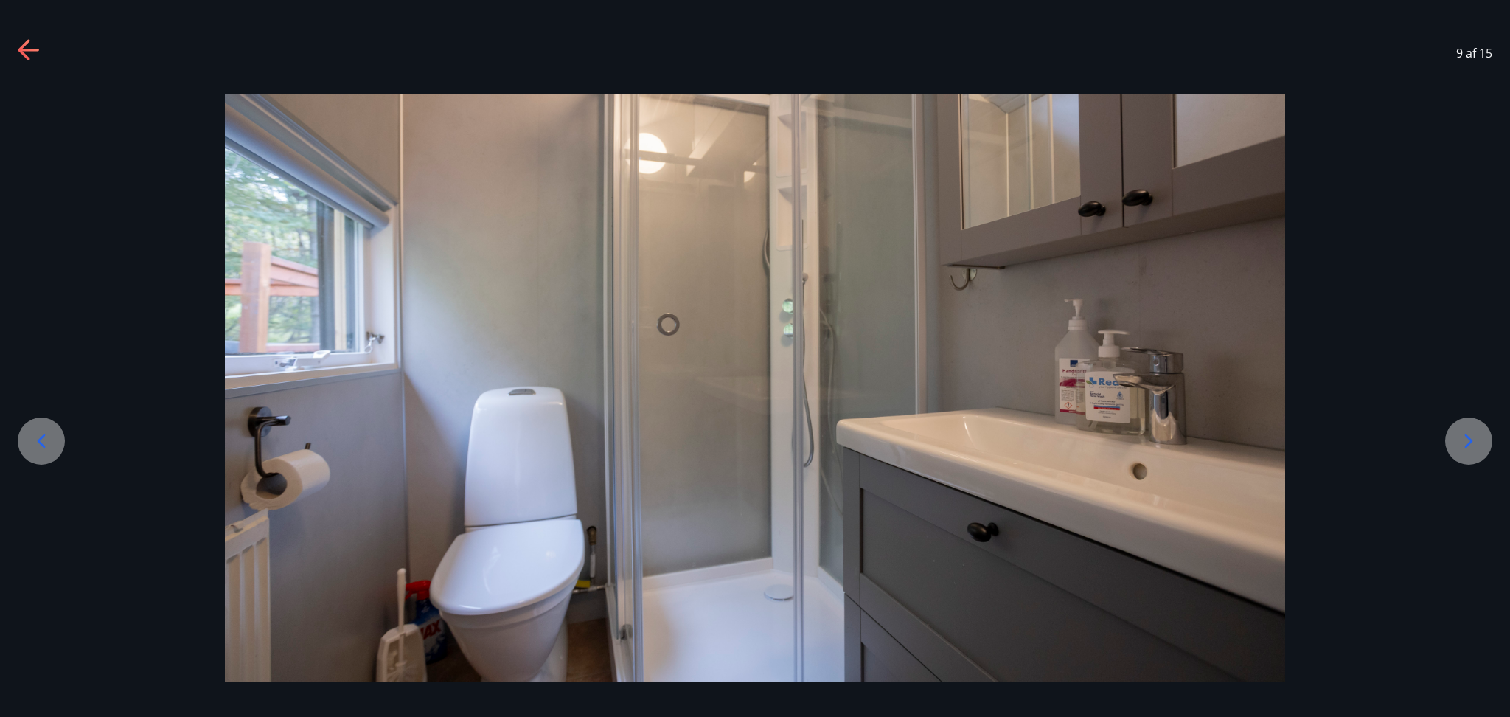
click at [1471, 448] on icon at bounding box center [1469, 441] width 24 height 24
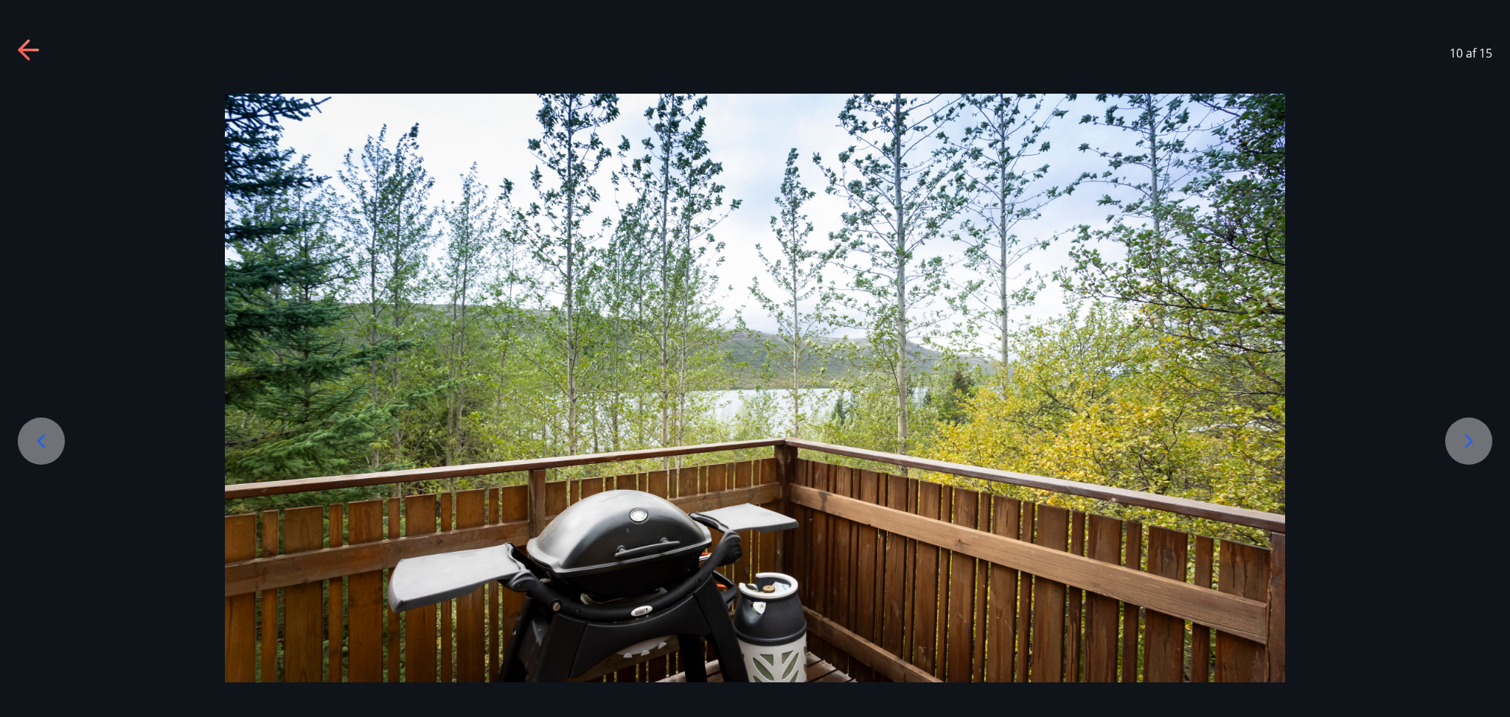
click at [1471, 448] on icon at bounding box center [1469, 441] width 24 height 24
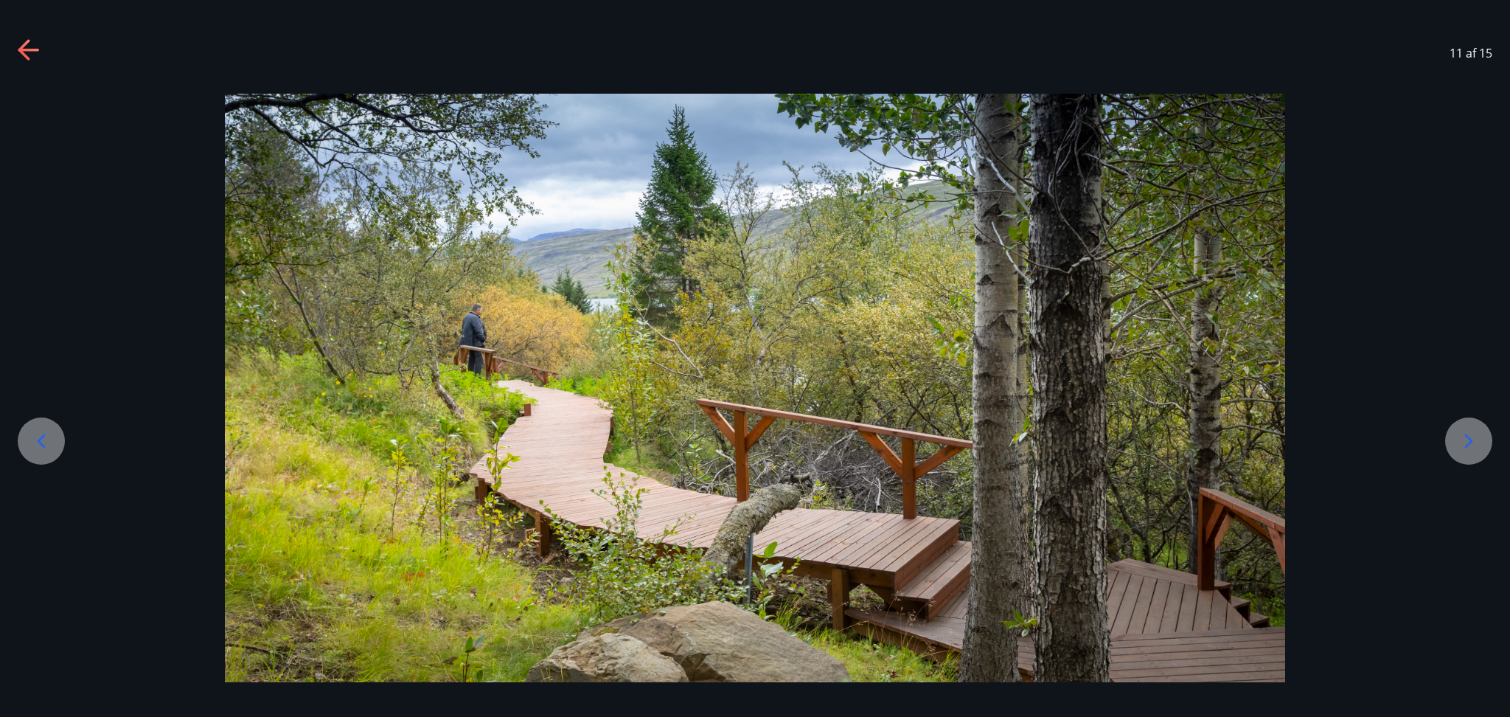
click at [1471, 448] on icon at bounding box center [1469, 441] width 24 height 24
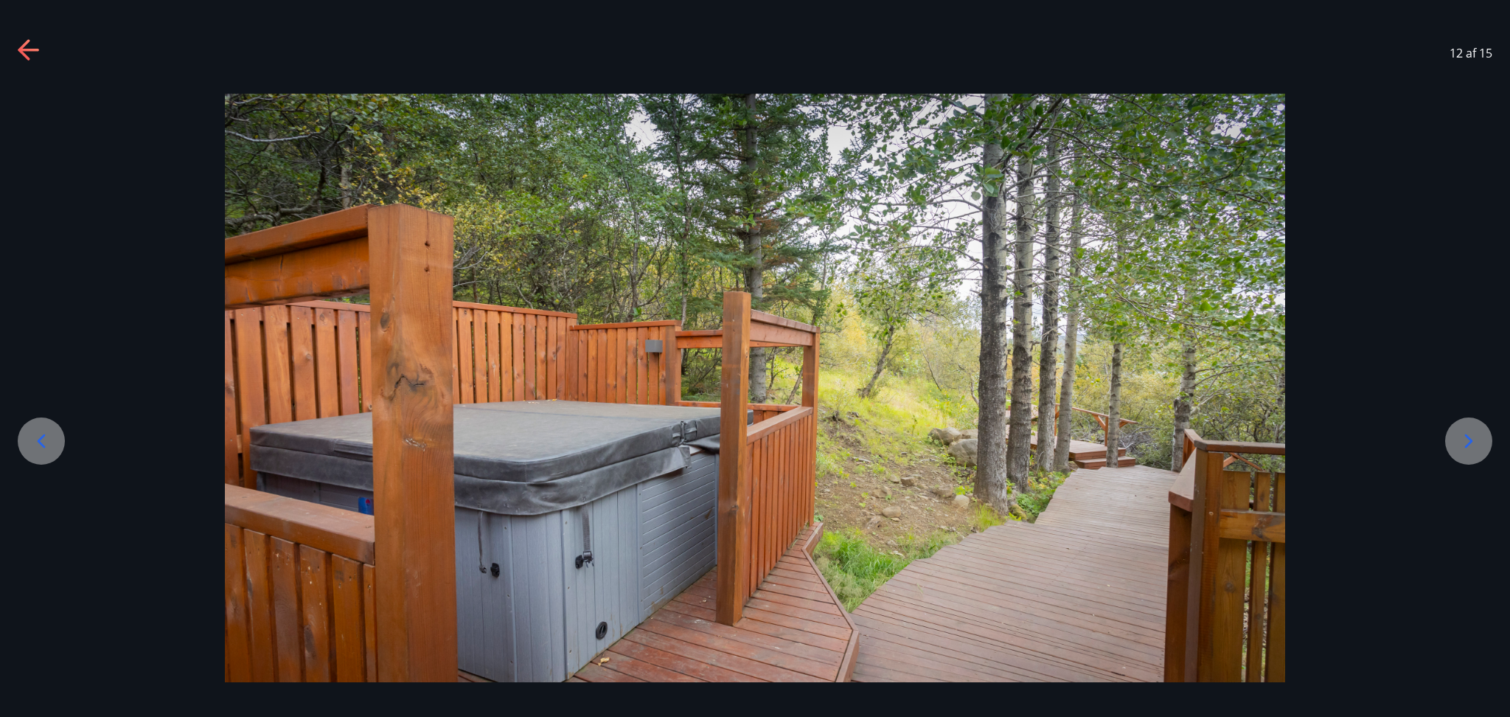
click at [1471, 448] on icon at bounding box center [1469, 441] width 24 height 24
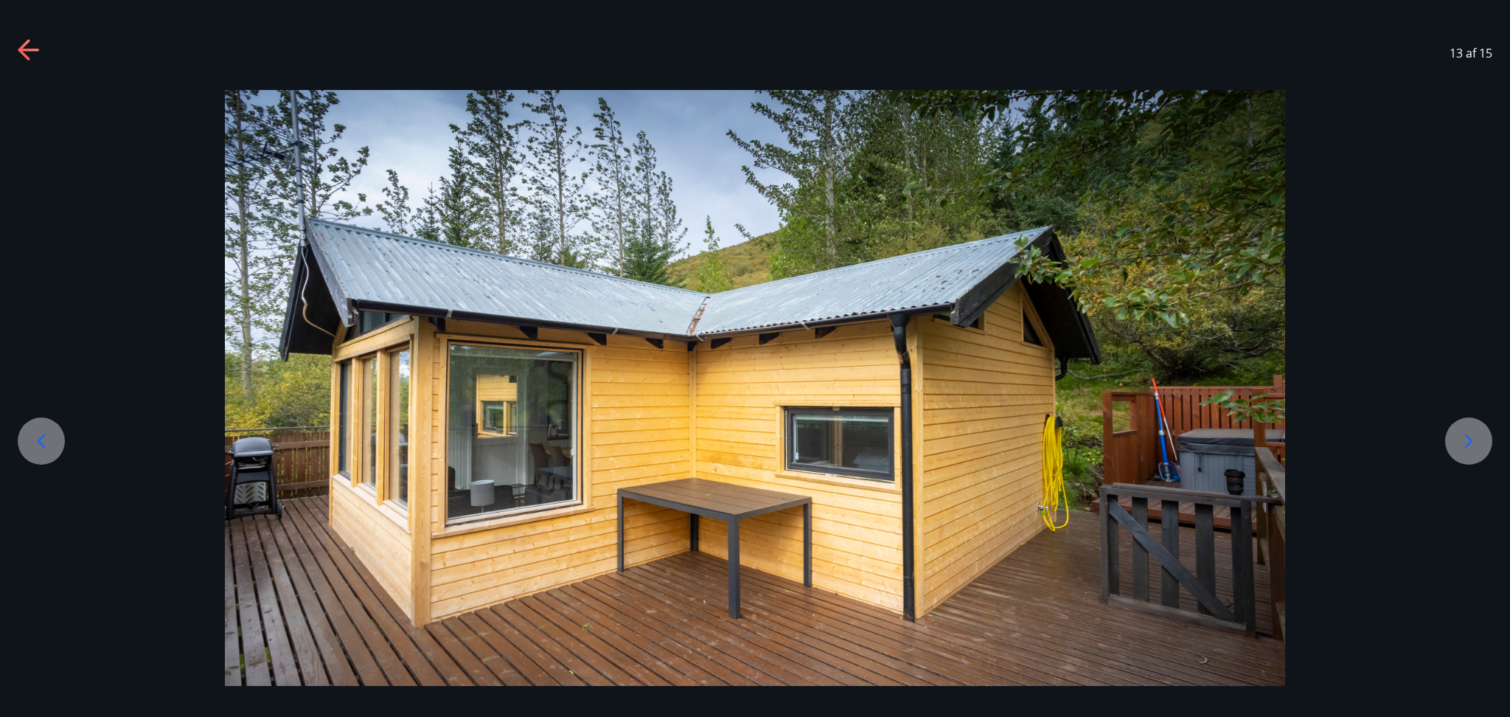
click at [1471, 448] on icon at bounding box center [1469, 441] width 24 height 24
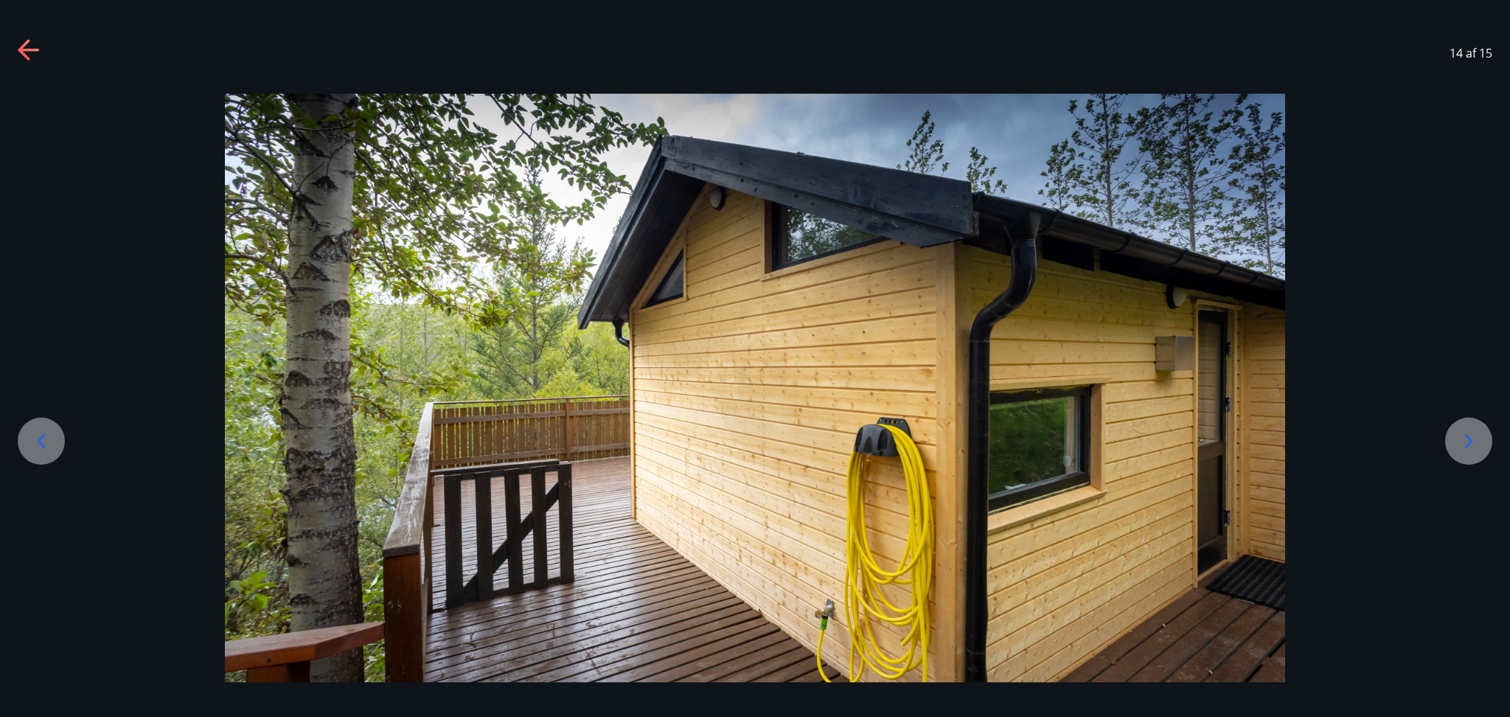
click at [1471, 448] on icon at bounding box center [1469, 441] width 24 height 24
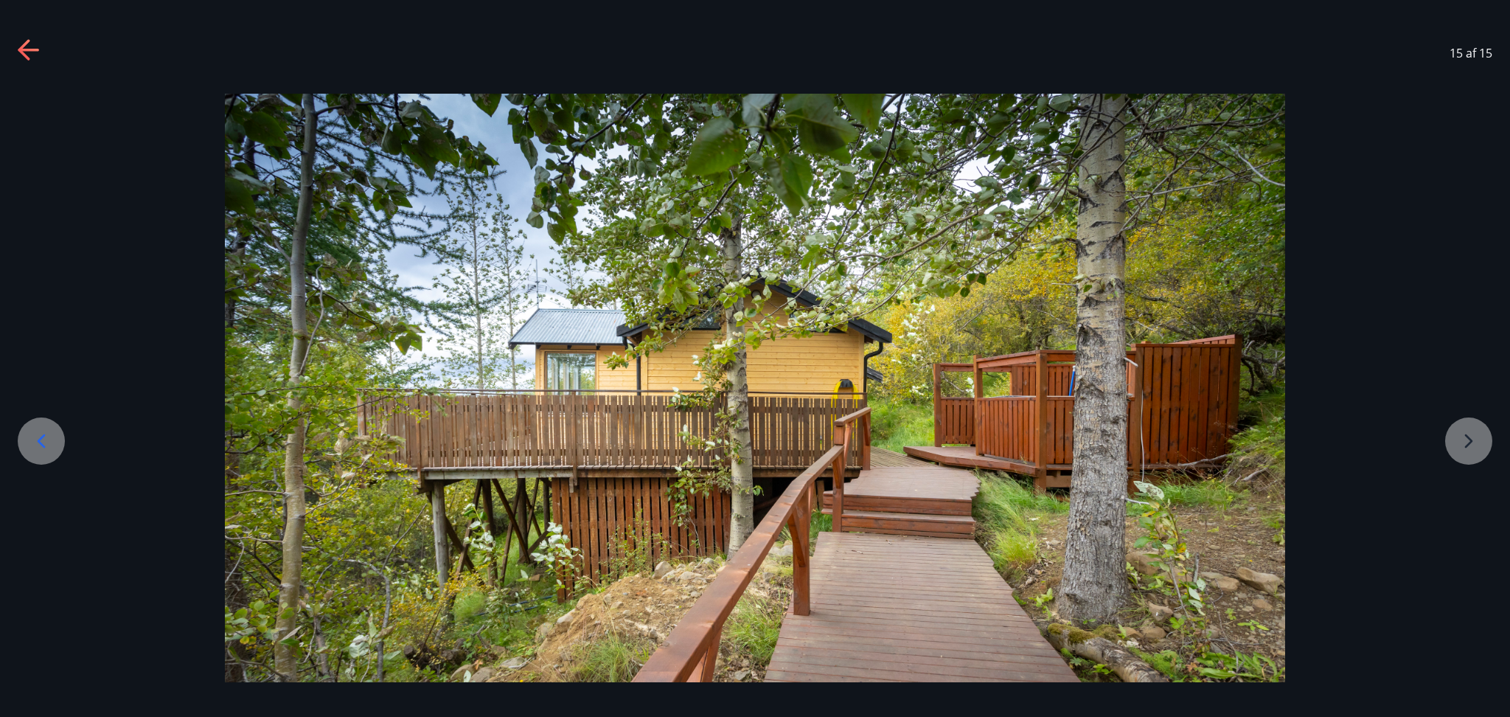
click at [1471, 448] on div at bounding box center [755, 388] width 1510 height 589
click at [27, 50] on icon at bounding box center [28, 50] width 21 height 3
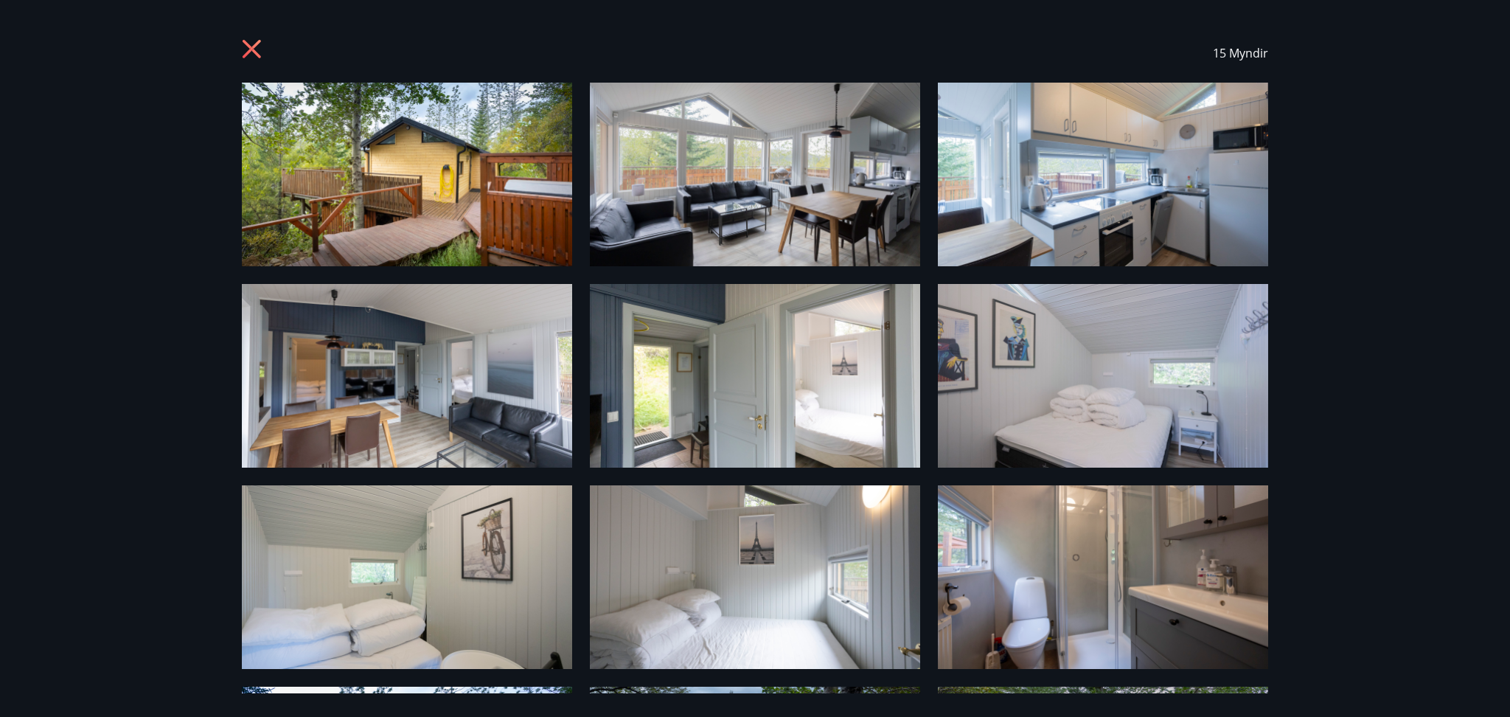
click at [255, 55] on icon at bounding box center [254, 51] width 24 height 24
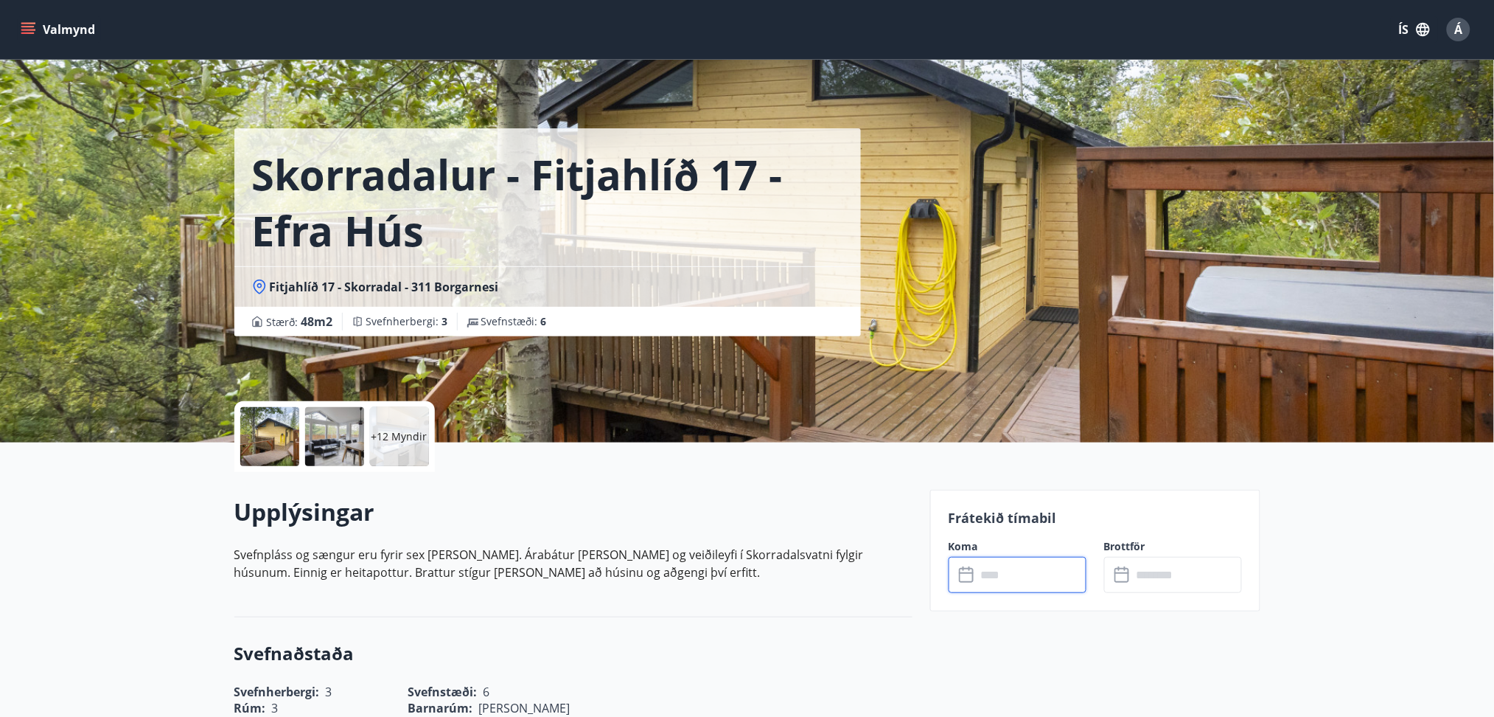
click at [1003, 576] on input "text" at bounding box center [1032, 575] width 110 height 36
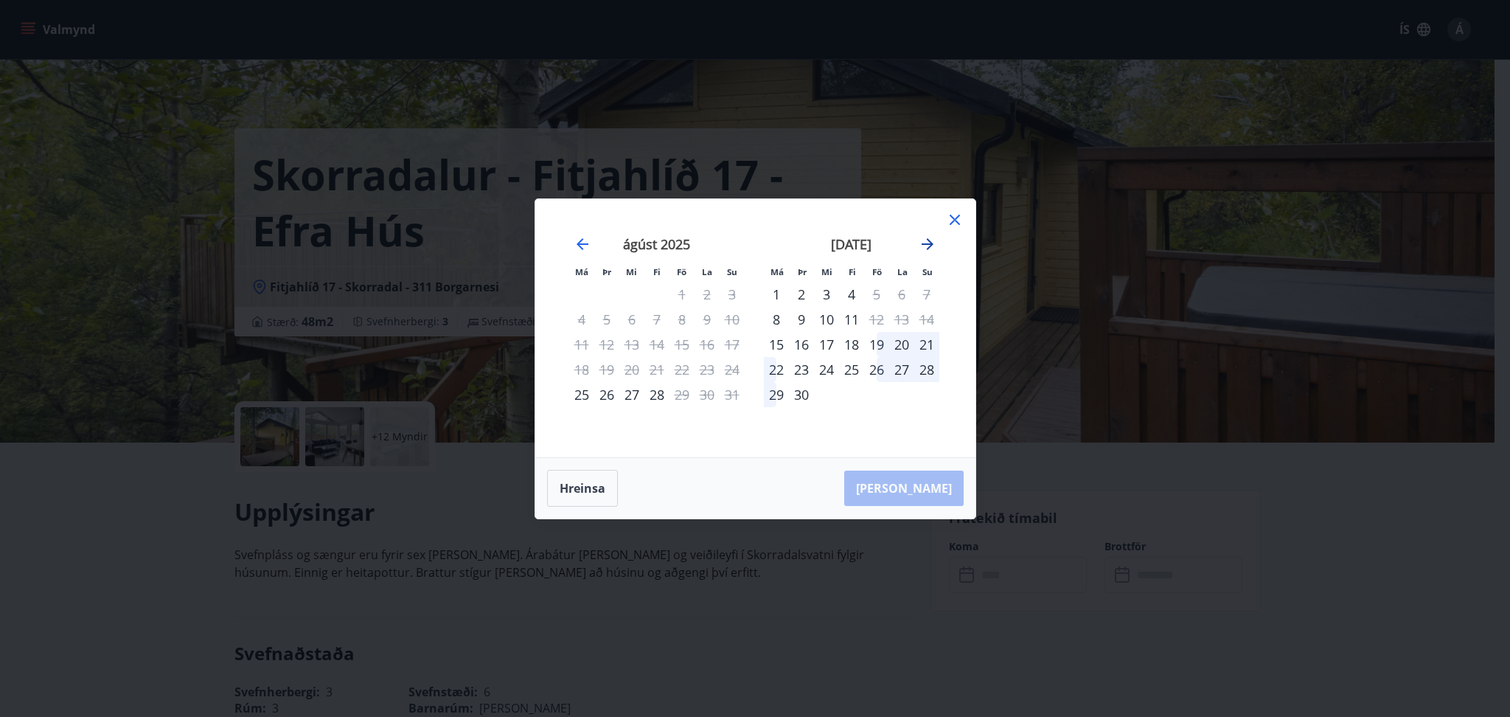
click at [930, 239] on icon "Move forward to switch to the next month." at bounding box center [927, 244] width 18 height 18
click at [929, 243] on icon "Move forward to switch to the next month." at bounding box center [927, 244] width 12 height 12
click at [585, 241] on icon "Move backward to switch to the previous month." at bounding box center [583, 244] width 18 height 18
click at [955, 216] on icon at bounding box center [955, 220] width 18 height 18
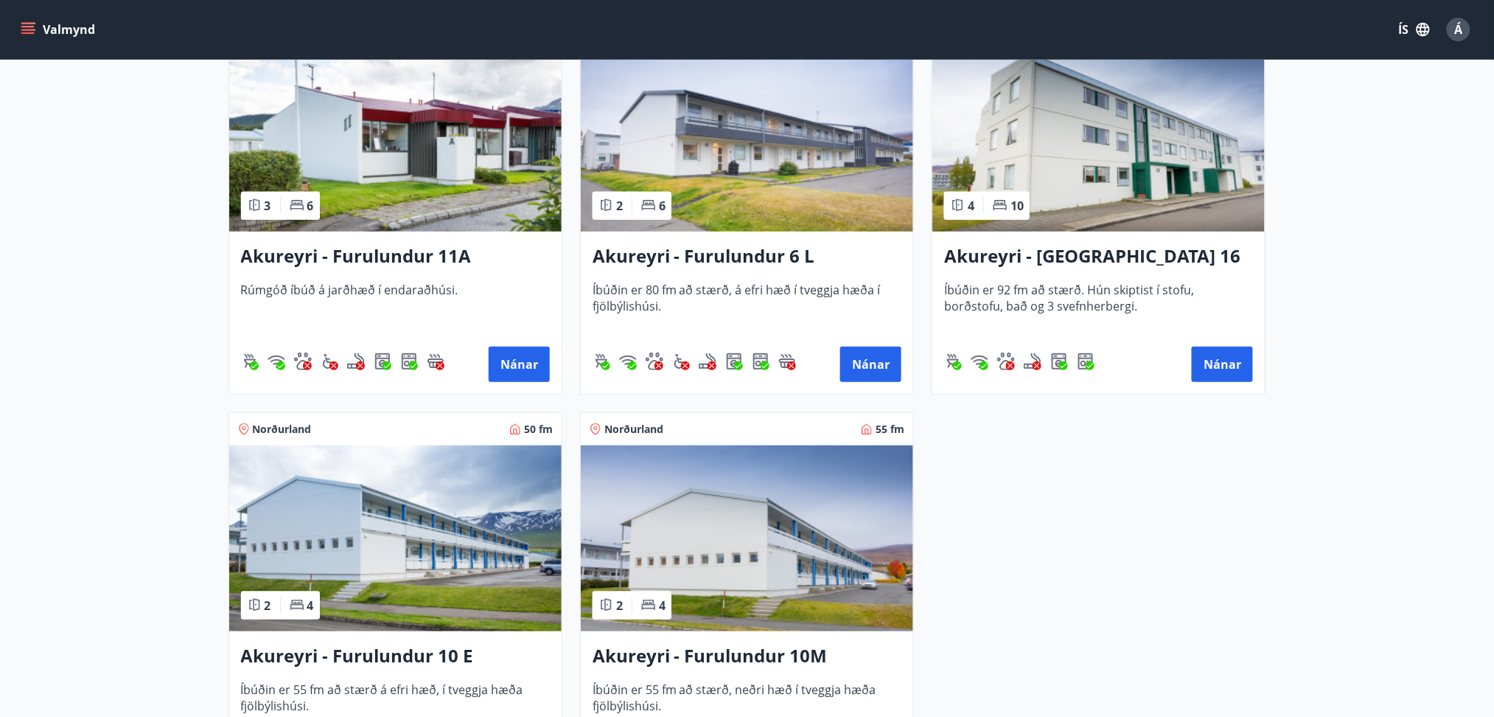
scroll to position [4327, 0]
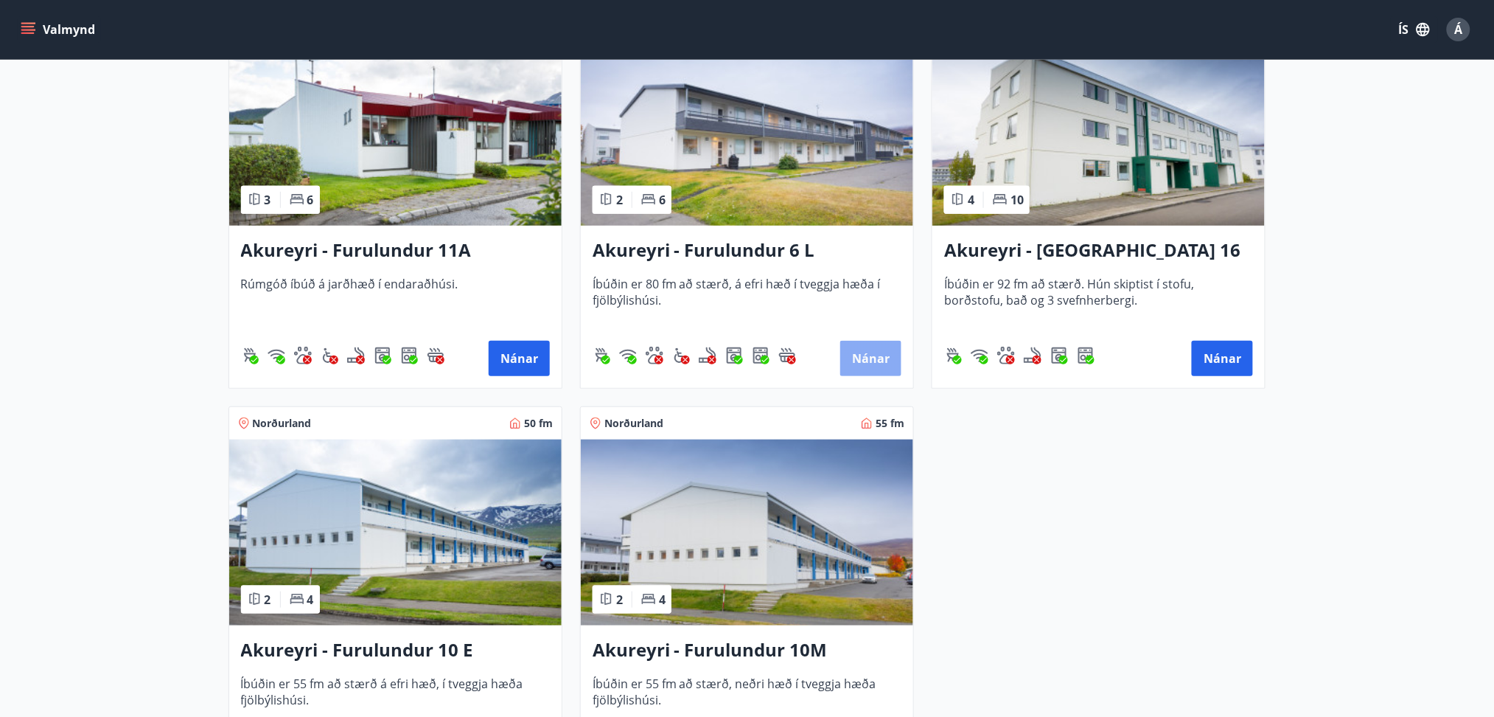
click at [879, 346] on button "Nánar" at bounding box center [870, 358] width 61 height 35
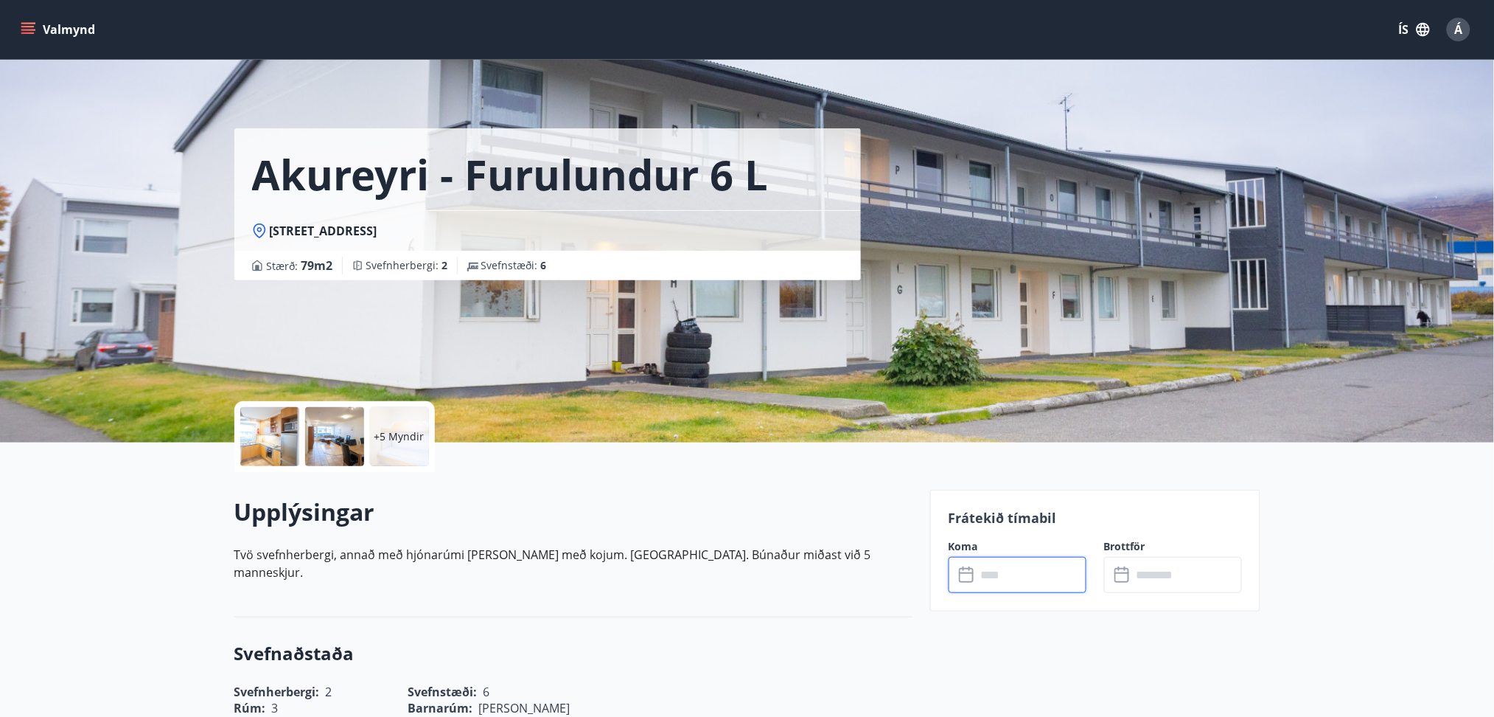
click at [1011, 566] on input "text" at bounding box center [1032, 575] width 110 height 36
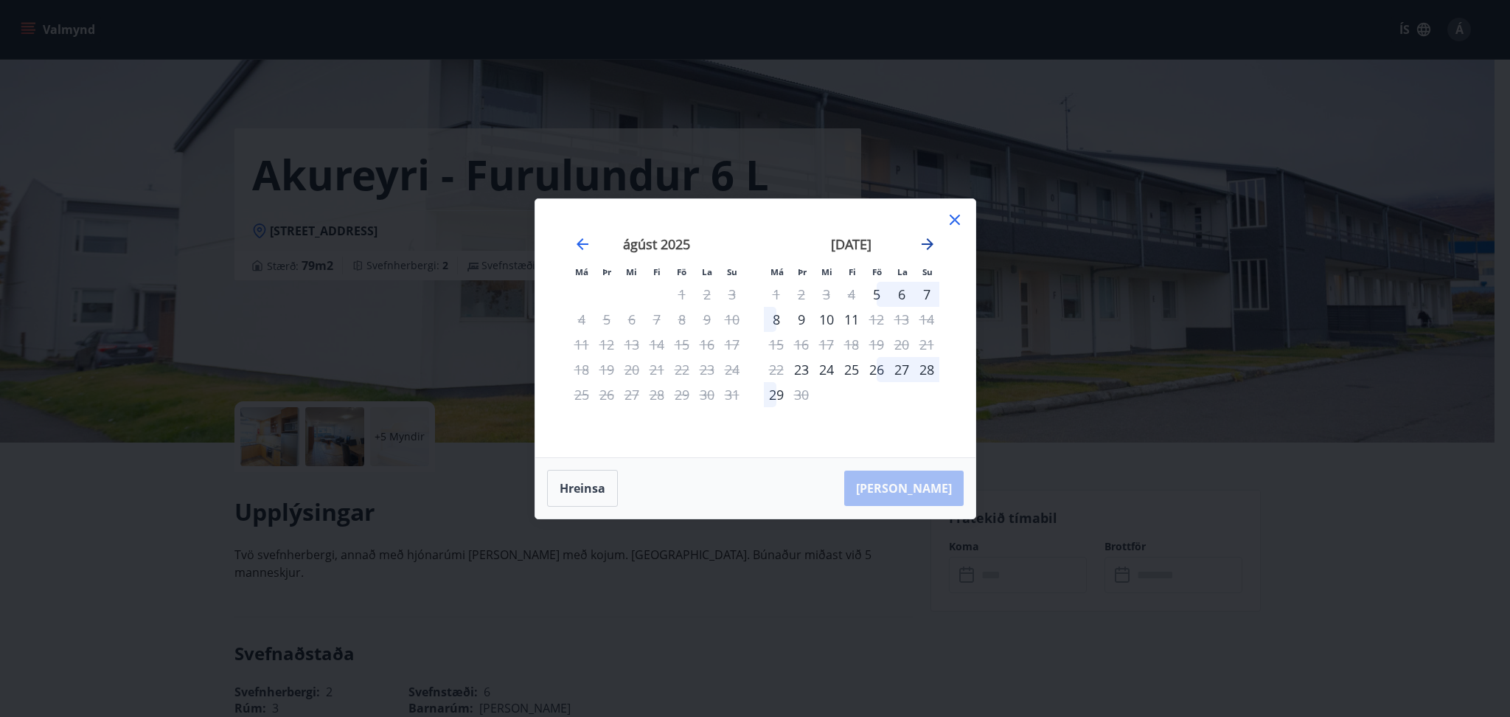
click at [924, 246] on icon "Move forward to switch to the next month." at bounding box center [927, 244] width 18 height 18
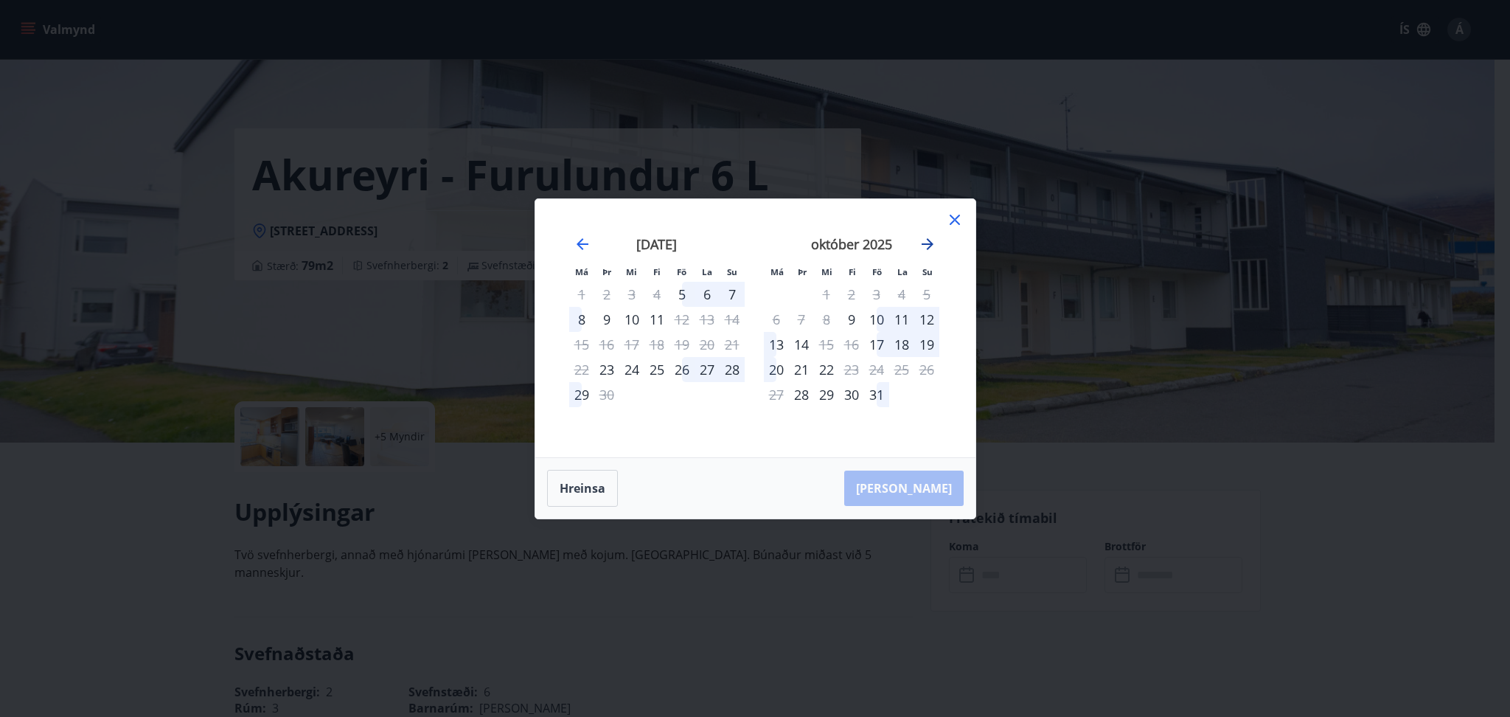
click at [924, 246] on icon "Move forward to switch to the next month." at bounding box center [927, 244] width 18 height 18
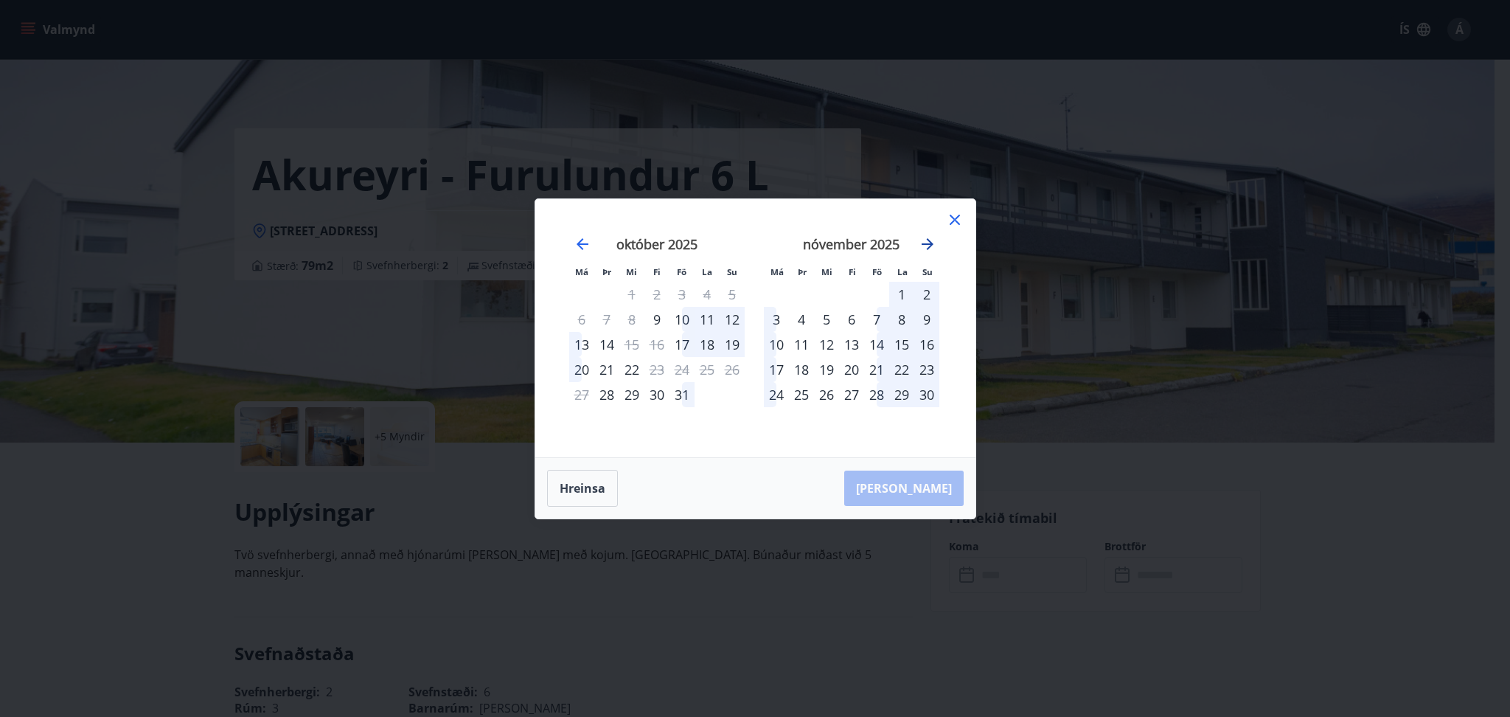
click at [924, 246] on icon "Move forward to switch to the next month." at bounding box center [927, 244] width 18 height 18
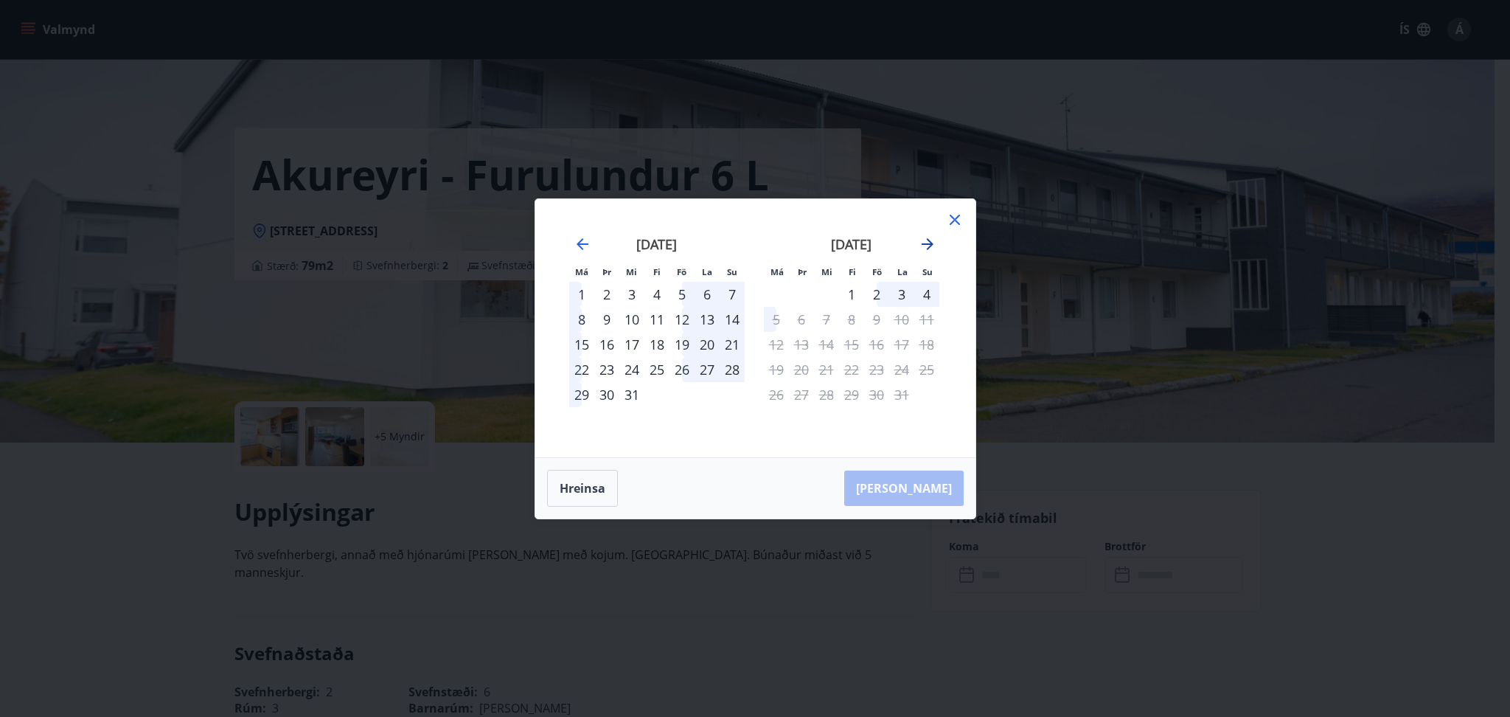
click at [924, 246] on icon "Move forward to switch to the next month." at bounding box center [927, 244] width 18 height 18
click at [581, 243] on icon "Move backward to switch to the previous month." at bounding box center [583, 244] width 18 height 18
click at [1252, 453] on div "Má Þr Mi Fi Fö La Su Má Þr Mi Fi Fö La Su [DATE] 1 2 3 4 5 6 7 8 9 10 11 12 13 …" at bounding box center [755, 358] width 1510 height 717
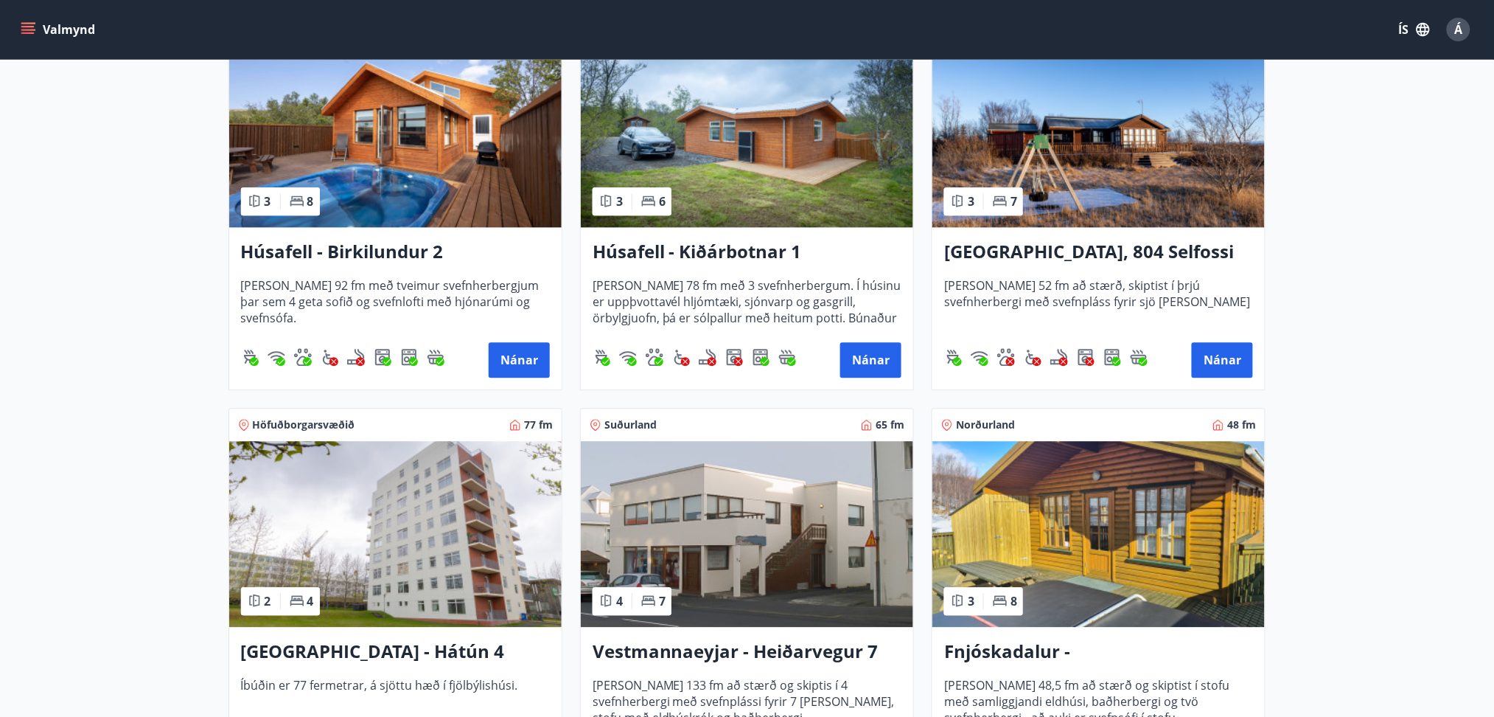
scroll to position [1117, 0]
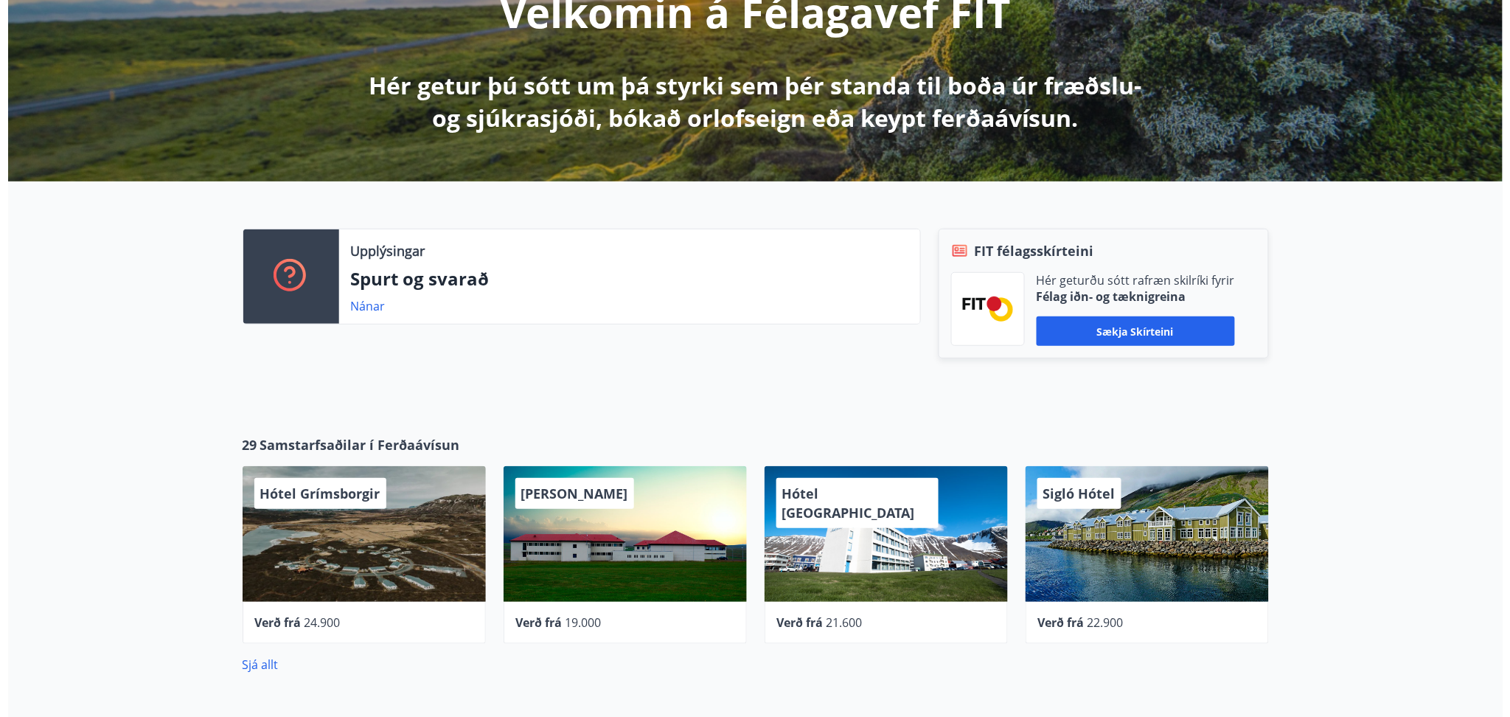
scroll to position [10, 0]
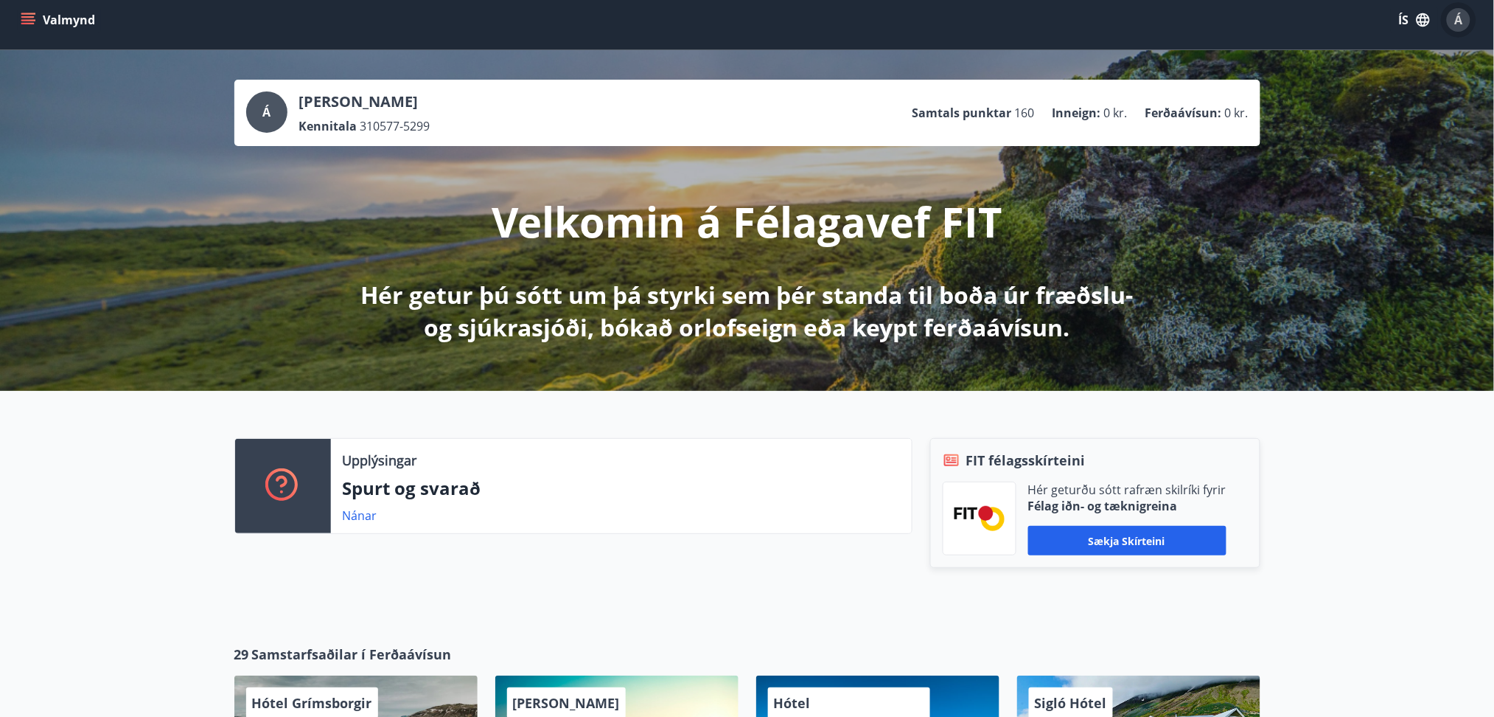
click at [1460, 12] on span "Á" at bounding box center [1459, 20] width 8 height 16
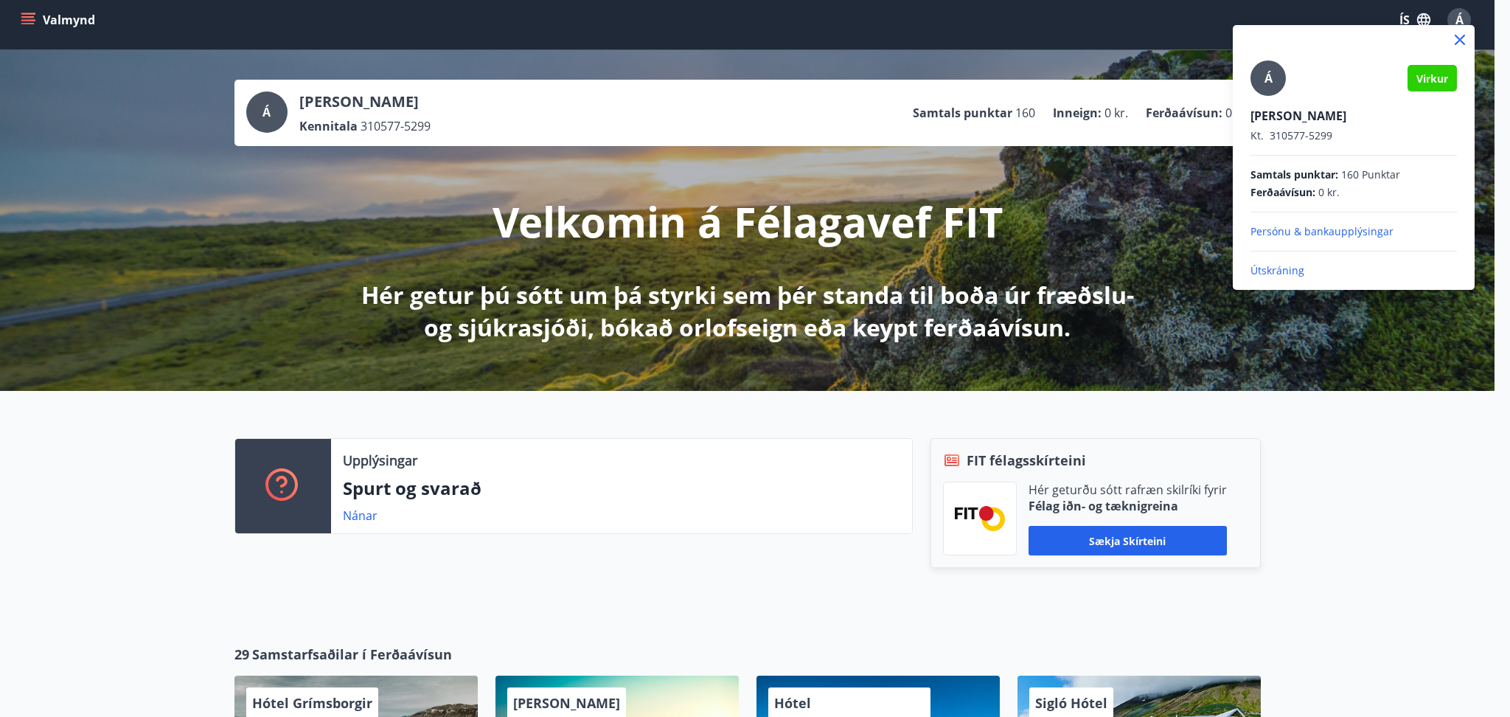
click at [1282, 263] on p "Útskráning" at bounding box center [1353, 270] width 206 height 15
click at [1272, 273] on p "Útskráning" at bounding box center [1353, 270] width 206 height 15
